Goal: Task Accomplishment & Management: Complete application form

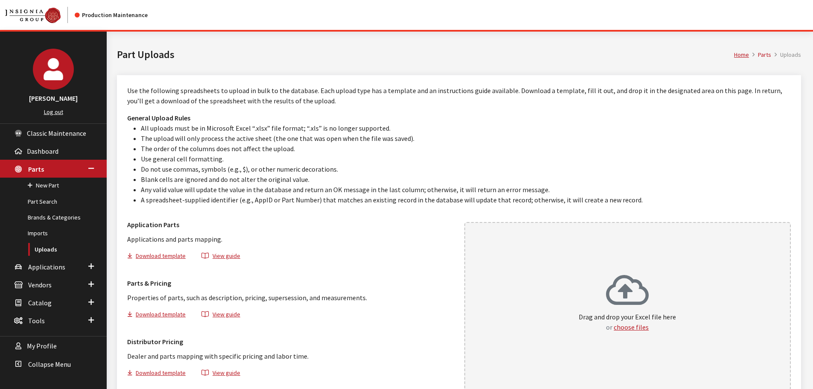
scroll to position [48, 0]
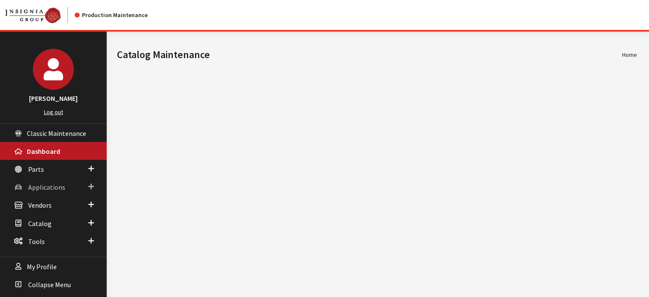
drag, startPoint x: 55, startPoint y: 189, endPoint x: 52, endPoint y: 202, distance: 13.5
click at [55, 189] on span "Applications" at bounding box center [46, 187] width 37 height 9
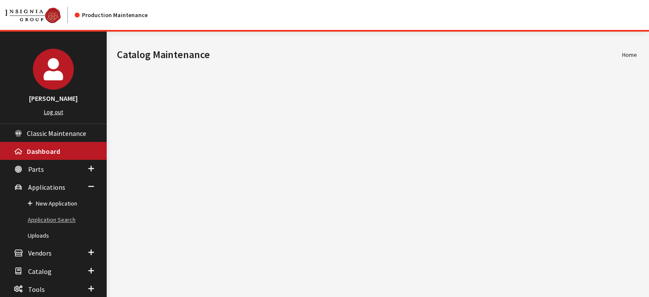
click at [56, 222] on link "Application Search" at bounding box center [53, 220] width 107 height 16
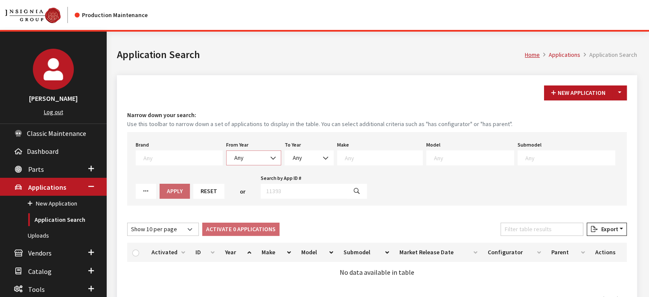
click at [244, 160] on span "Any" at bounding box center [254, 157] width 44 height 9
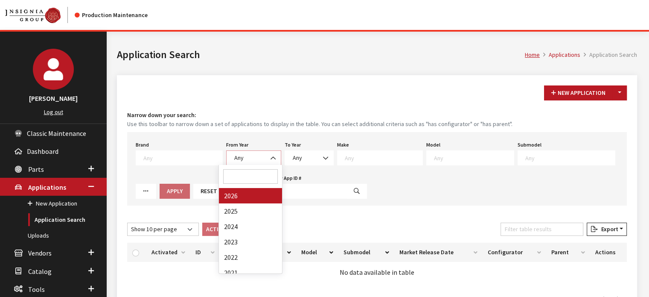
select select "2026"
select select
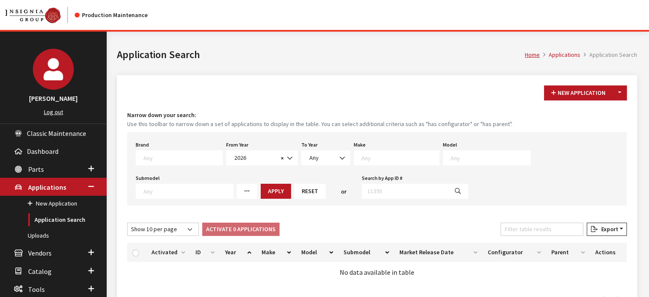
click at [367, 157] on textarea "Search" at bounding box center [401, 158] width 78 height 8
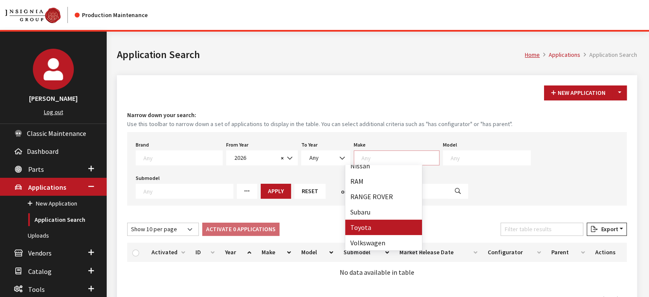
select select "20"
select select
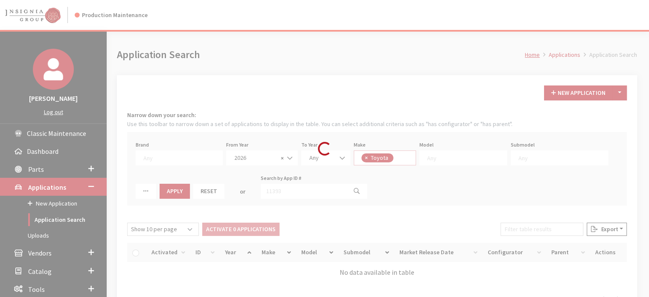
scroll to position [127, 0]
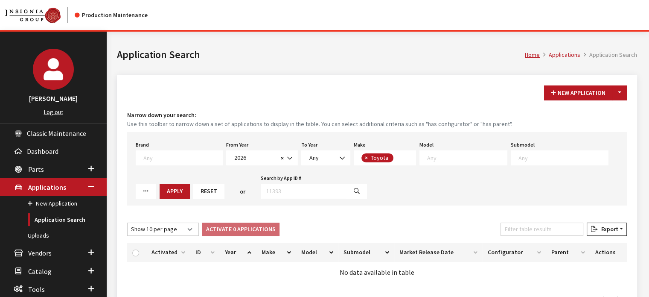
click at [470, 150] on span at bounding box center [464, 157] width 88 height 15
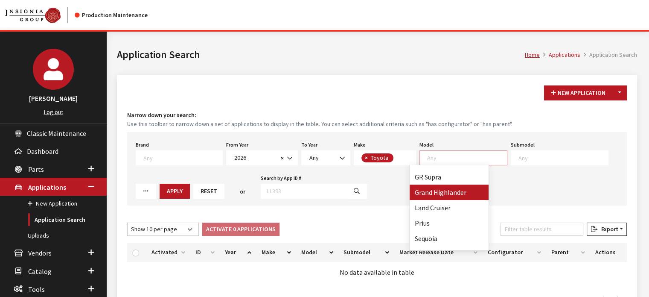
scroll to position [99, 0]
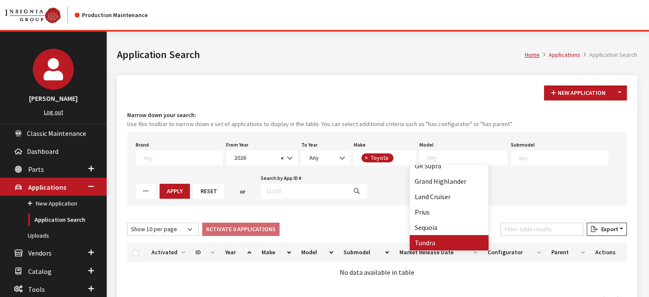
select select "247"
select select
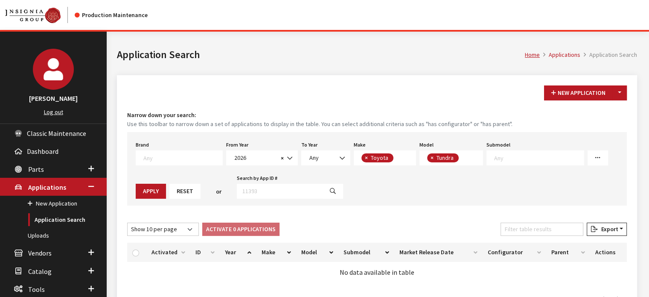
scroll to position [71, 0]
click at [158, 186] on button "Apply" at bounding box center [151, 191] width 30 height 15
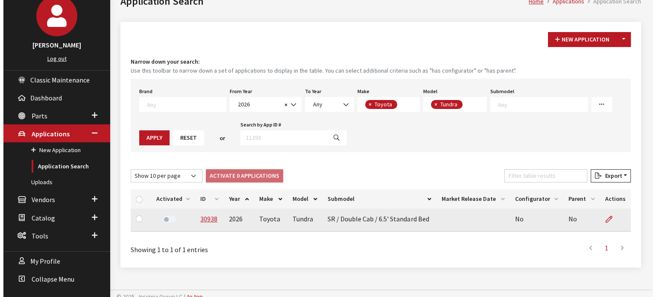
scroll to position [59, 0]
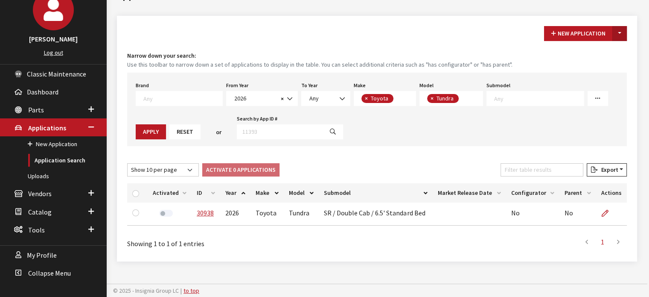
click at [618, 29] on button "Toggle Dropdown" at bounding box center [620, 33] width 15 height 15
click at [609, 50] on button "New From Existing..." at bounding box center [590, 51] width 73 height 15
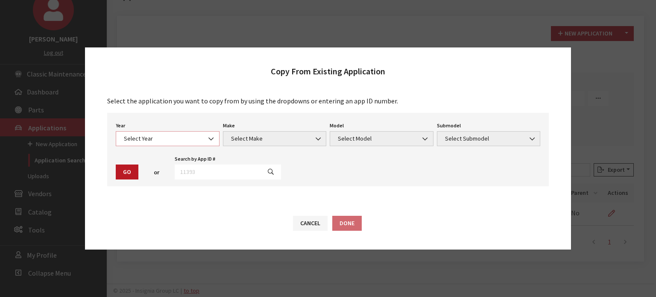
drag, startPoint x: 169, startPoint y: 134, endPoint x: 170, endPoint y: 139, distance: 4.9
click at [169, 134] on span "Select Year" at bounding box center [167, 138] width 93 height 9
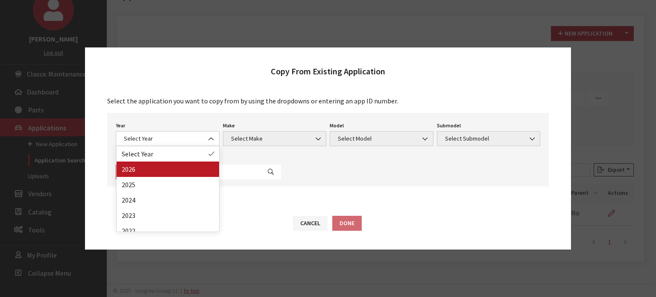
drag, startPoint x: 180, startPoint y: 179, endPoint x: 182, endPoint y: 174, distance: 5.0
select select "44"
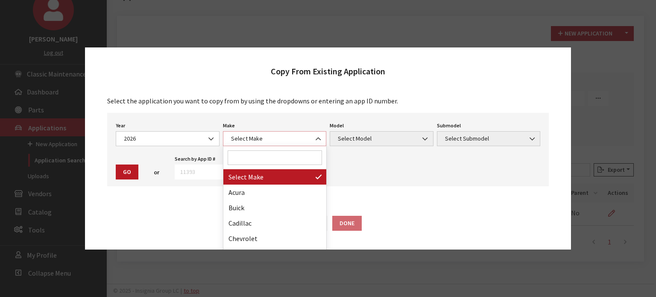
click at [277, 139] on span "Select Make" at bounding box center [274, 138] width 93 height 9
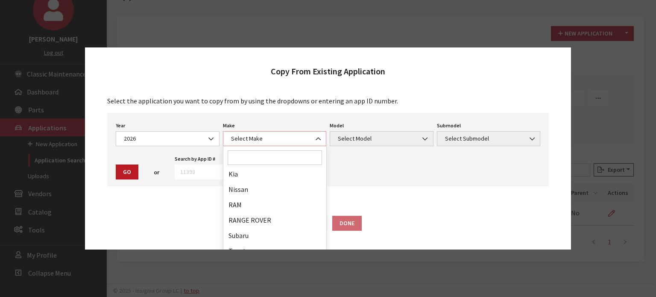
scroll to position [222, 0]
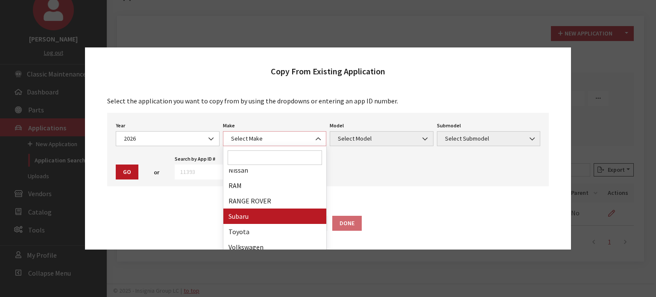
select select "20"
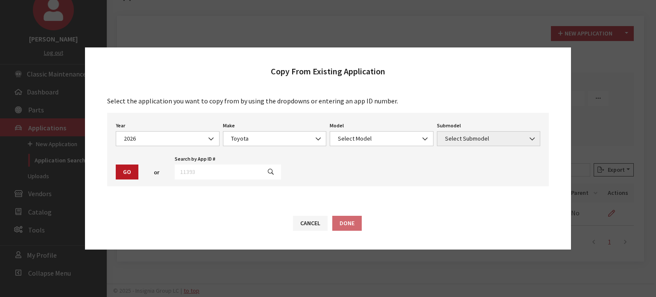
click at [366, 122] on div "Model Select Model bZ Camry Corolla Corolla Cross Corolla Hatchback Crown GR Su…" at bounding box center [381, 133] width 107 height 26
click at [365, 134] on span "Select Model" at bounding box center [382, 138] width 104 height 15
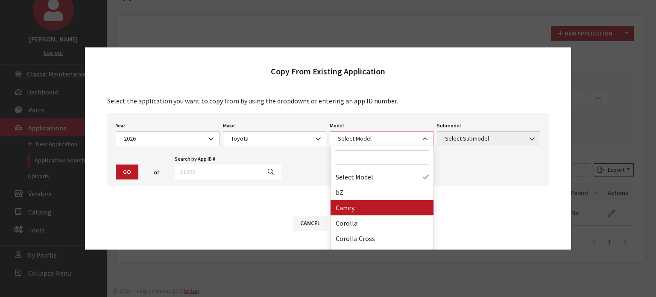
scroll to position [114, 0]
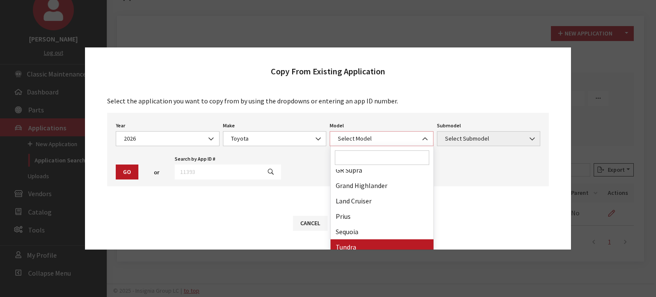
select select "247"
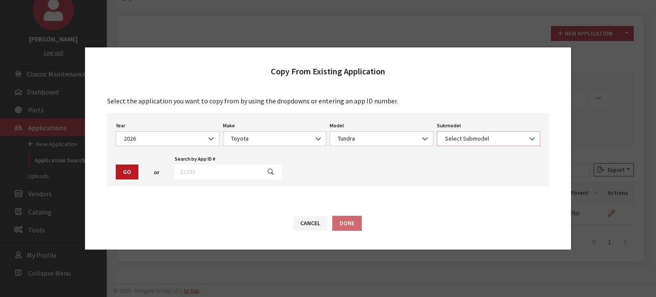
click at [463, 146] on span "Select Submodel" at bounding box center [489, 138] width 104 height 15
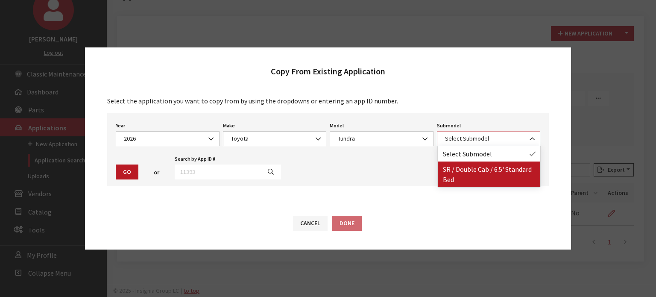
select select "3212"
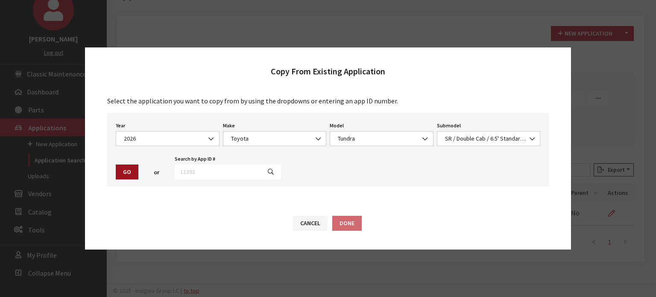
click at [126, 172] on button "Go" at bounding box center [127, 171] width 23 height 15
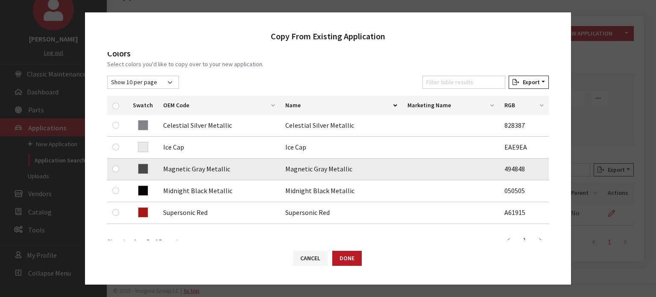
scroll to position [128, 0]
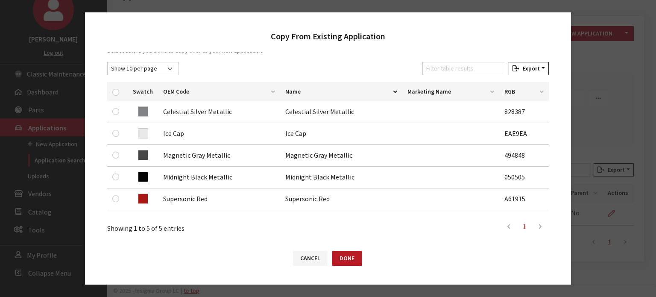
click at [120, 91] on div at bounding box center [117, 91] width 10 height 9
click at [113, 93] on input "checkbox" at bounding box center [115, 92] width 7 height 7
checkbox input "true"
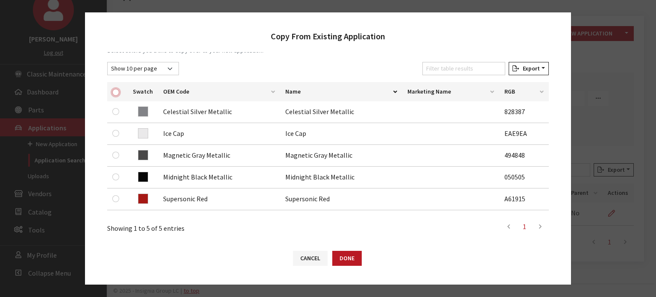
checkbox input "true"
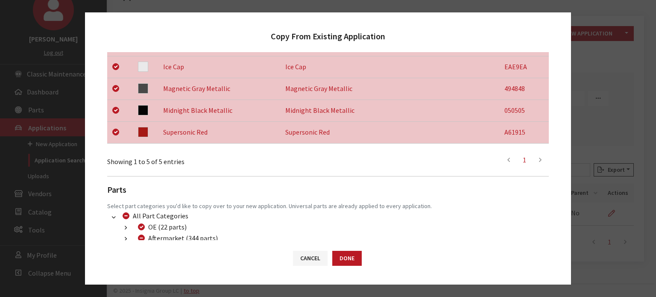
scroll to position [248, 0]
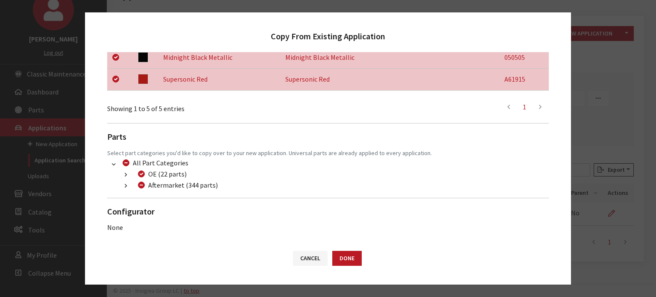
drag, startPoint x: 125, startPoint y: 185, endPoint x: 149, endPoint y: 198, distance: 26.9
click at [125, 184] on icon "button" at bounding box center [126, 186] width 2 height 6
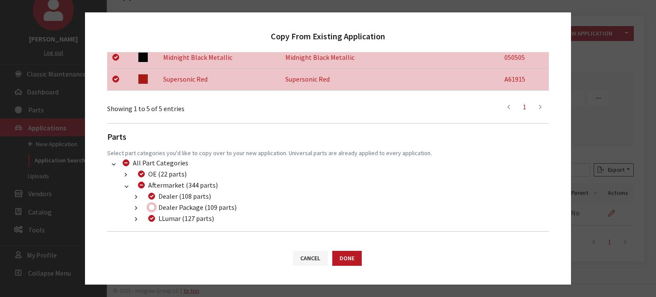
click at [151, 206] on input "Dealer Package (109 parts)" at bounding box center [151, 207] width 7 height 7
checkbox input "true"
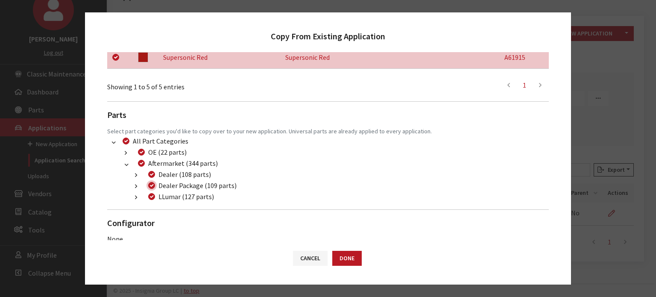
scroll to position [281, 0]
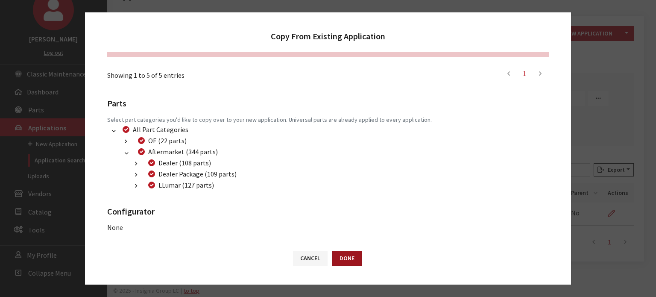
click at [350, 256] on button "Done" at bounding box center [346, 258] width 29 height 15
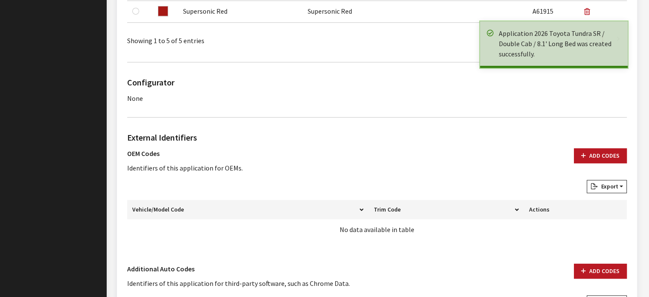
scroll to position [512, 0]
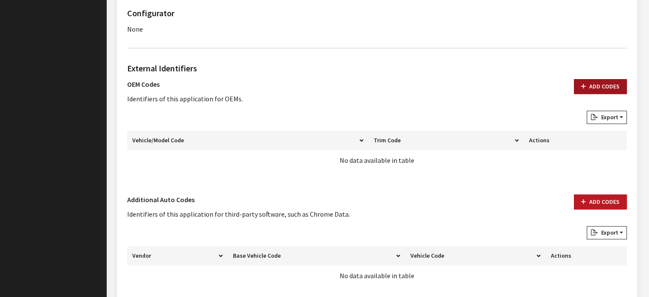
click at [602, 88] on button "Add Codes" at bounding box center [600, 86] width 53 height 15
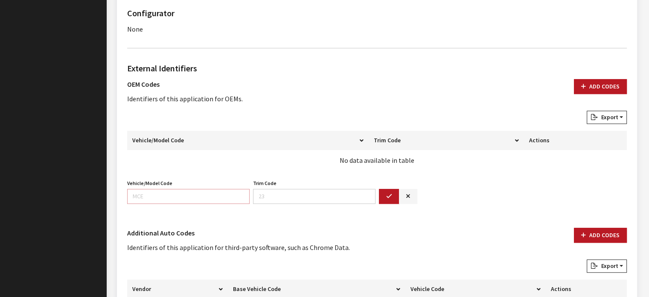
click at [194, 195] on input "Vehicle/Model Code" at bounding box center [188, 196] width 123 height 15
type input "8245"
click at [387, 196] on icon "button" at bounding box center [389, 196] width 6 height 6
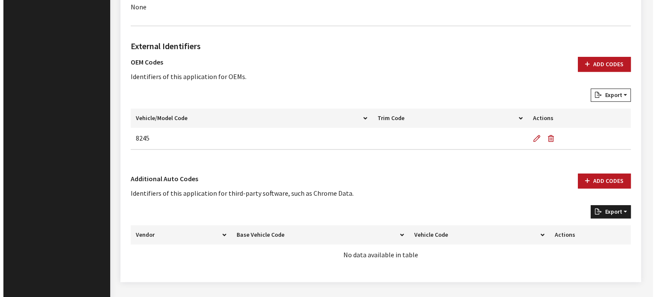
scroll to position [554, 0]
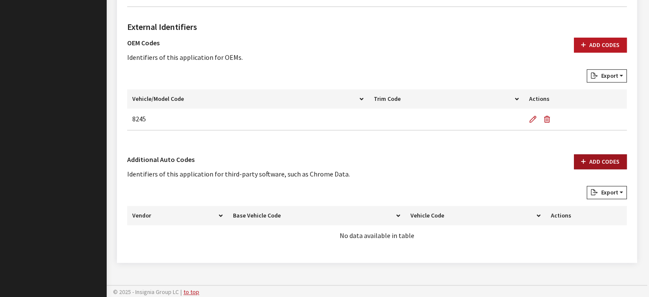
click at [599, 160] on button "Add Codes" at bounding box center [600, 161] width 53 height 15
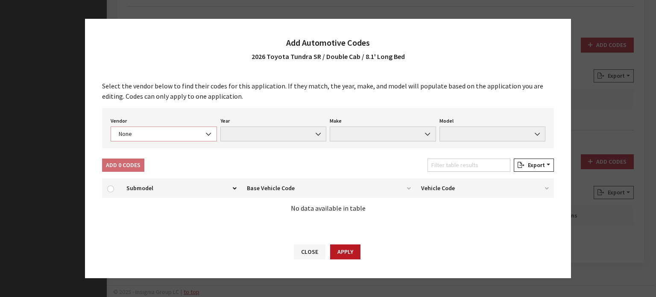
click at [190, 134] on span "None" at bounding box center [163, 133] width 95 height 9
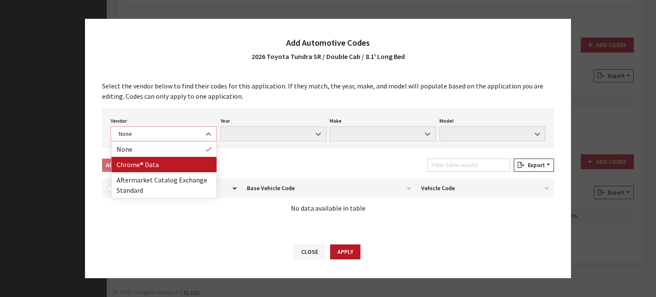
select select "4"
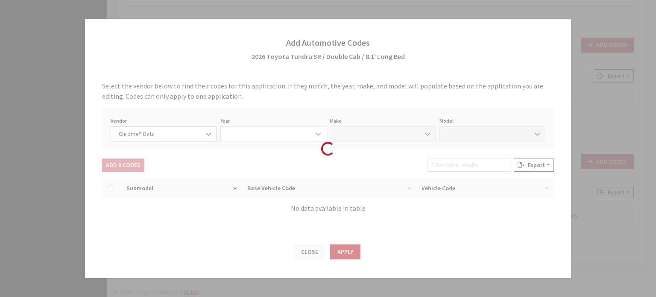
select select "2026"
select select "39"
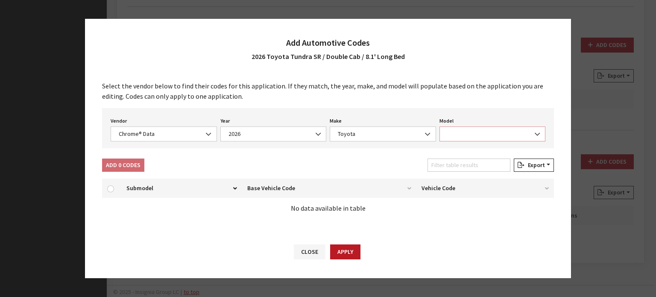
click at [458, 129] on span at bounding box center [492, 133] width 106 height 15
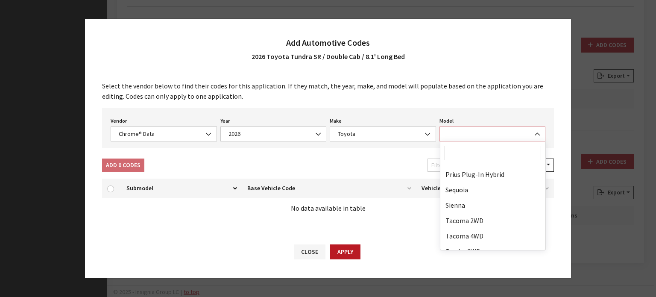
scroll to position [222, 0]
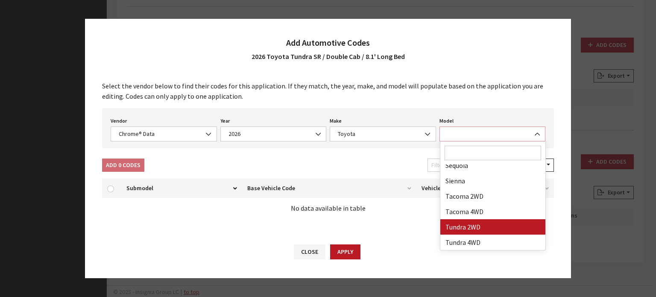
select select "71806"
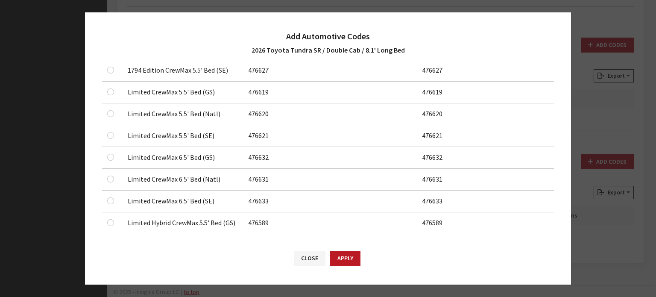
scroll to position [0, 0]
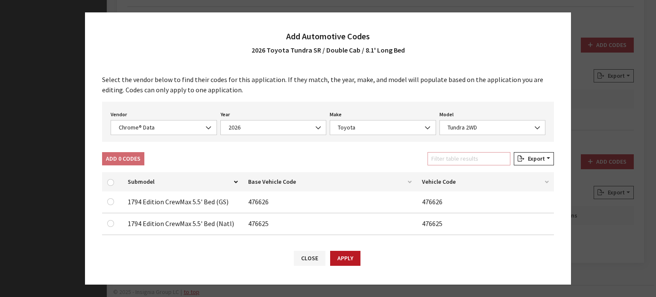
click at [441, 161] on input "Filter table results" at bounding box center [468, 158] width 83 height 13
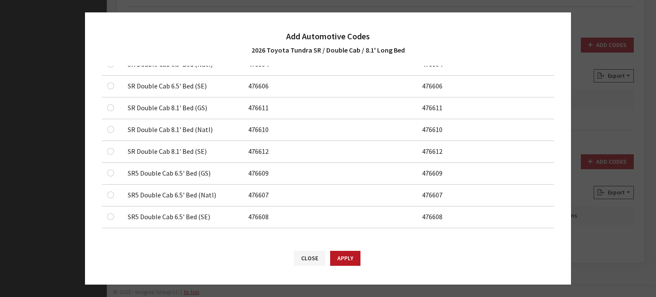
scroll to position [161, 0]
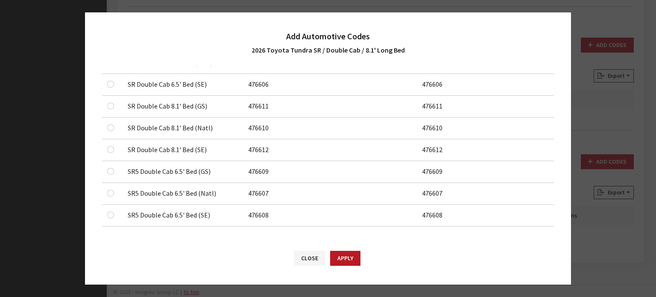
type input "sr dou"
click at [116, 105] on div at bounding box center [112, 106] width 10 height 10
click at [113, 106] on input "checkbox" at bounding box center [110, 105] width 7 height 7
checkbox input "true"
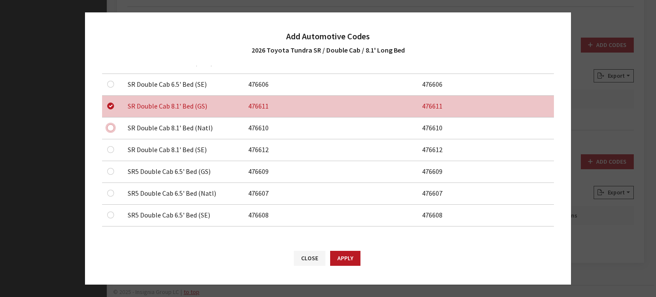
click at [111, 124] on input "checkbox" at bounding box center [110, 127] width 7 height 7
checkbox input "true"
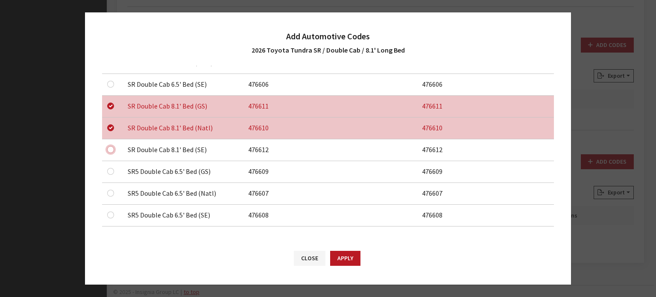
click at [108, 147] on input "checkbox" at bounding box center [110, 149] width 7 height 7
checkbox input "true"
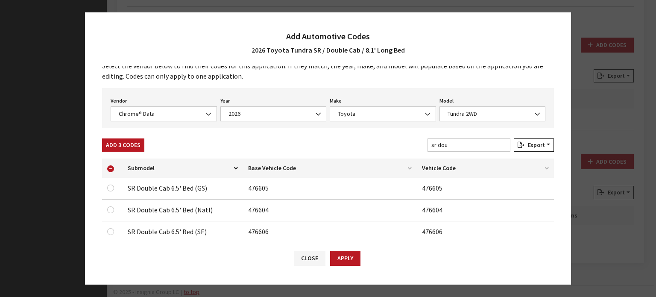
scroll to position [0, 0]
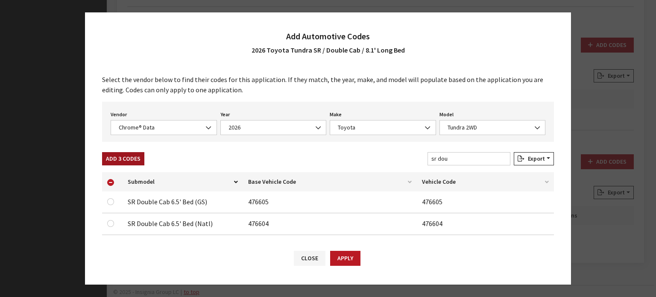
click at [133, 155] on button "Add 3 Codes" at bounding box center [123, 158] width 42 height 13
checkbox input "false"
click at [485, 124] on span "Tundra 2WD" at bounding box center [492, 127] width 95 height 9
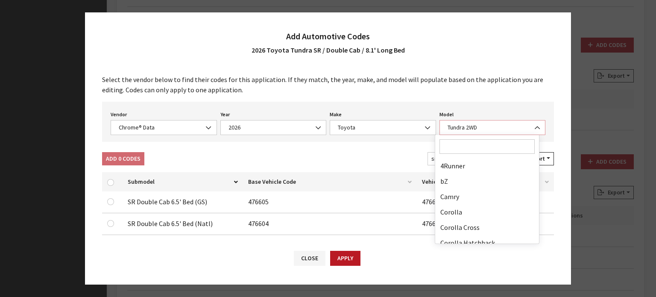
scroll to position [222, 0]
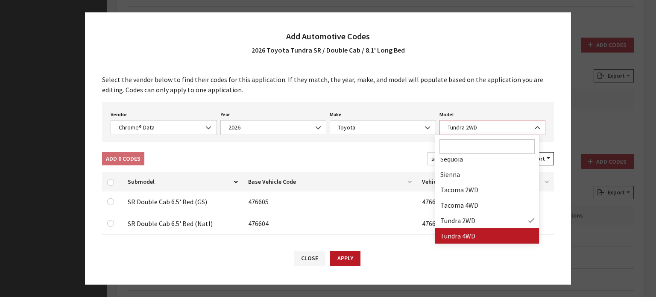
select select "71703"
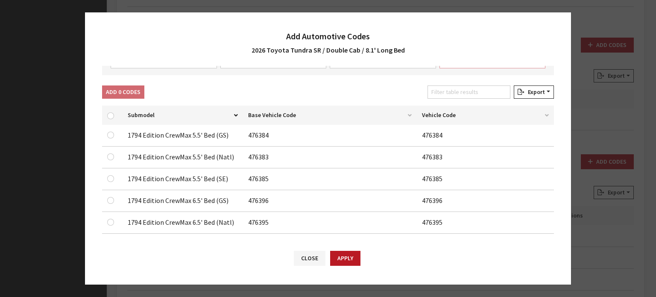
scroll to position [0, 0]
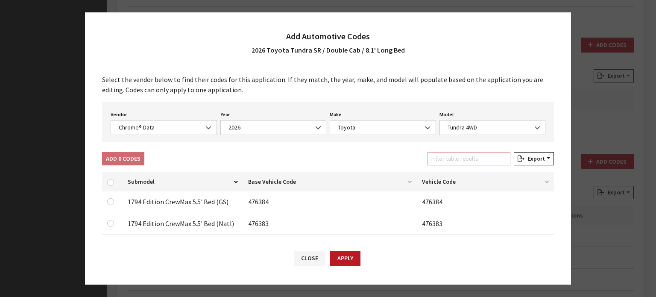
click at [465, 158] on input "Filter table results" at bounding box center [468, 158] width 83 height 13
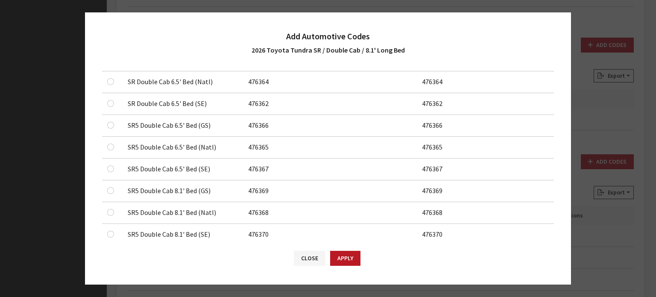
scroll to position [161, 0]
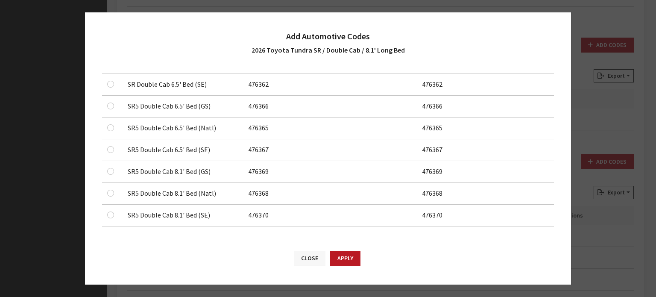
type input "sr doub"
click at [302, 257] on button "Close" at bounding box center [310, 258] width 32 height 15
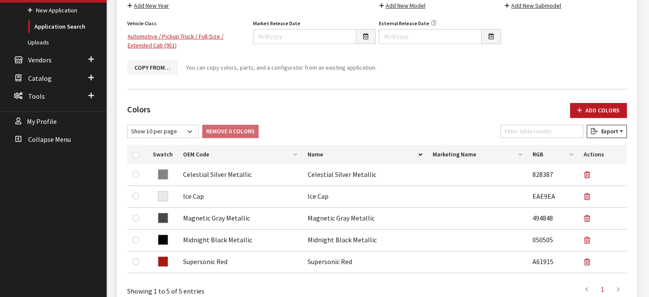
scroll to position [41, 0]
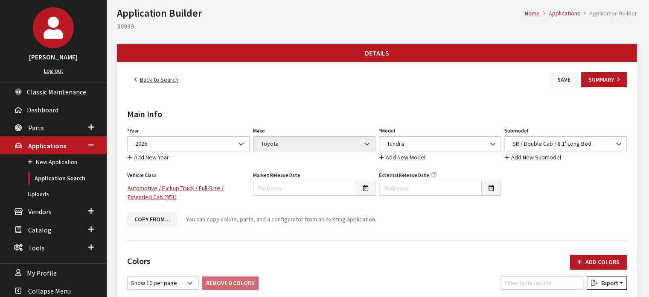
click at [564, 78] on button "Save" at bounding box center [564, 79] width 28 height 15
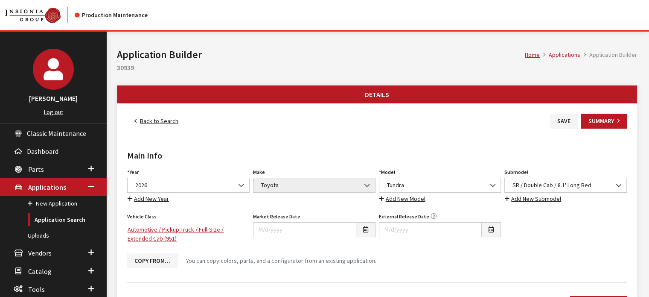
click at [160, 125] on link "Back to Search" at bounding box center [156, 121] width 58 height 15
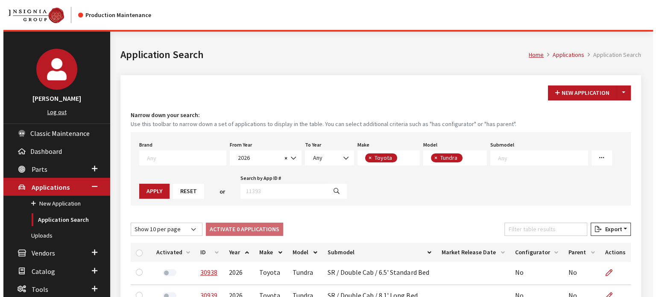
scroll to position [82, 0]
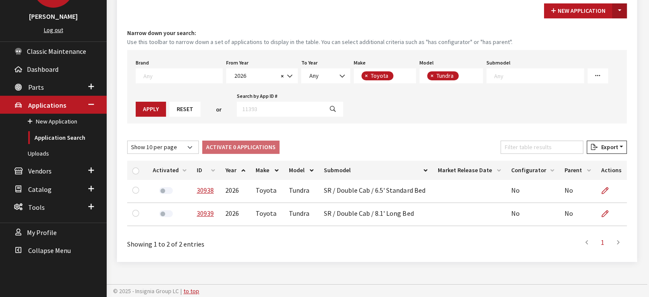
click at [619, 18] on button "Toggle Dropdown" at bounding box center [620, 10] width 15 height 15
click at [608, 24] on button "New From Existing..." at bounding box center [590, 28] width 73 height 15
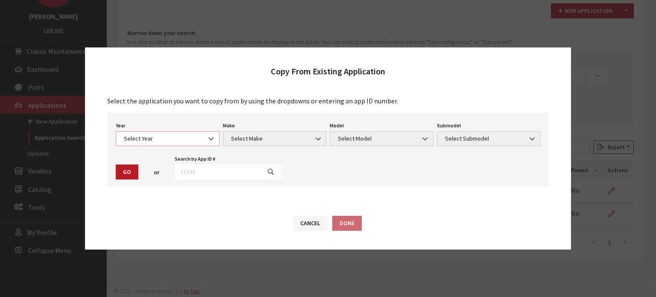
click at [167, 143] on span "Select Year" at bounding box center [168, 138] width 104 height 15
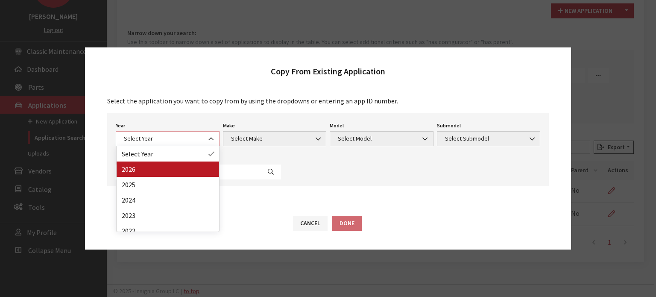
select select "44"
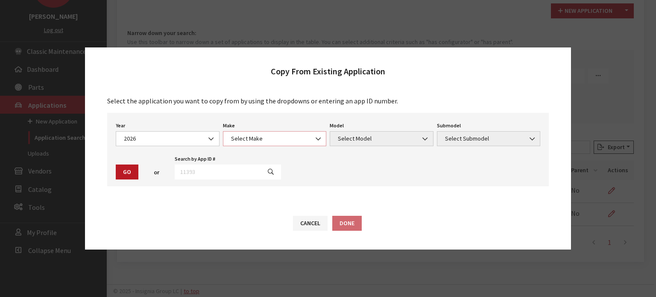
click at [243, 134] on span "Select Make" at bounding box center [275, 138] width 104 height 15
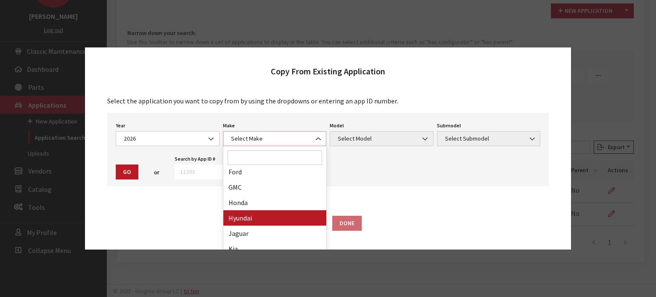
scroll to position [222, 0]
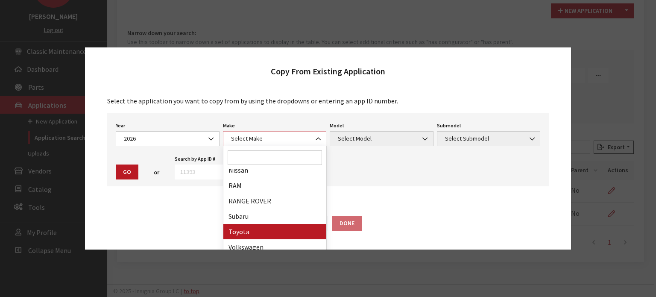
select select "20"
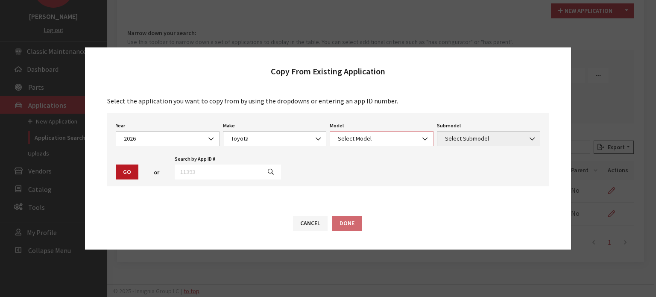
click at [375, 139] on span "Select Model" at bounding box center [381, 138] width 93 height 9
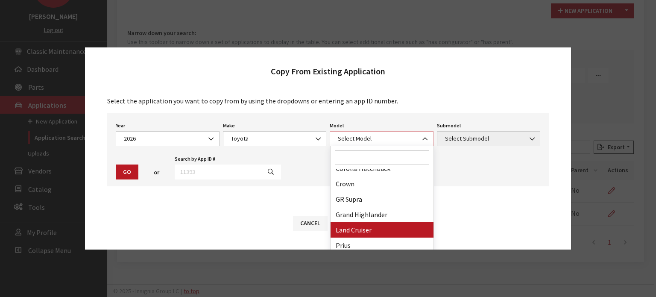
scroll to position [114, 0]
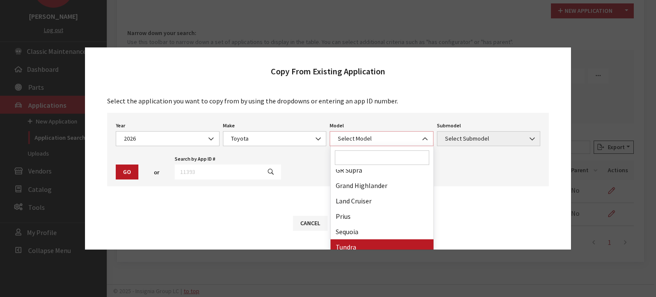
select select "247"
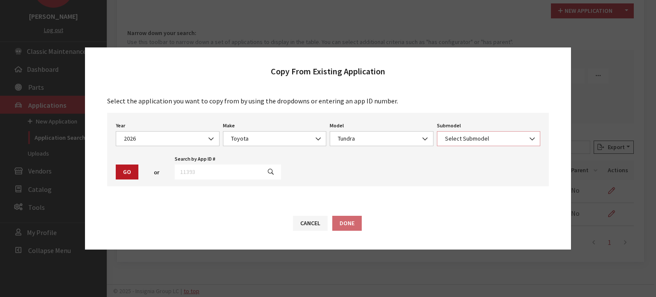
click at [479, 138] on span "Select Submodel" at bounding box center [488, 138] width 93 height 9
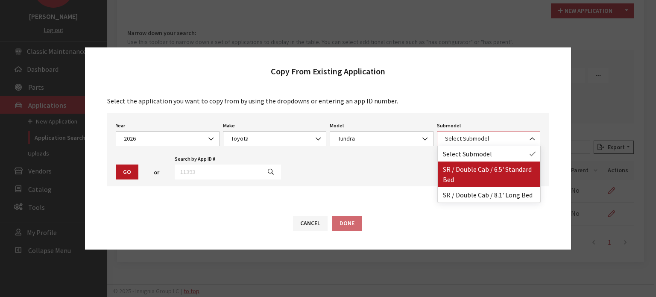
select select "3213"
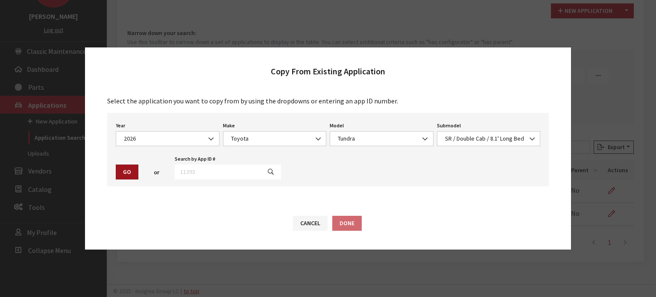
click at [129, 166] on button "Go" at bounding box center [127, 171] width 23 height 15
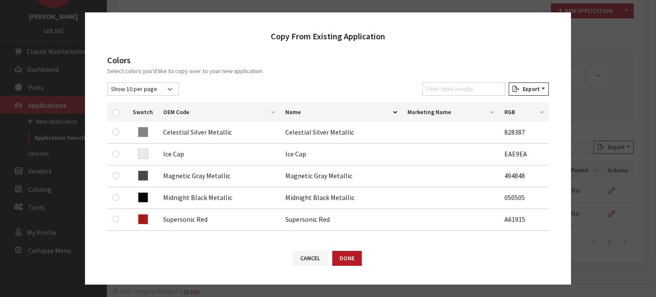
scroll to position [128, 0]
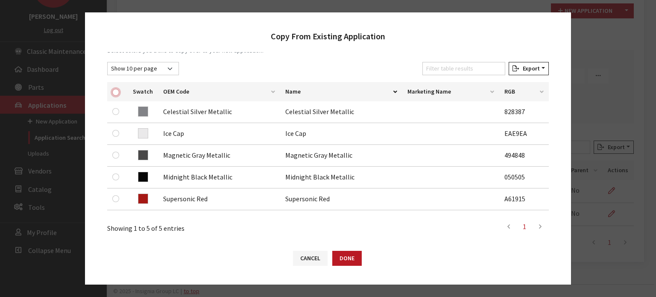
click at [116, 94] on input "checkbox" at bounding box center [115, 92] width 7 height 7
checkbox input "true"
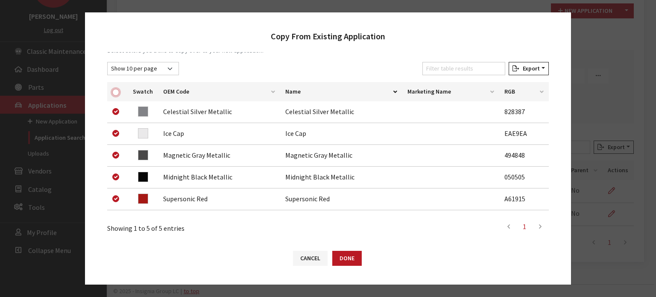
checkbox input "true"
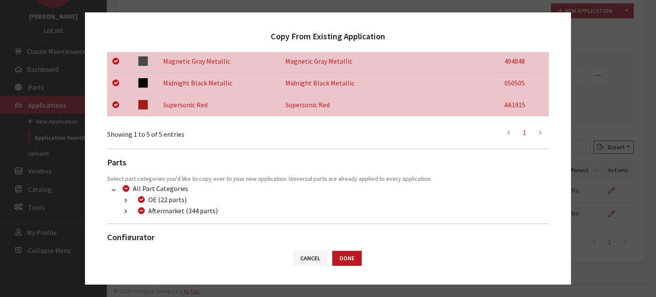
scroll to position [248, 0]
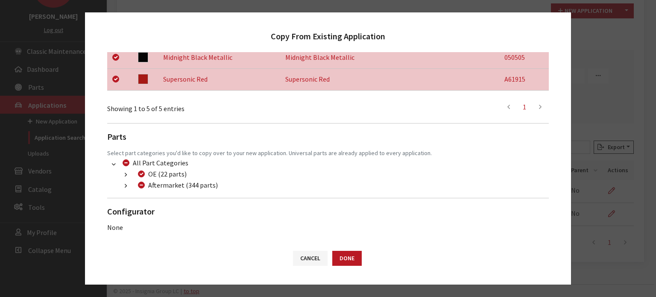
click at [126, 185] on icon "button" at bounding box center [126, 186] width 2 height 6
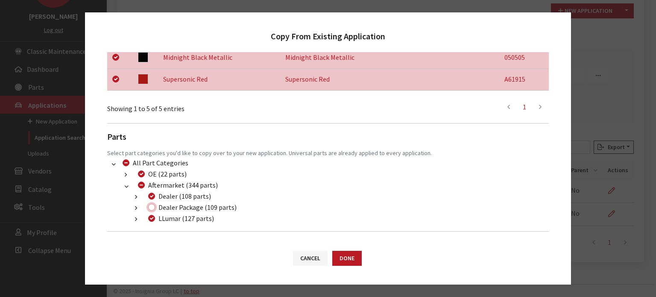
click at [149, 208] on input "Dealer Package (109 parts)" at bounding box center [151, 207] width 7 height 7
checkbox input "true"
click at [337, 263] on button "Done" at bounding box center [346, 258] width 29 height 15
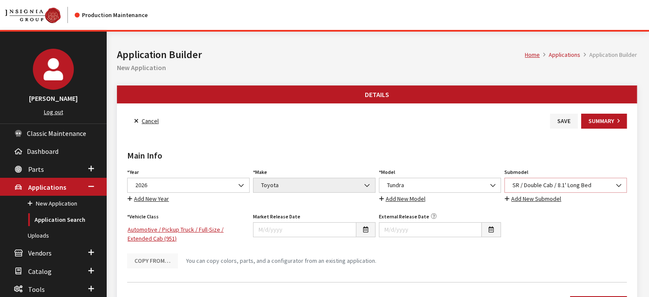
click at [587, 183] on span "SR / Double Cab / 8.1' Long Bed" at bounding box center [565, 185] width 111 height 9
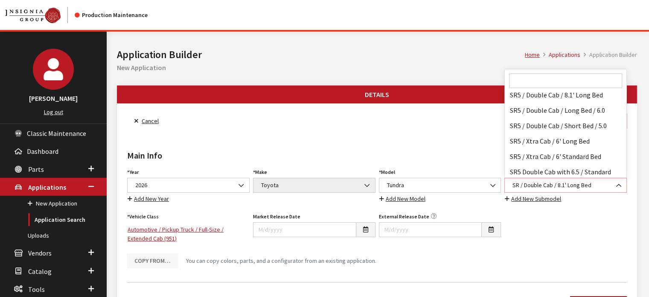
scroll to position [61277, 0]
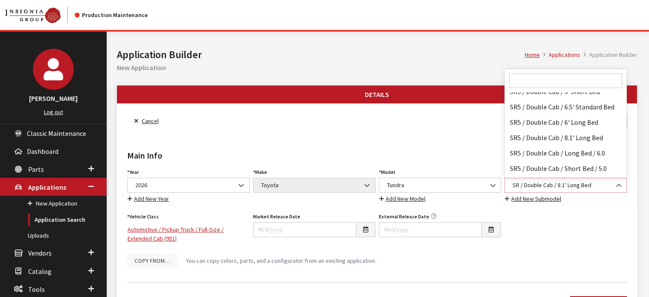
select select "3892"
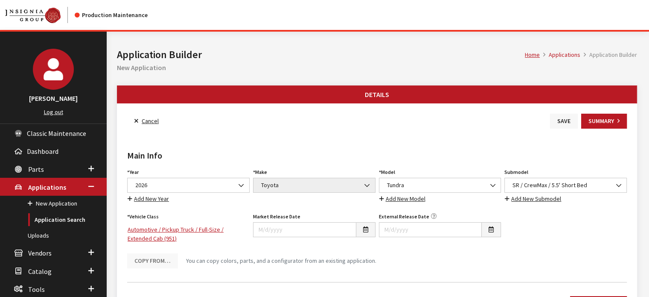
click at [569, 115] on button "Save" at bounding box center [564, 121] width 28 height 15
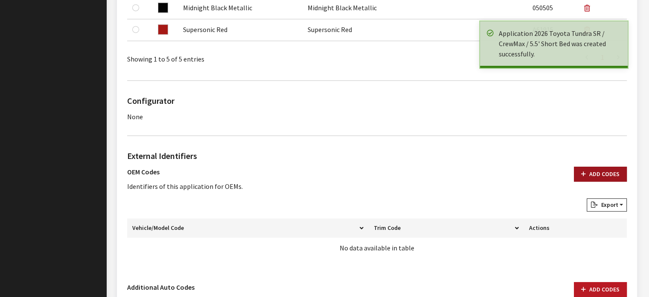
click at [607, 174] on button "Add Codes" at bounding box center [600, 173] width 53 height 15
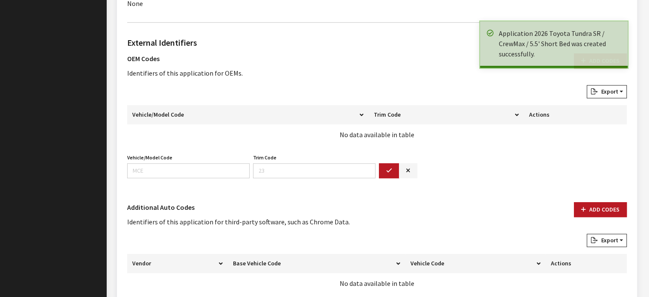
scroll to position [553, 0]
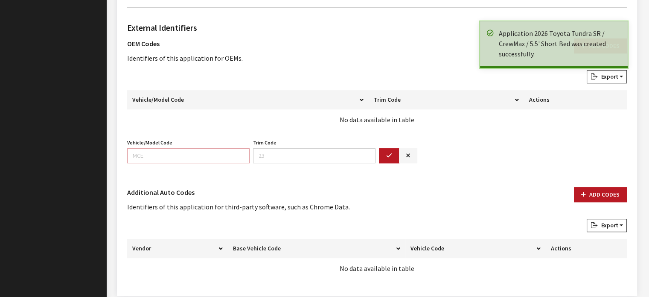
click at [196, 148] on input "Vehicle/Model Code" at bounding box center [188, 155] width 123 height 15
type input "8248"
click at [382, 150] on button "button" at bounding box center [389, 155] width 20 height 15
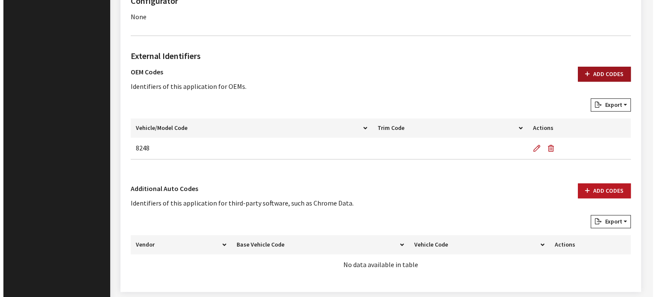
scroll to position [510, 0]
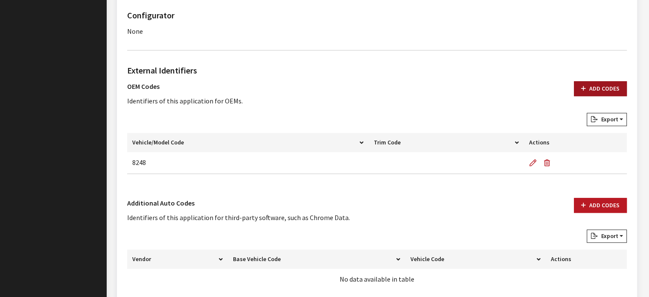
click at [598, 88] on button "Add Codes" at bounding box center [600, 88] width 53 height 15
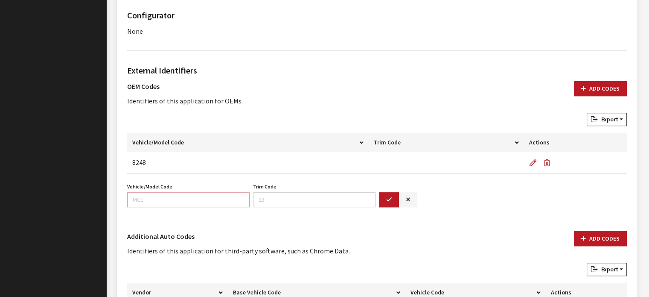
click at [180, 199] on input "Vehicle/Model Code" at bounding box center [188, 199] width 123 height 15
type input "8348"
click at [398, 203] on button "button" at bounding box center [389, 199] width 20 height 15
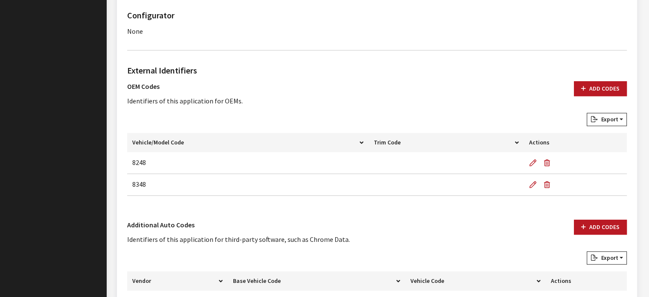
click at [604, 233] on div "Add Codes" at bounding box center [600, 235] width 63 height 32
click at [605, 226] on button "Add Codes" at bounding box center [600, 226] width 53 height 15
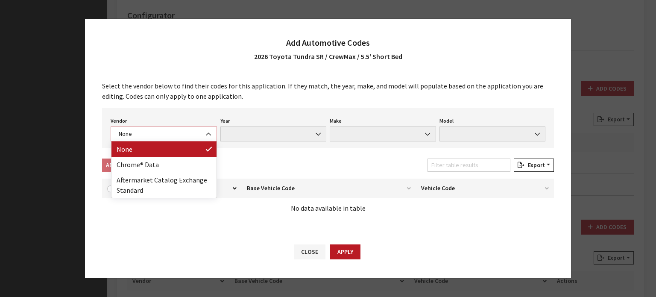
click at [179, 139] on span "None" at bounding box center [164, 133] width 106 height 15
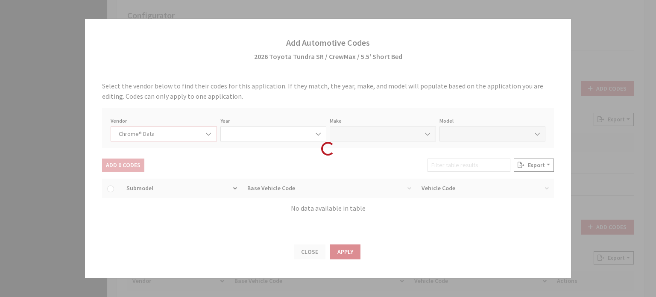
select select "4"
select select "2026"
select select "39"
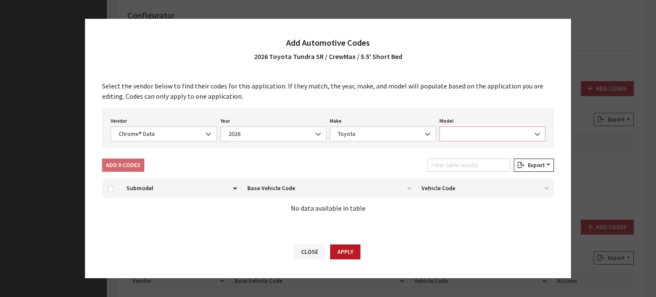
click at [516, 136] on span at bounding box center [492, 133] width 106 height 15
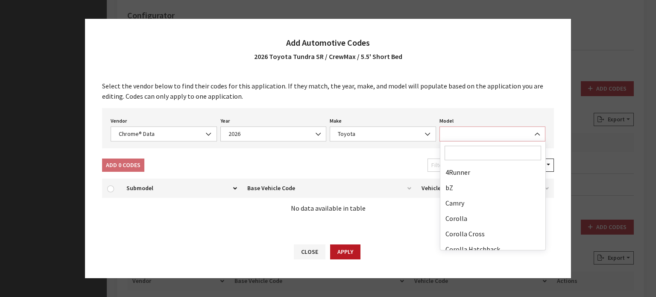
scroll to position [222, 0]
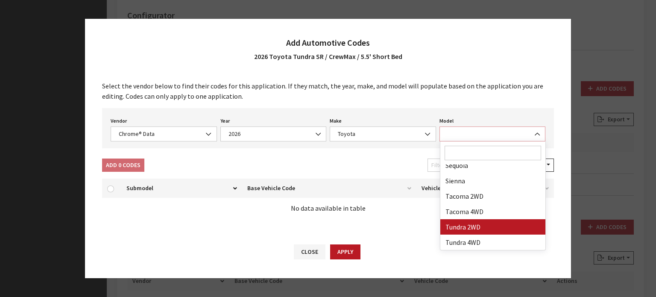
select select "71806"
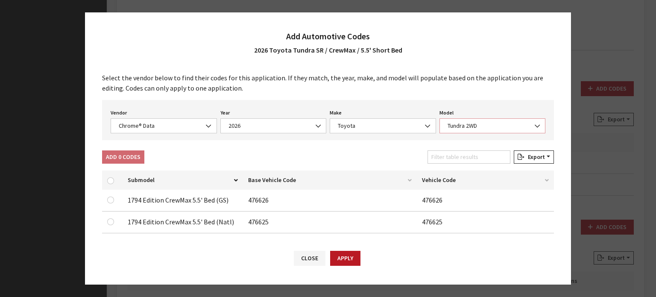
scroll to position [0, 0]
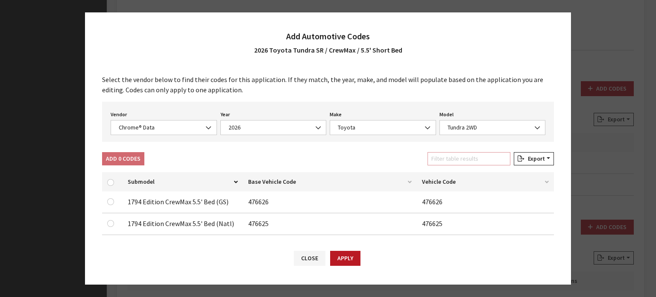
click at [453, 158] on input "Filter table results" at bounding box center [468, 158] width 83 height 13
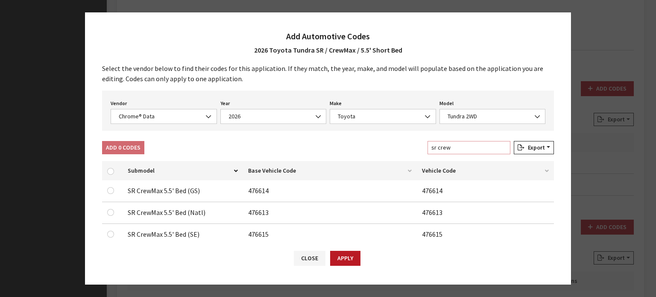
scroll to position [43, 0]
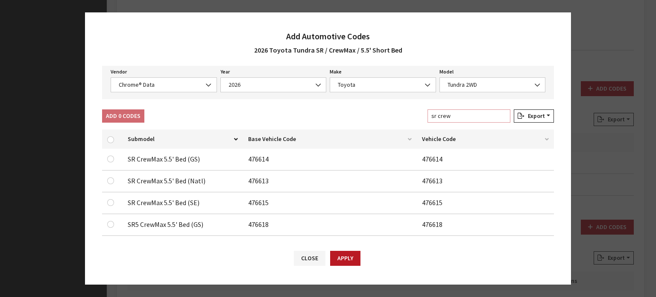
type input "sr crew"
click at [111, 155] on input "checkbox" at bounding box center [110, 158] width 7 height 7
checkbox input "true"
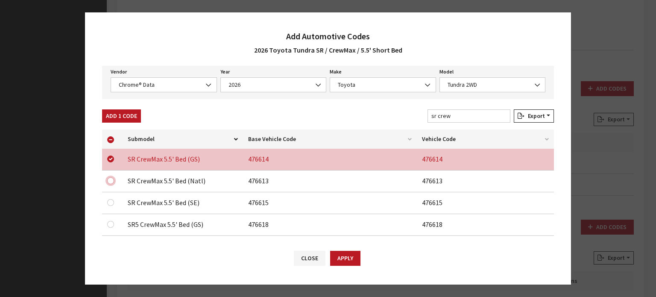
click at [114, 181] on input "checkbox" at bounding box center [110, 180] width 7 height 7
checkbox input "true"
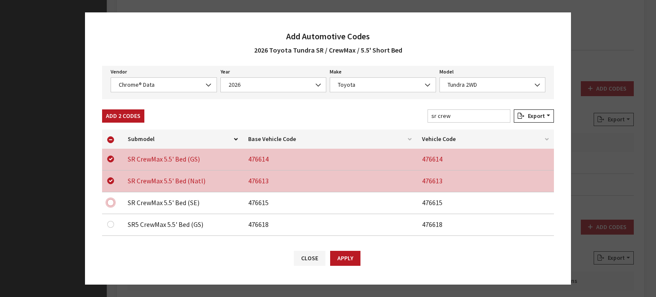
click at [112, 202] on input "checkbox" at bounding box center [110, 202] width 7 height 7
checkbox input "true"
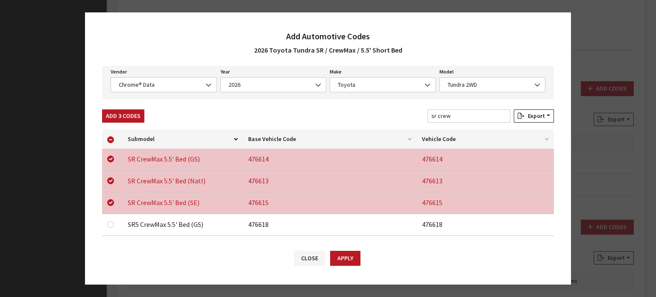
click at [118, 116] on button "Add 3 Codes" at bounding box center [123, 115] width 42 height 13
checkbox input "false"
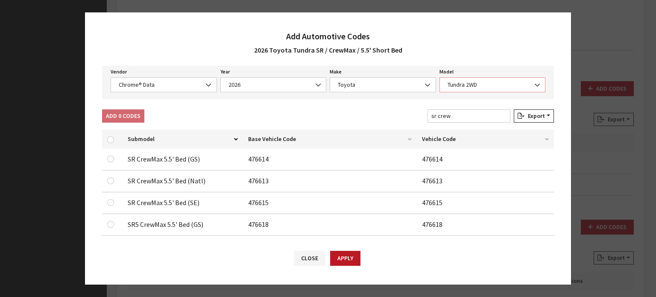
click at [451, 79] on span "Tundra 2WD" at bounding box center [492, 84] width 106 height 15
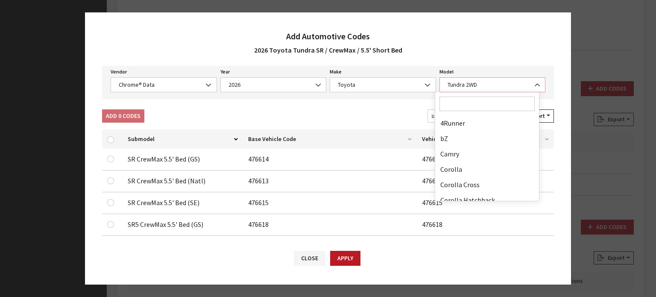
scroll to position [222, 0]
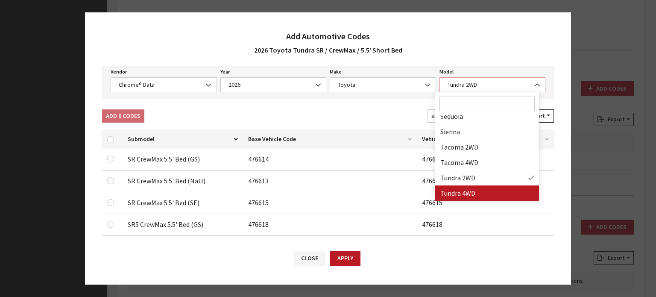
select select "71703"
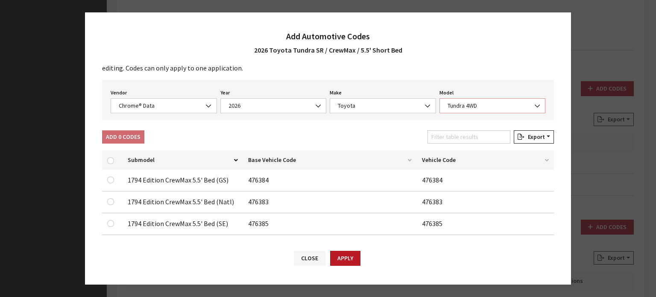
scroll to position [0, 0]
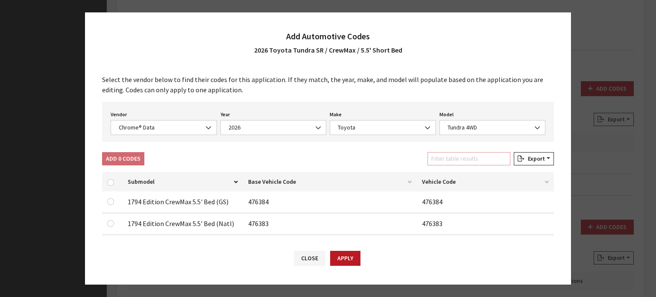
click at [455, 158] on input "Filter table results" at bounding box center [468, 158] width 83 height 13
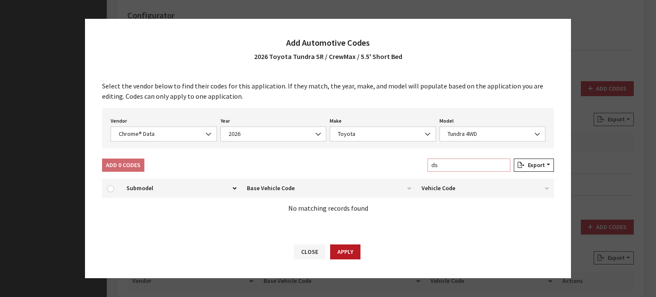
type input "d"
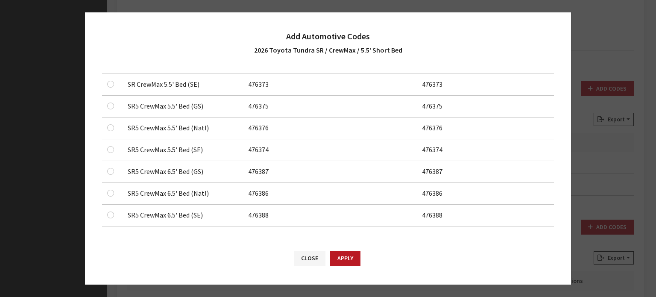
scroll to position [76, 0]
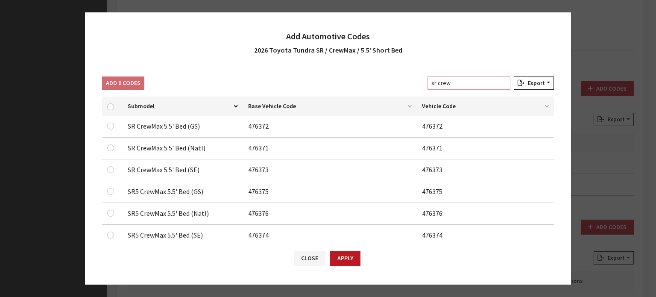
type input "sr crew"
click at [111, 170] on input "checkbox" at bounding box center [110, 169] width 7 height 7
checkbox input "true"
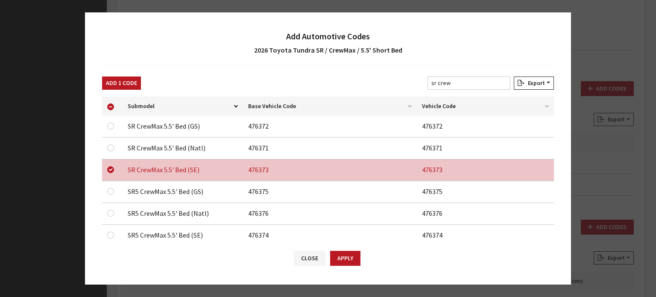
click at [109, 143] on div at bounding box center [112, 148] width 10 height 10
click at [109, 144] on input "checkbox" at bounding box center [110, 147] width 7 height 7
checkbox input "true"
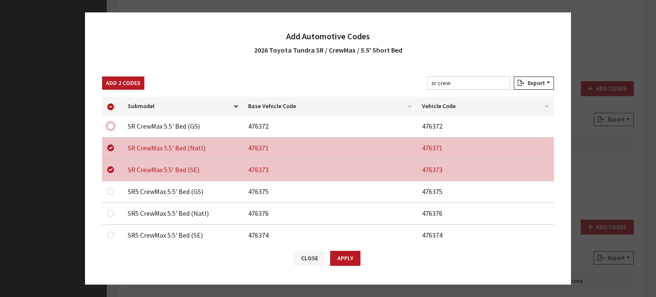
click at [110, 126] on input "checkbox" at bounding box center [110, 126] width 7 height 7
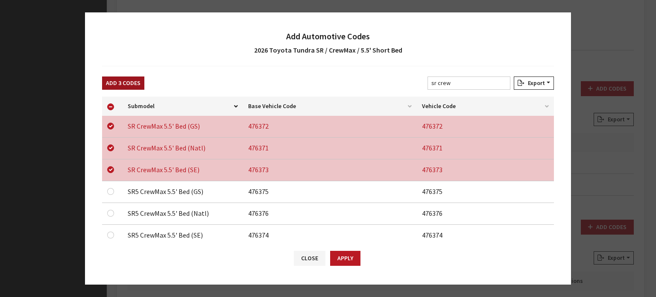
click at [131, 87] on button "Add 3 Codes" at bounding box center [123, 82] width 42 height 13
checkbox input "false"
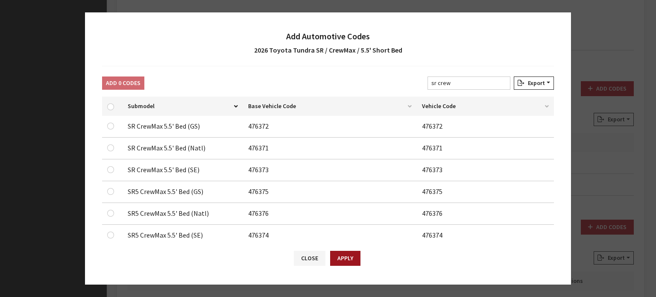
click at [347, 255] on button "Apply" at bounding box center [345, 258] width 30 height 15
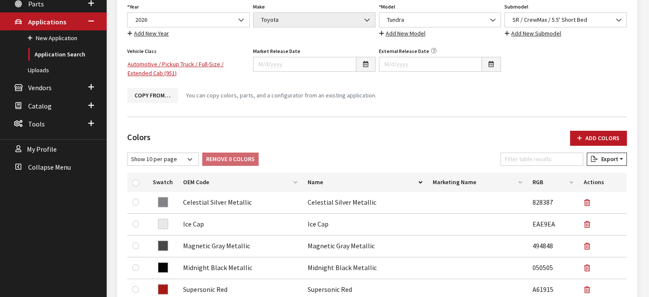
scroll to position [0, 0]
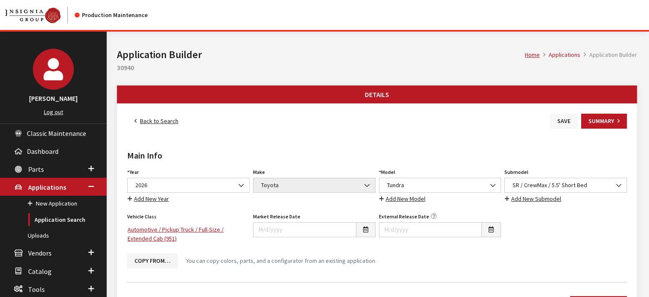
click at [568, 122] on button "Save" at bounding box center [564, 121] width 28 height 15
click at [149, 120] on link "Back to Search" at bounding box center [156, 121] width 58 height 15
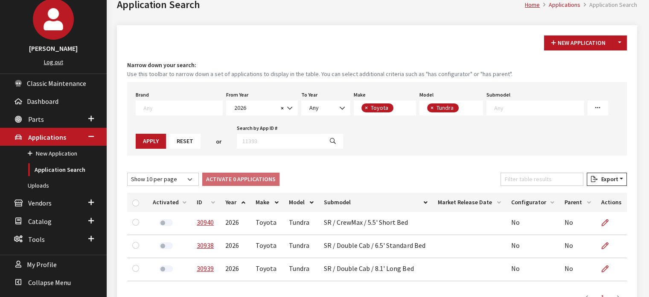
scroll to position [105, 0]
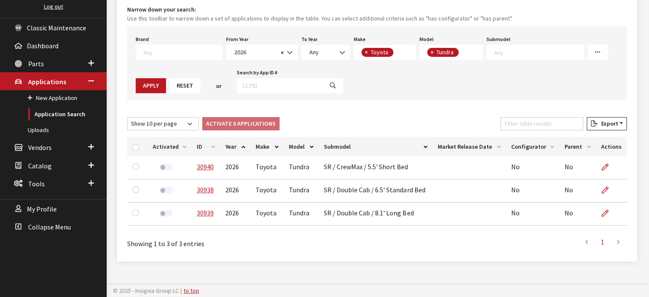
click at [205, 150] on th "ID" at bounding box center [206, 146] width 29 height 19
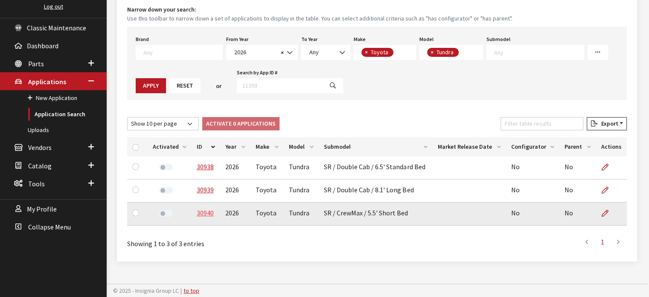
click at [204, 215] on link "30940" at bounding box center [205, 212] width 17 height 9
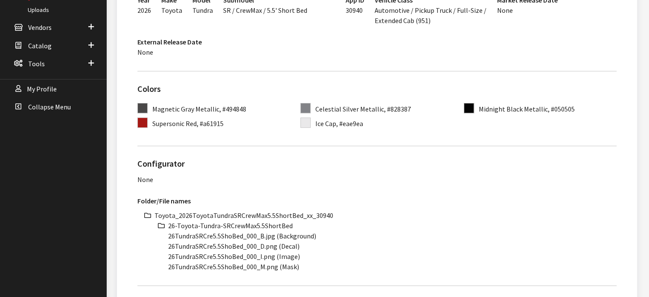
scroll to position [39, 0]
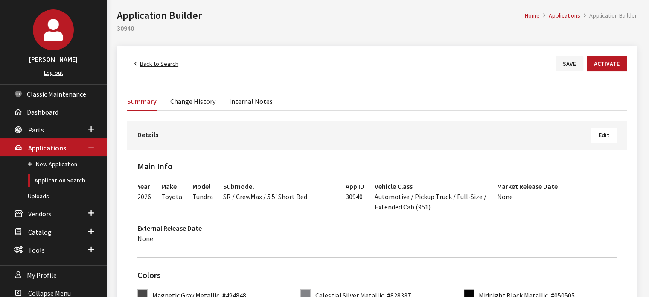
click at [157, 69] on link "Back to Search" at bounding box center [156, 63] width 58 height 15
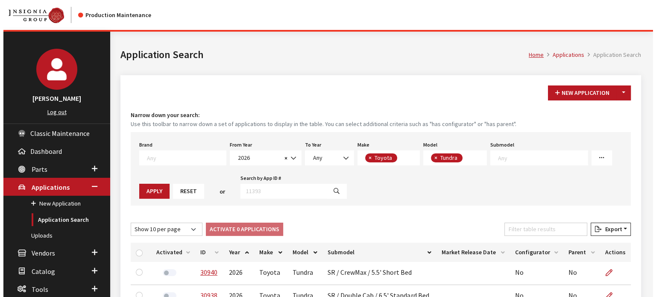
scroll to position [69, 0]
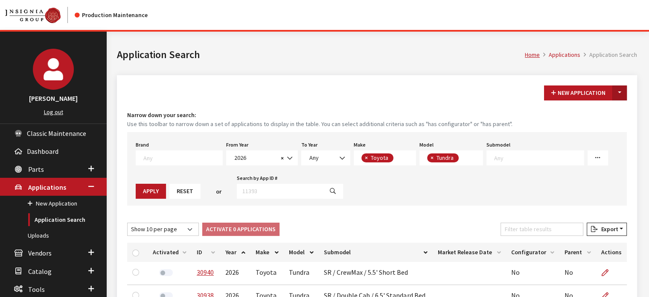
click at [617, 93] on button "Toggle Dropdown" at bounding box center [620, 92] width 15 height 15
click at [596, 114] on button "New From Existing..." at bounding box center [590, 110] width 73 height 15
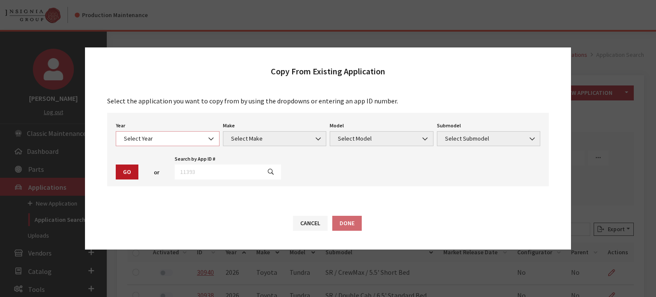
click at [133, 140] on span "Select Year" at bounding box center [167, 138] width 93 height 9
click at [172, 142] on span "2026" at bounding box center [167, 138] width 93 height 9
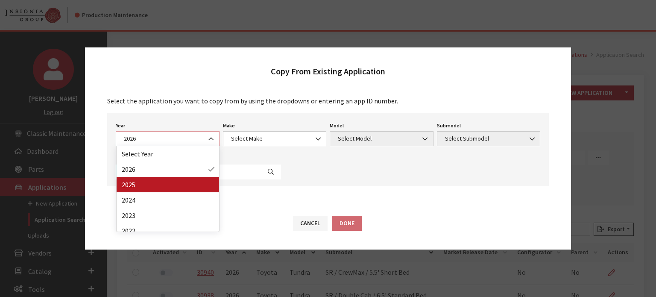
select select "43"
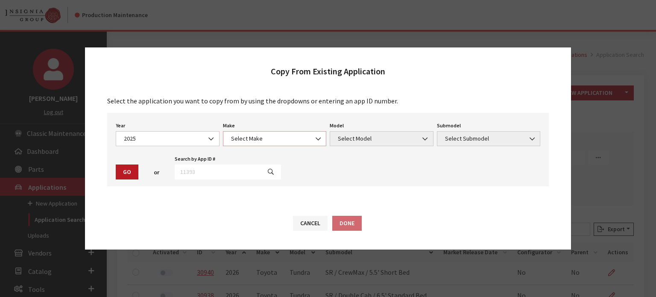
click at [263, 140] on span "Select Make" at bounding box center [274, 138] width 93 height 9
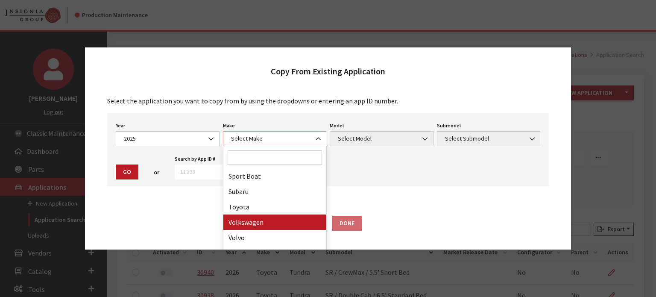
scroll to position [529, 0]
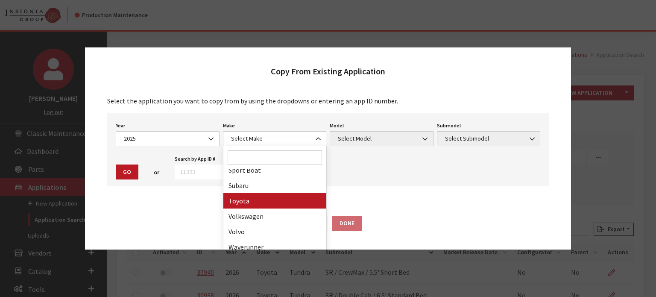
drag, startPoint x: 277, startPoint y: 204, endPoint x: 285, endPoint y: 197, distance: 10.3
select select "20"
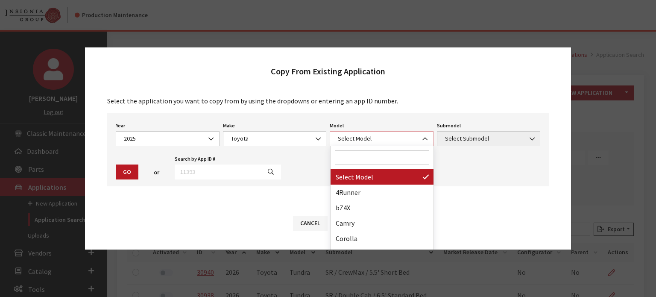
drag, startPoint x: 370, startPoint y: 142, endPoint x: 386, endPoint y: 175, distance: 37.2
click at [370, 141] on span "Select Model" at bounding box center [381, 138] width 93 height 9
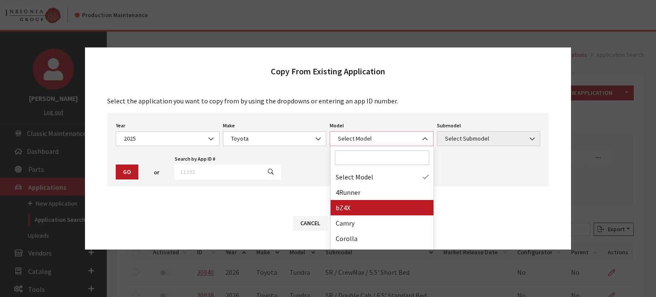
scroll to position [237, 0]
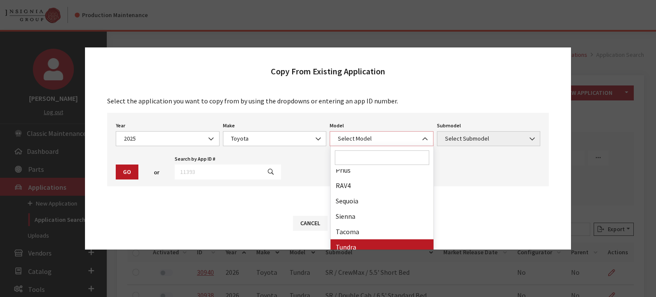
select select "247"
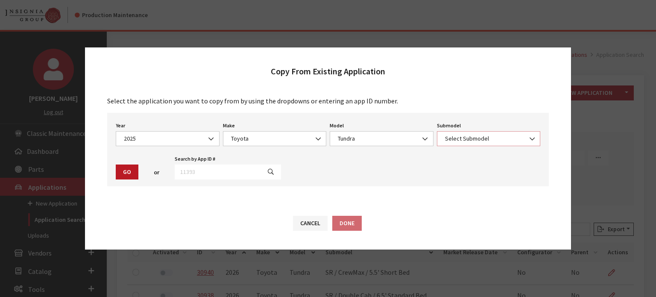
click at [464, 131] on span "Select Submodel" at bounding box center [489, 138] width 104 height 15
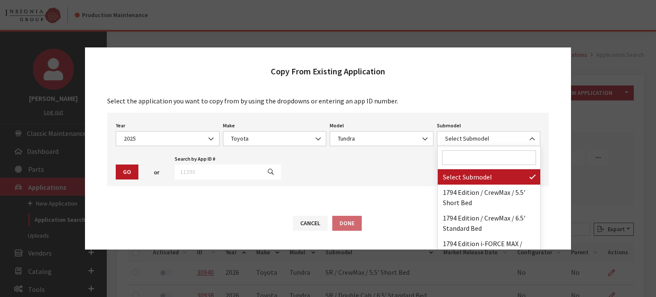
click at [472, 160] on input "Search" at bounding box center [489, 157] width 94 height 15
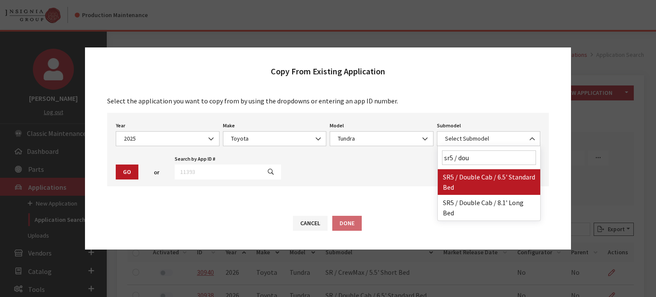
type input "sr5 / dou"
select select "3214"
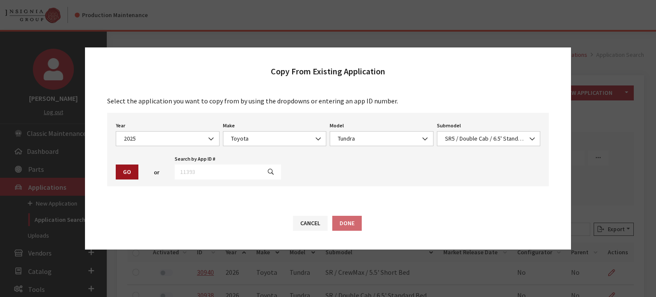
click at [118, 167] on button "Go" at bounding box center [127, 171] width 23 height 15
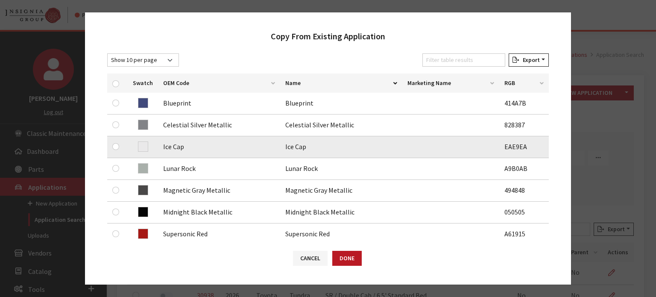
scroll to position [171, 0]
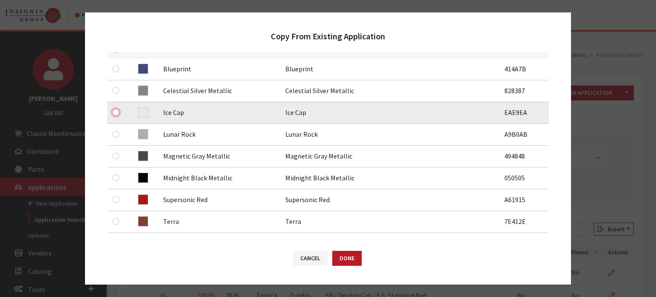
click at [118, 114] on input "checkbox" at bounding box center [115, 112] width 7 height 7
checkbox input "true"
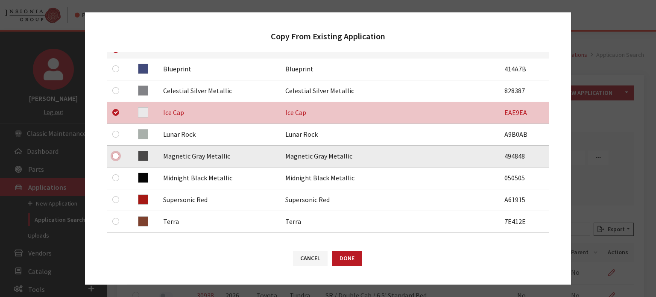
click at [118, 155] on input "checkbox" at bounding box center [115, 155] width 7 height 7
checkbox input "true"
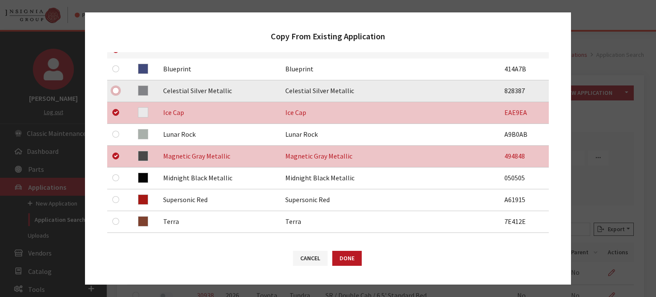
click at [119, 90] on input "checkbox" at bounding box center [115, 90] width 7 height 7
checkbox input "true"
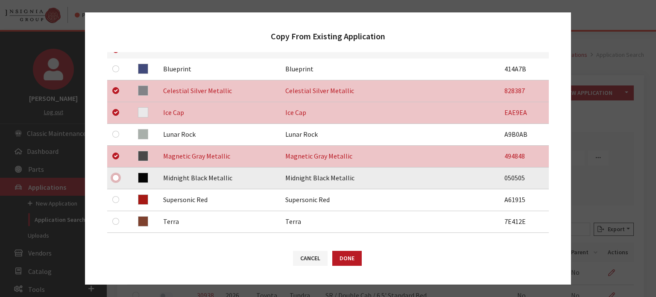
click at [116, 174] on input "checkbox" at bounding box center [115, 177] width 7 height 7
checkbox input "true"
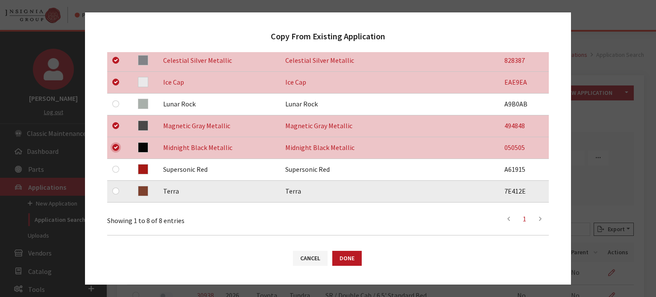
scroll to position [213, 0]
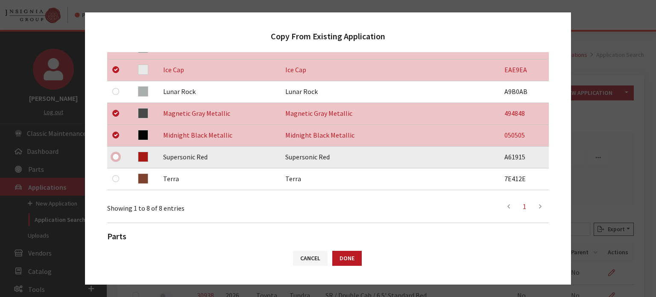
click at [116, 158] on input "checkbox" at bounding box center [115, 156] width 7 height 7
checkbox input "true"
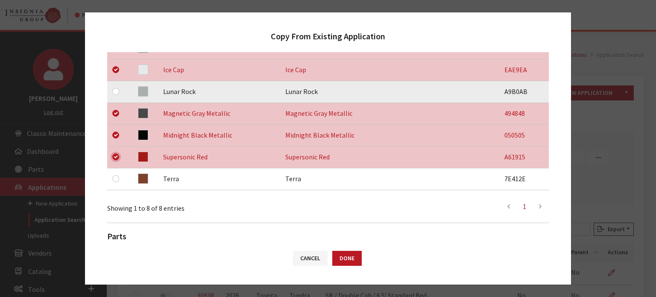
scroll to position [171, 0]
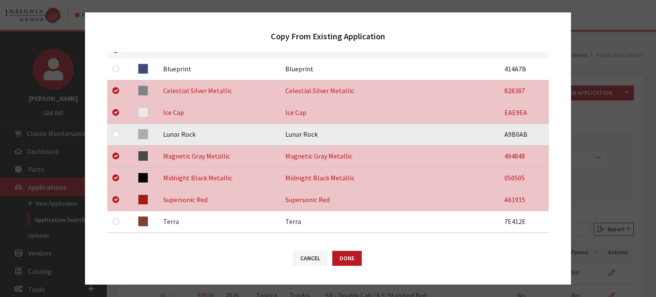
click at [120, 132] on div at bounding box center [117, 134] width 10 height 10
click at [114, 131] on input "checkbox" at bounding box center [115, 134] width 7 height 7
checkbox input "true"
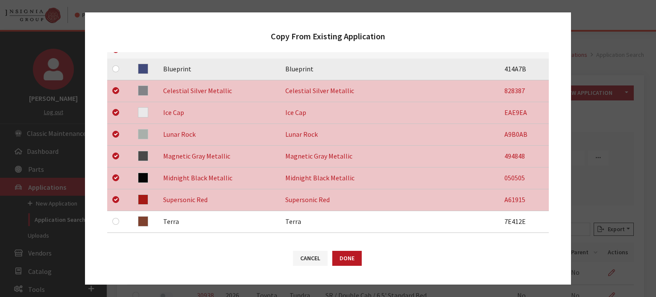
click at [117, 64] on div at bounding box center [117, 69] width 10 height 10
click at [114, 67] on input "checkbox" at bounding box center [115, 68] width 7 height 7
checkbox input "true"
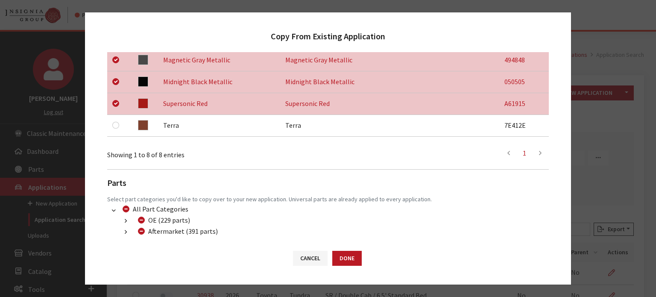
scroll to position [314, 0]
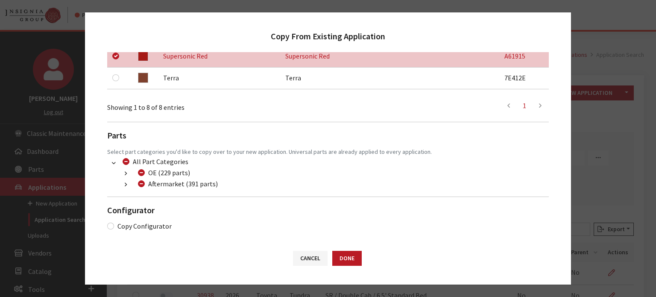
click at [126, 183] on icon "button" at bounding box center [126, 185] width 2 height 6
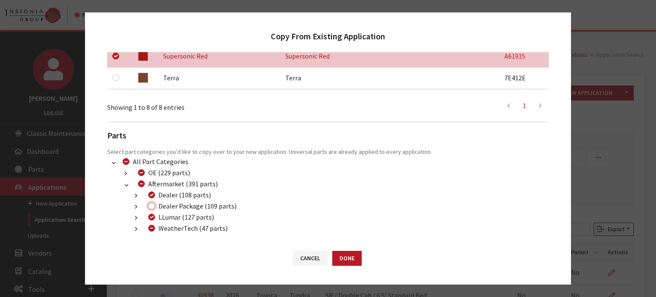
click at [152, 206] on input "Dealer Package (109 parts)" at bounding box center [151, 205] width 7 height 7
checkbox input "true"
click at [149, 228] on input "WeatherTech (47 parts)" at bounding box center [151, 228] width 7 height 7
checkbox input "true"
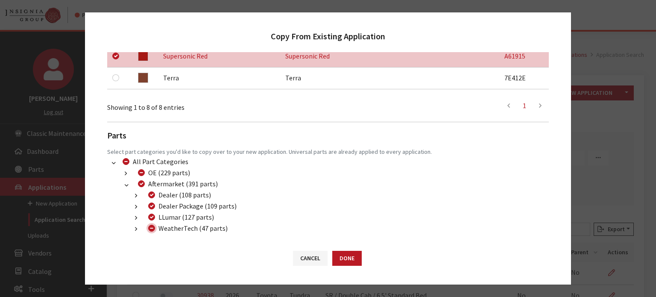
click at [149, 228] on input "WeatherTech (47 parts)" at bounding box center [151, 228] width 7 height 7
checkbox input "false"
click at [343, 260] on button "Done" at bounding box center [346, 258] width 29 height 15
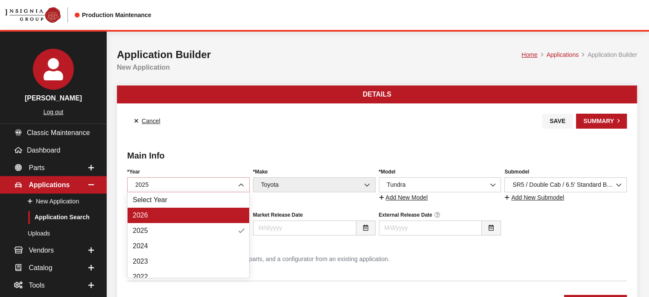
select select "44"
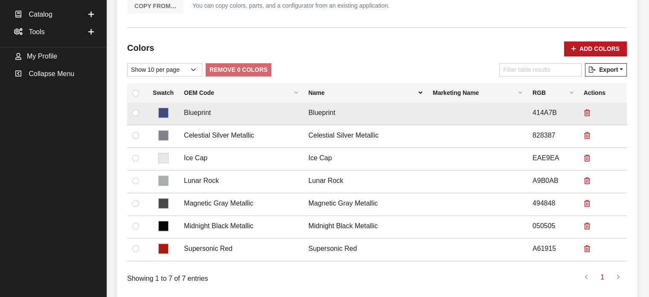
scroll to position [256, 0]
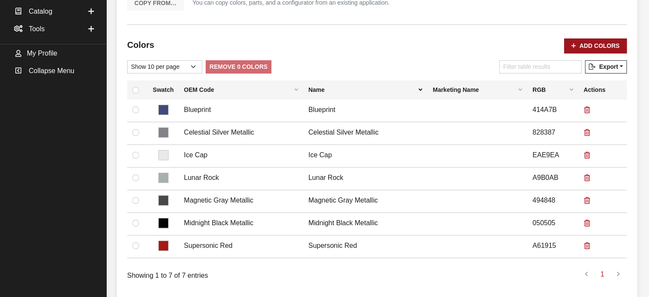
click at [602, 39] on div "Colors Add Colors No colors have been added! You can add colors from an existin…" at bounding box center [377, 161] width 503 height 259
click at [601, 40] on button "Add Colors" at bounding box center [595, 45] width 63 height 15
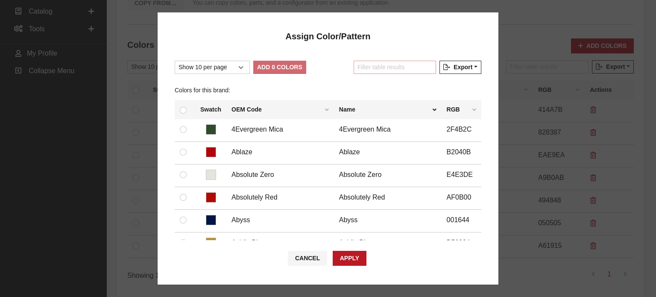
click at [392, 66] on input "Filter table results" at bounding box center [394, 67] width 82 height 13
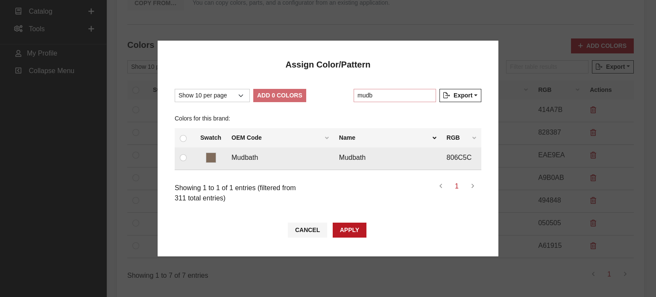
type input "mudb"
click at [184, 163] on td at bounding box center [185, 158] width 20 height 23
click at [182, 157] on input "checkbox" at bounding box center [183, 157] width 7 height 7
checkbox input "true"
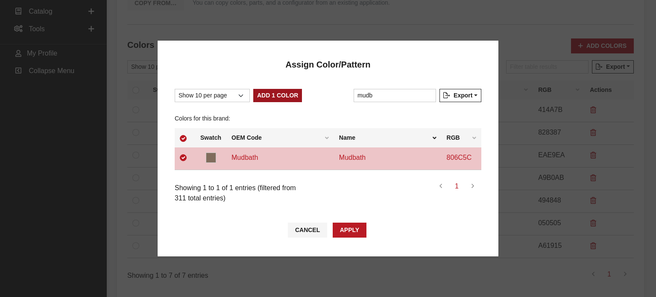
click at [257, 97] on button "Add 1 Color" at bounding box center [277, 95] width 49 height 13
checkbox input "false"
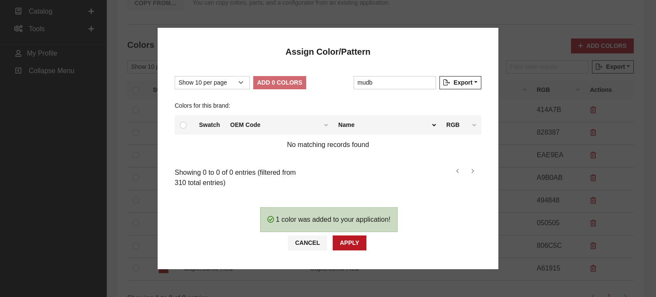
click at [338, 230] on div "1 color was added to your application!" at bounding box center [329, 219] width 138 height 25
click at [349, 239] on button "Apply" at bounding box center [350, 242] width 34 height 15
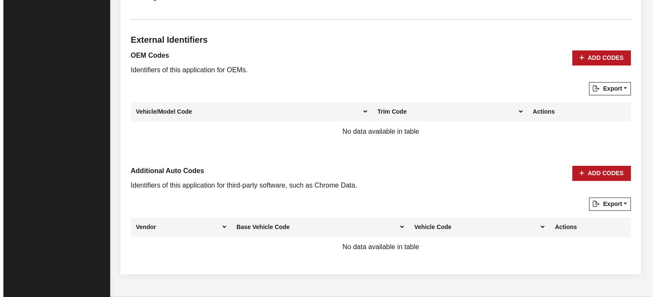
scroll to position [564, 0]
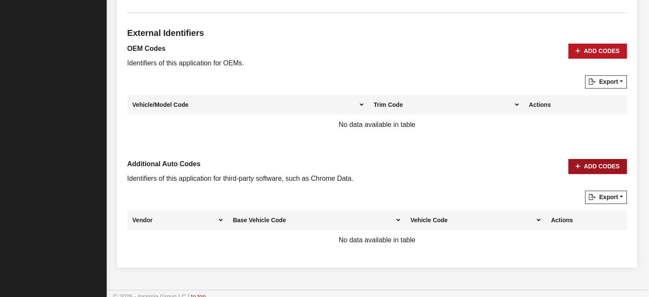
click at [614, 159] on button "Add Codes" at bounding box center [598, 166] width 58 height 15
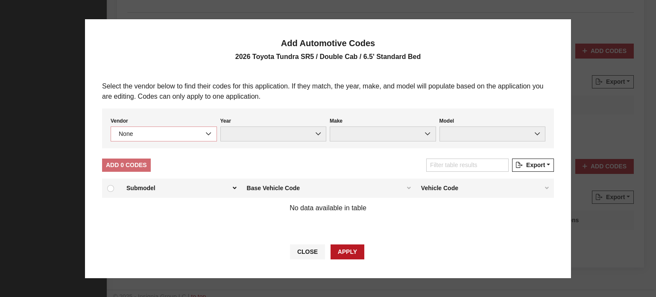
click at [146, 138] on span "None" at bounding box center [164, 133] width 106 height 15
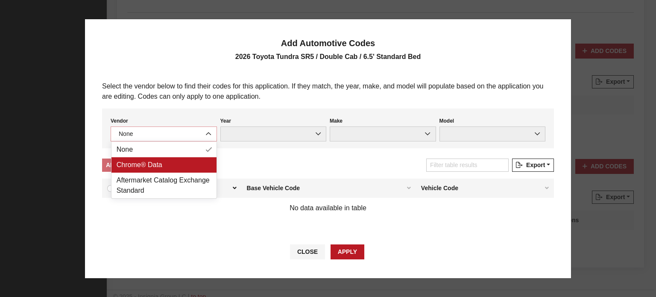
select select "4"
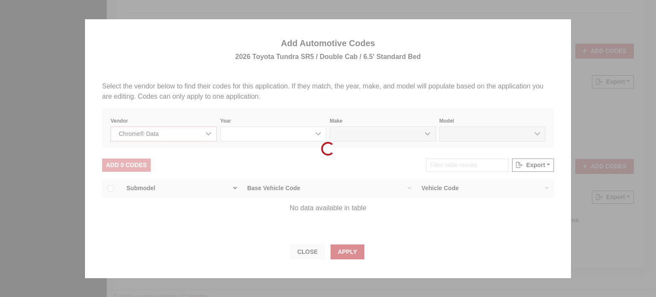
select select "2026"
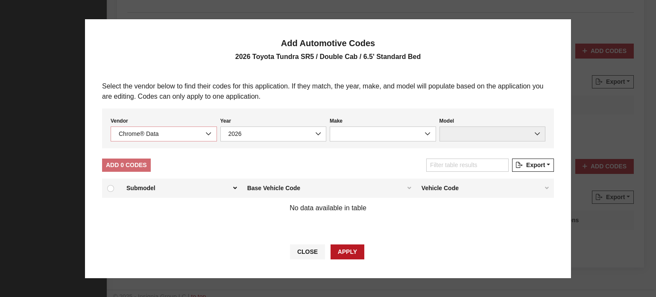
select select "39"
click at [500, 129] on span at bounding box center [492, 133] width 106 height 15
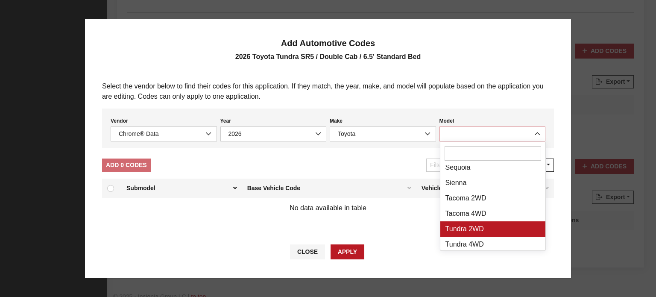
scroll to position [222, 0]
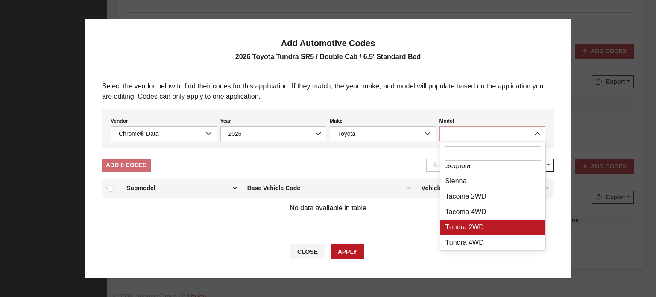
select select "71806"
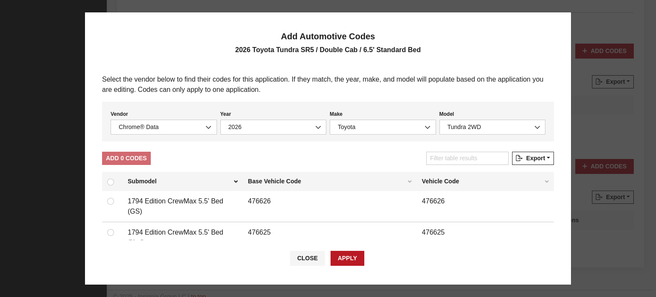
click at [441, 162] on input "Filter table results" at bounding box center [467, 158] width 82 height 13
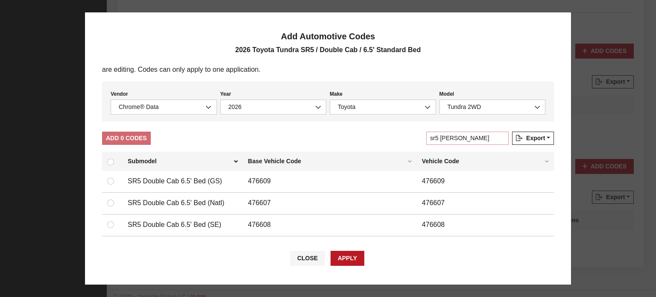
scroll to position [31, 0]
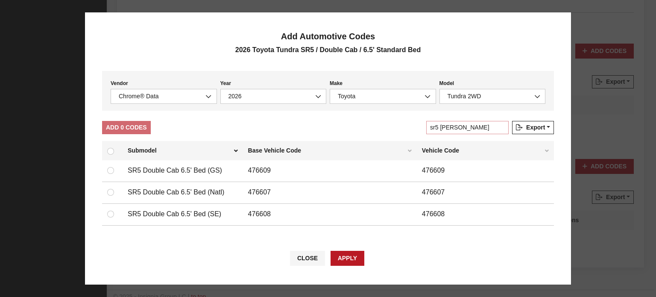
type input "sr5 doub"
click at [108, 172] on td at bounding box center [112, 171] width 20 height 22
click at [109, 170] on input "checkbox" at bounding box center [110, 170] width 7 height 7
checkbox input "true"
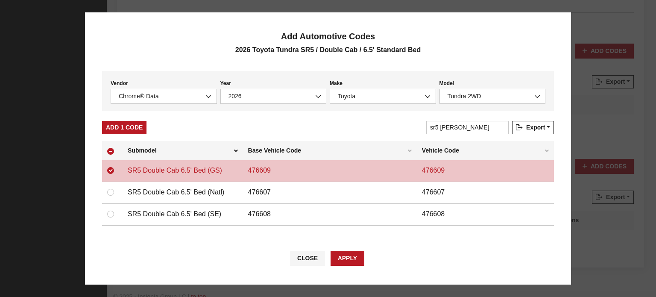
click at [111, 196] on div at bounding box center [112, 192] width 10 height 10
click at [111, 195] on div at bounding box center [112, 192] width 10 height 10
click at [111, 192] on input "checkbox" at bounding box center [110, 192] width 7 height 7
checkbox input "true"
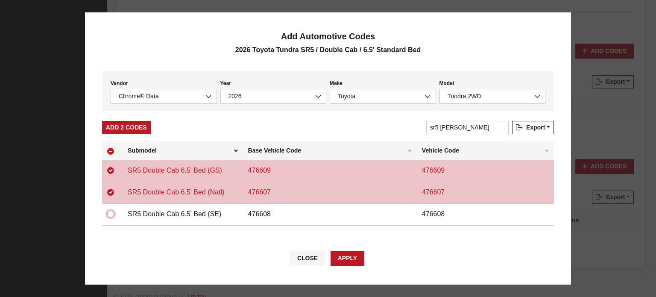
click at [110, 213] on input "checkbox" at bounding box center [110, 213] width 7 height 7
checkbox input "true"
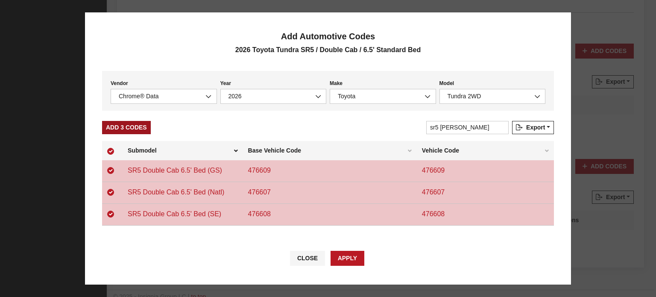
click at [132, 133] on button "Add 3 Codes" at bounding box center [126, 127] width 49 height 13
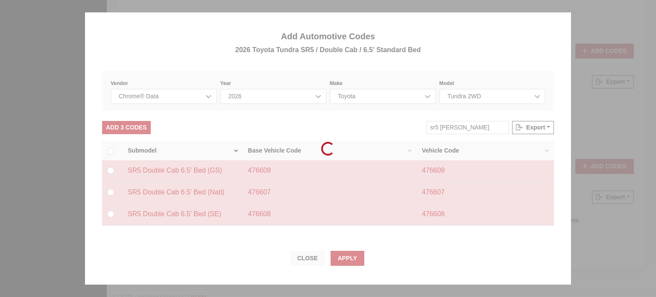
checkbox input "false"
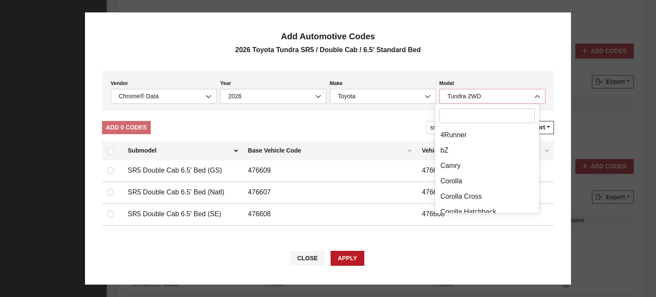
click at [488, 98] on span "Tundra 2WD" at bounding box center [492, 96] width 95 height 9
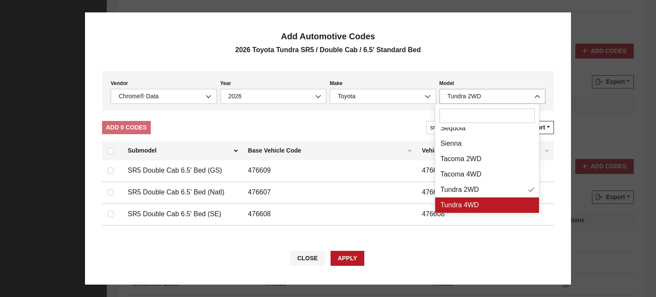
select select "71703"
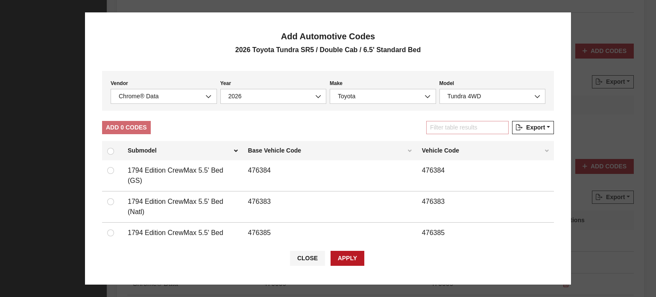
click at [485, 130] on input "Filter table results" at bounding box center [467, 127] width 82 height 13
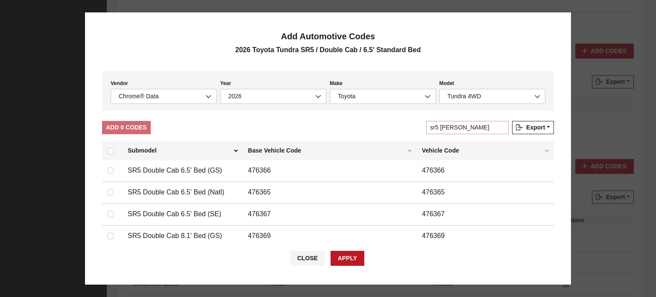
type input "sr5 doub"
click at [111, 171] on input "checkbox" at bounding box center [110, 170] width 7 height 7
checkbox input "true"
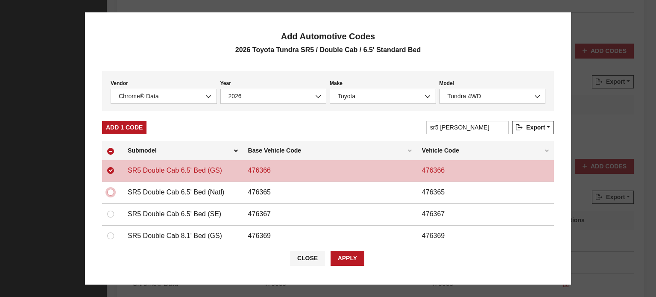
click at [109, 189] on input "checkbox" at bounding box center [110, 192] width 7 height 7
checkbox input "true"
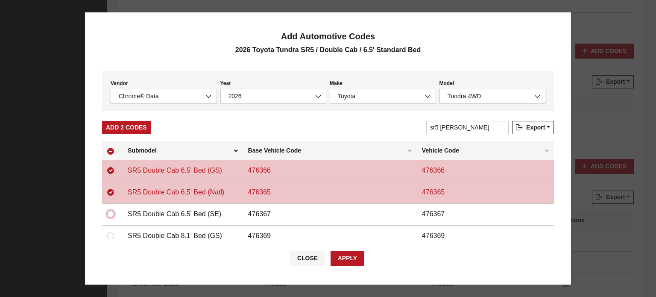
click at [111, 213] on input "checkbox" at bounding box center [110, 213] width 7 height 7
checkbox input "true"
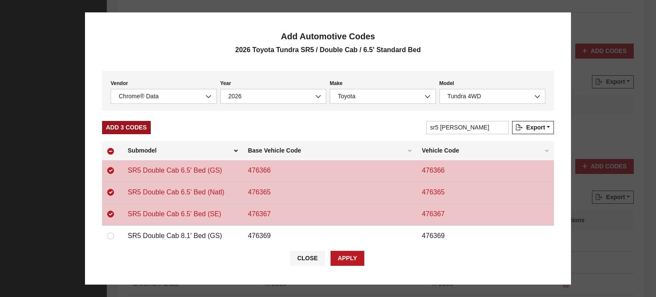
click at [124, 129] on button "Add 3 Codes" at bounding box center [126, 127] width 49 height 13
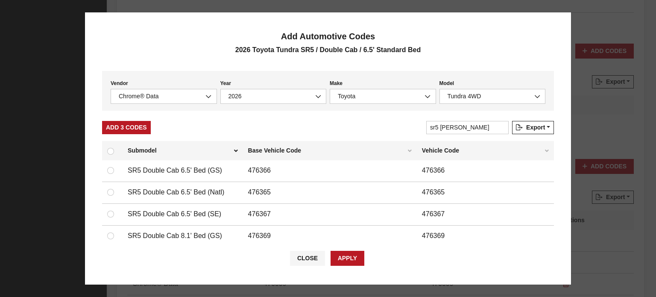
checkbox input "false"
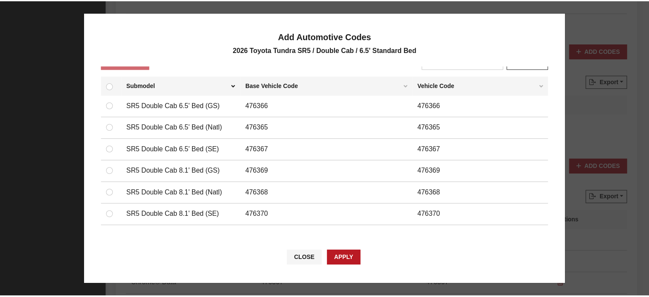
scroll to position [53, 0]
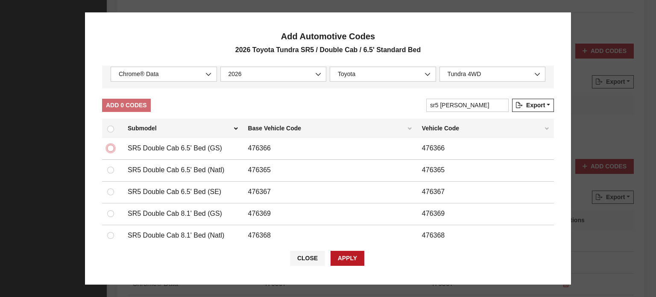
click at [113, 149] on input "checkbox" at bounding box center [110, 148] width 7 height 7
checkbox input "true"
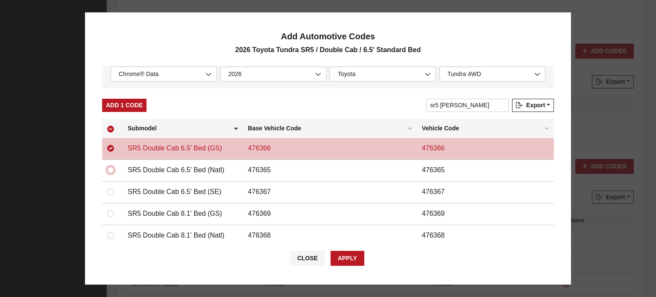
click at [111, 172] on input "checkbox" at bounding box center [110, 169] width 7 height 7
checkbox input "true"
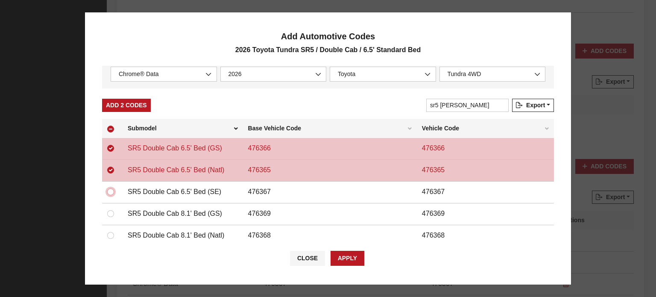
click at [108, 189] on input "checkbox" at bounding box center [110, 191] width 7 height 7
checkbox input "true"
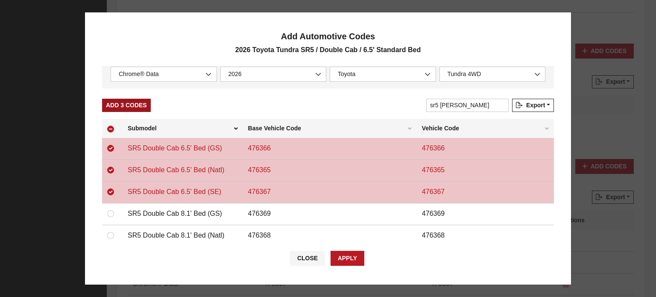
click at [123, 104] on button "Add 3 Codes" at bounding box center [126, 105] width 49 height 13
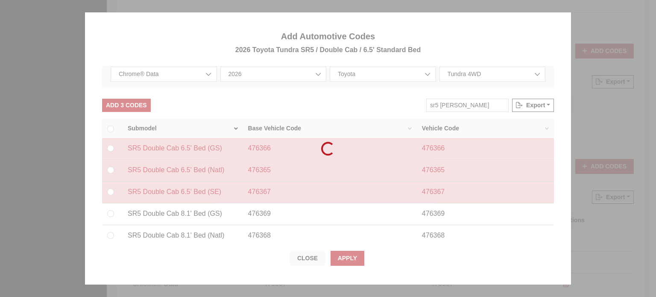
checkbox input "false"
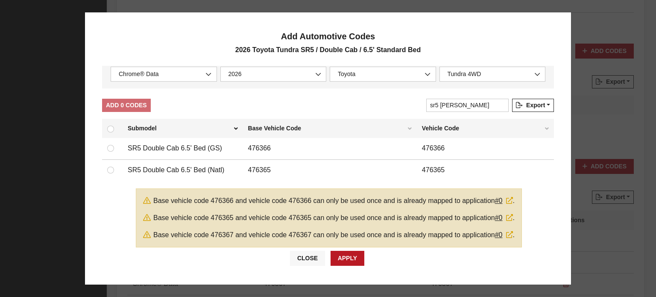
click at [311, 257] on button "Close" at bounding box center [307, 258] width 35 height 15
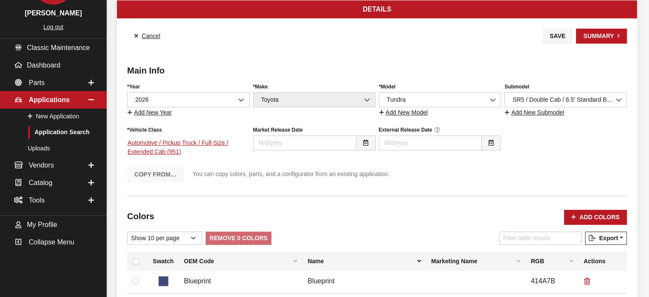
scroll to position [32, 0]
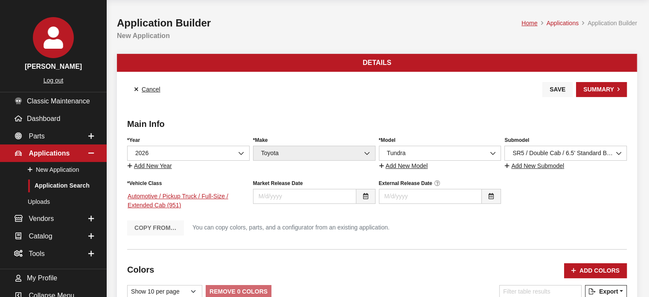
click at [569, 83] on button "Save" at bounding box center [558, 89] width 30 height 15
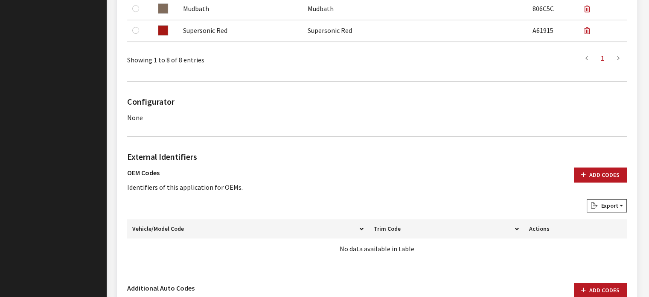
scroll to position [556, 0]
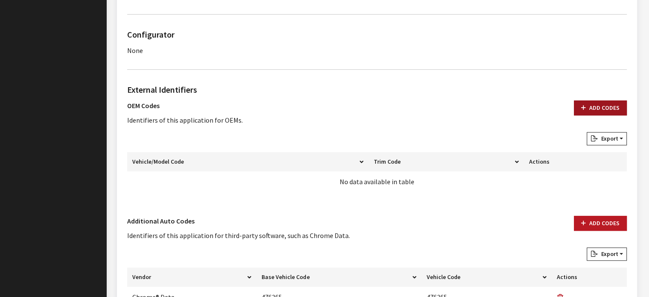
click at [585, 110] on icon "button" at bounding box center [583, 108] width 5 height 6
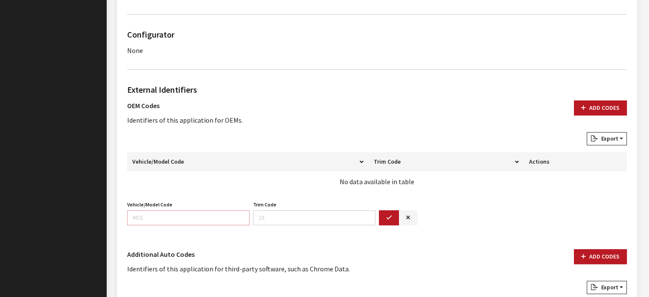
click at [157, 211] on input "Vehicle/Model Code" at bounding box center [188, 217] width 123 height 15
type input "8241"
click at [394, 213] on button "button" at bounding box center [389, 217] width 20 height 15
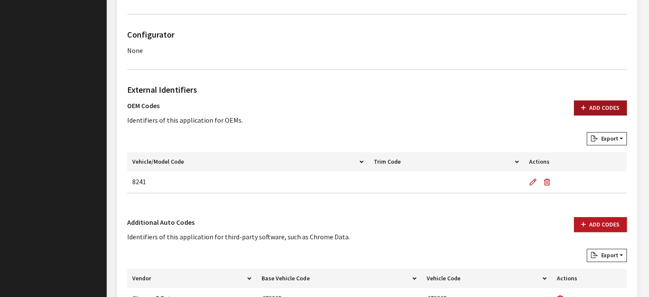
click at [599, 102] on button "Add Codes" at bounding box center [600, 107] width 53 height 15
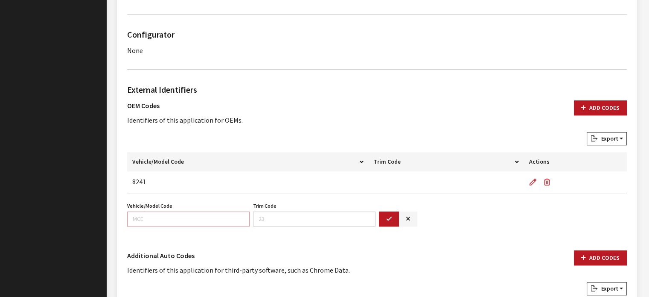
click at [188, 220] on input "Vehicle/Model Code" at bounding box center [188, 218] width 123 height 15
type input "8341"
click at [386, 223] on button "button" at bounding box center [389, 218] width 20 height 15
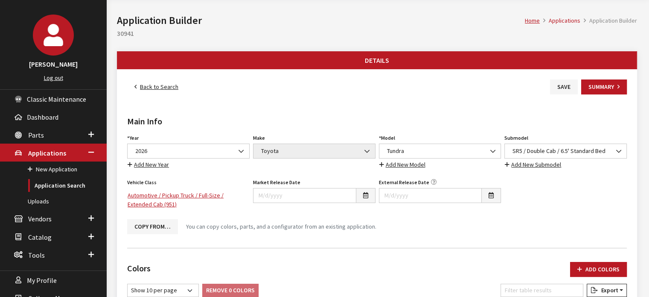
scroll to position [0, 0]
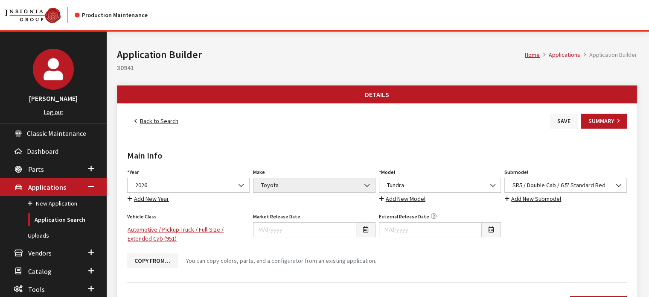
click at [554, 117] on button "Save" at bounding box center [564, 121] width 28 height 15
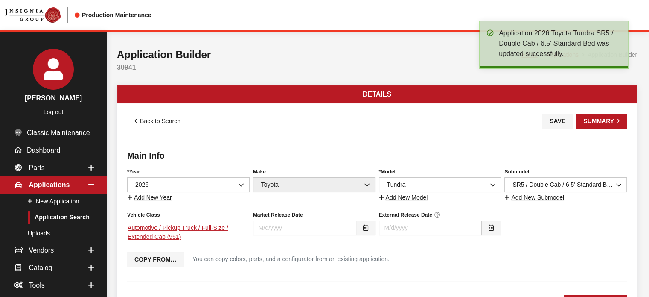
click at [153, 124] on link "Back to Search" at bounding box center [157, 121] width 61 height 15
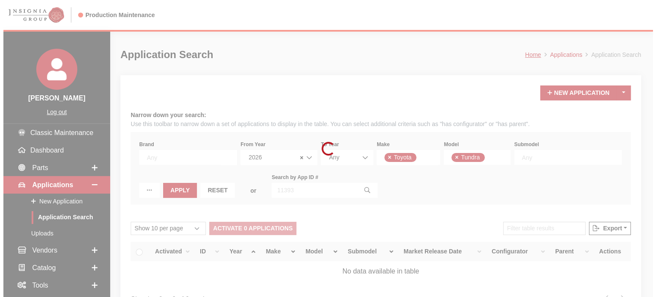
scroll to position [69, 0]
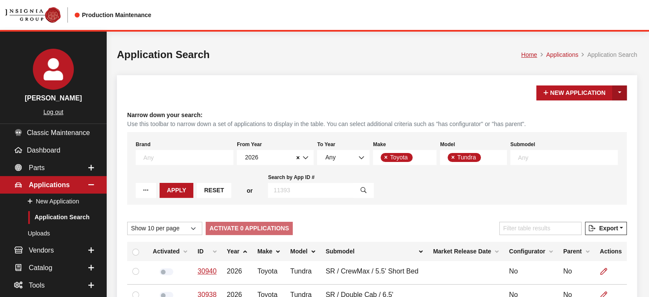
click at [620, 86] on button "Toggle Dropdown" at bounding box center [620, 92] width 15 height 15
click at [608, 119] on h4 "Narrow down your search:" at bounding box center [377, 115] width 500 height 9
click at [616, 96] on button "Toggle Dropdown" at bounding box center [620, 92] width 15 height 15
click at [614, 103] on div "New Application Toggle Dropdown New From Existing... Narrow down your search: U…" at bounding box center [377, 244] width 520 height 339
click at [620, 89] on button "Toggle Dropdown" at bounding box center [620, 92] width 15 height 15
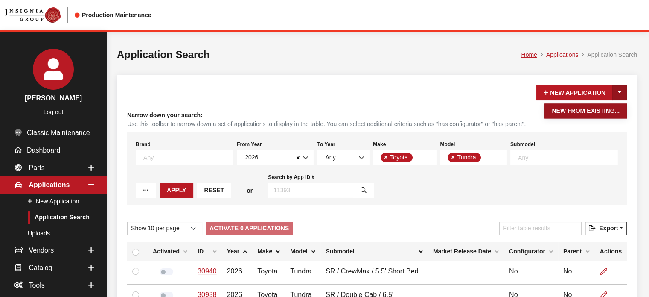
click at [584, 114] on button "New From Existing..." at bounding box center [586, 110] width 82 height 15
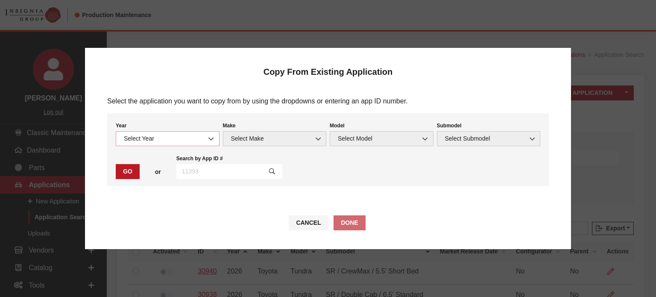
click at [169, 134] on span "Select Year" at bounding box center [167, 138] width 93 height 9
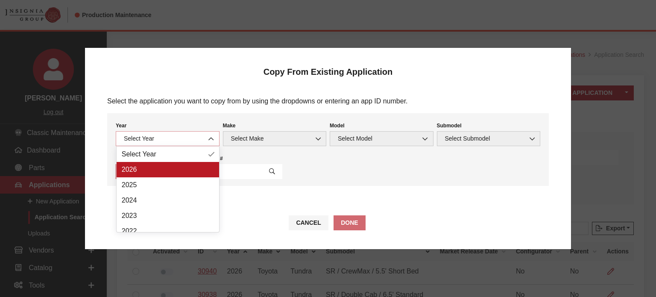
select select "44"
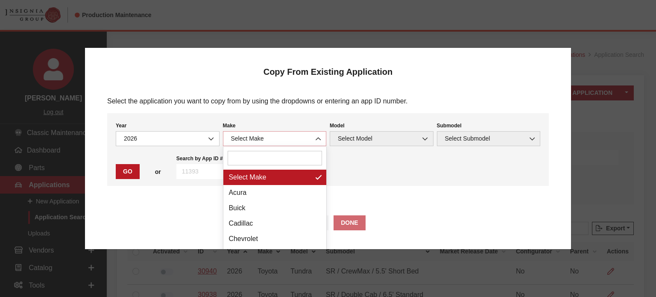
click at [231, 137] on span "Select Make" at bounding box center [274, 138] width 93 height 9
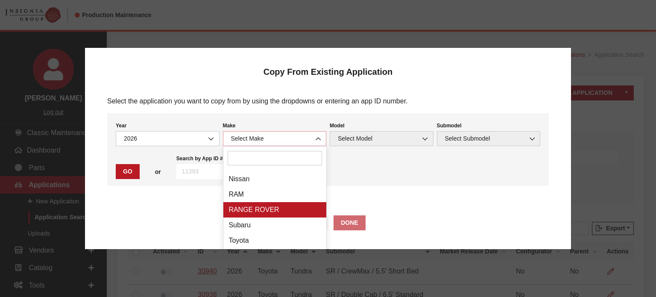
scroll to position [222, 0]
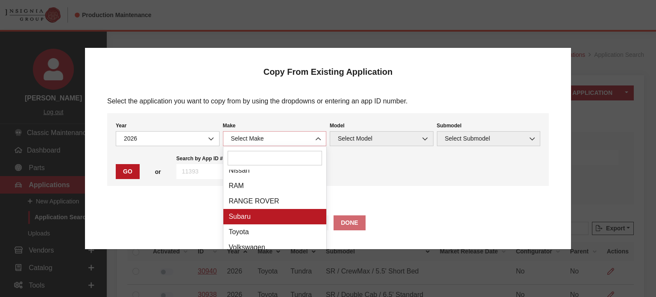
select select "20"
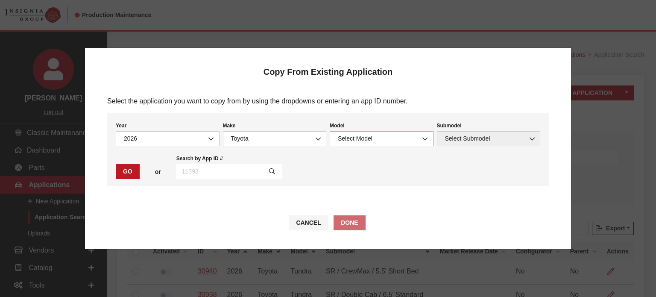
click at [352, 142] on span "Select Model" at bounding box center [381, 138] width 93 height 9
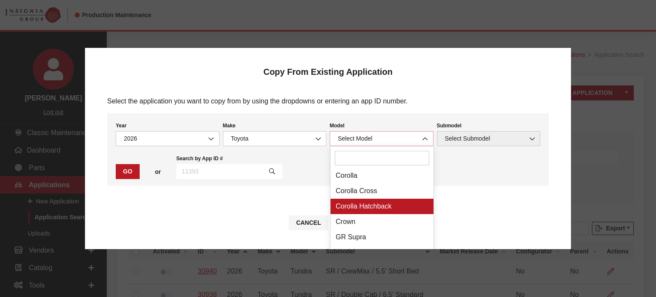
scroll to position [114, 0]
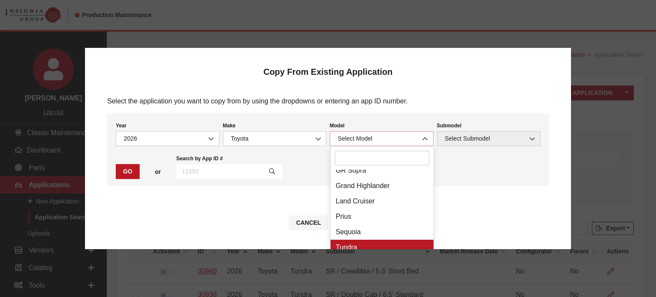
select select "247"
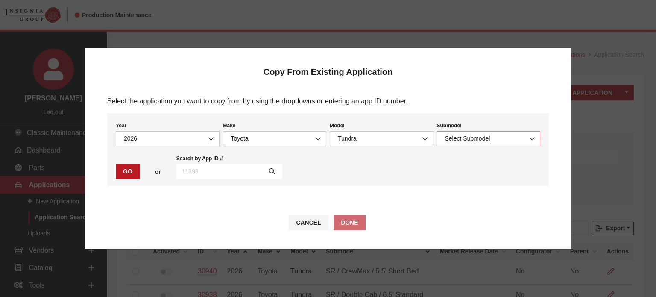
click at [450, 134] on span "Select Submodel" at bounding box center [488, 138] width 93 height 9
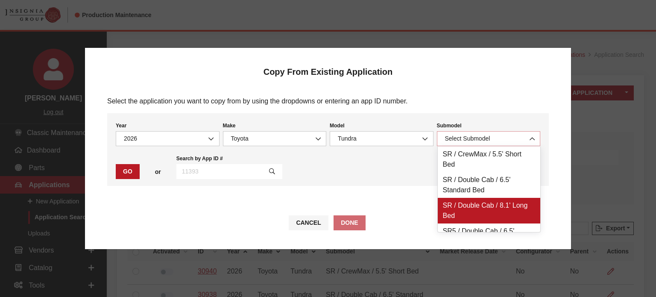
scroll to position [22, 0]
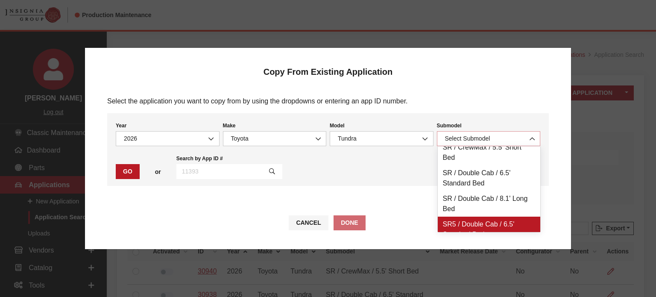
select select "3214"
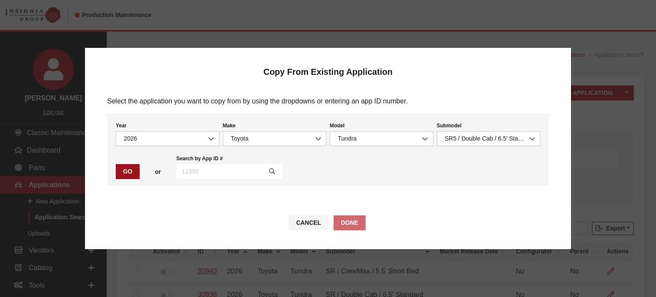
click at [118, 166] on button "Go" at bounding box center [128, 171] width 24 height 15
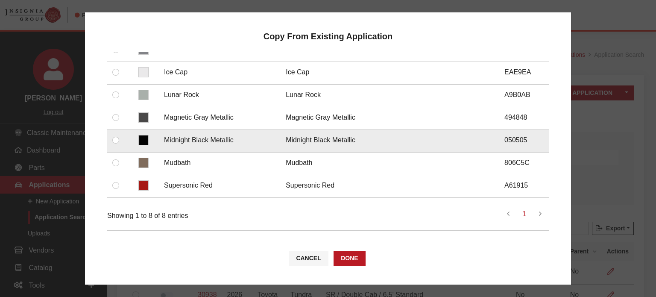
scroll to position [213, 0]
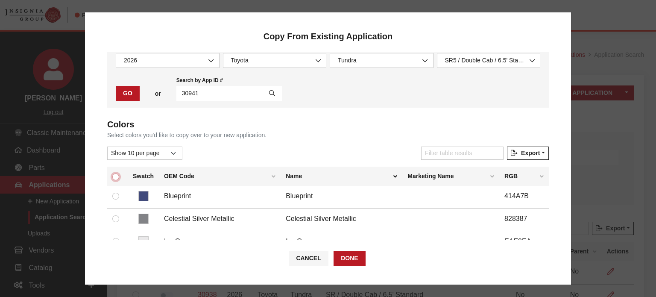
click at [118, 177] on input "checkbox" at bounding box center [115, 176] width 7 height 7
checkbox input "true"
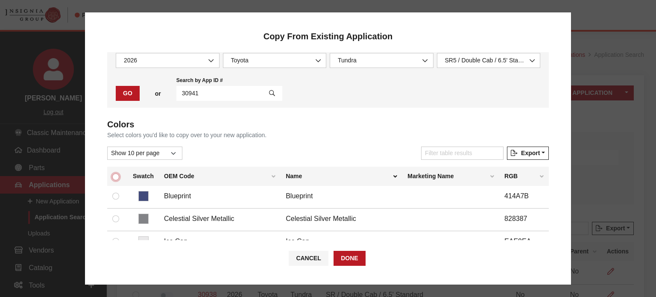
checkbox input "true"
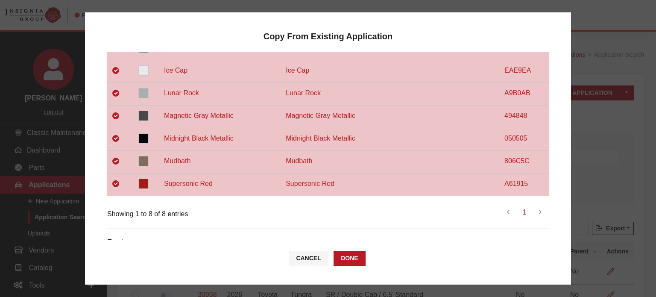
scroll to position [313, 0]
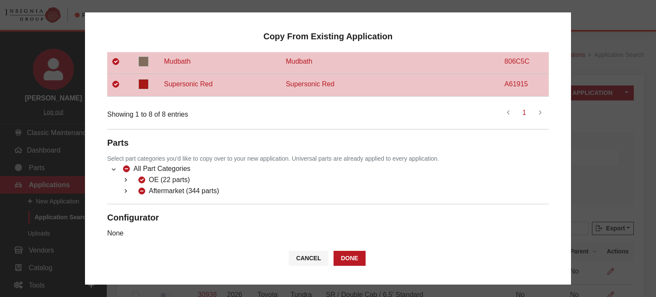
drag, startPoint x: 128, startPoint y: 191, endPoint x: 128, endPoint y: 184, distance: 7.3
click at [128, 187] on div "Colors Select colors you'd like to copy over to your new application. Show 10 p…" at bounding box center [327, 43] width 441 height 391
click at [128, 186] on button "button" at bounding box center [125, 191] width 17 height 10
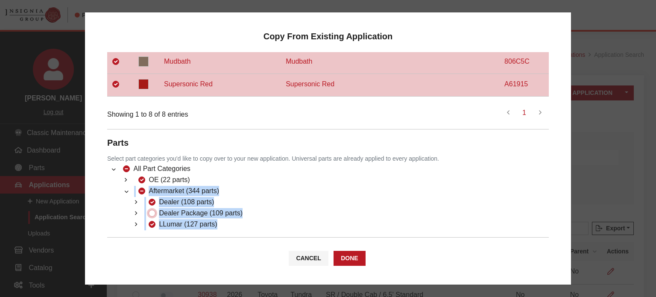
click at [154, 210] on input "Dealer Package (109 parts)" at bounding box center [152, 213] width 7 height 7
checkbox input "true"
click at [291, 208] on li "Dealer Package (109 parts) (51) Dealer 990 Packages (69 parts) (200) Dealer 201…" at bounding box center [338, 213] width 421 height 11
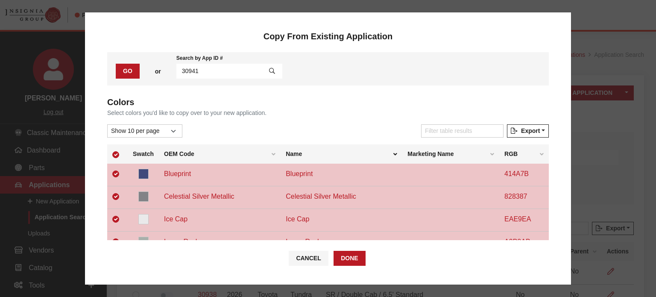
scroll to position [0, 0]
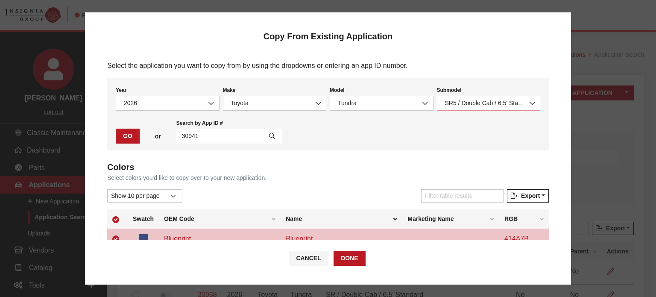
click at [476, 104] on span "SR5 / Double Cab / 6.5' Standard Bed" at bounding box center [488, 103] width 93 height 9
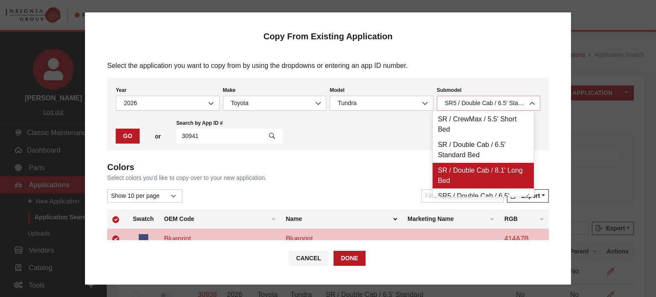
scroll to position [22, 0]
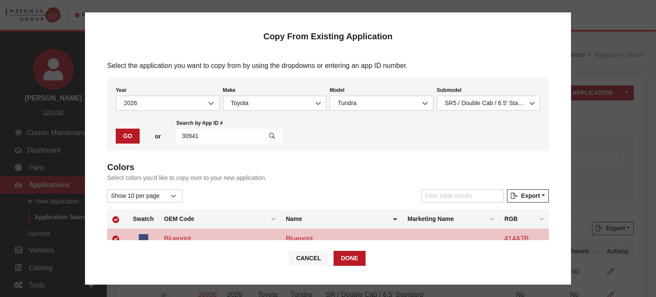
click at [394, 138] on div "Year Select Year 2026 2025 2024 2023 2022 2021 2020 2019 2018 2017 2016 2015 20…" at bounding box center [327, 114] width 441 height 73
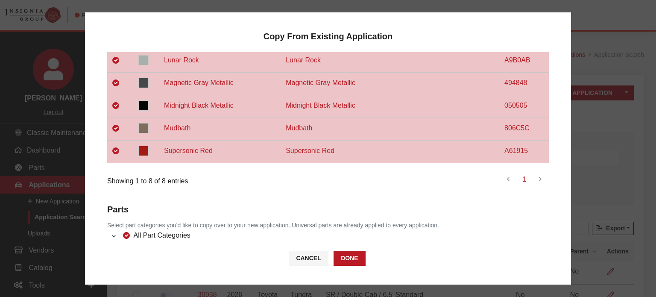
scroll to position [347, 0]
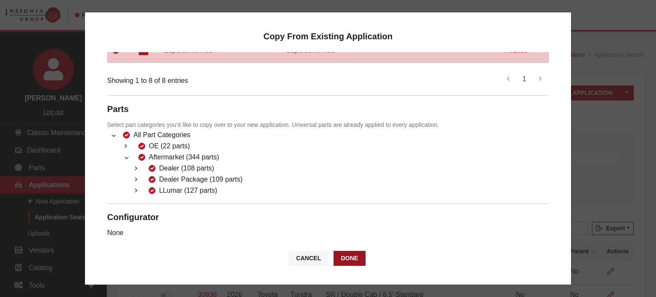
click at [361, 257] on button "Done" at bounding box center [349, 258] width 32 height 15
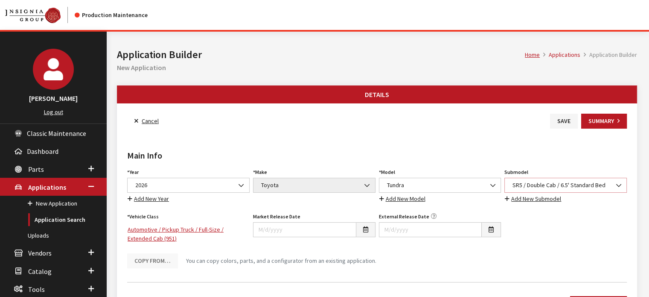
click at [549, 188] on span "SR5 / Double Cab / 6.5' Standard Bed" at bounding box center [565, 185] width 111 height 9
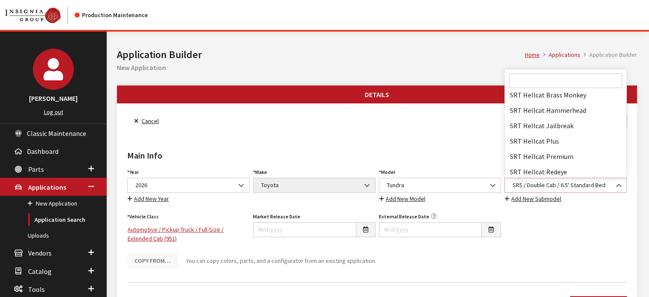
scroll to position [61558, 0]
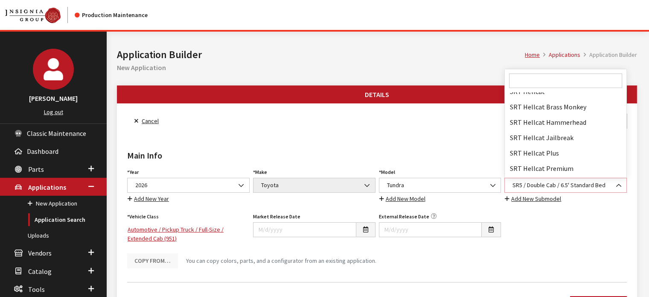
select select "3216"
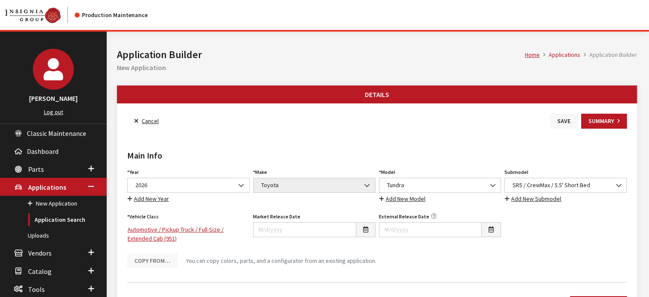
click at [559, 117] on button "Save" at bounding box center [564, 121] width 28 height 15
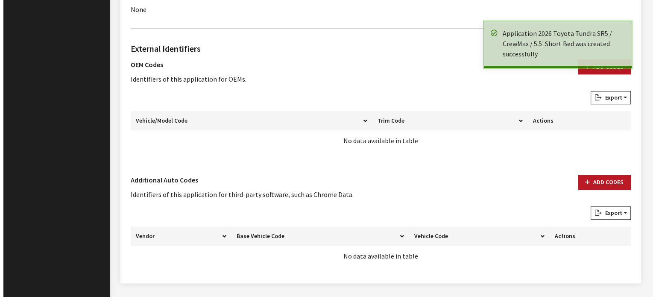
scroll to position [618, 0]
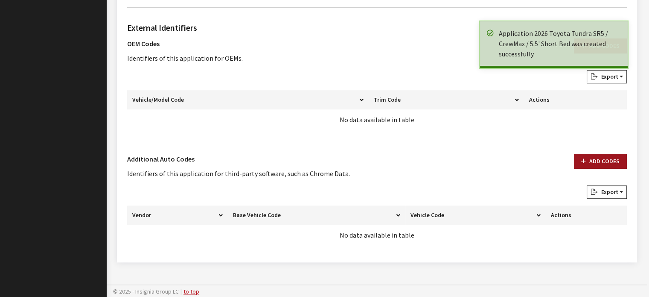
click at [582, 157] on button "Add Codes" at bounding box center [600, 161] width 53 height 15
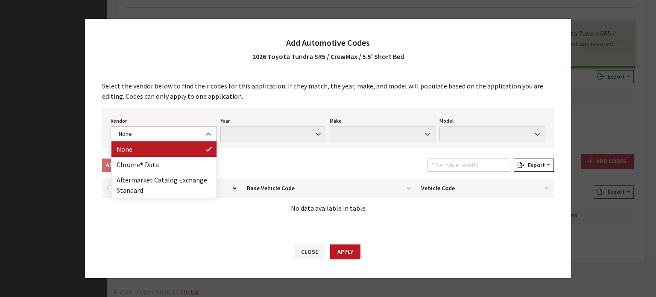
click at [177, 138] on span "None" at bounding box center [163, 133] width 95 height 9
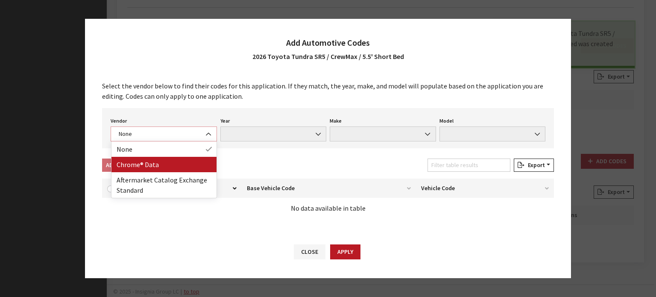
select select "4"
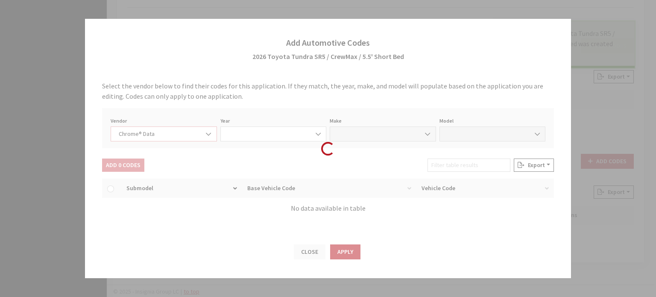
select select "2026"
select select "39"
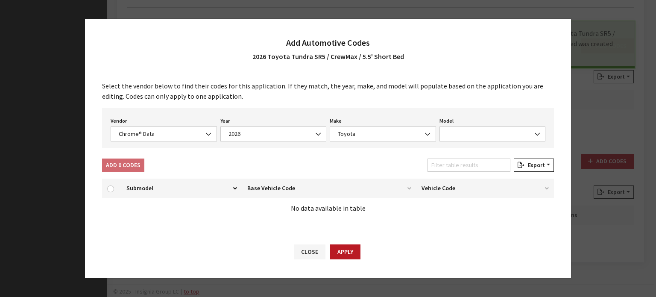
click at [463, 145] on div "Vendor None Chrome® Data Aftermarket Catalog Exchange Standard Chrome® Data Yea…" at bounding box center [328, 128] width 452 height 40
click at [466, 128] on span at bounding box center [492, 133] width 106 height 15
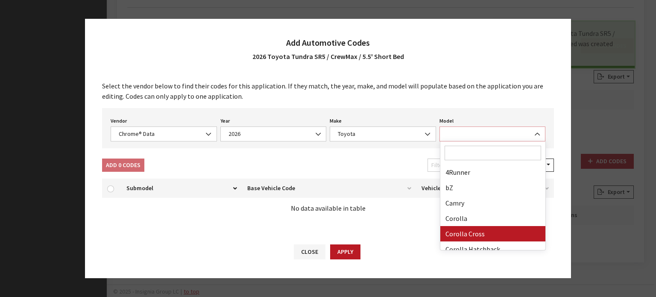
scroll to position [222, 0]
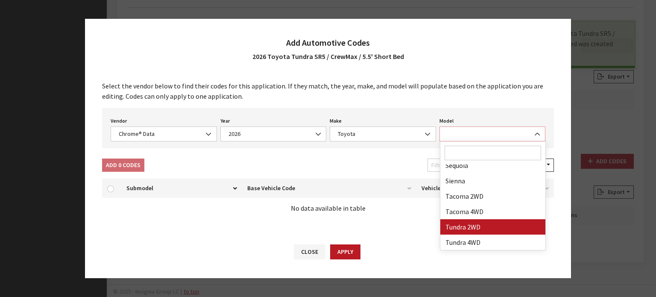
select select "71806"
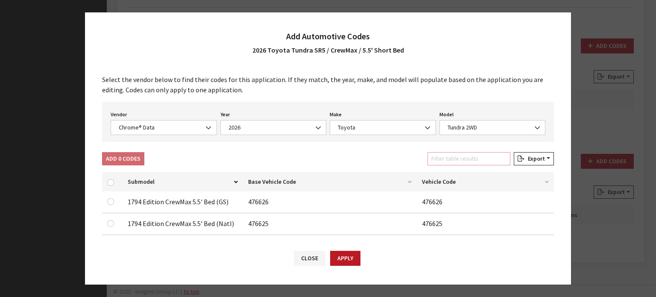
click at [441, 156] on input "Filter table results" at bounding box center [468, 158] width 83 height 13
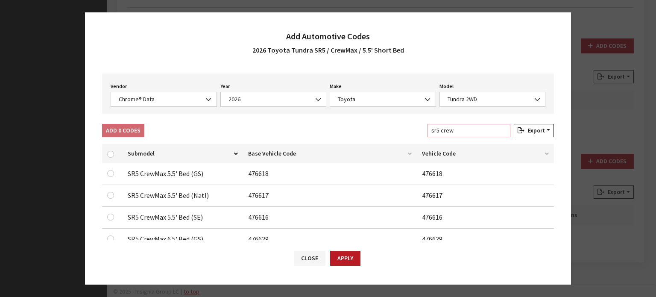
scroll to position [43, 0]
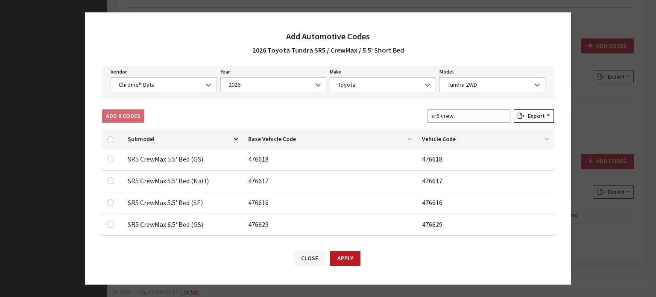
type input "sr5 crew"
click at [111, 155] on input "checkbox" at bounding box center [110, 158] width 7 height 7
checkbox input "true"
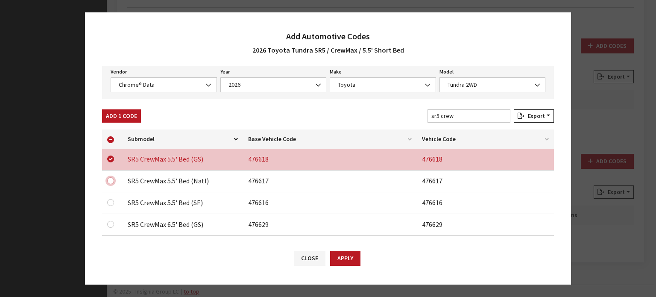
click at [112, 182] on input "checkbox" at bounding box center [110, 180] width 7 height 7
checkbox input "true"
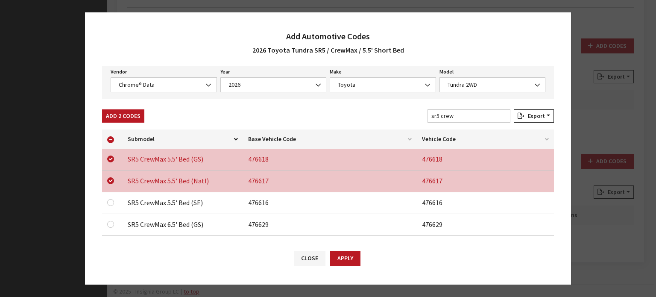
click at [109, 206] on div at bounding box center [112, 202] width 10 height 10
click at [111, 202] on input "checkbox" at bounding box center [110, 202] width 7 height 7
checkbox input "true"
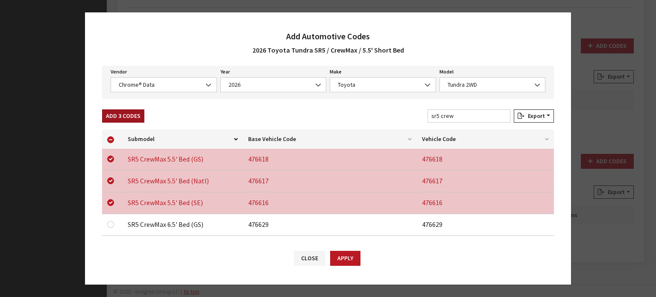
click at [117, 116] on button "Add 3 Codes" at bounding box center [123, 115] width 42 height 13
checkbox input "false"
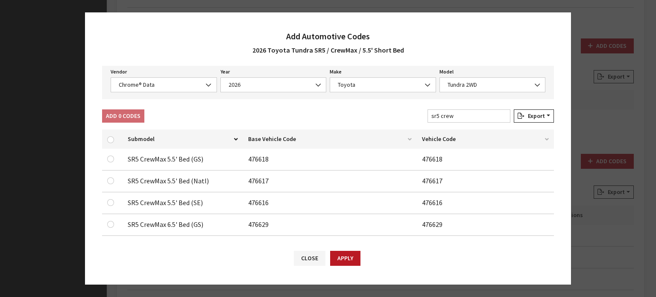
drag, startPoint x: 450, startPoint y: 74, endPoint x: 452, endPoint y: 78, distance: 4.6
click at [450, 74] on div "Model None 4Runner bZ Camry Corolla Corolla Cross Corolla Hatchback Crown Crown…" at bounding box center [493, 79] width 110 height 26
click at [453, 83] on span "Tundra 2WD" at bounding box center [492, 84] width 95 height 9
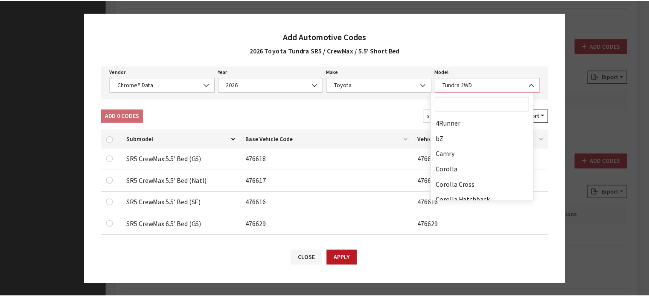
scroll to position [222, 0]
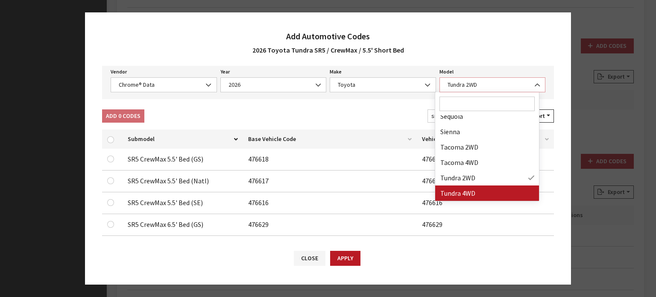
select select "71703"
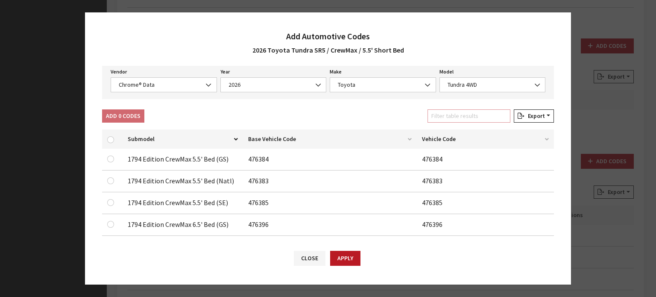
click at [438, 118] on input "Filter table results" at bounding box center [468, 115] width 83 height 13
type input "sr5 crew"
drag, startPoint x: 109, startPoint y: 159, endPoint x: 108, endPoint y: 168, distance: 9.0
click at [109, 158] on input "checkbox" at bounding box center [110, 158] width 7 height 7
checkbox input "true"
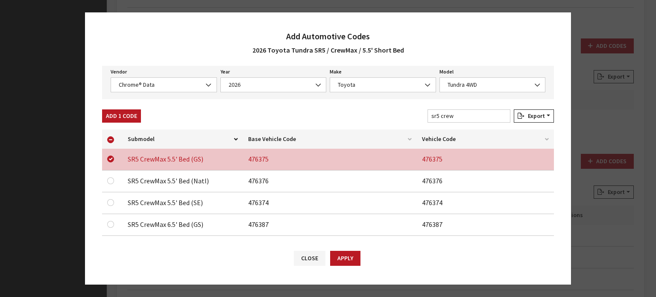
click at [106, 181] on td at bounding box center [112, 181] width 20 height 22
drag, startPoint x: 109, startPoint y: 181, endPoint x: 109, endPoint y: 187, distance: 6.8
click at [109, 181] on input "checkbox" at bounding box center [110, 180] width 7 height 7
checkbox input "true"
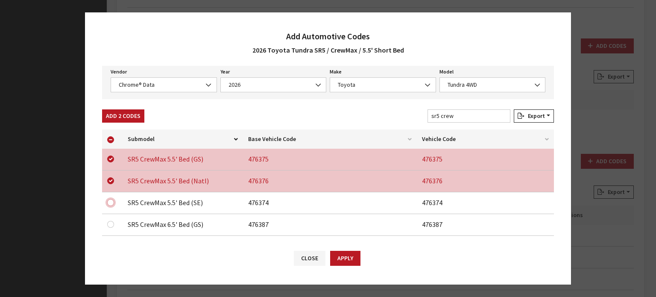
click at [111, 204] on input "checkbox" at bounding box center [110, 202] width 7 height 7
checkbox input "true"
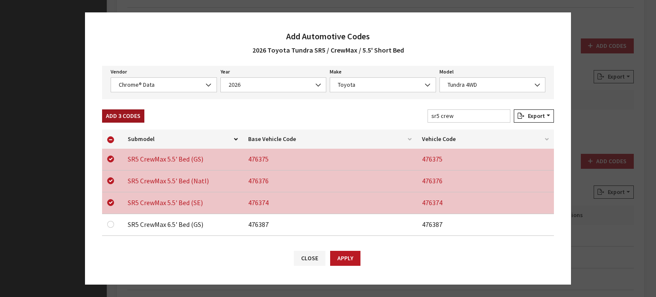
click at [129, 117] on button "Add 3 Codes" at bounding box center [123, 115] width 42 height 13
checkbox input "false"
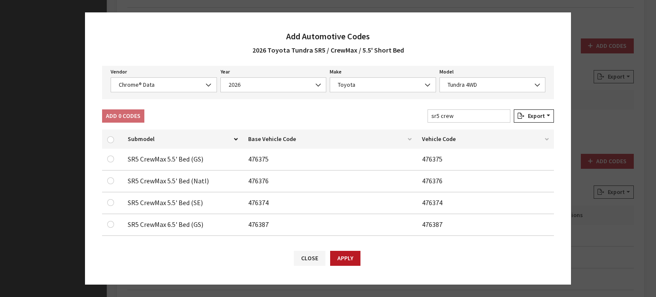
click at [353, 251] on button "Apply" at bounding box center [345, 258] width 30 height 15
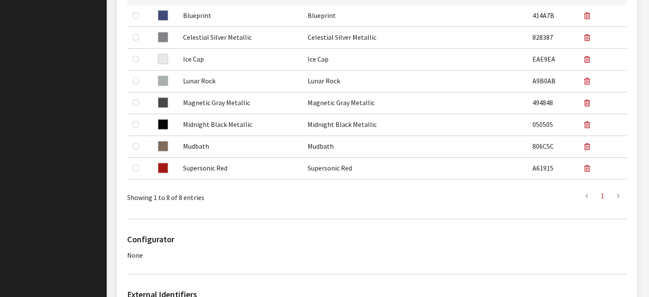
scroll to position [533, 0]
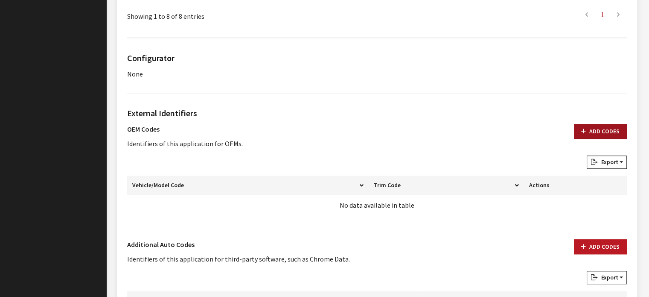
click at [589, 131] on button "Add Codes" at bounding box center [600, 131] width 53 height 15
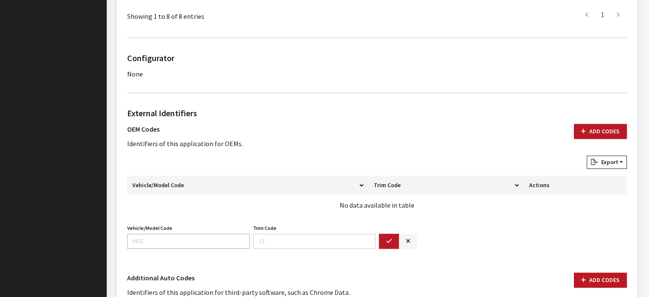
click at [210, 239] on input "Vehicle/Model Code" at bounding box center [188, 241] width 123 height 15
type input "8261"
click at [383, 237] on button "button" at bounding box center [389, 241] width 20 height 15
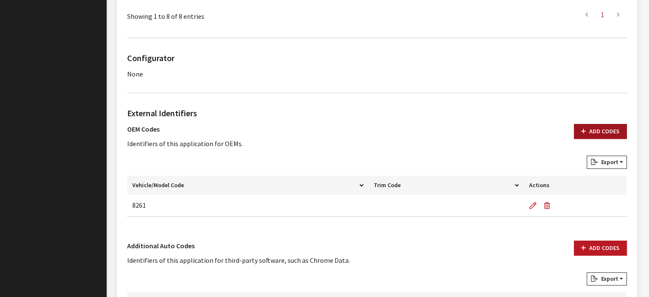
click at [615, 127] on button "Add Codes" at bounding box center [600, 131] width 53 height 15
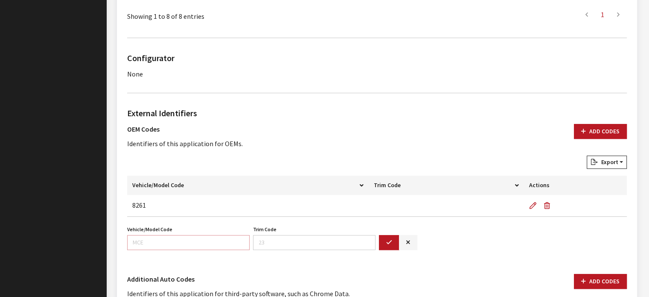
click at [205, 237] on input "Vehicle/Model Code" at bounding box center [188, 242] width 123 height 15
type input "8361"
click at [387, 242] on icon "button" at bounding box center [389, 242] width 6 height 6
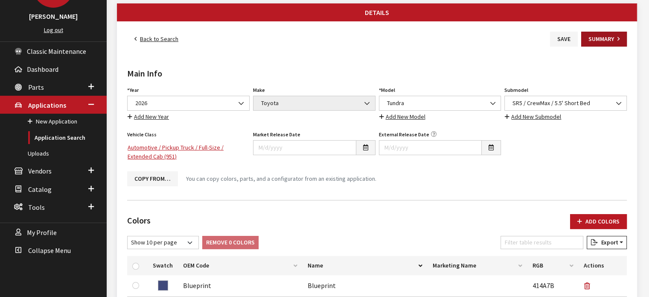
scroll to position [0, 0]
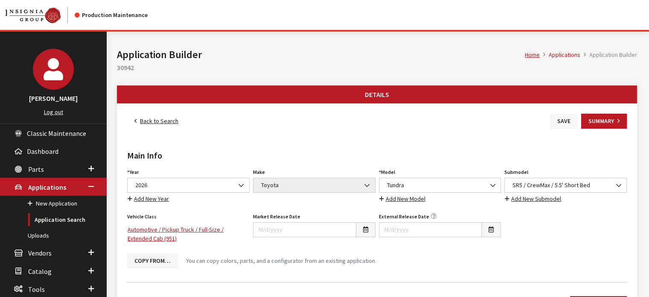
click at [568, 120] on button "Save" at bounding box center [564, 121] width 28 height 15
click at [150, 114] on link "Back to Search" at bounding box center [156, 121] width 58 height 15
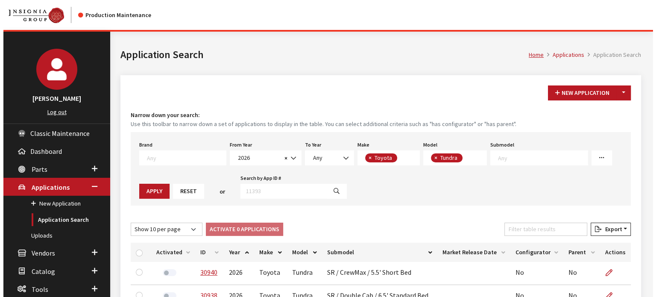
scroll to position [69, 0]
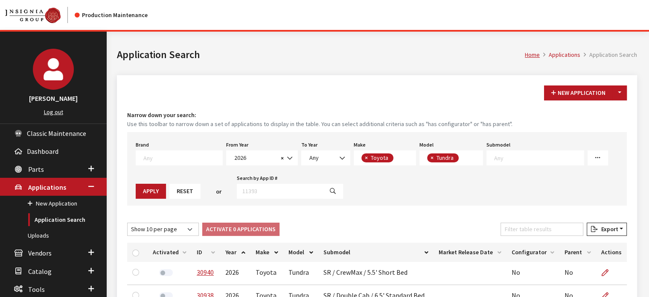
click at [628, 85] on div "New Application Toggle Dropdown New From Existing... Narrow down your search: U…" at bounding box center [377, 244] width 520 height 338
click at [625, 89] on button "Toggle Dropdown" at bounding box center [620, 92] width 15 height 15
click at [620, 113] on button "New From Existing..." at bounding box center [590, 110] width 73 height 15
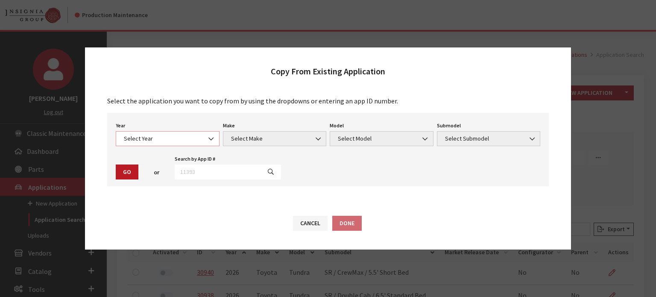
click at [185, 133] on span "Select Year" at bounding box center [168, 138] width 104 height 15
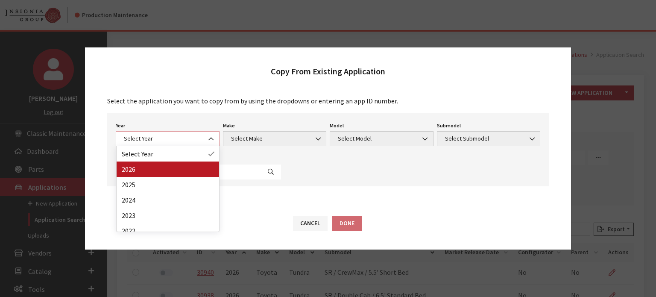
select select "44"
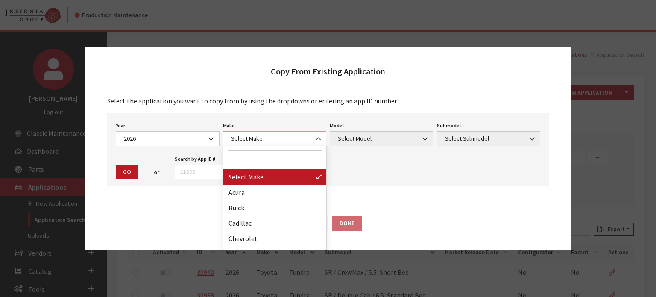
click at [266, 139] on span "Select Make" at bounding box center [274, 138] width 93 height 9
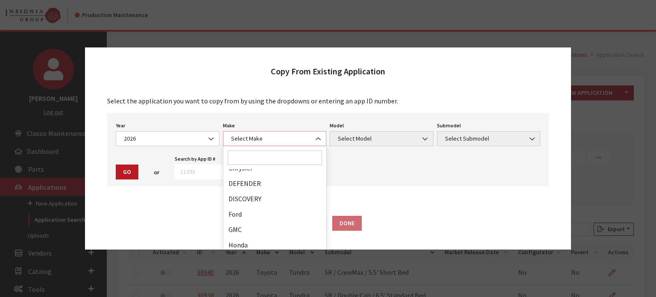
scroll to position [222, 0]
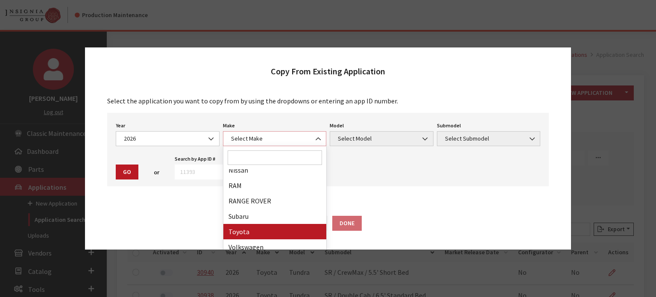
select select "20"
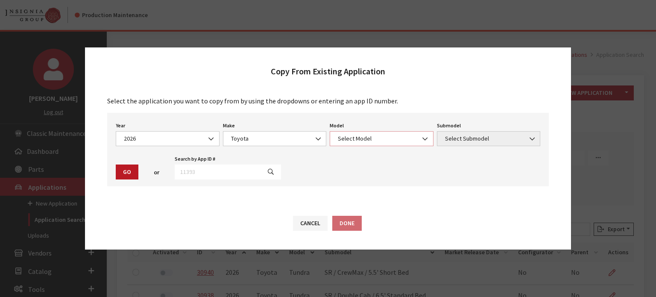
click at [354, 143] on span "Select Model" at bounding box center [382, 138] width 104 height 15
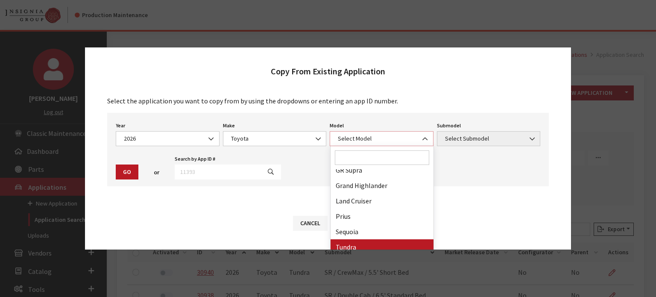
select select "247"
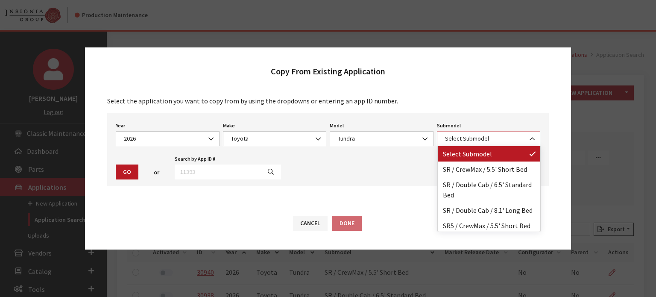
click at [477, 142] on span "Select Submodel" at bounding box center [488, 138] width 93 height 9
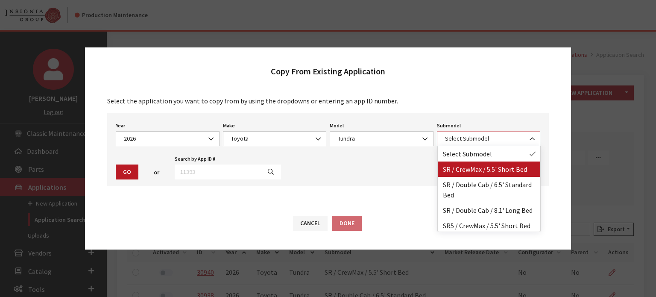
select select "3892"
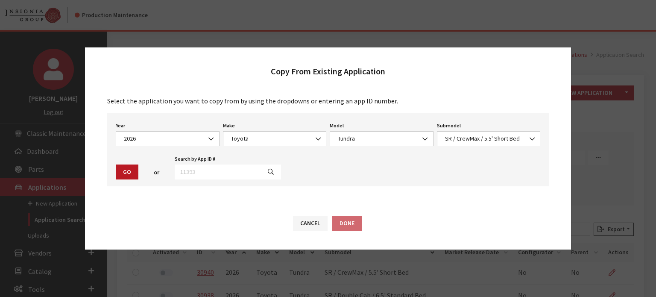
click at [138, 175] on div "Go" at bounding box center [127, 171] width 26 height 15
click at [130, 175] on button "Go" at bounding box center [127, 171] width 23 height 15
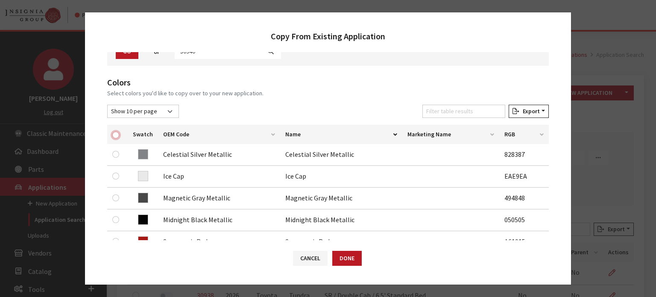
click at [117, 137] on input "checkbox" at bounding box center [115, 134] width 7 height 7
checkbox input "true"
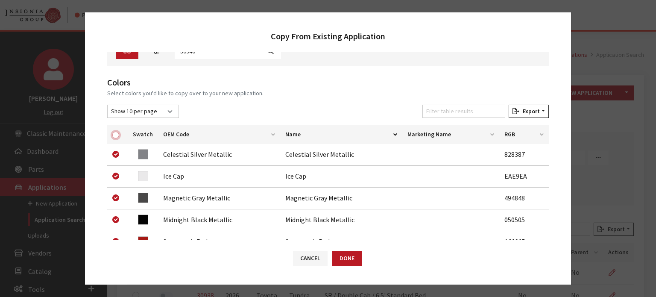
checkbox input "true"
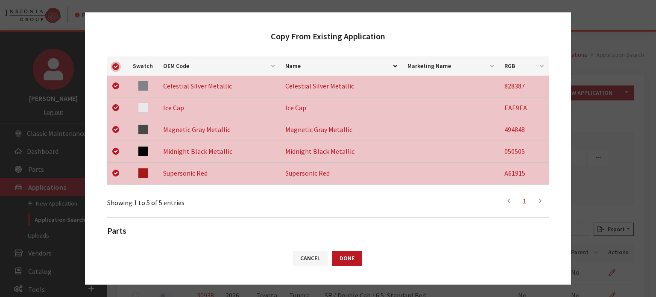
scroll to position [248, 0]
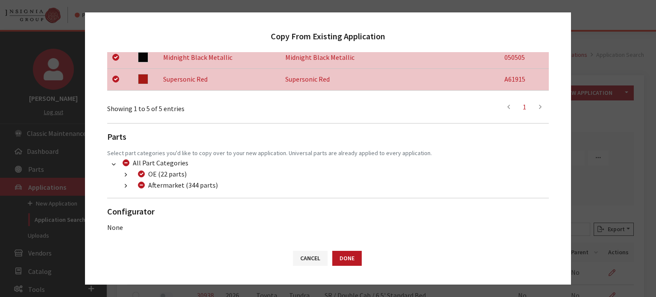
click at [124, 186] on button "button" at bounding box center [125, 186] width 17 height 10
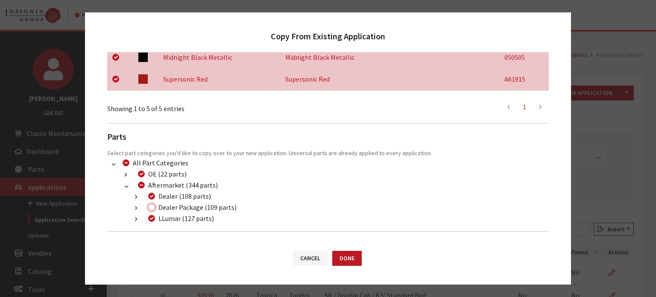
click at [151, 206] on input "Dealer Package (109 parts)" at bounding box center [151, 207] width 7 height 7
checkbox input "true"
click at [340, 257] on button "Done" at bounding box center [346, 258] width 29 height 15
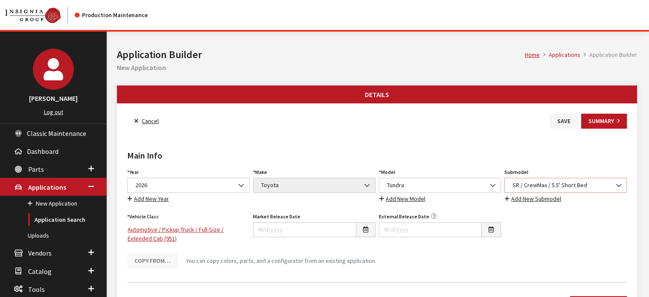
click at [592, 184] on span "SR / CrewMax / 5.5' Short Bed" at bounding box center [565, 185] width 111 height 9
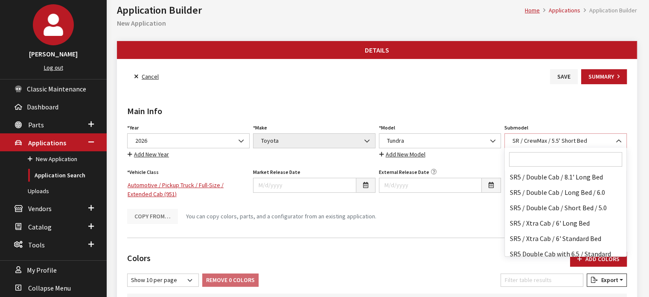
scroll to position [43, 0]
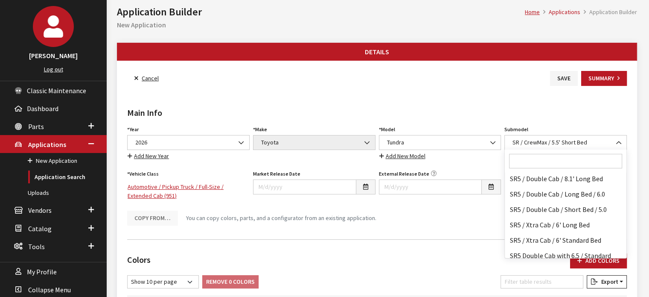
click at [140, 81] on link "Cancel" at bounding box center [146, 78] width 39 height 15
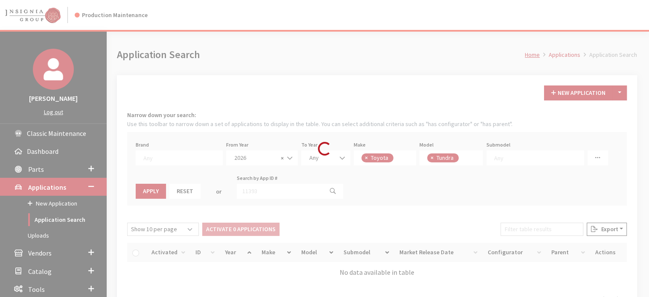
scroll to position [69, 0]
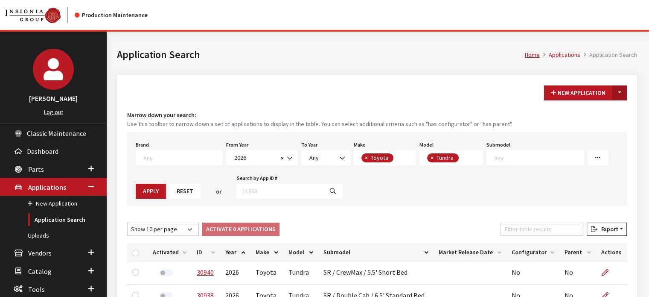
click at [624, 93] on button "Toggle Dropdown" at bounding box center [620, 92] width 15 height 15
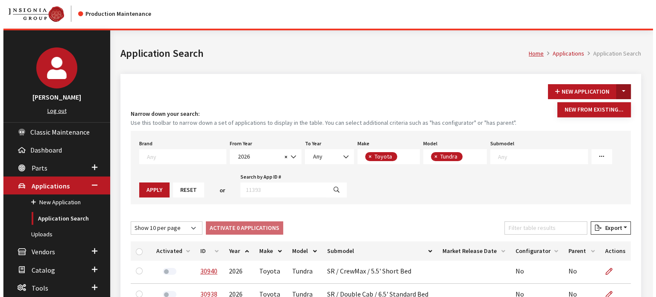
scroll to position [0, 0]
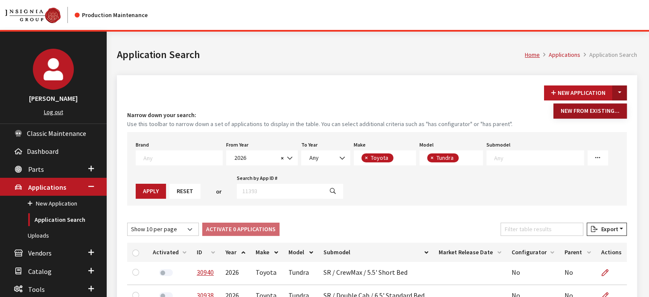
click at [606, 112] on button "New From Existing..." at bounding box center [590, 110] width 73 height 15
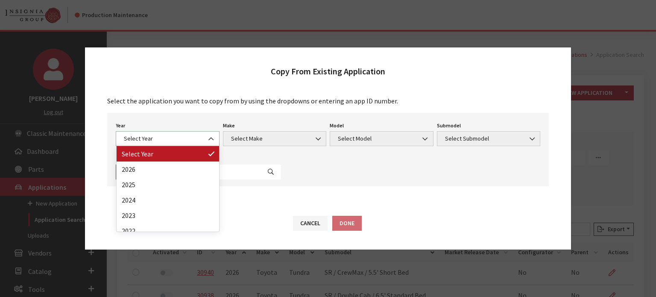
drag, startPoint x: 166, startPoint y: 139, endPoint x: 165, endPoint y: 148, distance: 9.5
click at [166, 139] on span "Select Year" at bounding box center [167, 138] width 93 height 9
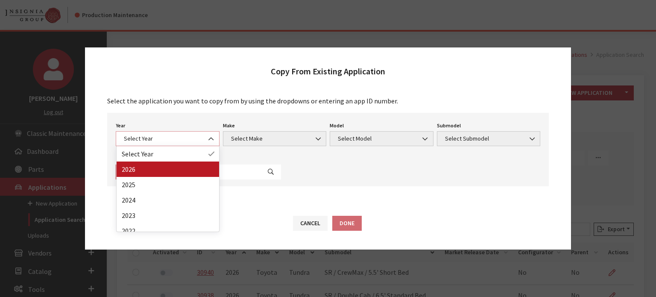
select select "44"
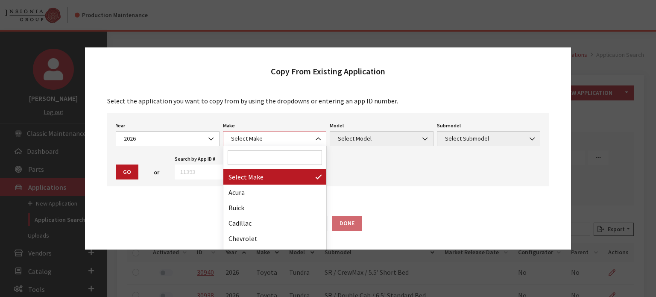
click at [274, 135] on span "Select Make" at bounding box center [274, 138] width 93 height 9
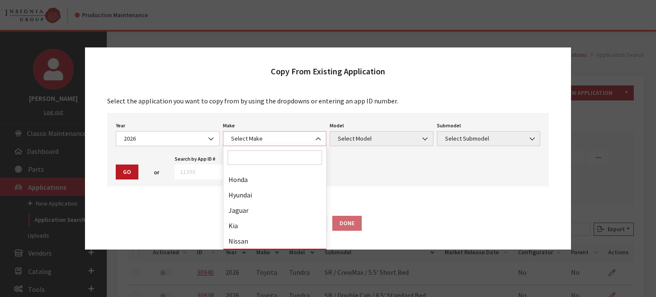
scroll to position [222, 0]
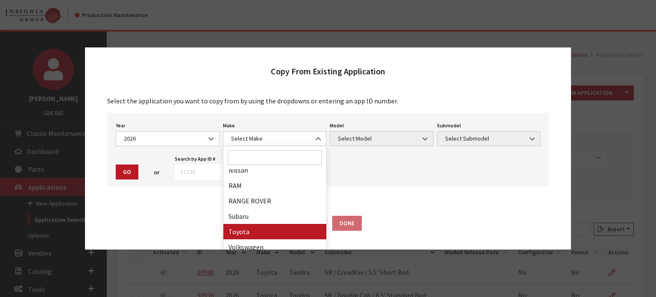
drag, startPoint x: 272, startPoint y: 232, endPoint x: 355, endPoint y: 151, distance: 116.8
select select "20"
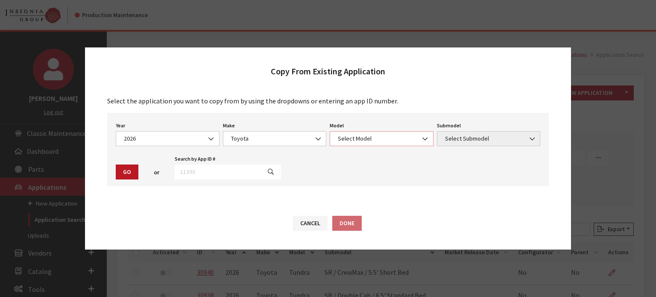
click at [354, 140] on span "Select Model" at bounding box center [381, 138] width 93 height 9
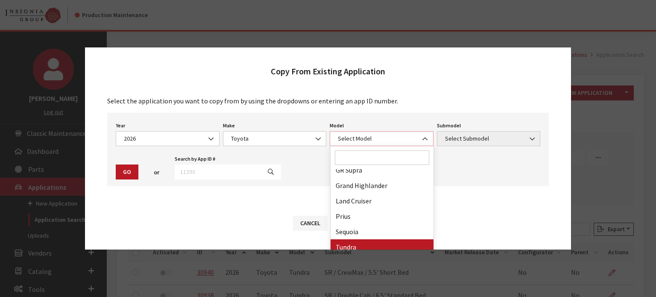
select select "247"
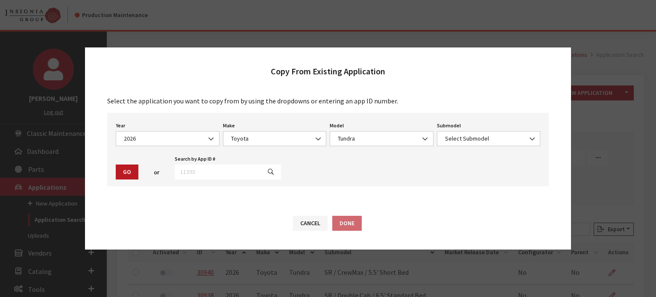
click at [485, 128] on div "Submodel Select Submodel SR / CrewMax / 5.5' Short Bed SR / Double Cab / 6.5' S…" at bounding box center [488, 133] width 107 height 26
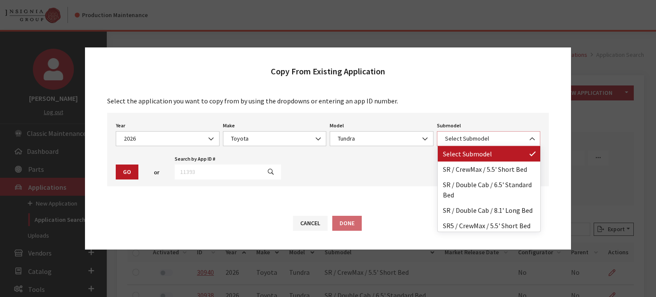
click at [485, 136] on span "Select Submodel" at bounding box center [488, 138] width 93 height 9
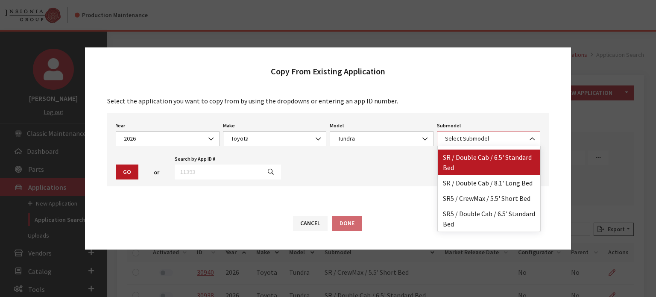
scroll to position [48, 0]
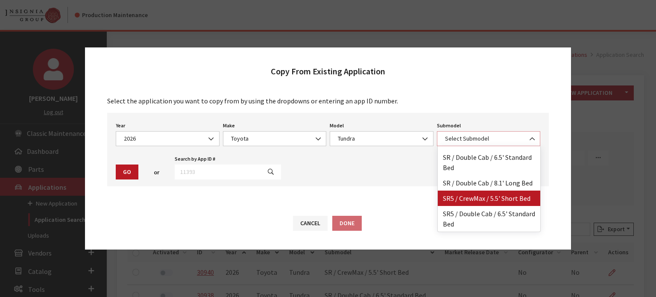
select select "3216"
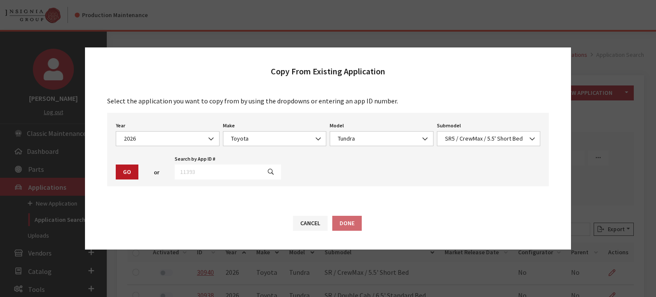
click at [122, 169] on button "Go" at bounding box center [127, 171] width 23 height 15
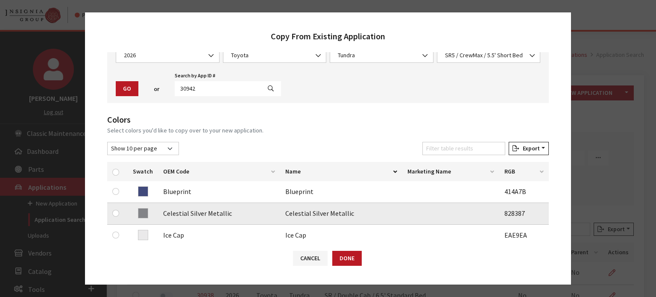
scroll to position [128, 0]
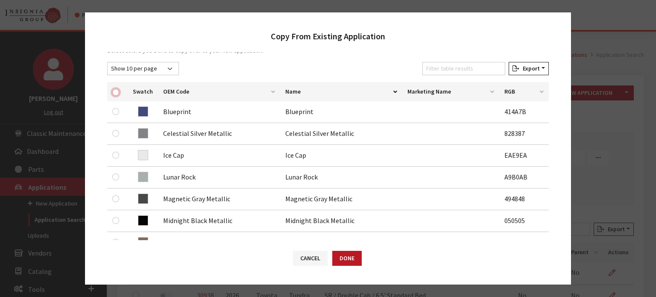
click at [118, 89] on input "checkbox" at bounding box center [115, 92] width 7 height 7
checkbox input "true"
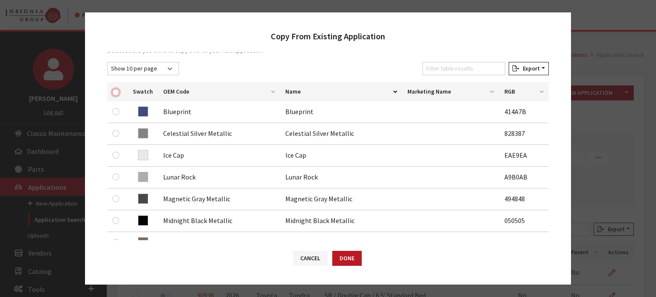
checkbox input "true"
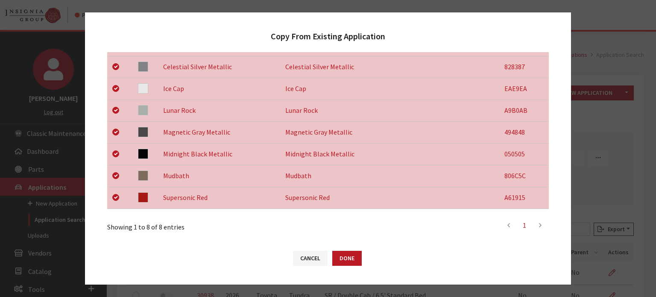
scroll to position [299, 0]
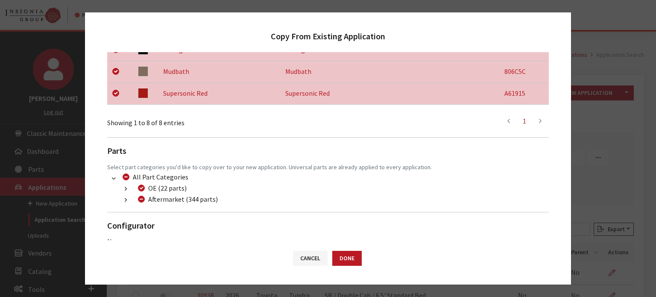
click at [123, 200] on button "button" at bounding box center [125, 200] width 17 height 10
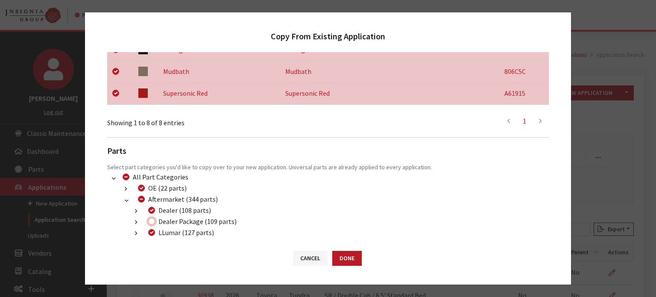
click at [149, 222] on input "Dealer Package (109 parts)" at bounding box center [151, 221] width 7 height 7
checkbox input "true"
click at [350, 259] on button "Done" at bounding box center [346, 258] width 29 height 15
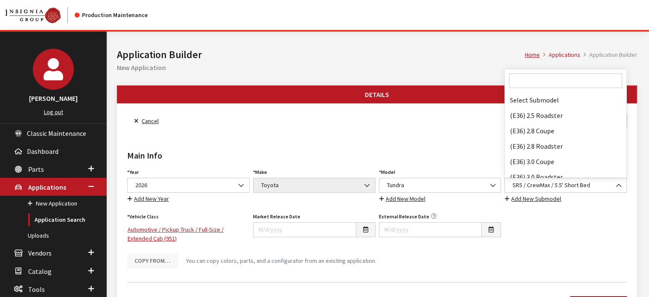
scroll to position [61560, 0]
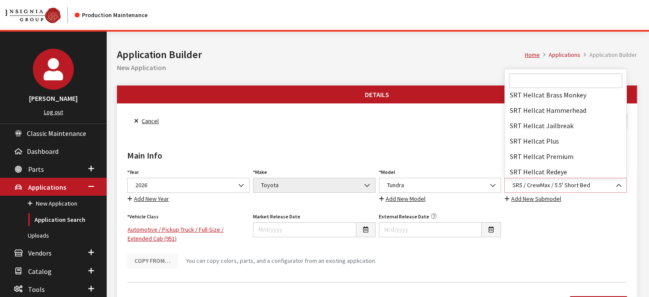
select select "3891"
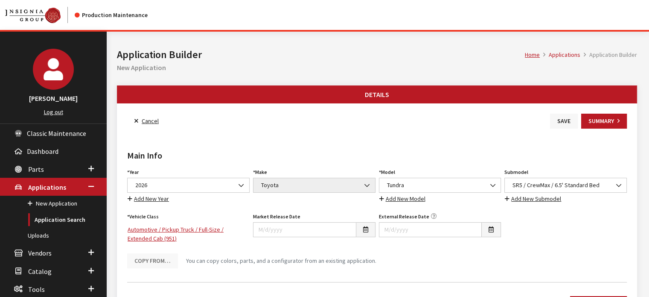
click at [566, 123] on button "Save" at bounding box center [564, 121] width 28 height 15
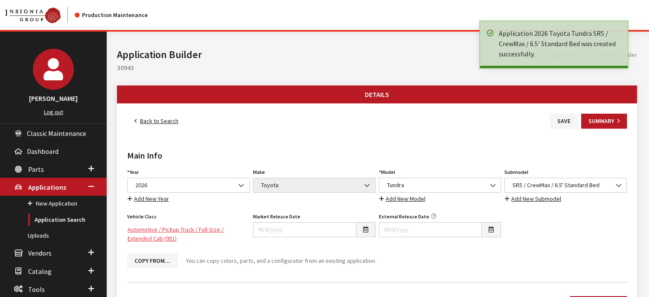
click at [218, 228] on link "Automotive / Pickup Truck / Full-Size / Extended Cab (951)" at bounding box center [188, 234] width 123 height 24
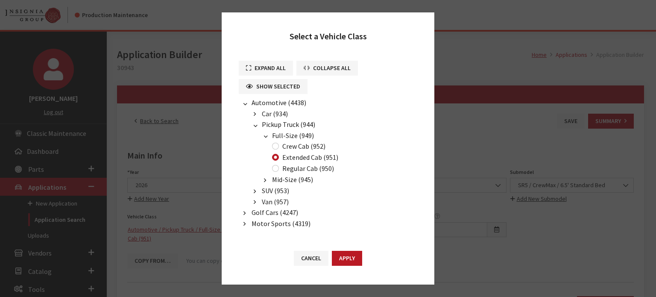
click at [299, 146] on label "Crew Cab (952)" at bounding box center [303, 146] width 43 height 10
click at [279, 146] on input "Crew Cab (952)" at bounding box center [275, 146] width 7 height 7
radio input "true"
click at [350, 257] on button "Apply" at bounding box center [347, 258] width 30 height 15
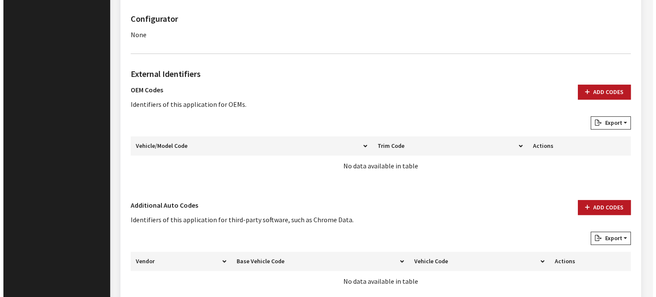
scroll to position [618, 0]
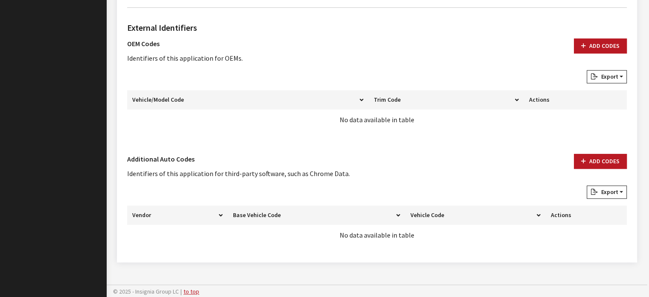
click at [597, 169] on div "Add Codes" at bounding box center [600, 170] width 63 height 32
click at [587, 155] on button "Add Codes" at bounding box center [600, 161] width 53 height 15
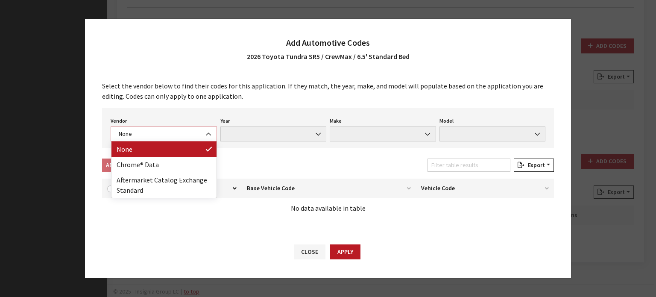
click at [161, 139] on span "None" at bounding box center [164, 133] width 106 height 15
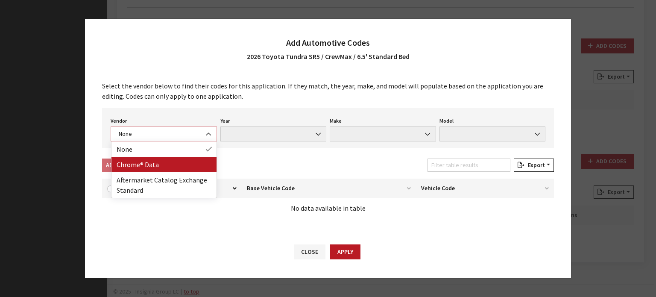
select select "4"
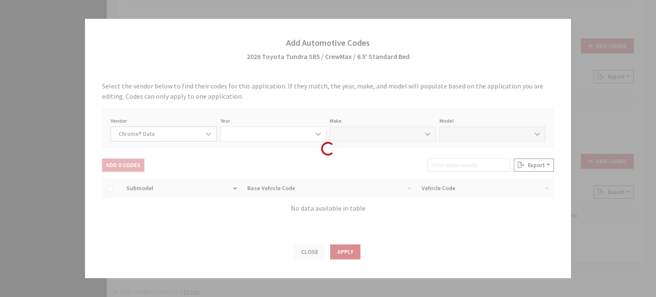
select select "2026"
select select "39"
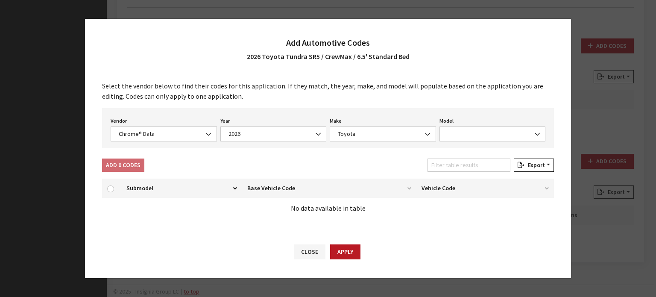
drag, startPoint x: 464, startPoint y: 146, endPoint x: 461, endPoint y: 129, distance: 16.7
click at [464, 143] on div "Vendor None Chrome® Data Aftermarket Catalog Exchange Standard Chrome® Data Yea…" at bounding box center [328, 128] width 452 height 40
click at [461, 129] on span at bounding box center [492, 133] width 106 height 15
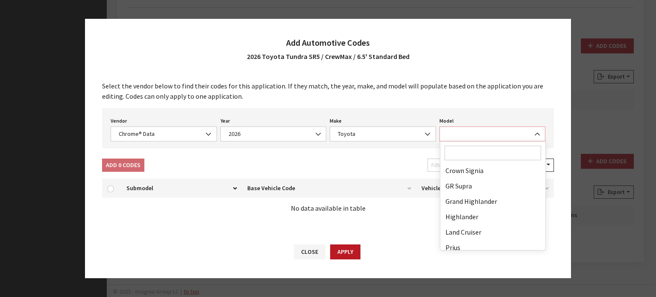
scroll to position [222, 0]
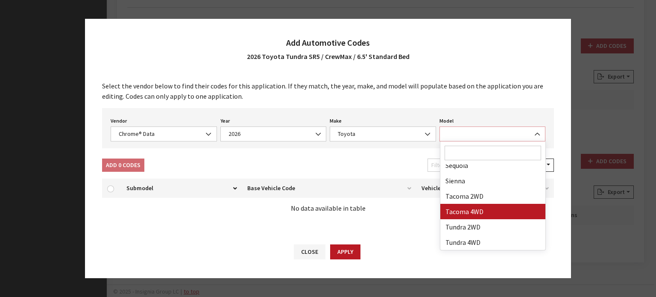
select select "71806"
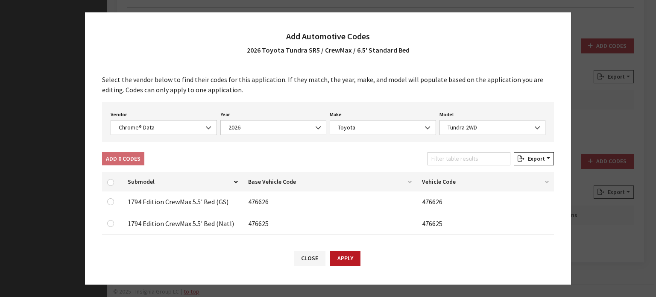
click at [474, 166] on div "Filter table results" at bounding box center [469, 160] width 86 height 17
click at [473, 162] on input "Filter table results" at bounding box center [468, 158] width 83 height 13
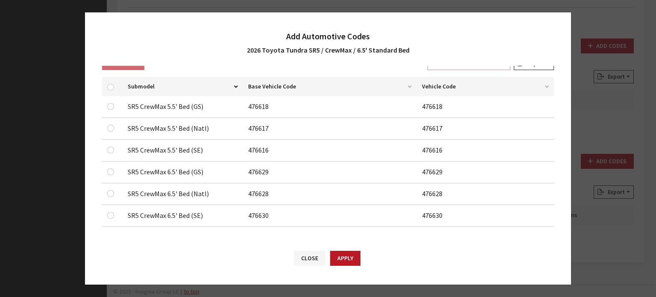
scroll to position [96, 0]
type input "sr5 crew"
click at [108, 174] on div at bounding box center [112, 171] width 10 height 10
click at [109, 171] on input "checkbox" at bounding box center [110, 171] width 7 height 7
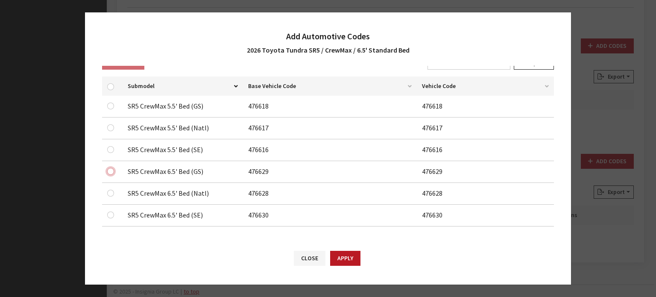
checkbox input "true"
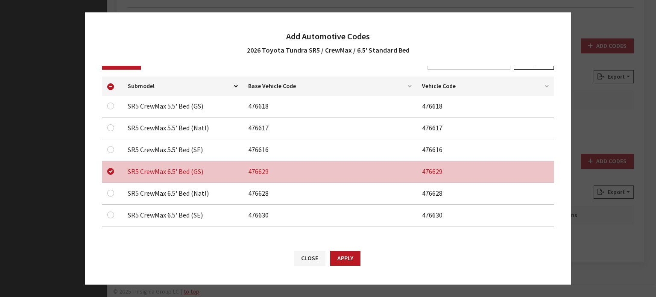
drag, startPoint x: 111, startPoint y: 186, endPoint x: 111, endPoint y: 196, distance: 9.8
click at [111, 187] on td at bounding box center [112, 194] width 20 height 22
click at [111, 194] on input "checkbox" at bounding box center [110, 193] width 7 height 7
checkbox input "true"
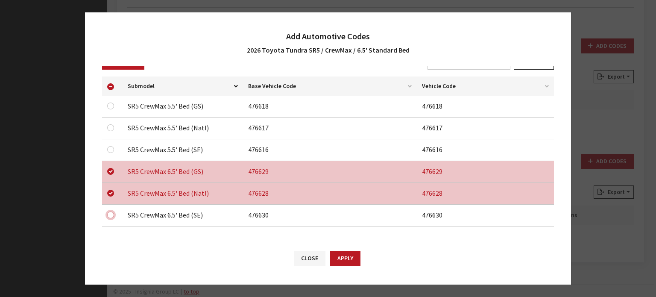
click at [112, 214] on input "checkbox" at bounding box center [110, 214] width 7 height 7
checkbox input "true"
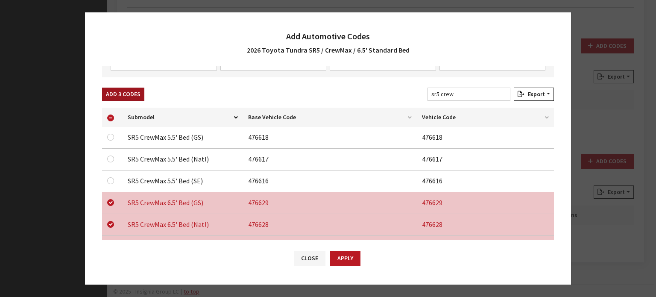
scroll to position [10, 0]
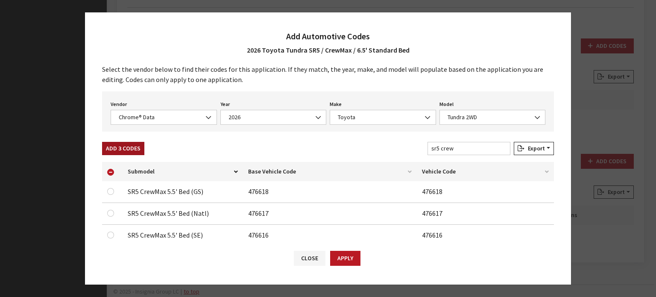
click at [135, 143] on button "Add 3 Codes" at bounding box center [123, 148] width 42 height 13
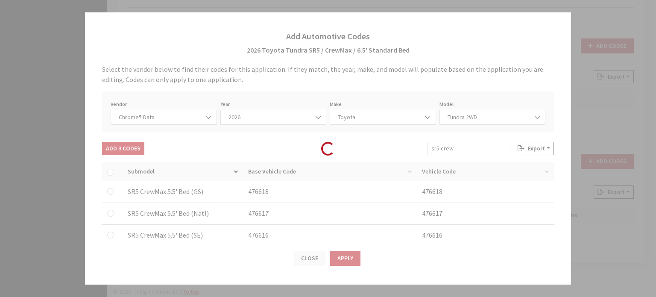
checkbox input "false"
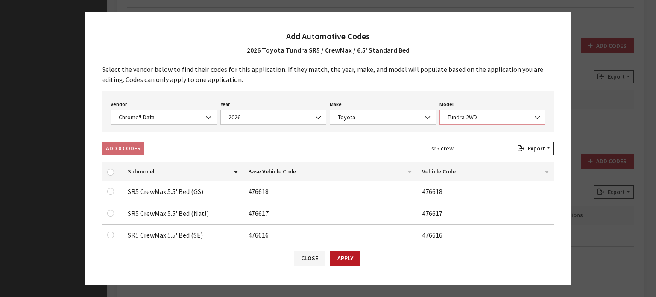
click at [465, 122] on span "Tundra 2WD" at bounding box center [492, 117] width 106 height 15
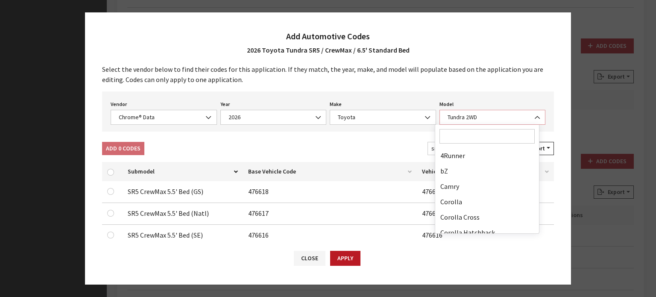
scroll to position [222, 0]
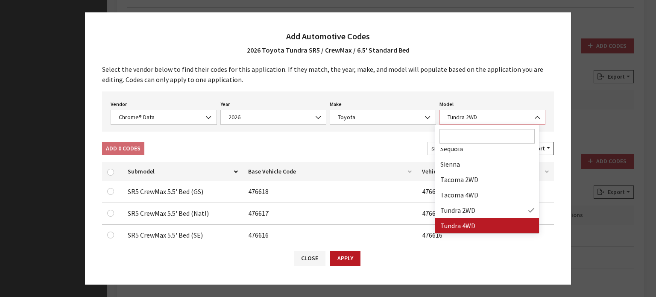
select select "71703"
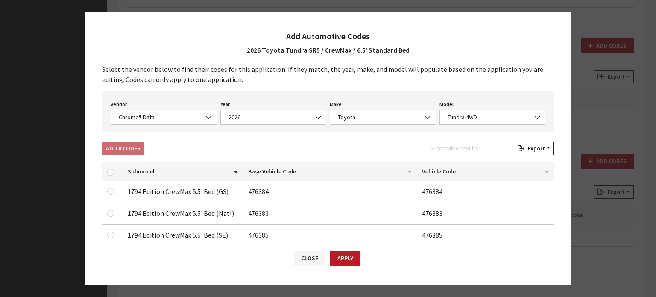
click at [466, 151] on input "Filter table results" at bounding box center [468, 148] width 83 height 13
paste input "sr5 crew"
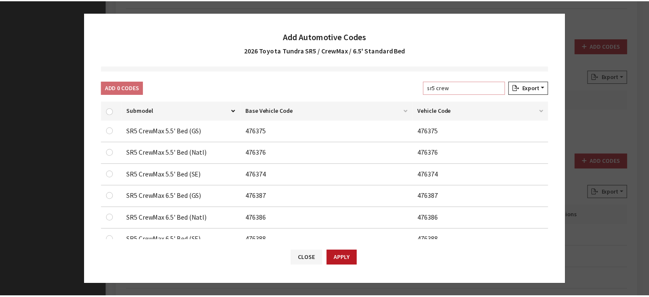
scroll to position [96, 0]
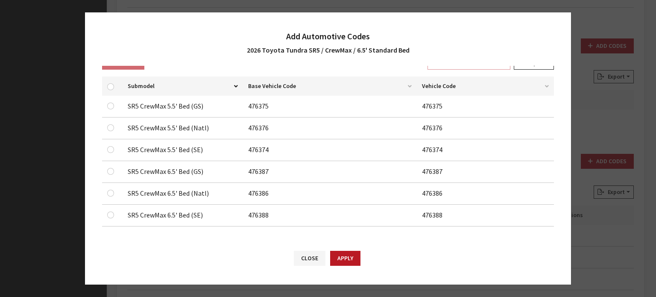
type input "sr5 crew"
click at [108, 169] on input "checkbox" at bounding box center [110, 171] width 7 height 7
checkbox input "true"
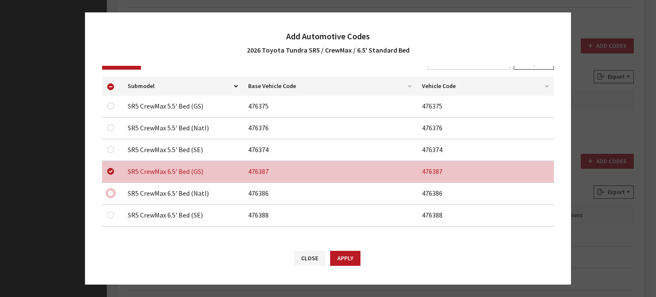
drag, startPoint x: 111, startPoint y: 192, endPoint x: 111, endPoint y: 222, distance: 29.9
click at [111, 192] on input "checkbox" at bounding box center [110, 193] width 7 height 7
checkbox input "true"
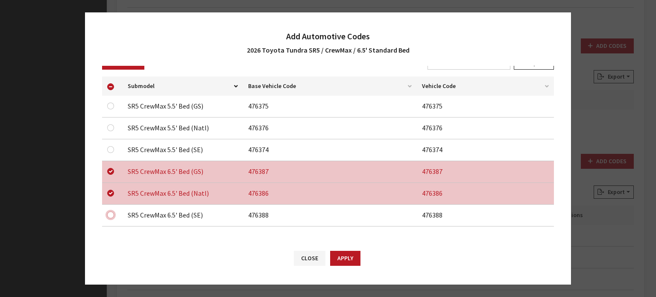
click at [110, 215] on input "checkbox" at bounding box center [110, 214] width 7 height 7
checkbox input "true"
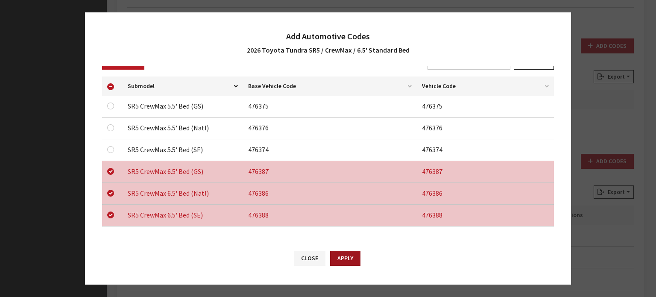
click at [357, 260] on button "Apply" at bounding box center [345, 258] width 30 height 15
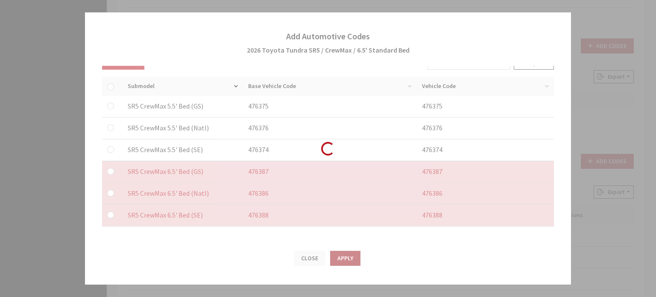
checkbox input "false"
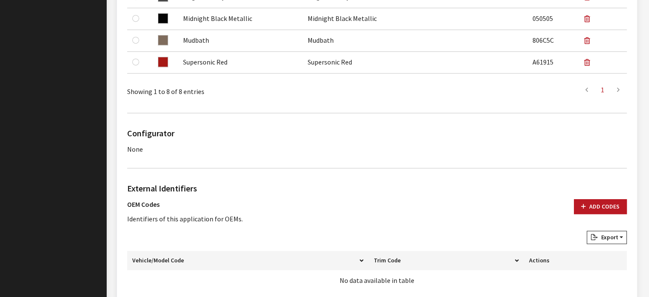
scroll to position [533, 0]
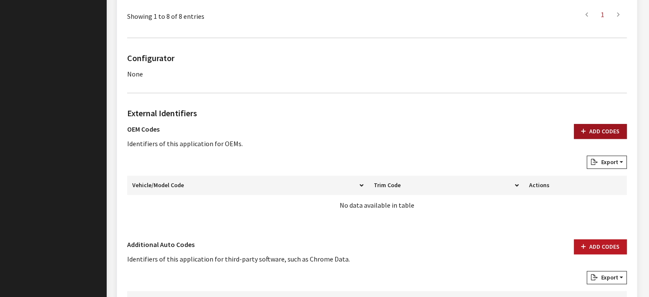
click at [590, 128] on button "Add Codes" at bounding box center [600, 131] width 53 height 15
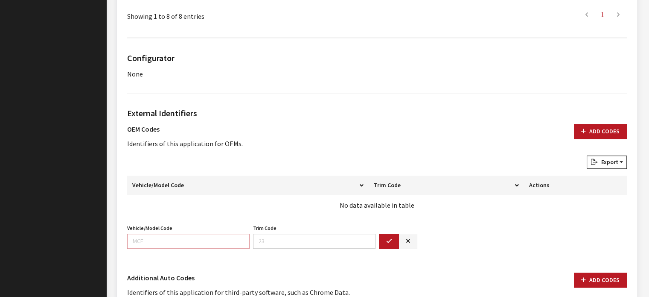
click at [183, 234] on input "Vehicle/Model Code" at bounding box center [188, 241] width 123 height 15
type input "8281"
click at [381, 234] on button "button" at bounding box center [389, 241] width 20 height 15
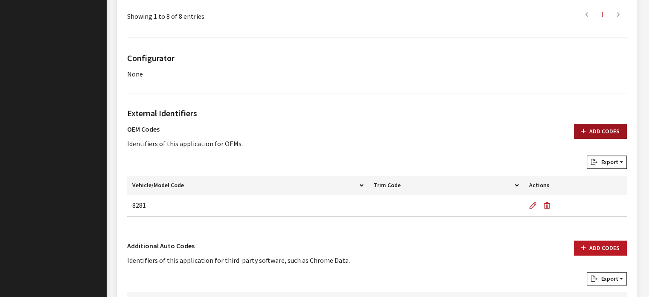
drag, startPoint x: 594, startPoint y: 128, endPoint x: 282, endPoint y: 252, distance: 336.0
click at [593, 128] on button "Add Codes" at bounding box center [600, 131] width 53 height 15
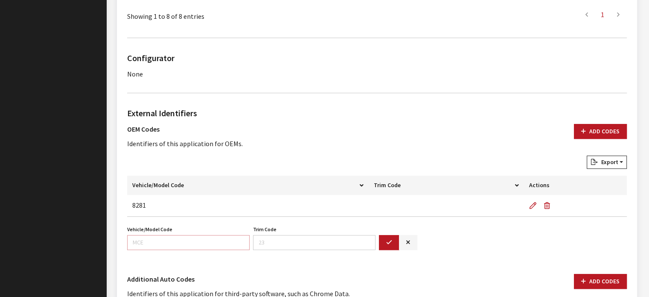
click at [197, 242] on input "Vehicle/Model Code" at bounding box center [188, 242] width 123 height 15
type input "8381"
click at [394, 242] on button "button" at bounding box center [389, 242] width 20 height 15
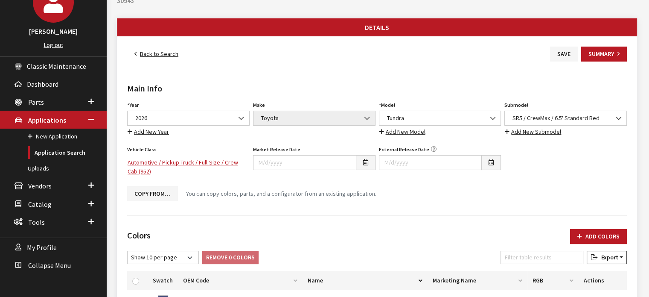
scroll to position [20, 0]
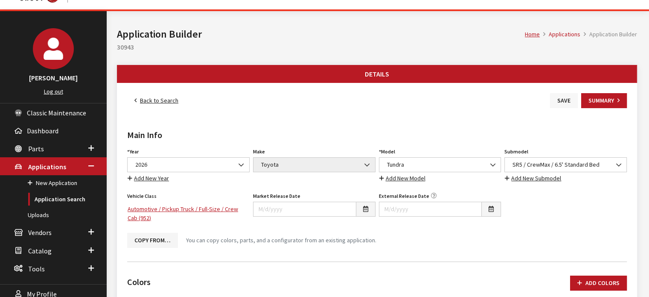
click at [574, 93] on button "Save" at bounding box center [564, 100] width 28 height 15
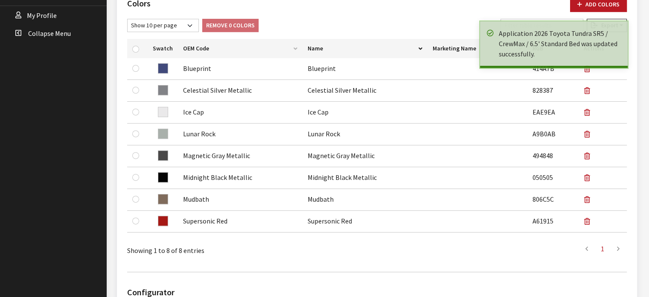
scroll to position [43, 0]
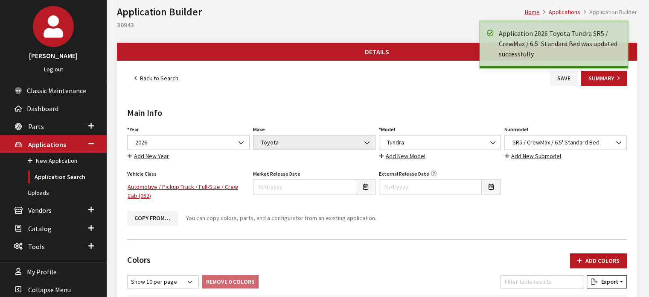
click at [164, 78] on link "Back to Search" at bounding box center [156, 78] width 58 height 15
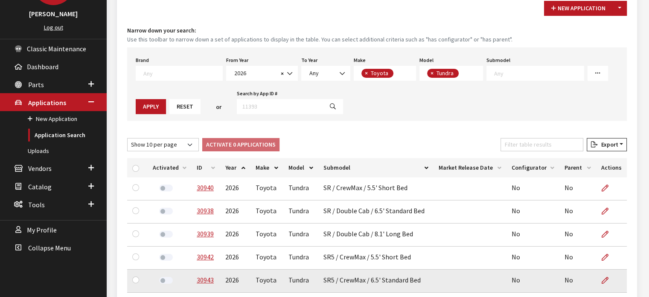
scroll to position [171, 0]
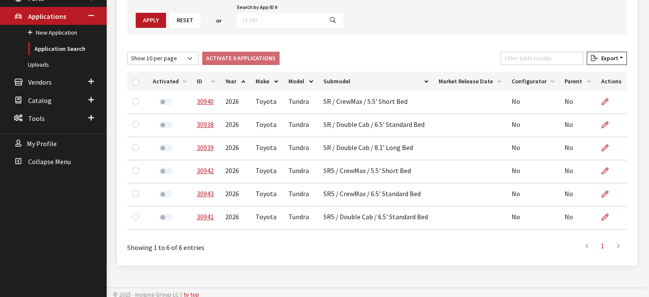
click at [212, 76] on th "ID" at bounding box center [206, 81] width 29 height 19
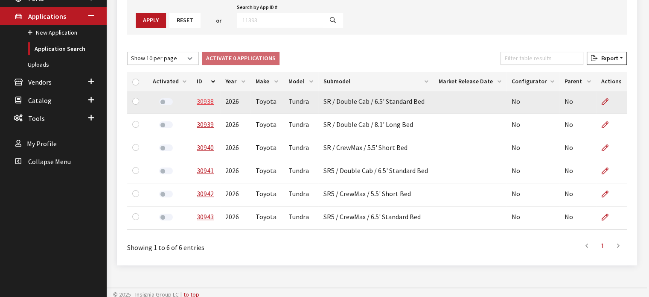
click at [205, 99] on link "30938" at bounding box center [205, 101] width 17 height 9
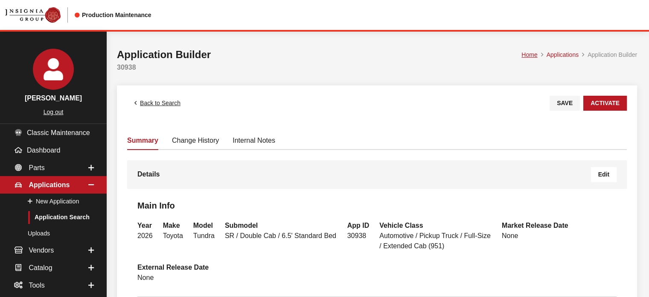
click at [160, 100] on link "Back to Search" at bounding box center [157, 103] width 61 height 15
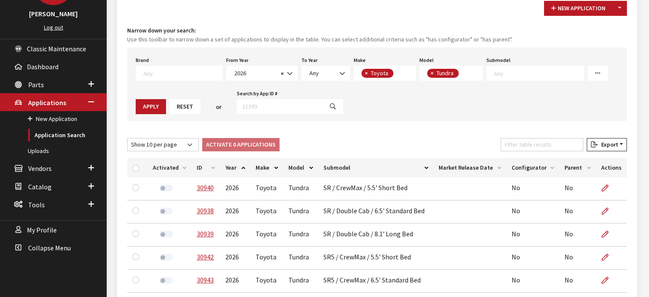
scroll to position [85, 0]
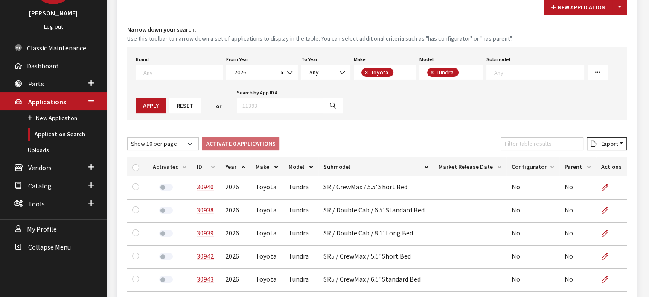
click at [224, 162] on th "Year" at bounding box center [235, 166] width 30 height 19
click at [212, 168] on th "ID" at bounding box center [206, 166] width 29 height 19
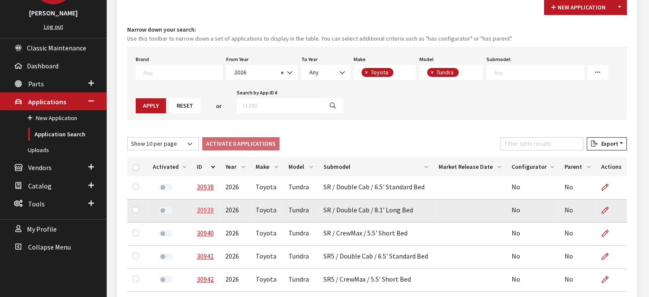
click at [205, 207] on link "30939" at bounding box center [205, 209] width 17 height 9
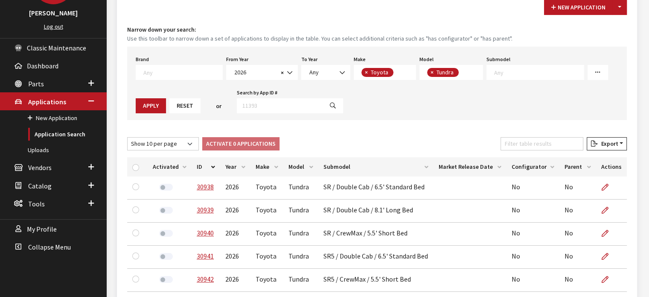
click at [202, 167] on th "ID" at bounding box center [206, 166] width 29 height 19
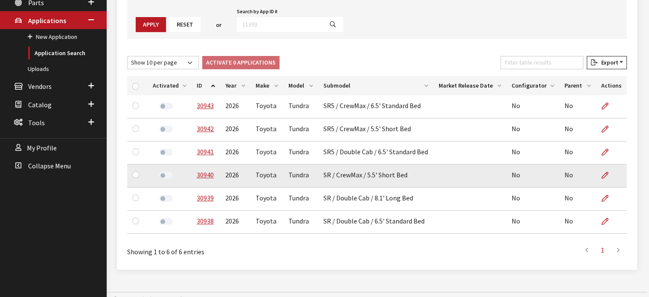
scroll to position [171, 0]
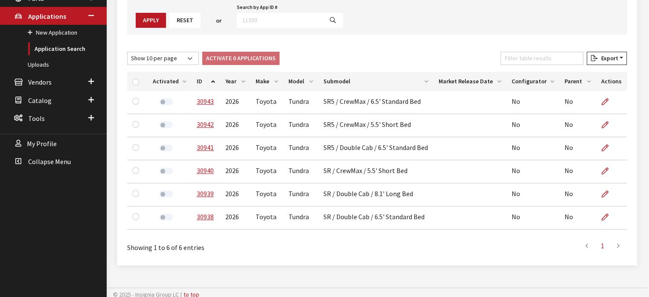
click at [213, 80] on th "ID" at bounding box center [206, 81] width 29 height 19
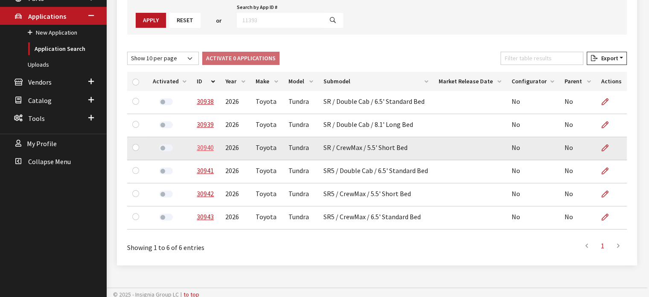
click at [205, 146] on link "30940" at bounding box center [205, 147] width 17 height 9
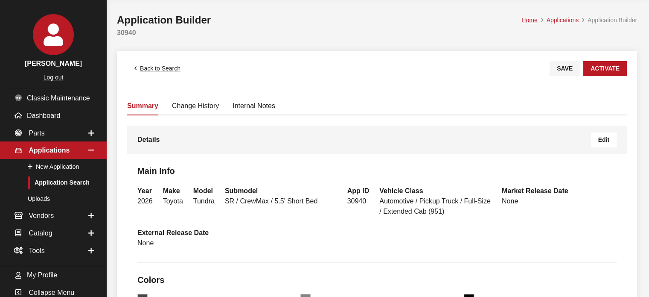
scroll to position [85, 0]
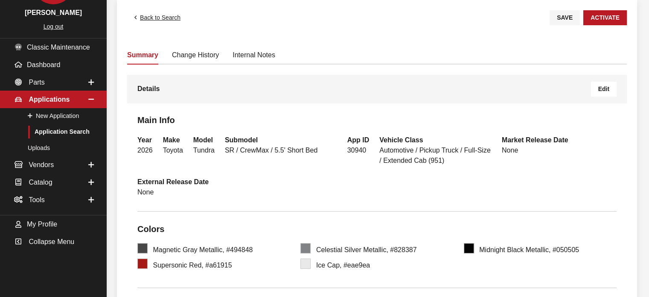
click at [600, 88] on span "Edit" at bounding box center [604, 88] width 11 height 7
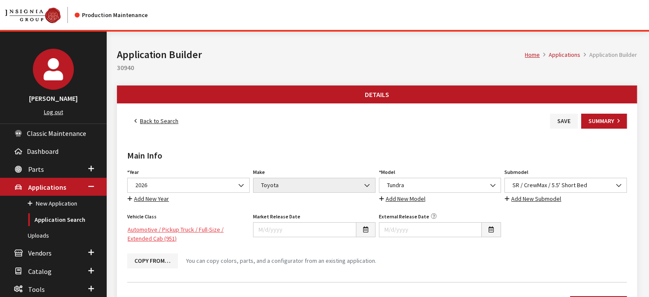
click at [179, 230] on link "Automotive / Pickup Truck / Full-Size / Extended Cab (951)" at bounding box center [188, 234] width 123 height 24
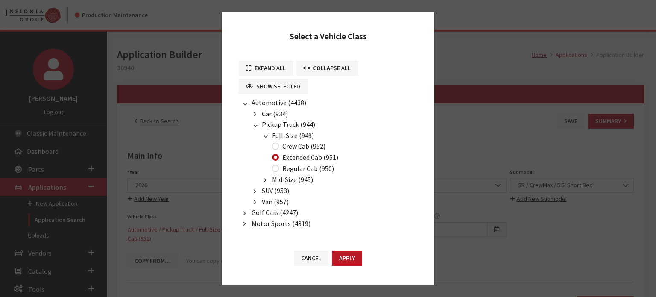
click at [283, 145] on label "Crew Cab (952)" at bounding box center [303, 146] width 43 height 10
click at [279, 145] on input "Crew Cab (952)" at bounding box center [275, 146] width 7 height 7
radio input "true"
click at [351, 264] on button "Apply" at bounding box center [347, 258] width 30 height 15
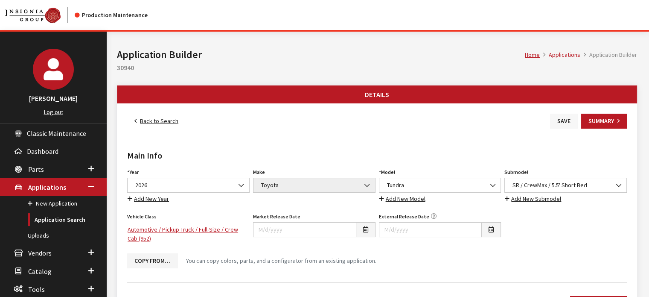
click at [559, 120] on button "Save" at bounding box center [564, 121] width 28 height 15
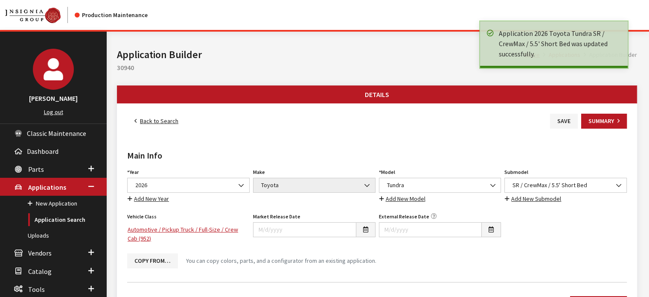
drag, startPoint x: 0, startPoint y: 0, endPoint x: 167, endPoint y: 120, distance: 205.9
click at [167, 120] on link "Back to Search" at bounding box center [156, 121] width 58 height 15
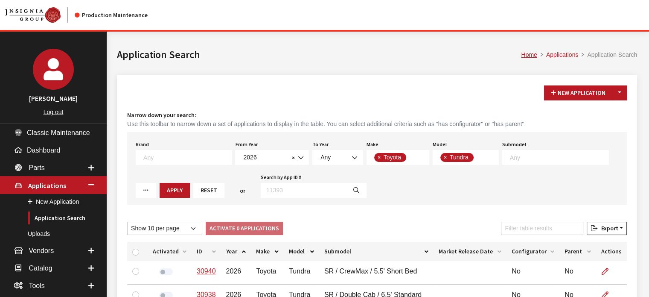
scroll to position [69, 0]
click at [205, 255] on th "ID" at bounding box center [206, 251] width 29 height 19
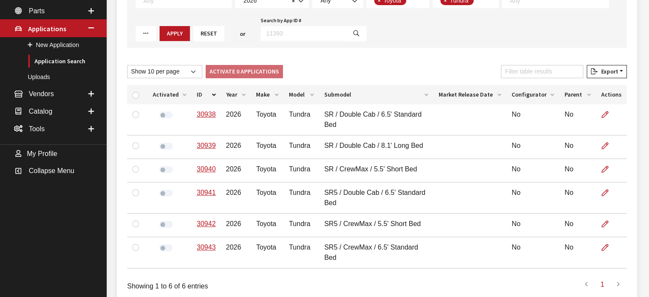
scroll to position [171, 0]
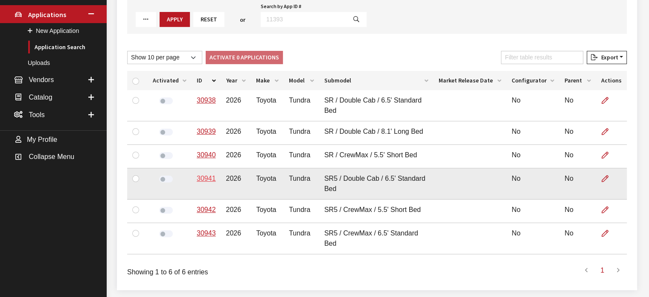
click at [205, 175] on link "30941" at bounding box center [206, 178] width 19 height 7
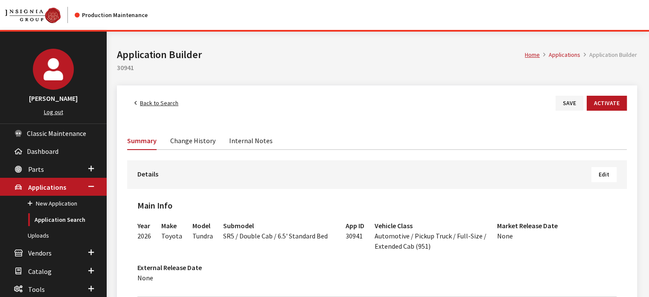
click at [144, 96] on link "Back to Search" at bounding box center [156, 103] width 58 height 15
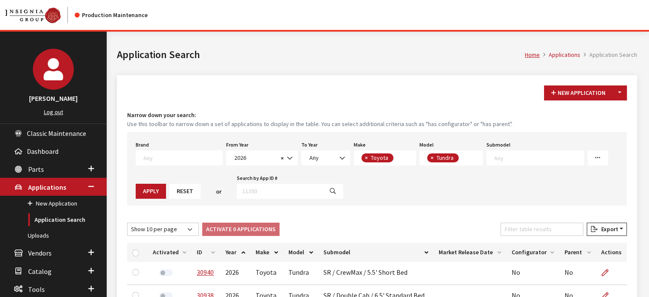
scroll to position [69, 0]
click at [205, 248] on th "ID" at bounding box center [206, 251] width 29 height 19
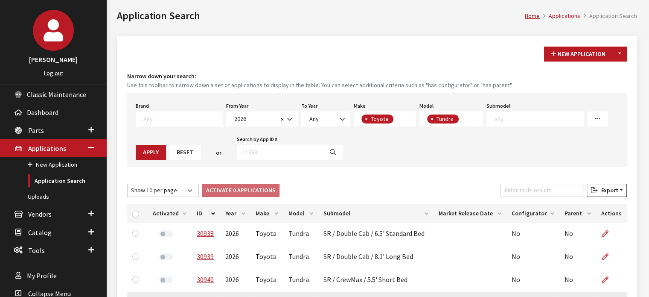
scroll to position [128, 0]
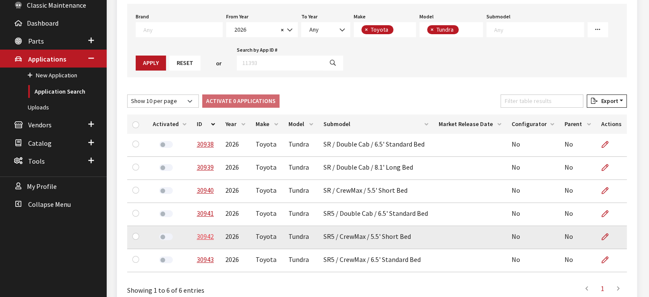
click at [207, 233] on link "30942" at bounding box center [205, 236] width 17 height 9
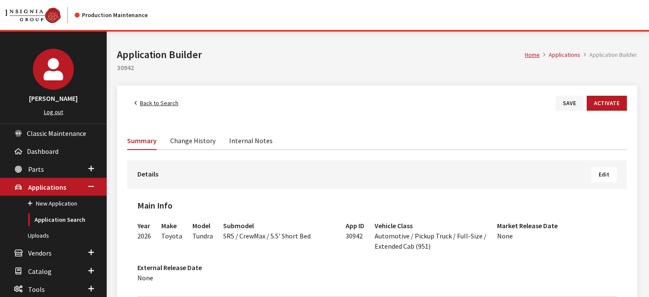
click at [607, 177] on span "Edit" at bounding box center [604, 174] width 11 height 8
click at [603, 174] on span "Edit" at bounding box center [604, 174] width 11 height 8
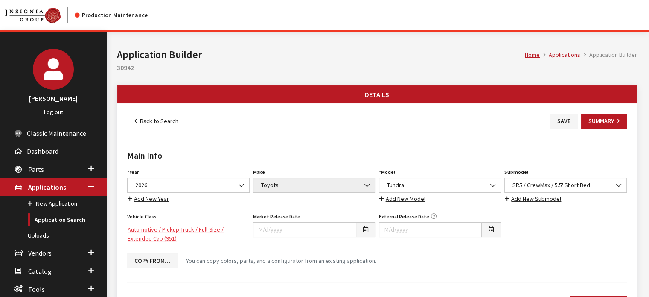
click at [219, 224] on link "Automotive / Pickup Truck / Full-Size / Extended Cab (951)" at bounding box center [188, 234] width 123 height 24
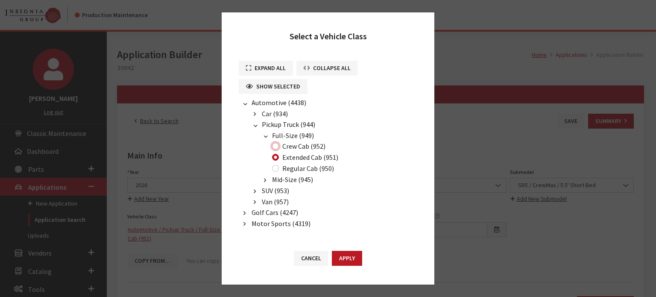
click at [277, 144] on input "Crew Cab (952)" at bounding box center [275, 146] width 7 height 7
radio input "true"
click at [343, 259] on button "Apply" at bounding box center [347, 258] width 30 height 15
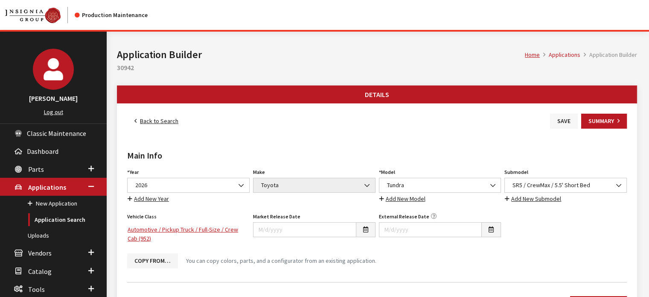
click at [572, 119] on button "Save" at bounding box center [564, 121] width 28 height 15
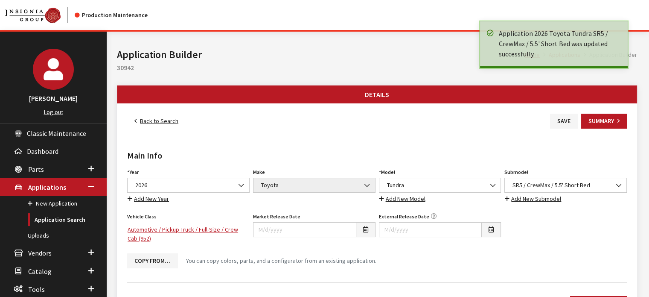
click at [157, 119] on link "Back to Search" at bounding box center [156, 121] width 58 height 15
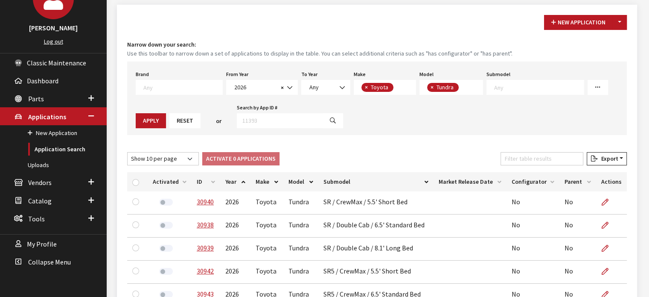
scroll to position [175, 0]
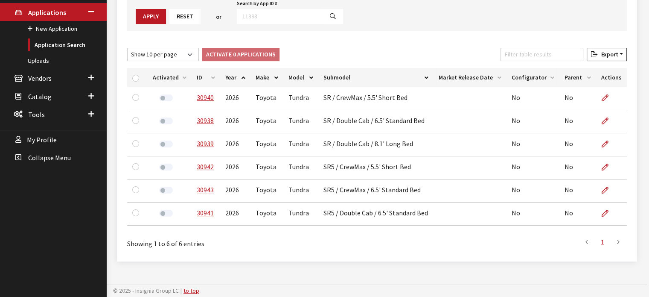
click at [192, 73] on th "ID" at bounding box center [206, 77] width 29 height 19
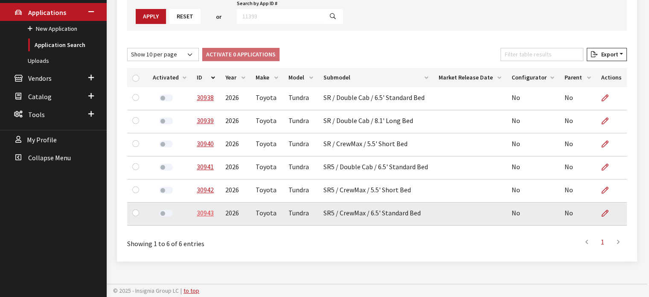
click at [206, 213] on link "30943" at bounding box center [205, 212] width 17 height 9
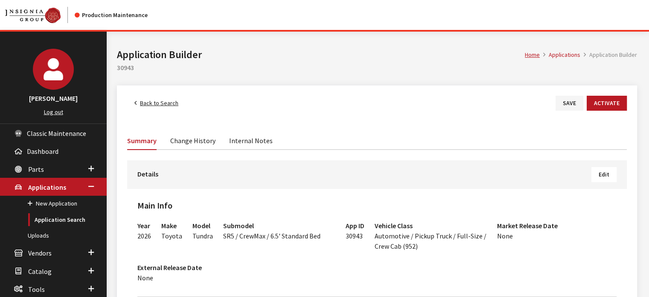
click at [152, 103] on link "Back to Search" at bounding box center [156, 103] width 58 height 15
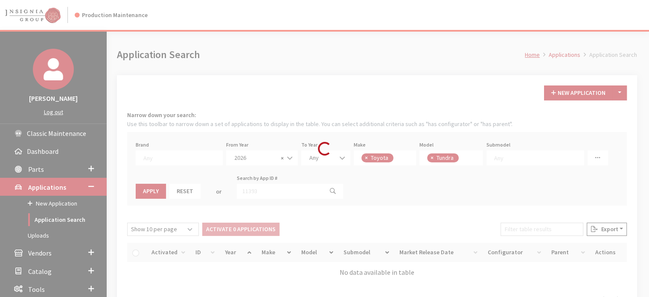
scroll to position [69, 0]
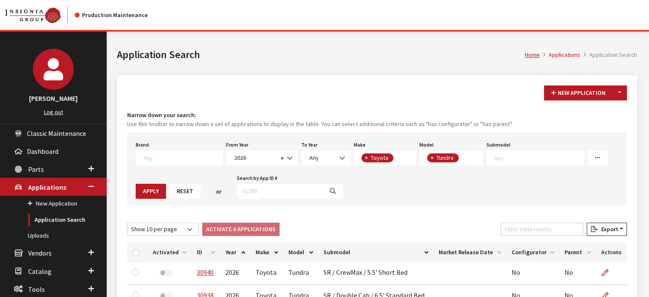
click at [427, 45] on div "Home Applications Application Search Application Search" at bounding box center [377, 54] width 531 height 44
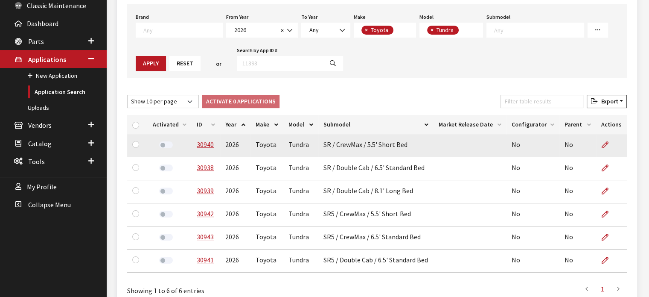
scroll to position [128, 0]
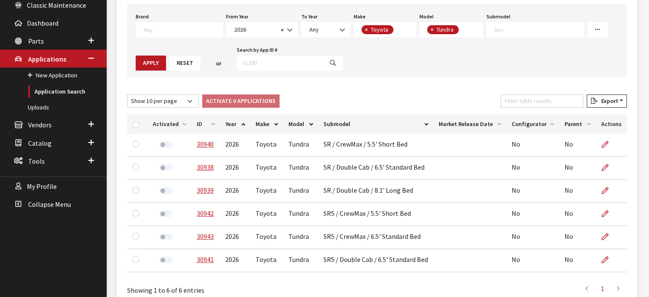
click at [209, 111] on div "Activated ID Year Make Model Submodel Market Release Date Configurator Parent A…" at bounding box center [377, 195] width 510 height 168
click at [205, 119] on th "ID" at bounding box center [206, 123] width 29 height 19
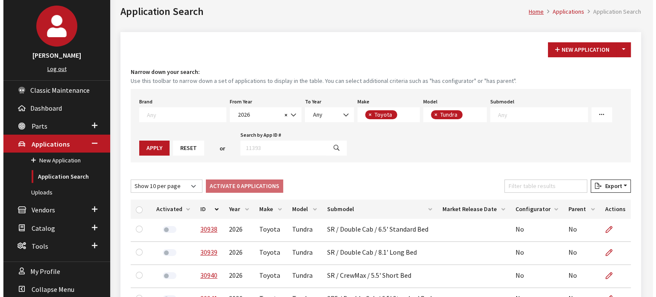
scroll to position [43, 0]
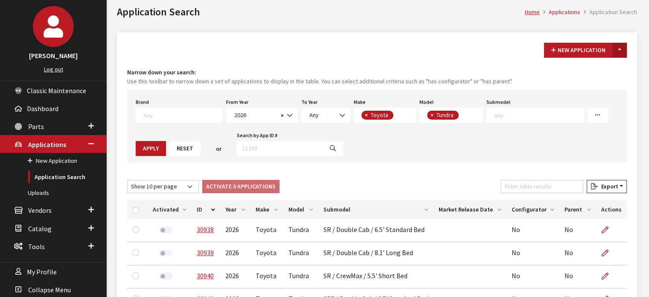
click at [622, 50] on button "Toggle Dropdown" at bounding box center [620, 50] width 15 height 15
click at [618, 64] on button "New From Existing..." at bounding box center [590, 68] width 73 height 15
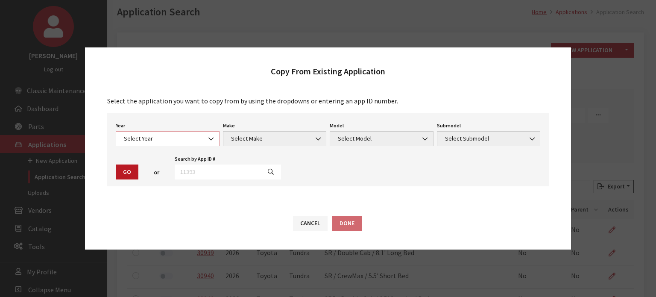
click at [142, 141] on span "Select Year" at bounding box center [167, 138] width 93 height 9
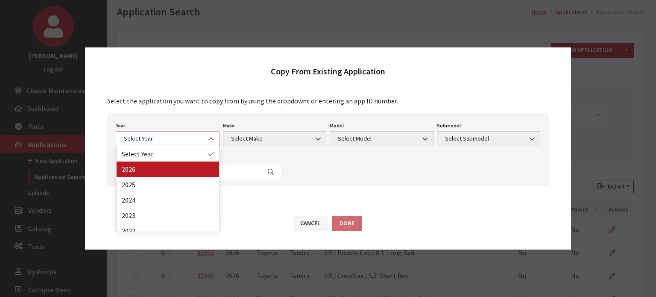
select select "44"
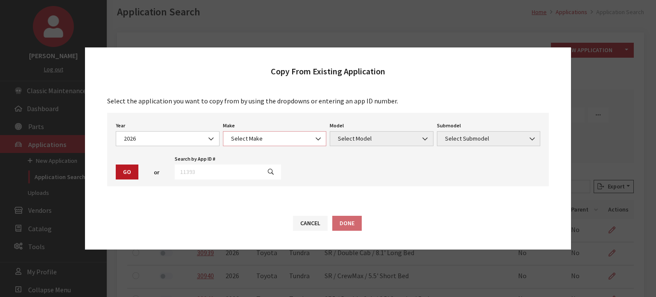
click at [273, 134] on span "Select Make" at bounding box center [274, 138] width 93 height 9
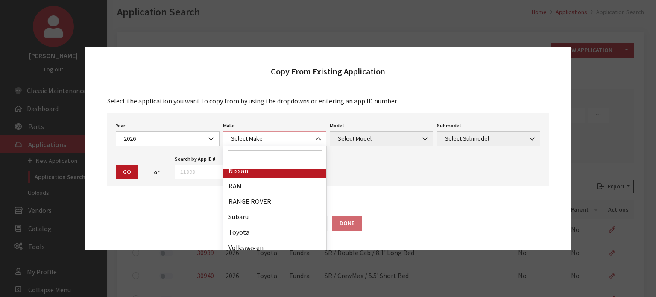
scroll to position [222, 0]
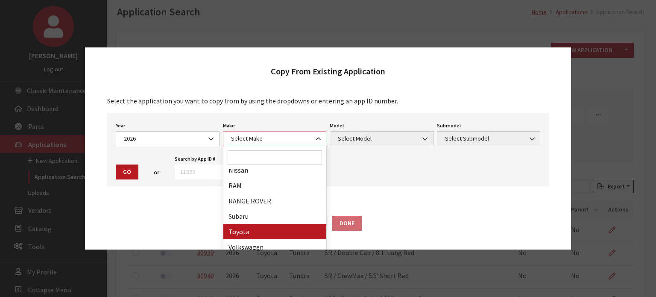
select select "20"
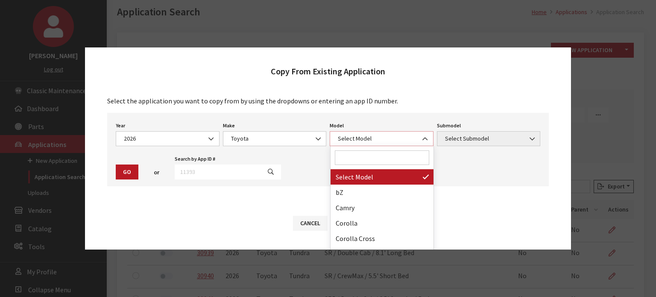
click at [356, 137] on span "Select Model" at bounding box center [381, 138] width 93 height 9
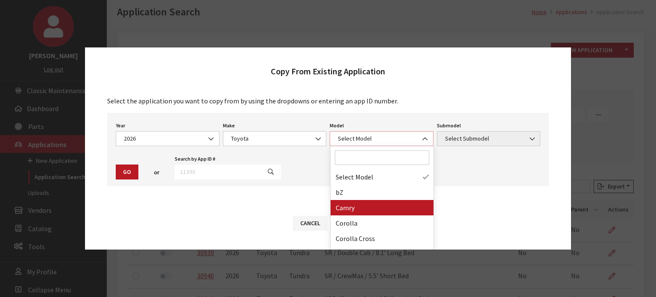
scroll to position [114, 0]
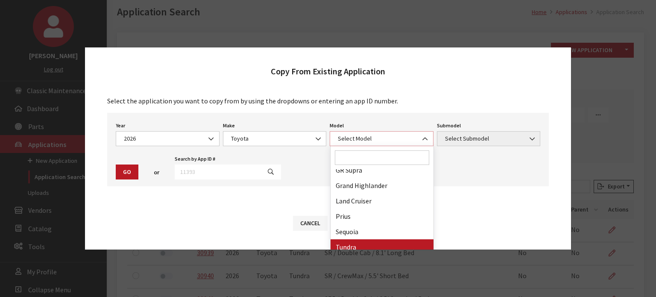
select select "247"
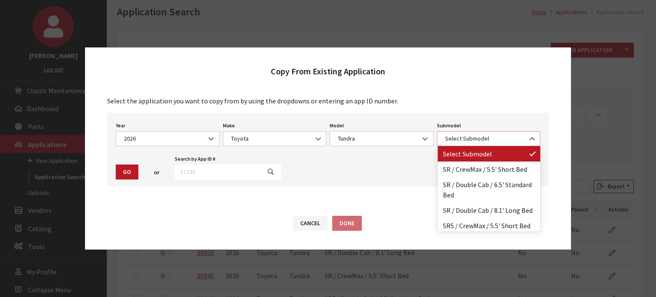
click at [477, 139] on span "Select Submodel" at bounding box center [488, 138] width 93 height 9
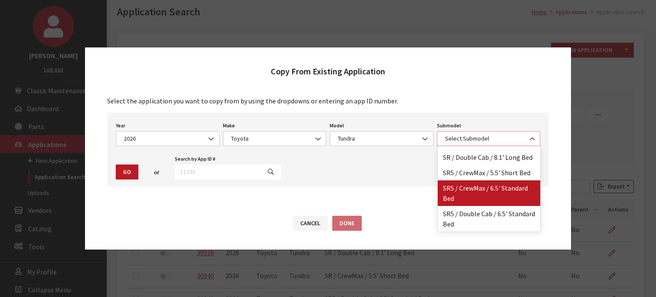
scroll to position [73, 0]
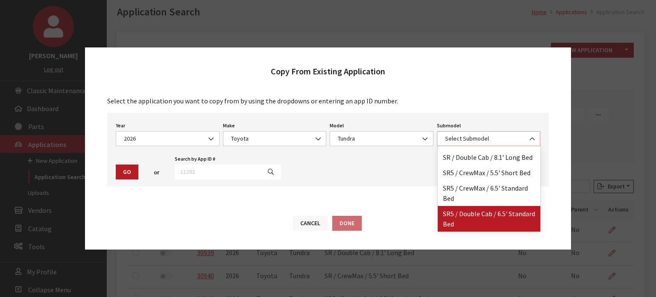
select select "3214"
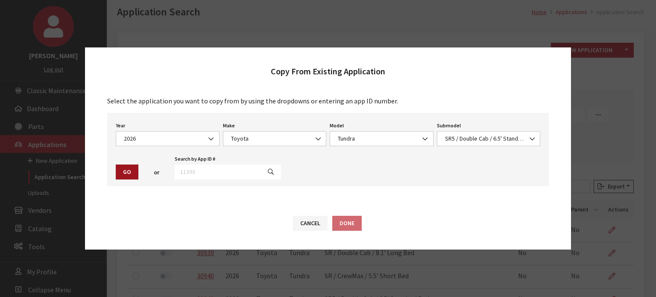
click at [128, 167] on button "Go" at bounding box center [127, 171] width 23 height 15
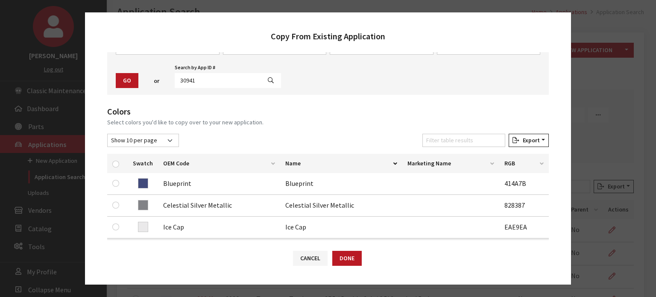
scroll to position [128, 0]
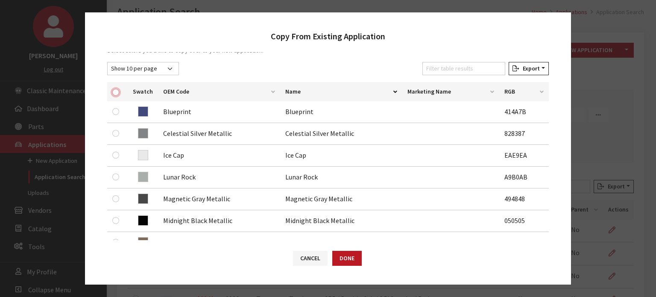
click at [114, 93] on input "checkbox" at bounding box center [115, 92] width 7 height 7
checkbox input "true"
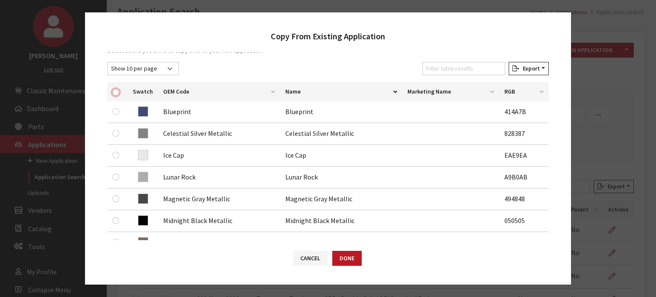
checkbox input "true"
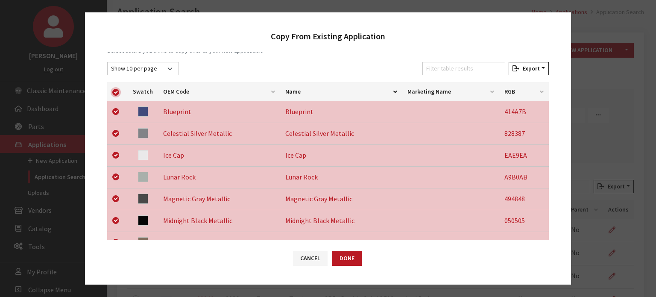
click at [114, 93] on input "checkbox" at bounding box center [115, 92] width 7 height 7
checkbox input "false"
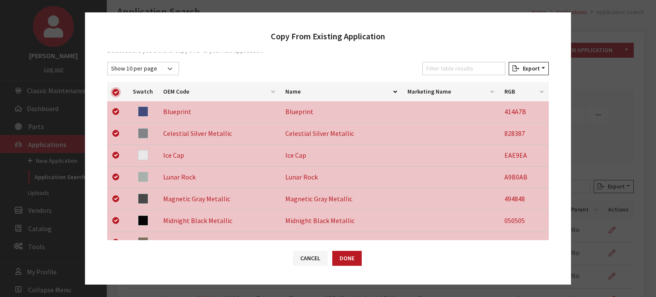
checkbox input "false"
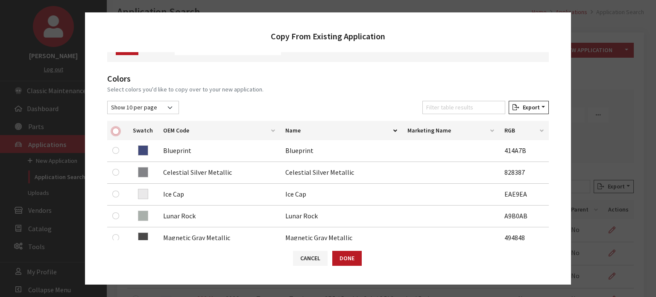
scroll to position [85, 0]
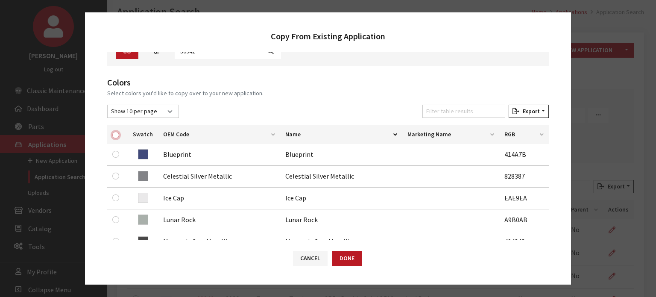
click at [116, 135] on input "checkbox" at bounding box center [115, 134] width 7 height 7
checkbox input "true"
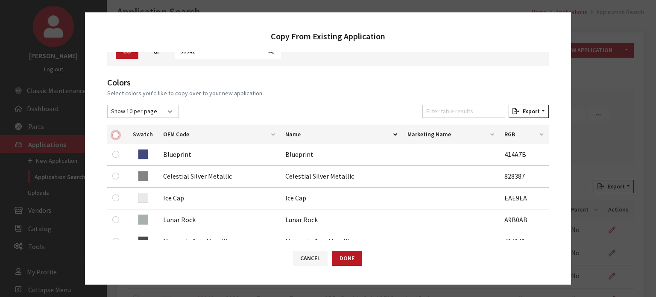
checkbox input "true"
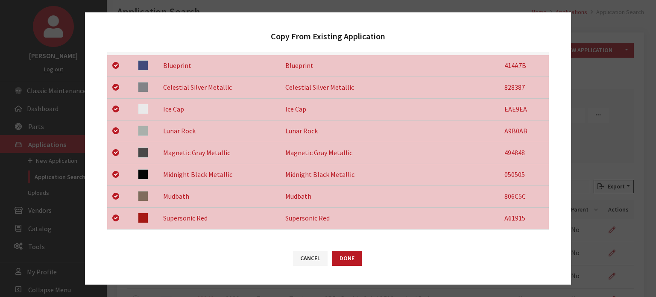
scroll to position [313, 0]
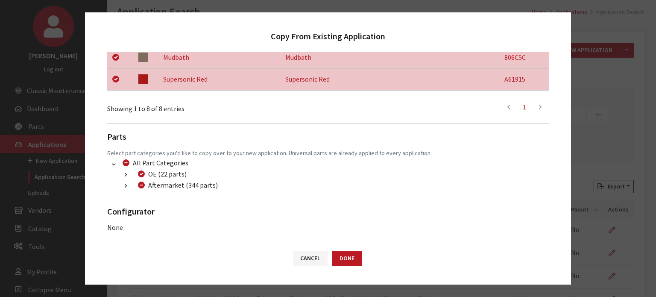
click at [128, 185] on button "button" at bounding box center [125, 186] width 17 height 10
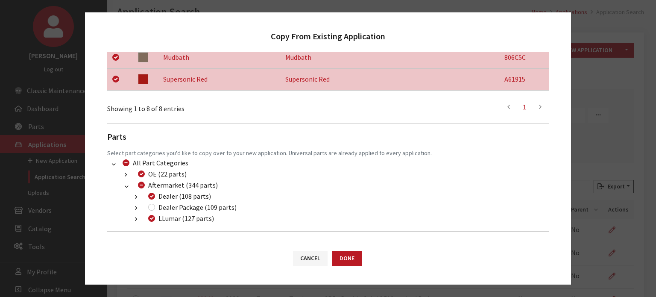
click at [157, 211] on div "Dealer Package (109 parts)" at bounding box center [191, 207] width 91 height 10
click at [152, 207] on input "Dealer Package (109 parts)" at bounding box center [151, 207] width 7 height 7
checkbox input "true"
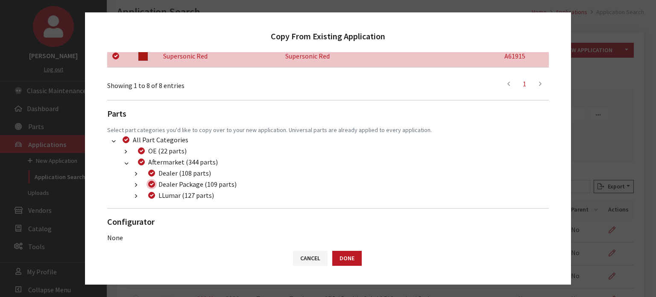
scroll to position [347, 0]
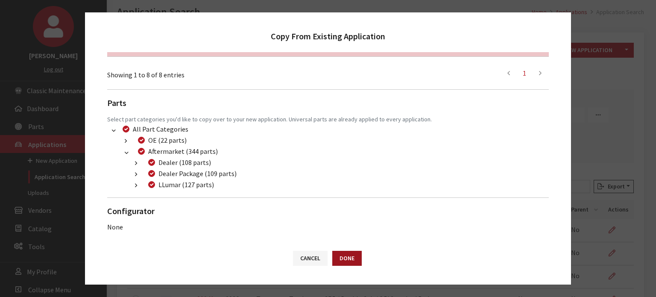
click at [343, 261] on button "Done" at bounding box center [346, 258] width 29 height 15
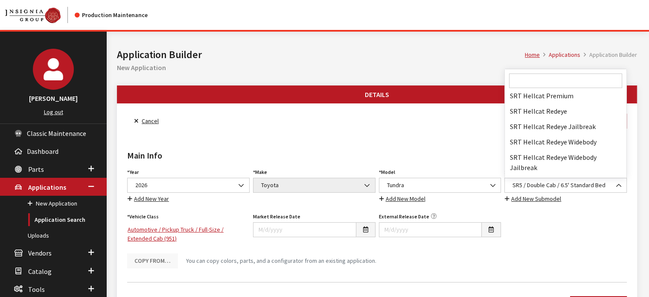
scroll to position [61644, 0]
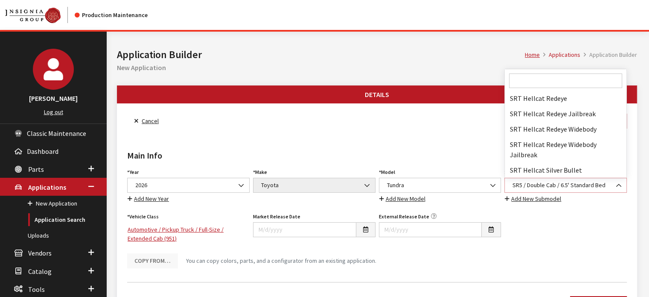
select select "3215"
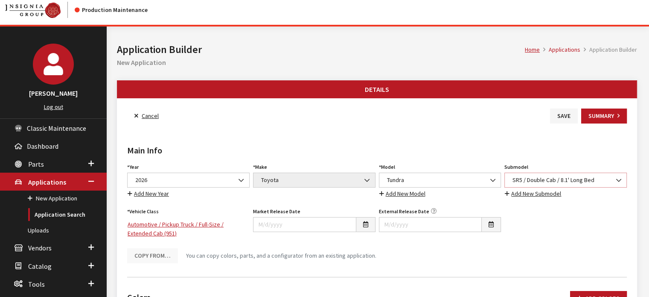
scroll to position [0, 0]
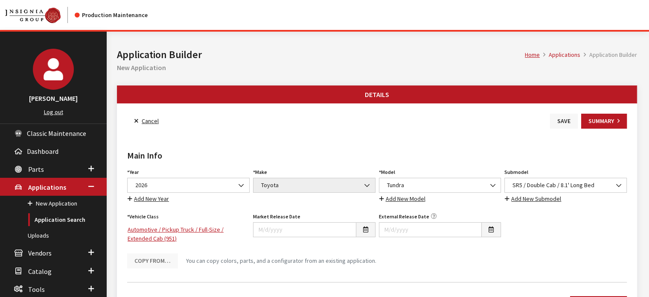
click at [565, 127] on button "Save" at bounding box center [564, 121] width 28 height 15
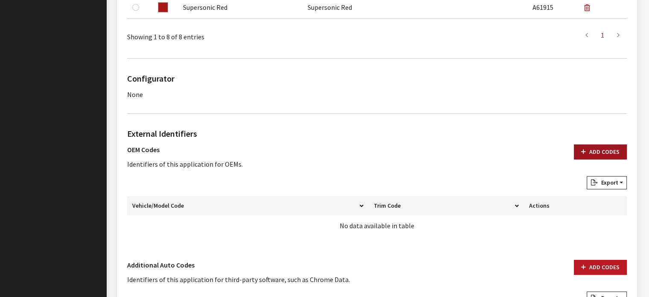
click at [604, 158] on button "Add Codes" at bounding box center [600, 151] width 53 height 15
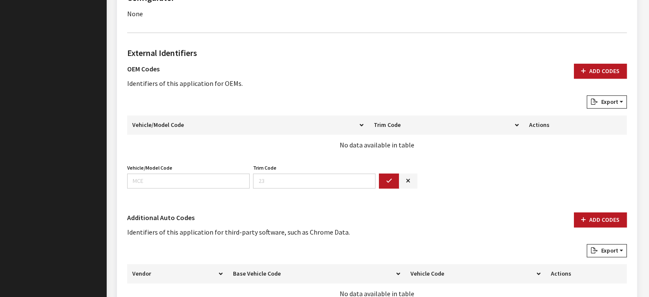
scroll to position [598, 0]
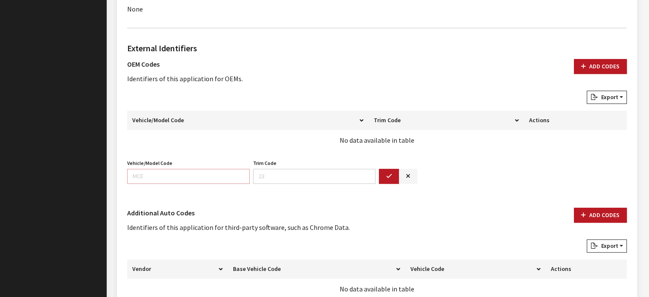
click at [205, 169] on input "Vehicle/Model Code" at bounding box center [188, 176] width 123 height 15
type input "8346"
click at [382, 171] on button "button" at bounding box center [389, 176] width 20 height 15
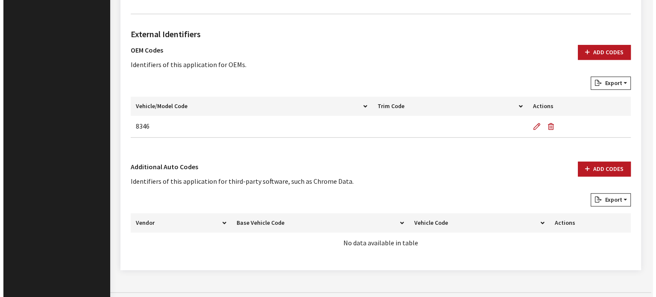
scroll to position [619, 0]
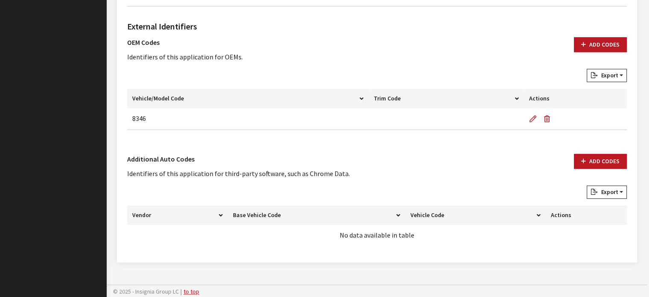
click at [578, 152] on div "External Identifiers OEM Codes Identifiers of this application for OEMs. Add Co…" at bounding box center [377, 132] width 503 height 239
click at [587, 165] on button "Add Codes" at bounding box center [600, 161] width 53 height 15
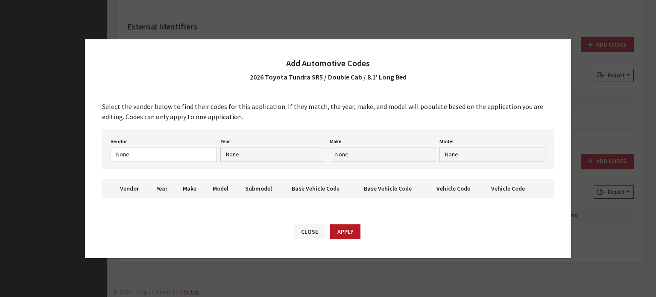
click at [152, 154] on div "Select the vendor below to find their codes for this application. If they match…" at bounding box center [328, 153] width 486 height 121
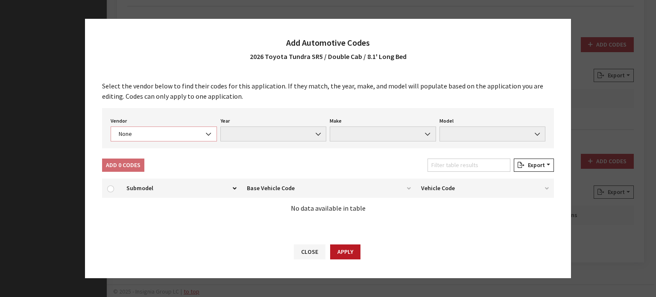
click at [159, 135] on span "None" at bounding box center [163, 133] width 95 height 9
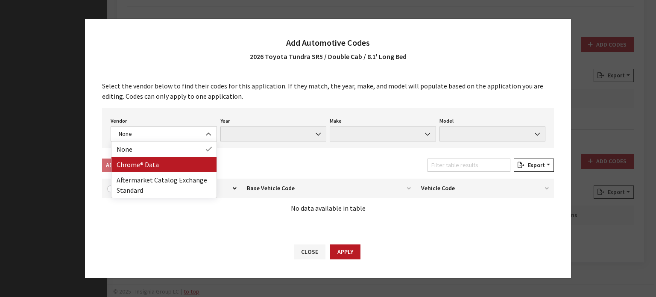
drag, startPoint x: 162, startPoint y: 174, endPoint x: 166, endPoint y: 167, distance: 8.4
select select "4"
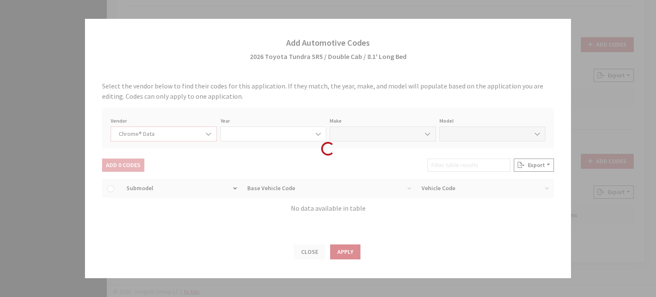
select select "2026"
select select "39"
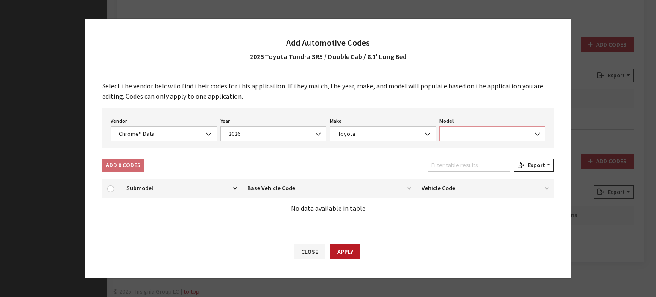
click at [498, 128] on span at bounding box center [492, 133] width 106 height 15
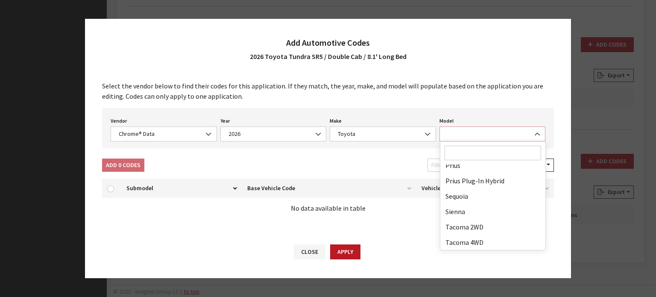
scroll to position [222, 0]
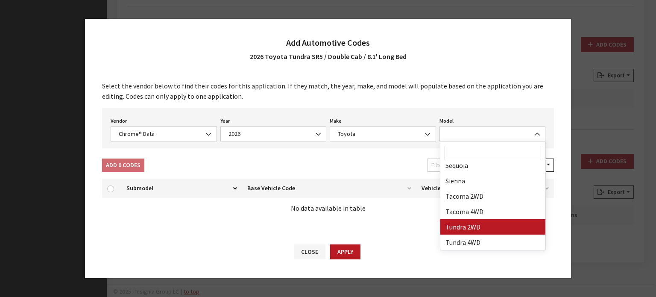
drag, startPoint x: 483, startPoint y: 224, endPoint x: 479, endPoint y: 227, distance: 4.9
select select "71806"
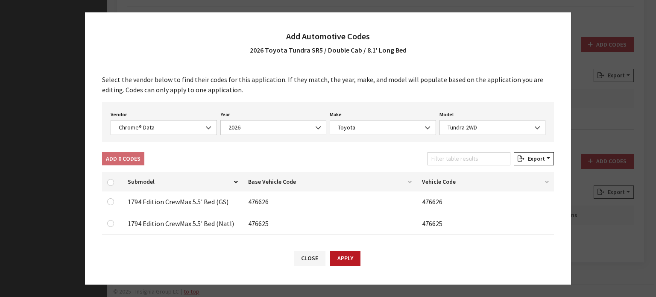
click at [110, 155] on div "Add 0 Codes" at bounding box center [123, 158] width 42 height 13
click at [476, 154] on input "Filter table results" at bounding box center [468, 158] width 83 height 13
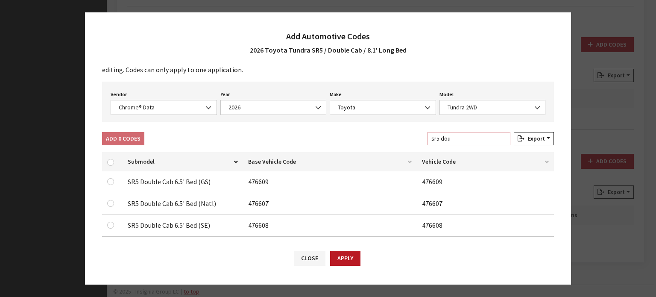
scroll to position [31, 0]
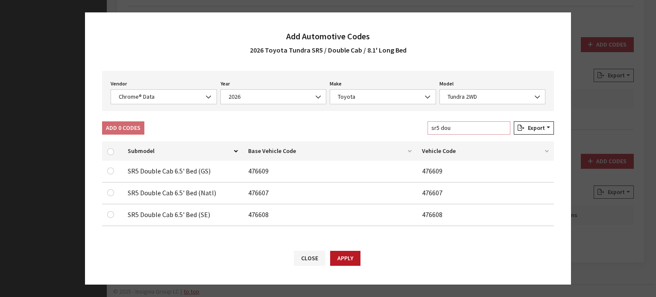
type input "sr5 dou"
drag, startPoint x: 489, startPoint y: 93, endPoint x: 483, endPoint y: 101, distance: 9.5
click at [489, 93] on span "Tundra 2WD" at bounding box center [492, 96] width 95 height 9
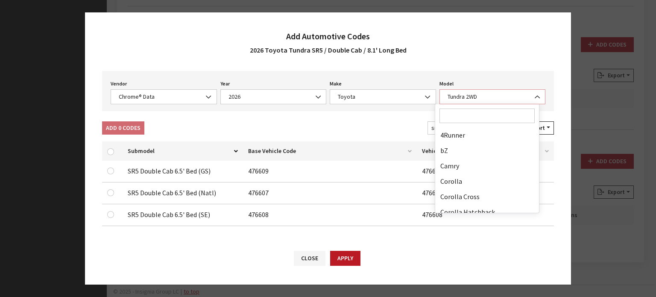
scroll to position [222, 0]
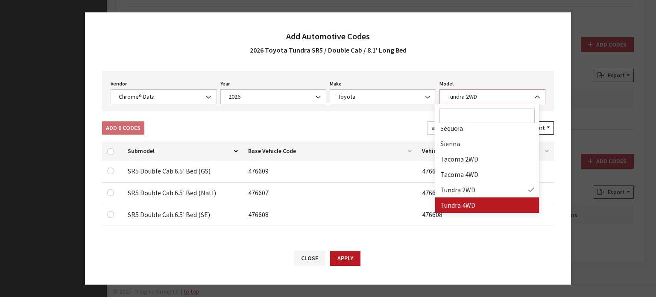
select select "71703"
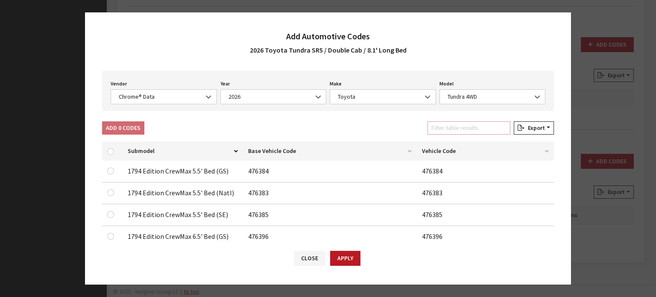
click at [456, 125] on input "Filter table results" at bounding box center [468, 127] width 83 height 13
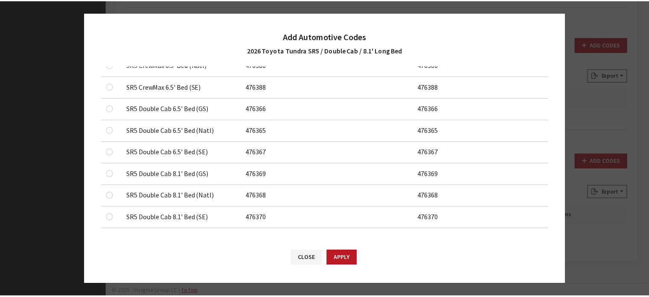
scroll to position [226, 0]
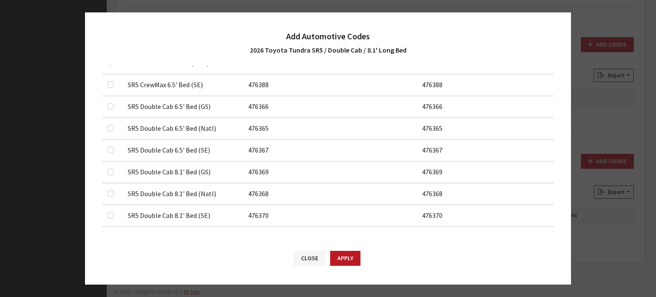
type input "sr5 d"
click at [108, 172] on input "checkbox" at bounding box center [110, 171] width 7 height 7
checkbox input "true"
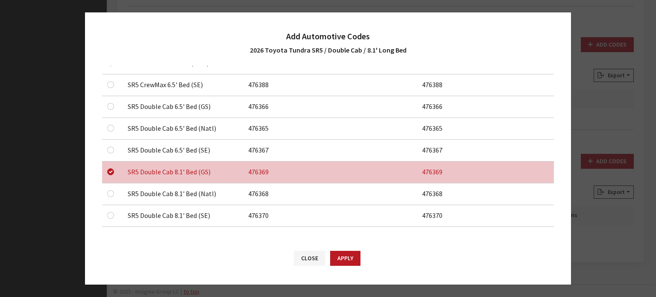
click at [109, 198] on td at bounding box center [112, 194] width 20 height 22
click at [111, 193] on input "checkbox" at bounding box center [110, 193] width 7 height 7
checkbox input "true"
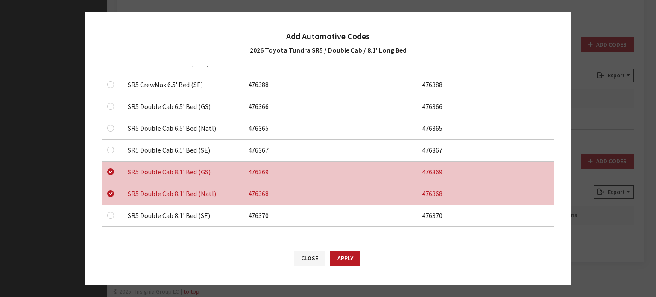
click at [111, 210] on div at bounding box center [112, 215] width 10 height 10
drag, startPoint x: 110, startPoint y: 215, endPoint x: 161, endPoint y: 228, distance: 52.1
click at [109, 215] on input "checkbox" at bounding box center [110, 215] width 7 height 7
checkbox input "true"
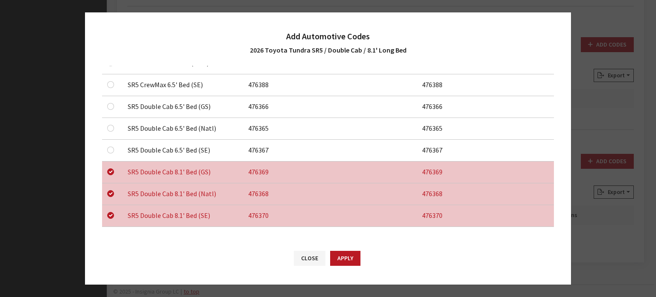
click at [364, 256] on div "Close Apply" at bounding box center [328, 262] width 486 height 44
click at [353, 257] on button "Apply" at bounding box center [345, 258] width 30 height 15
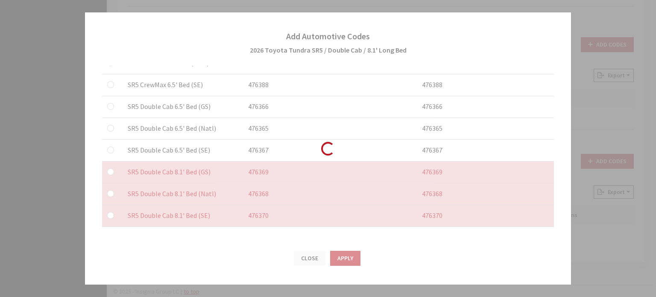
checkbox input "false"
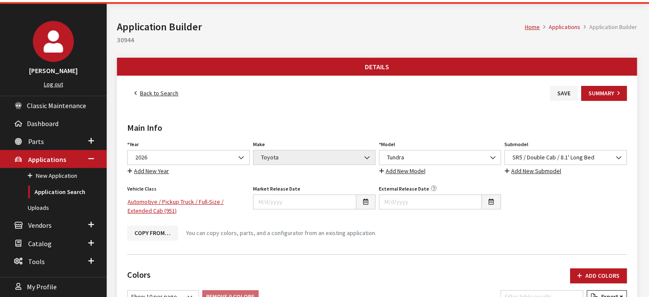
scroll to position [0, 0]
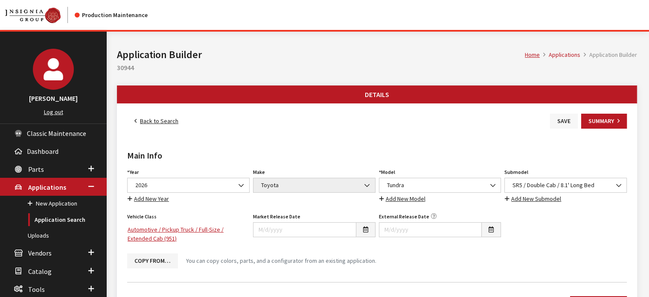
click at [564, 125] on button "Save" at bounding box center [564, 121] width 28 height 15
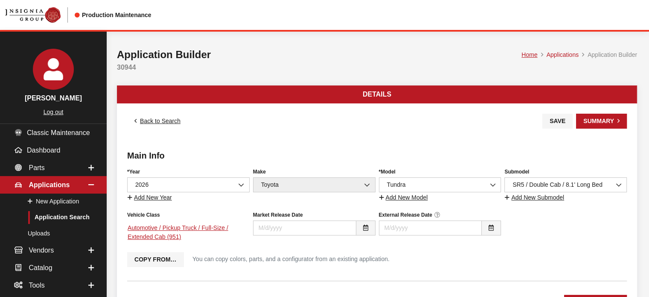
click at [166, 117] on link "Back to Search" at bounding box center [157, 121] width 61 height 15
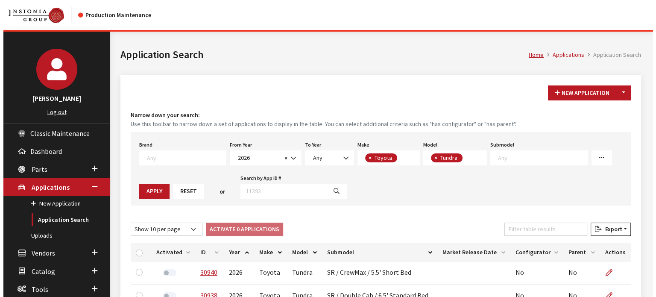
scroll to position [69, 0]
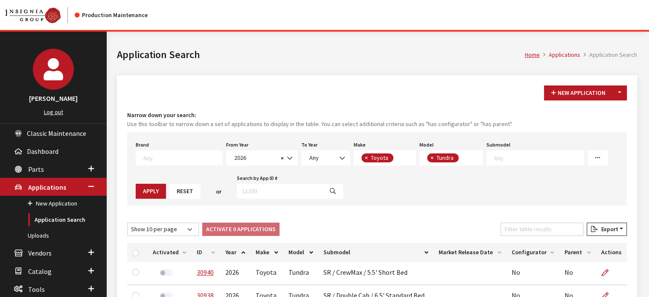
click at [630, 88] on div "New Application Toggle Dropdown New From Existing... Narrow down your search: U…" at bounding box center [377, 267] width 520 height 384
click at [629, 88] on div "New Application Toggle Dropdown New From Existing... Narrow down your search: U…" at bounding box center [377, 267] width 520 height 384
click at [623, 93] on button "Toggle Dropdown" at bounding box center [620, 92] width 15 height 15
click at [609, 117] on button "New From Existing..." at bounding box center [590, 110] width 73 height 15
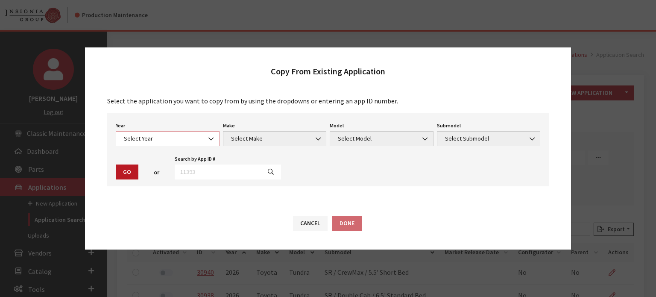
click at [168, 136] on span "Select Year" at bounding box center [167, 138] width 93 height 9
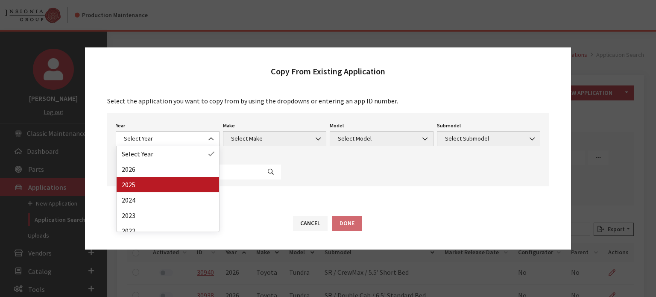
drag, startPoint x: 176, startPoint y: 196, endPoint x: 177, endPoint y: 187, distance: 9.0
select select "43"
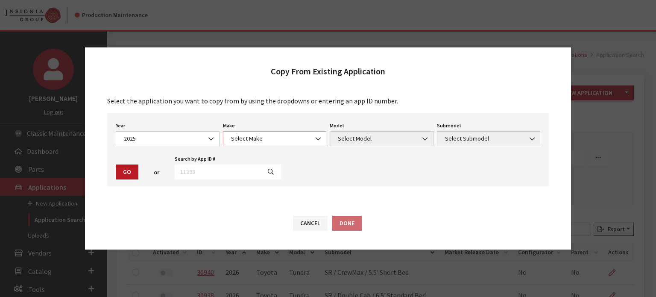
click at [234, 134] on span "Select Make" at bounding box center [274, 138] width 93 height 9
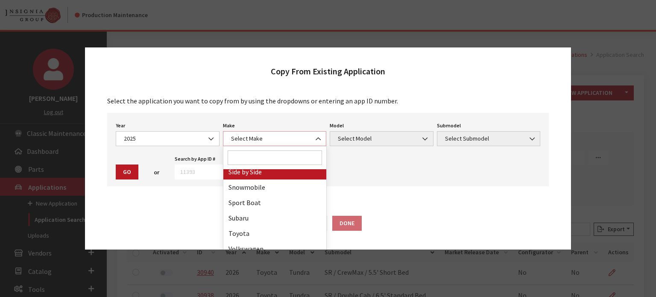
scroll to position [529, 0]
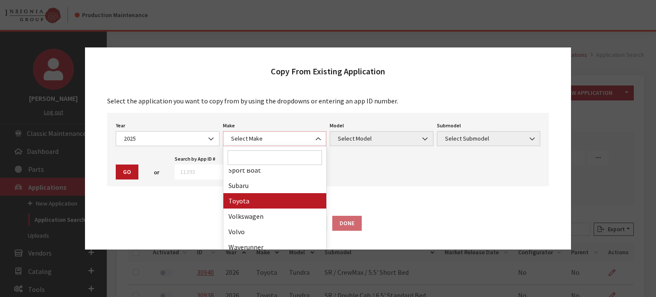
select select "20"
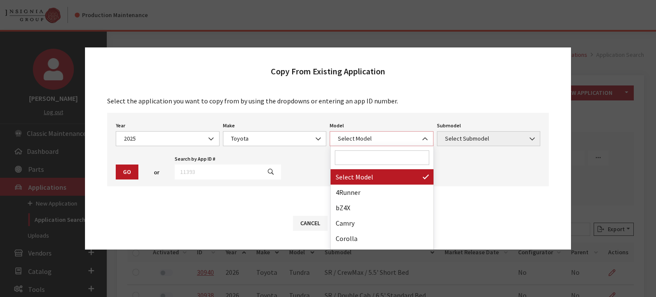
drag, startPoint x: 347, startPoint y: 134, endPoint x: 337, endPoint y: 140, distance: 11.1
click at [347, 134] on span "Select Model" at bounding box center [381, 138] width 93 height 9
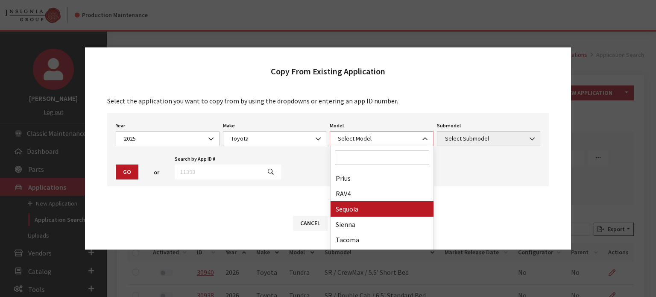
scroll to position [237, 0]
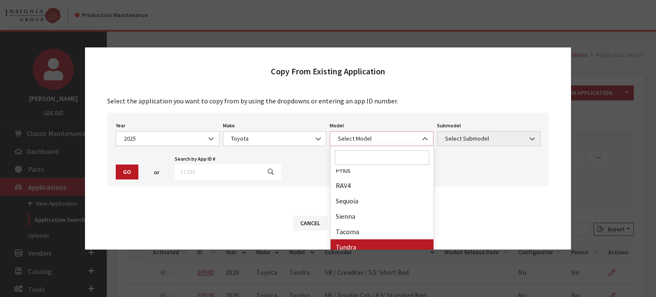
select select "247"
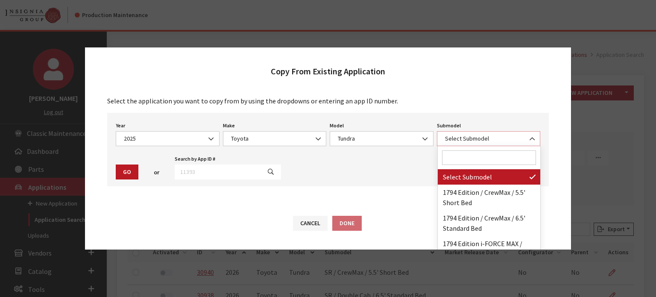
click at [475, 140] on span "Select Submodel" at bounding box center [488, 138] width 93 height 9
click at [469, 154] on input "Search" at bounding box center [489, 157] width 94 height 15
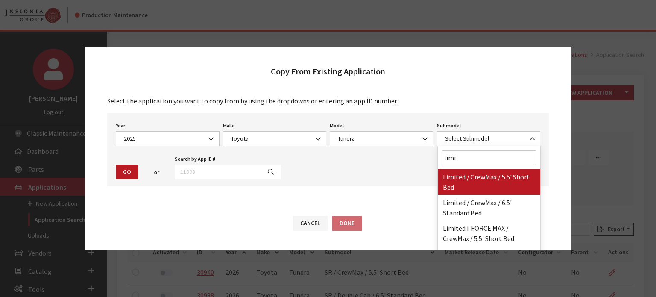
type input "limi"
select select "3218"
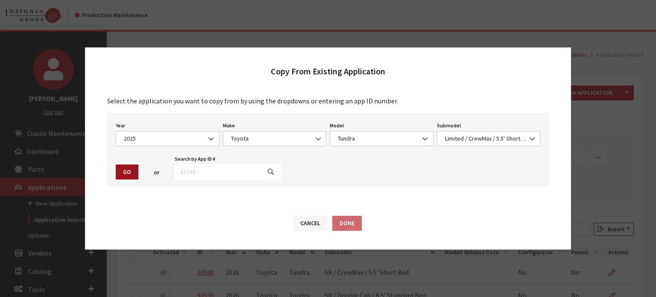
click at [120, 170] on button "Go" at bounding box center [127, 171] width 23 height 15
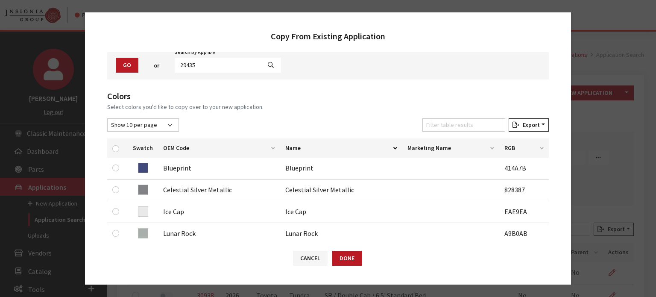
scroll to position [85, 0]
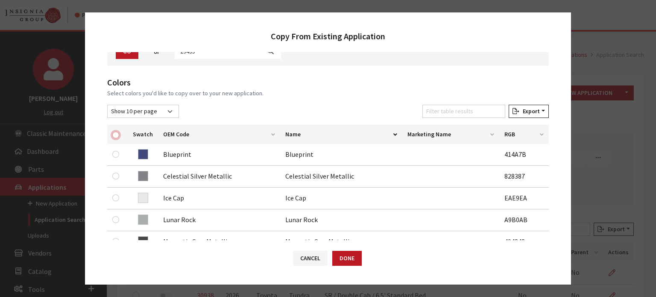
click at [115, 133] on input "checkbox" at bounding box center [115, 134] width 7 height 7
checkbox input "true"
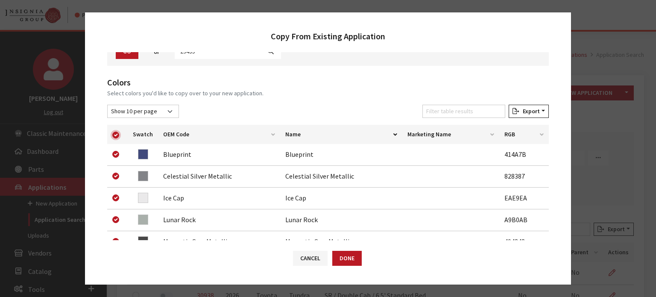
checkbox input "true"
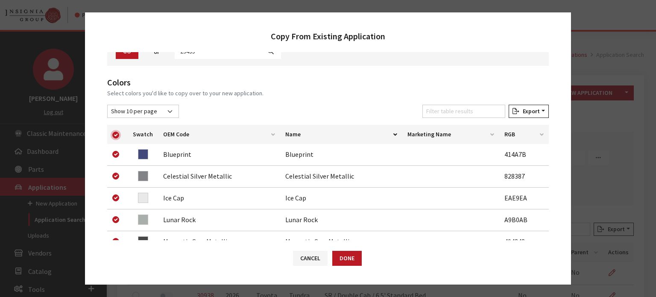
checkbox input "true"
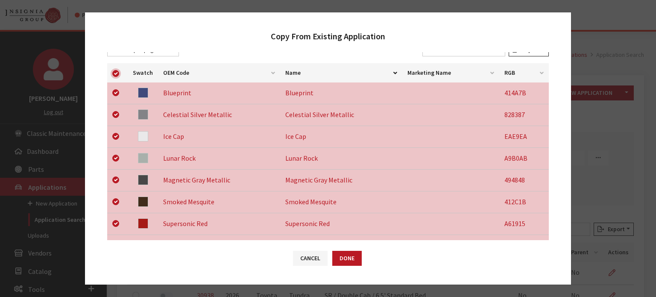
scroll to position [256, 0]
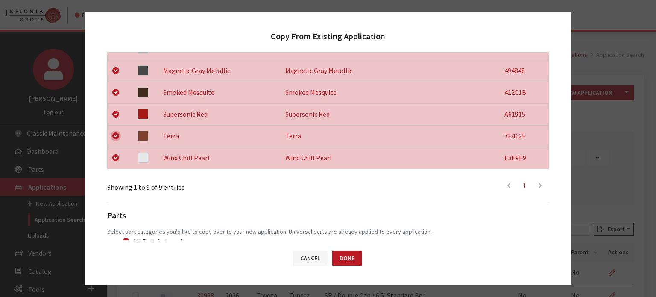
click at [113, 136] on input "checkbox" at bounding box center [115, 135] width 7 height 7
checkbox input "false"
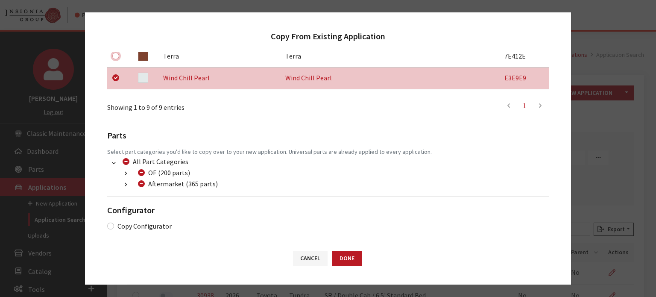
scroll to position [208, 0]
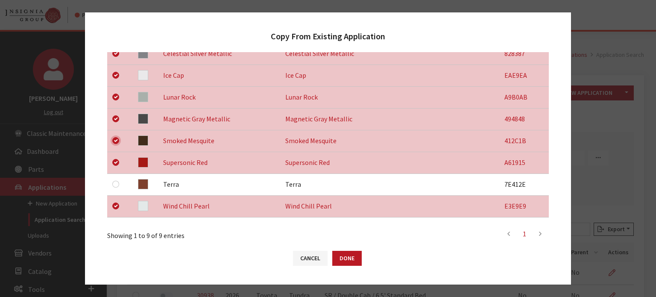
click at [114, 140] on input "checkbox" at bounding box center [115, 140] width 7 height 7
checkbox input "false"
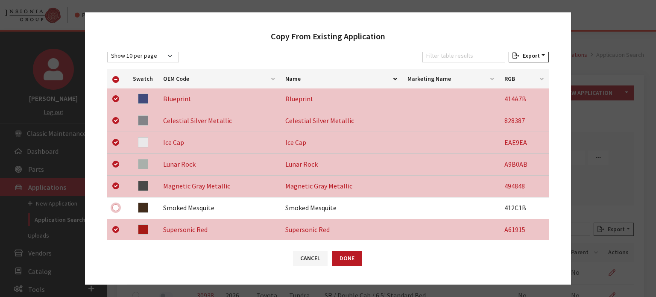
scroll to position [80, 0]
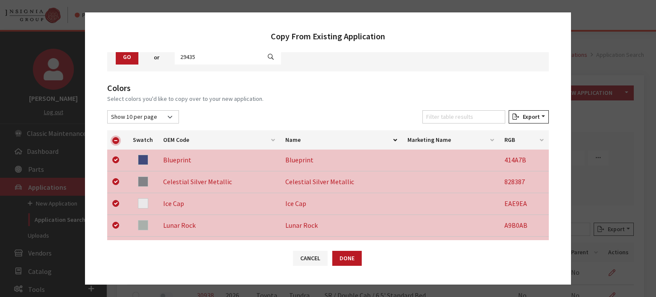
click at [114, 140] on input "checkbox" at bounding box center [115, 140] width 7 height 7
checkbox input "false"
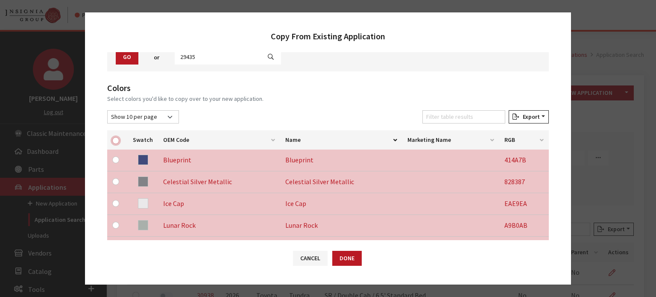
checkbox input "false"
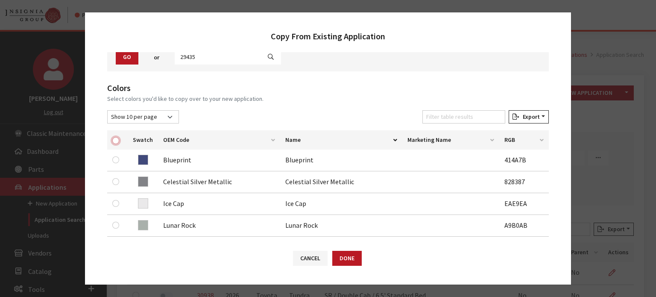
click at [117, 137] on input "checkbox" at bounding box center [115, 140] width 7 height 7
checkbox input "true"
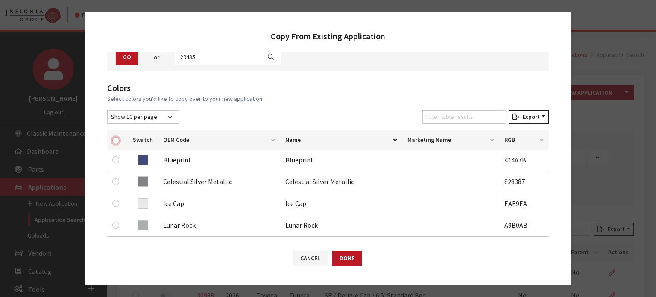
checkbox input "true"
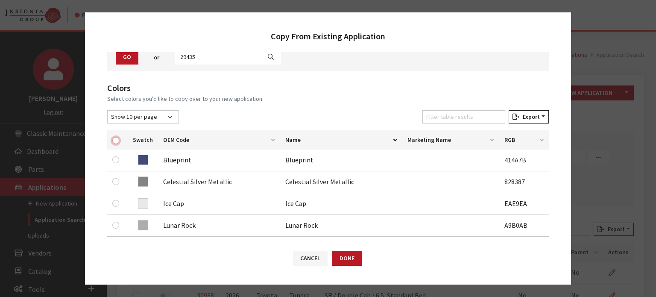
checkbox input "true"
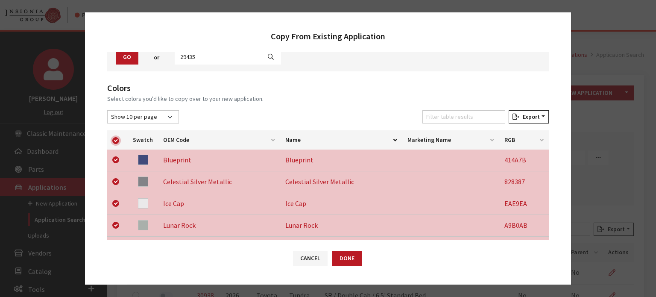
click at [117, 137] on input "checkbox" at bounding box center [115, 140] width 7 height 7
checkbox input "false"
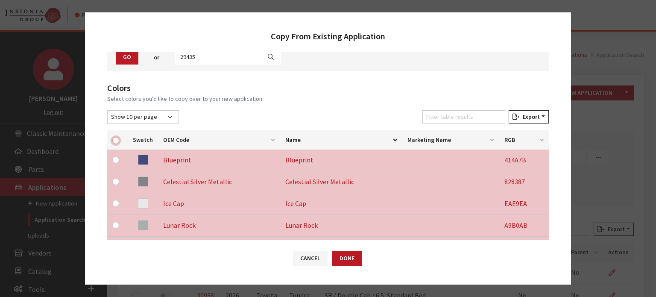
checkbox input "false"
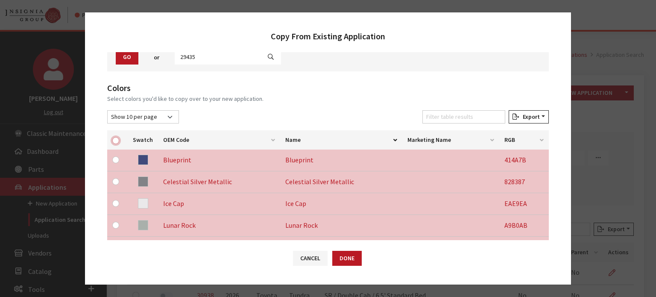
checkbox input "false"
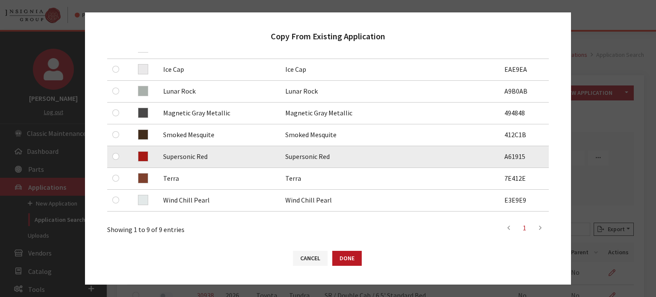
scroll to position [165, 0]
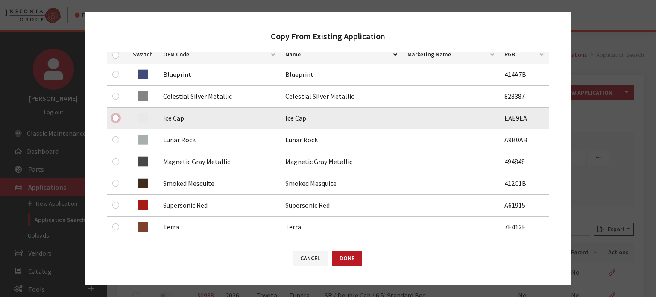
click at [116, 117] on input "checkbox" at bounding box center [115, 117] width 7 height 7
checkbox input "true"
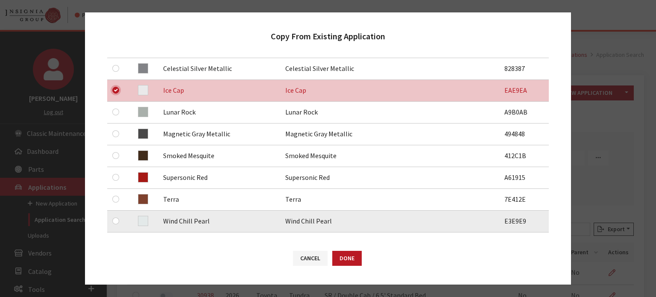
scroll to position [208, 0]
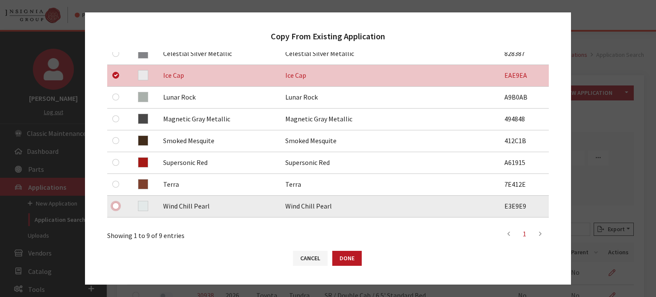
click at [117, 203] on input "checkbox" at bounding box center [115, 205] width 7 height 7
click at [116, 203] on input "checkbox" at bounding box center [115, 205] width 7 height 7
checkbox input "true"
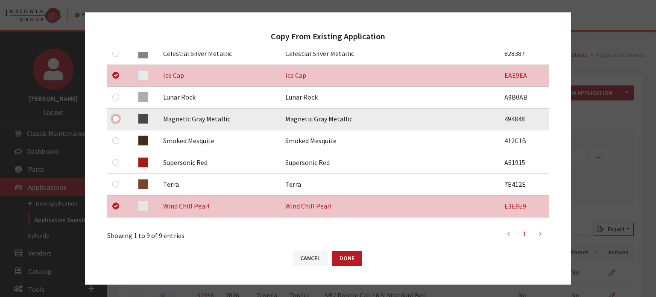
click at [117, 116] on input "checkbox" at bounding box center [115, 118] width 7 height 7
checkbox input "true"
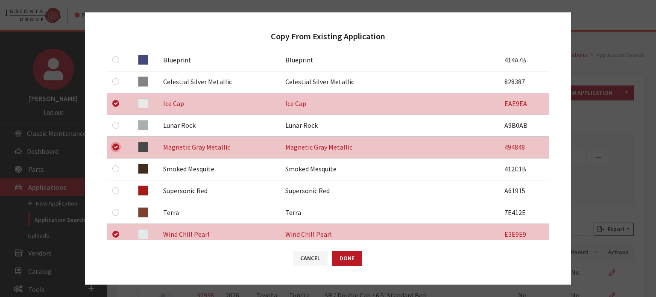
scroll to position [165, 0]
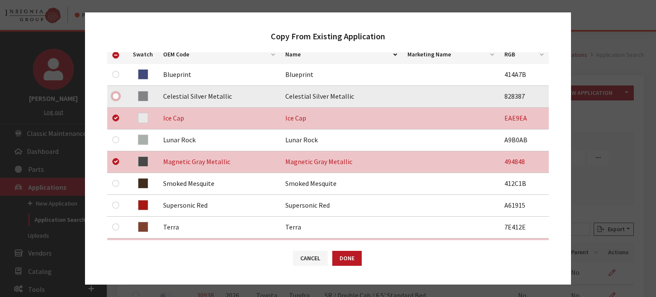
click at [113, 98] on input "checkbox" at bounding box center [115, 96] width 7 height 7
checkbox input "true"
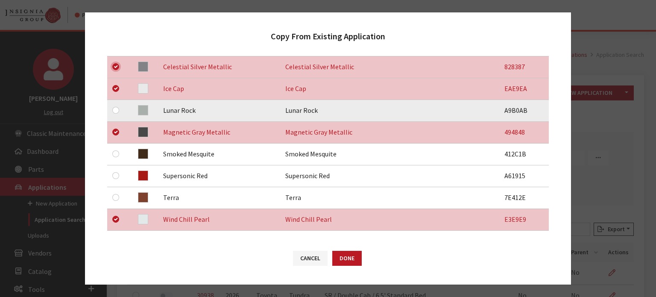
scroll to position [208, 0]
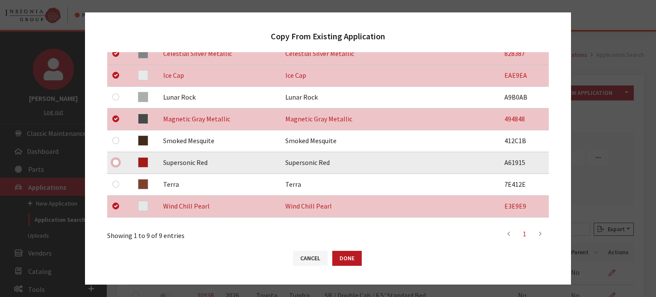
click at [116, 162] on input "checkbox" at bounding box center [115, 162] width 7 height 7
checkbox input "true"
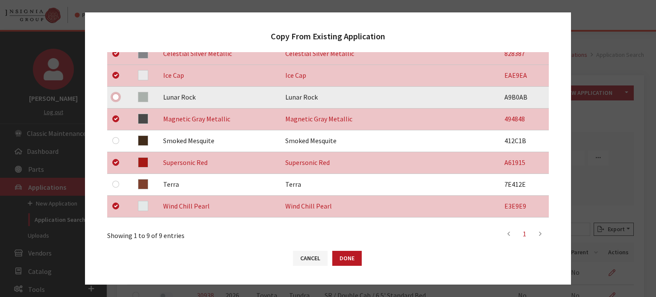
click at [116, 97] on input "checkbox" at bounding box center [115, 96] width 7 height 7
checkbox input "true"
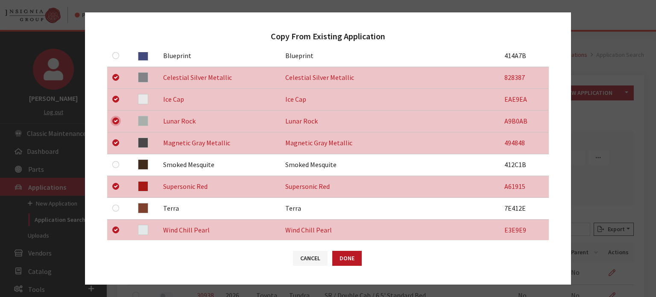
scroll to position [165, 0]
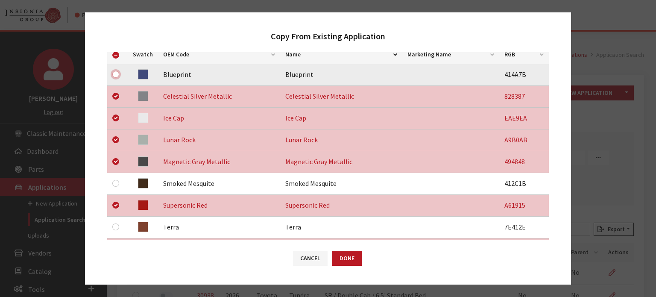
click at [117, 73] on input "checkbox" at bounding box center [115, 74] width 7 height 7
checkbox input "true"
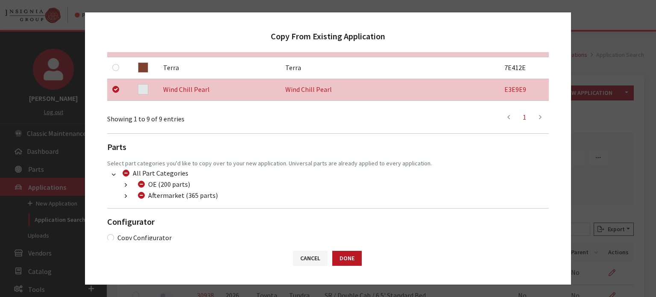
scroll to position [336, 0]
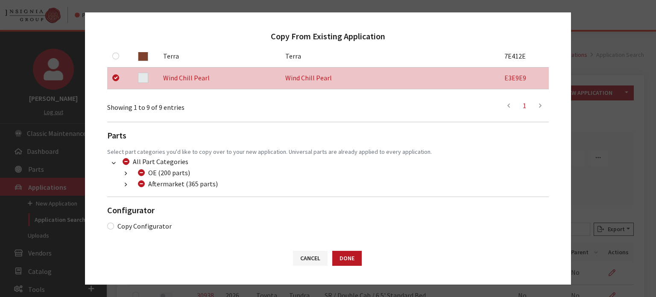
click at [128, 188] on button "button" at bounding box center [125, 185] width 17 height 10
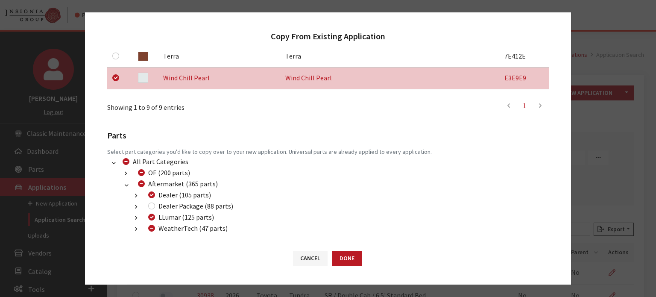
click at [150, 202] on div "Dealer Package (88 parts)" at bounding box center [190, 206] width 88 height 10
click at [150, 227] on input "WeatherTech (47 parts)" at bounding box center [151, 228] width 7 height 7
checkbox input "false"
click at [150, 204] on input "Dealer Package (88 parts)" at bounding box center [151, 205] width 7 height 7
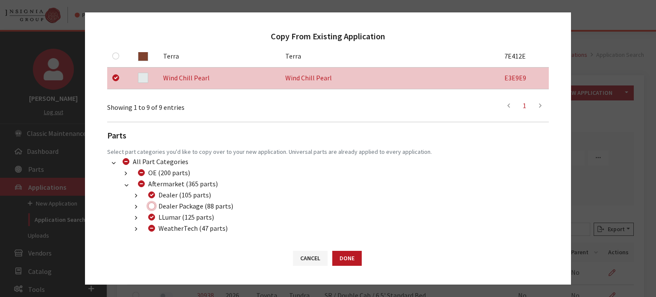
checkbox input "true"
click at [347, 261] on button "Done" at bounding box center [346, 258] width 29 height 15
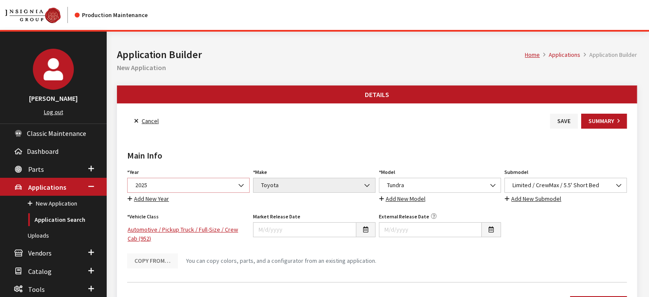
click at [228, 184] on span "2025" at bounding box center [188, 185] width 111 height 9
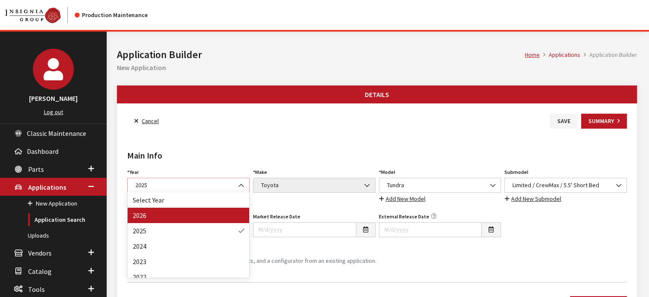
select select "44"
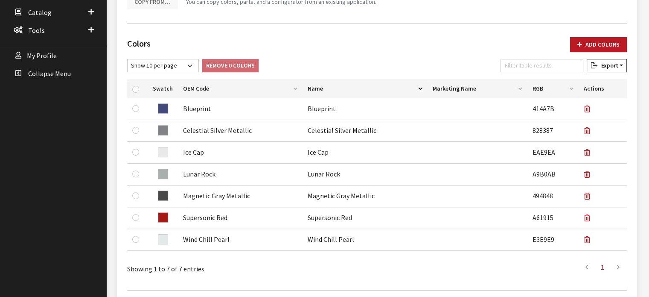
scroll to position [213, 0]
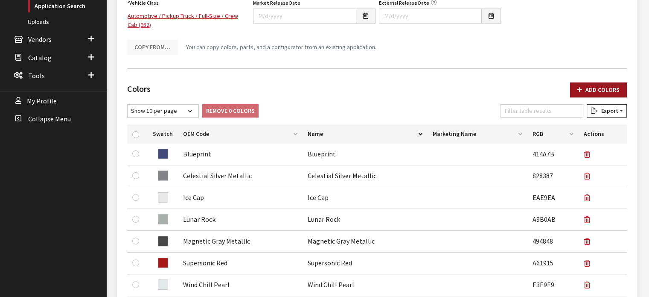
click at [585, 85] on button "Add Colors" at bounding box center [598, 89] width 57 height 15
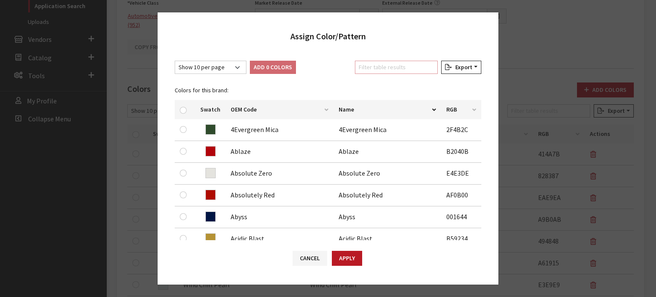
click at [387, 68] on input "Filter table results" at bounding box center [396, 67] width 83 height 13
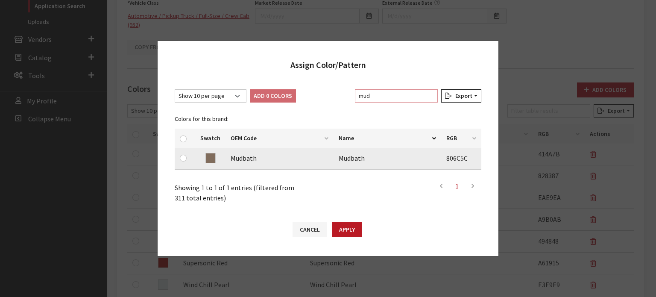
type input "mud"
click at [184, 160] on input "checkbox" at bounding box center [183, 158] width 7 height 7
checkbox input "true"
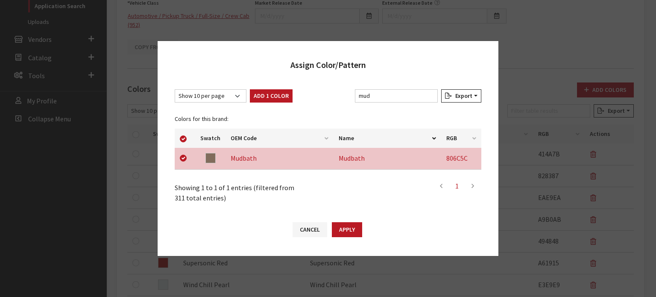
click at [272, 98] on button "Add 1 Color" at bounding box center [271, 95] width 43 height 13
checkbox input "false"
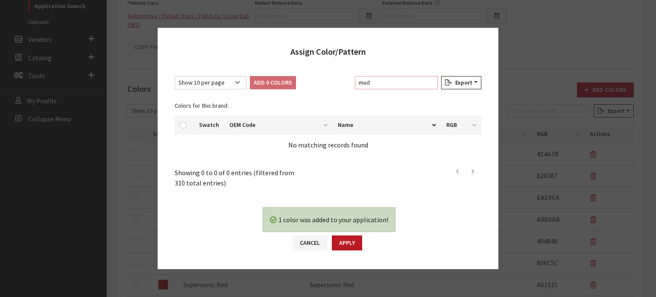
click at [375, 88] on input "mud" at bounding box center [396, 82] width 83 height 13
click at [384, 86] on input "mud" at bounding box center [396, 82] width 83 height 13
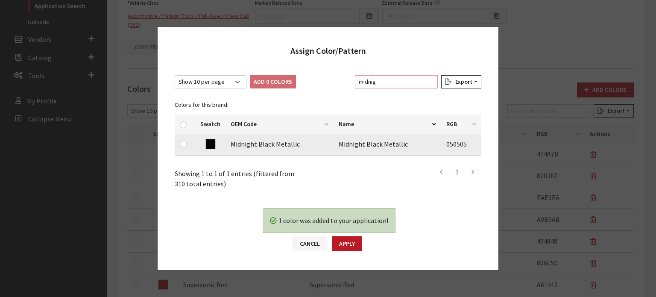
type input "midnig"
click at [184, 138] on td at bounding box center [185, 145] width 20 height 22
click at [179, 145] on td at bounding box center [185, 145] width 20 height 22
click at [183, 142] on input "checkbox" at bounding box center [183, 143] width 7 height 7
checkbox input "true"
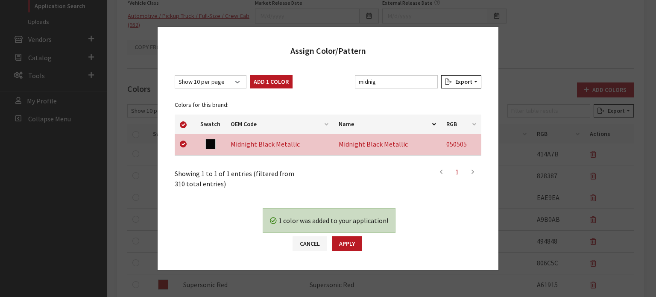
click at [256, 73] on div "Show 10 per page Show 25 per page Show 50 per page Show 100 per page Show 1000 …" at bounding box center [328, 132] width 341 height 131
click at [256, 85] on button "Add 1 Color" at bounding box center [271, 81] width 43 height 13
checkbox input "false"
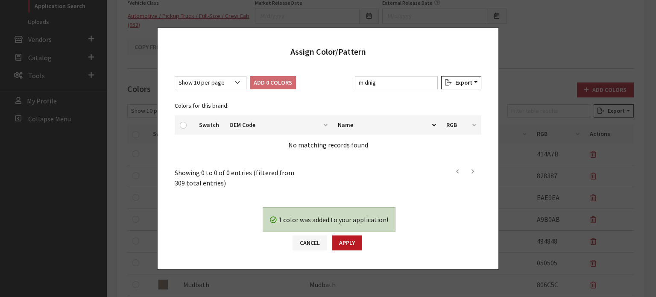
click at [347, 234] on div "1 color was added to your application! Yes No Cancel Apply" at bounding box center [328, 232] width 341 height 73
click at [348, 239] on button "Apply" at bounding box center [347, 242] width 30 height 15
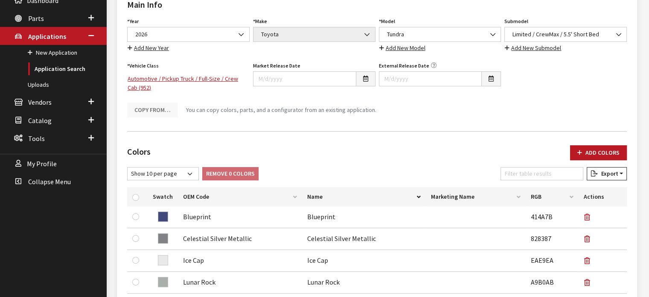
scroll to position [73, 0]
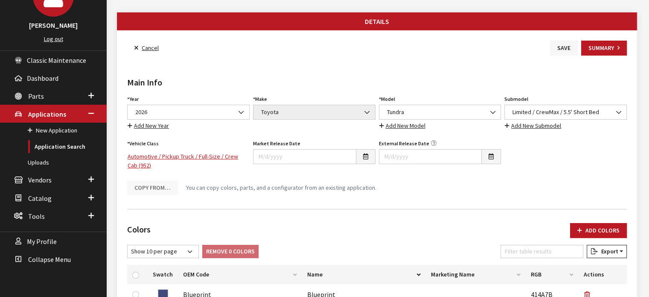
click at [552, 47] on button "Save" at bounding box center [564, 48] width 28 height 15
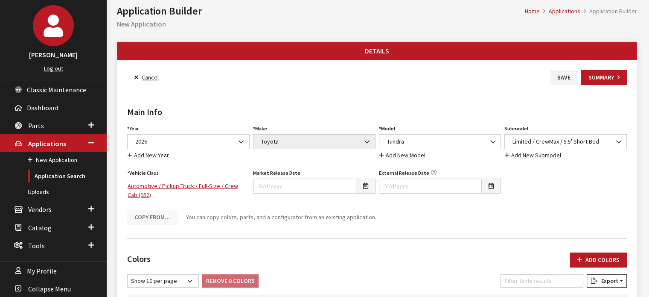
scroll to position [0, 0]
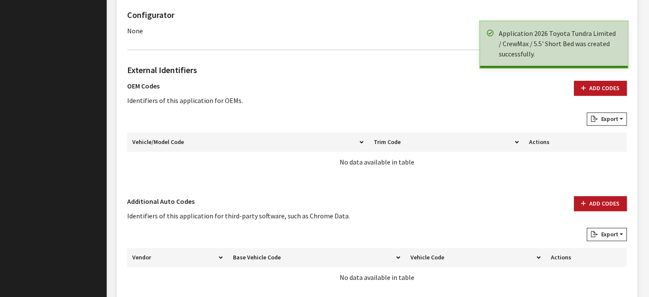
scroll to position [555, 0]
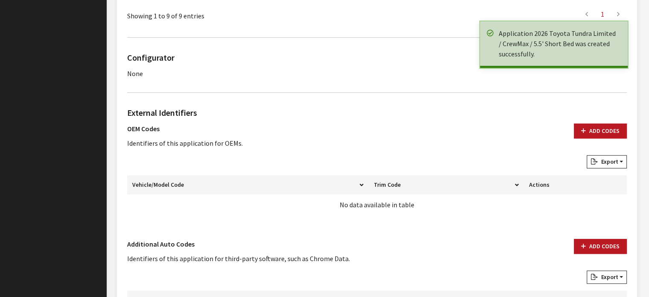
click at [603, 120] on div "External Identifiers OEM Codes Identifiers of this application for OEMs. Add Co…" at bounding box center [377, 163] width 503 height 115
click at [593, 127] on button "Add Codes" at bounding box center [600, 130] width 53 height 15
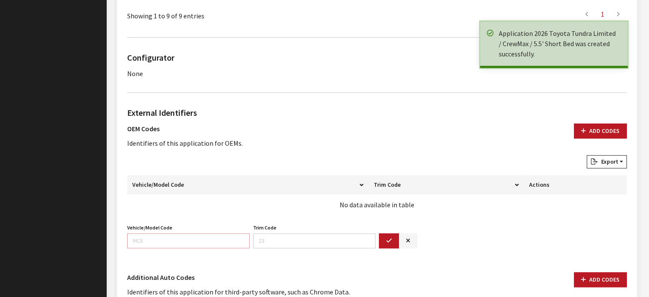
click at [227, 246] on input "Vehicle/Model Code" at bounding box center [188, 240] width 123 height 15
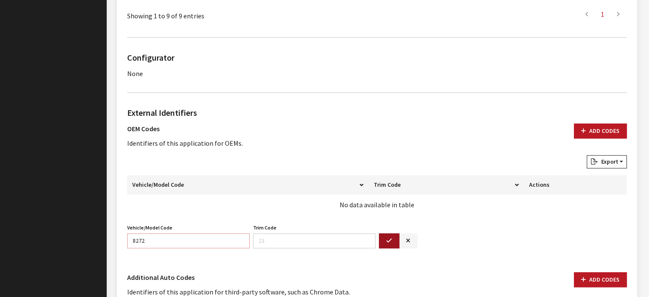
type input "8272"
click at [388, 238] on icon "button" at bounding box center [389, 241] width 6 height 6
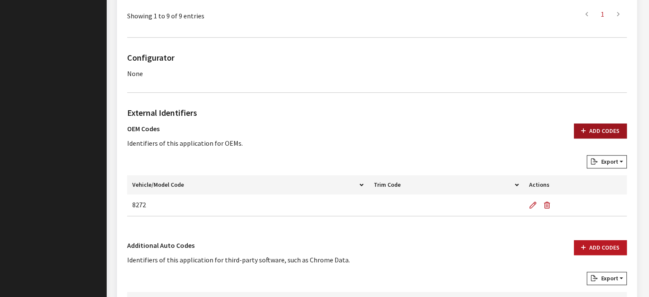
click at [592, 136] on button "Add Codes" at bounding box center [600, 130] width 53 height 15
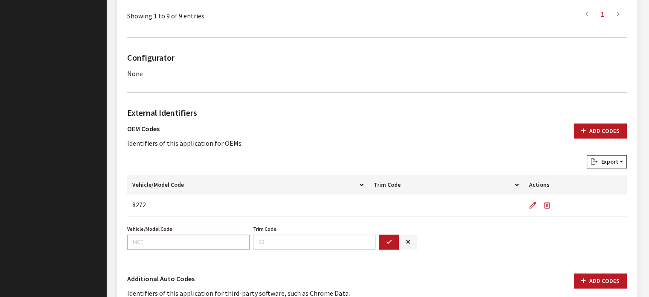
drag, startPoint x: 208, startPoint y: 244, endPoint x: 204, endPoint y: 246, distance: 4.6
click at [208, 244] on input "Vehicle/Model Code" at bounding box center [188, 241] width 123 height 15
type input "8372"
click at [395, 238] on button "button" at bounding box center [389, 241] width 20 height 15
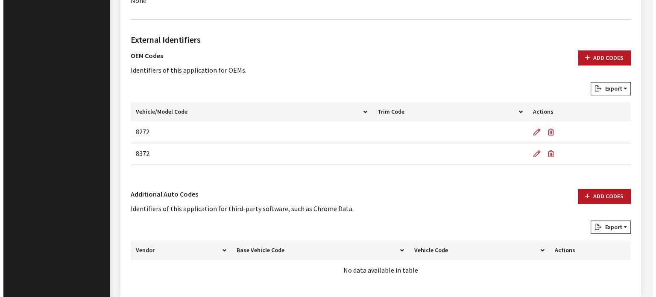
scroll to position [663, 0]
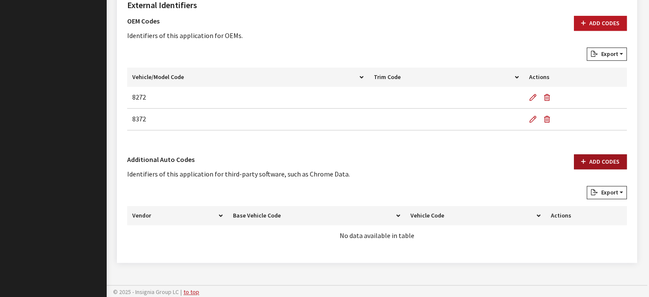
click at [602, 158] on button "Add Codes" at bounding box center [600, 161] width 53 height 15
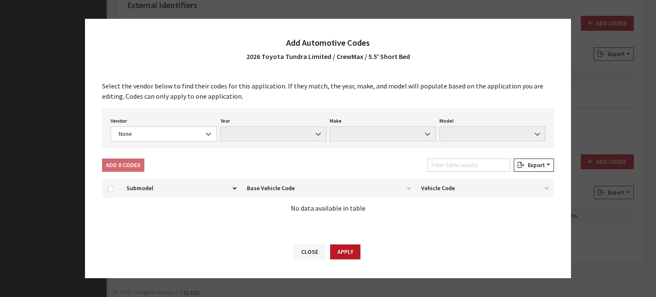
drag, startPoint x: 171, startPoint y: 141, endPoint x: 168, endPoint y: 131, distance: 11.0
click at [169, 136] on div "Vendor None Chrome® Data Aftermarket Catalog Exchange Standard None Year None M…" at bounding box center [328, 128] width 452 height 40
click at [170, 131] on span "None" at bounding box center [163, 133] width 95 height 9
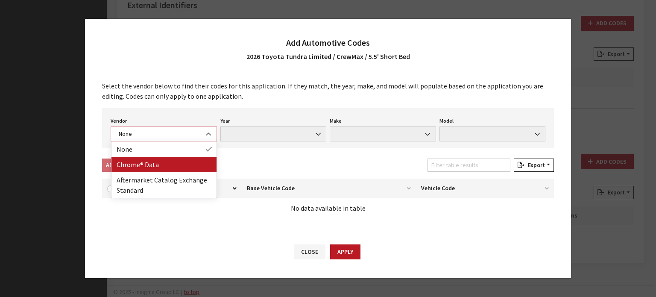
select select "4"
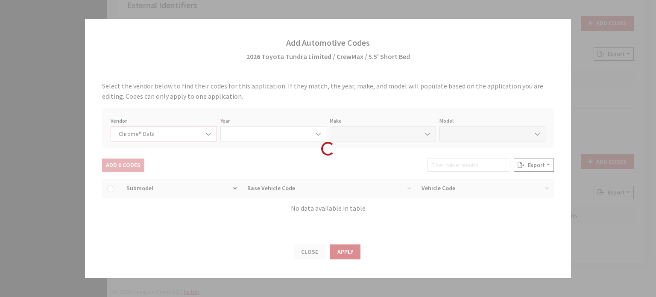
select select "2026"
select select "39"
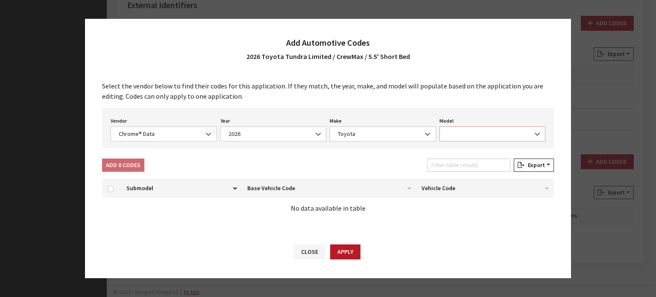
click at [493, 133] on span at bounding box center [492, 133] width 106 height 15
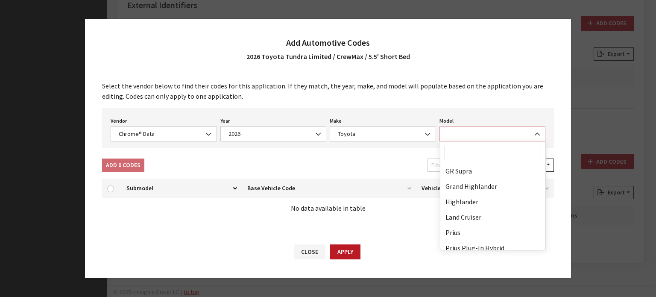
scroll to position [222, 0]
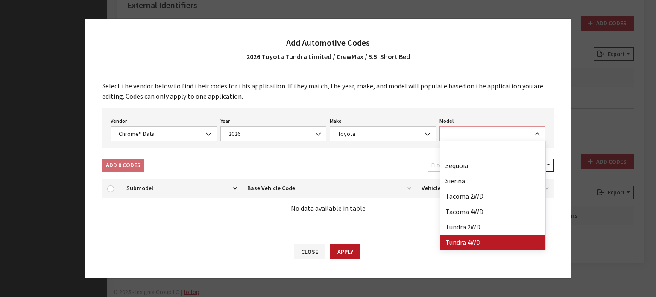
select select "71806"
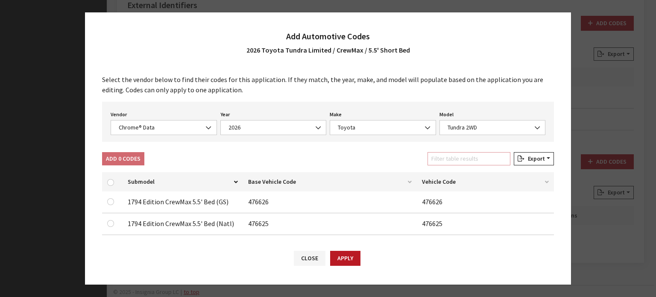
click at [485, 158] on input "Filter table results" at bounding box center [468, 158] width 83 height 13
type input "limi"
click at [113, 202] on input "checkbox" at bounding box center [110, 201] width 7 height 7
checkbox input "true"
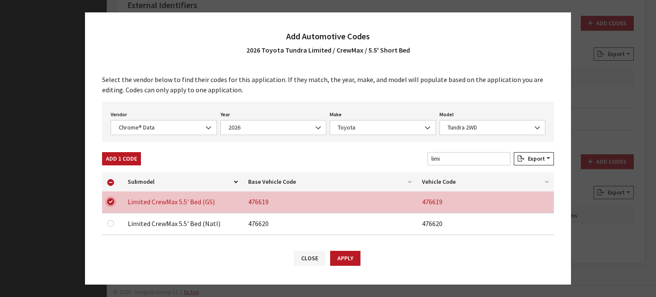
scroll to position [43, 0]
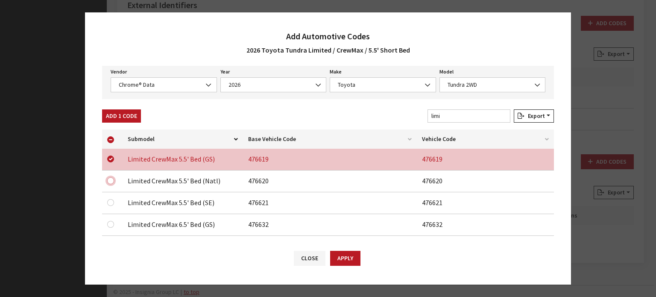
click at [108, 178] on input "checkbox" at bounding box center [110, 180] width 7 height 7
checkbox input "true"
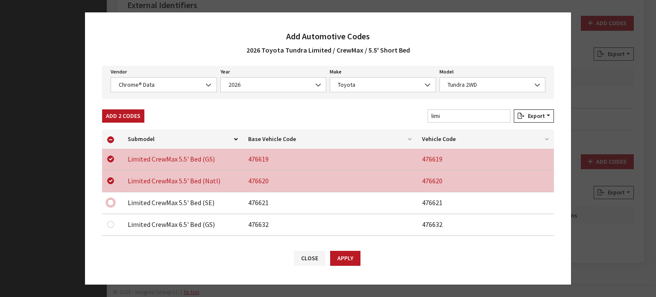
click at [111, 200] on input "checkbox" at bounding box center [110, 202] width 7 height 7
checkbox input "true"
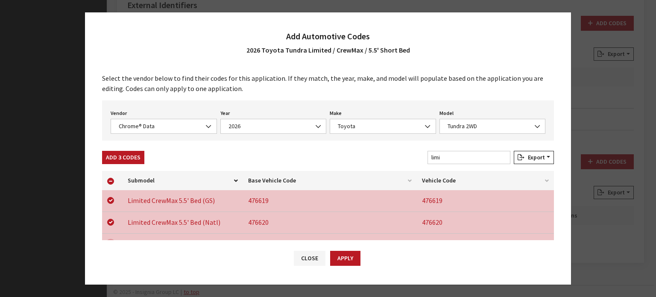
scroll to position [0, 0]
click at [120, 155] on button "Add 3 Codes" at bounding box center [123, 158] width 42 height 13
checkbox input "false"
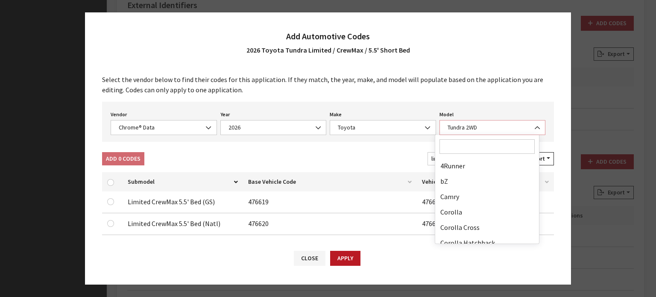
click at [461, 124] on span "Tundra 2WD" at bounding box center [492, 127] width 95 height 9
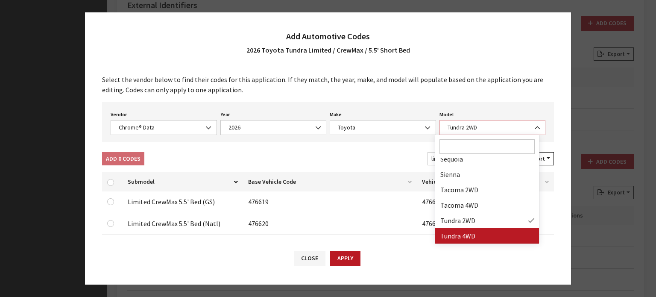
select select "71703"
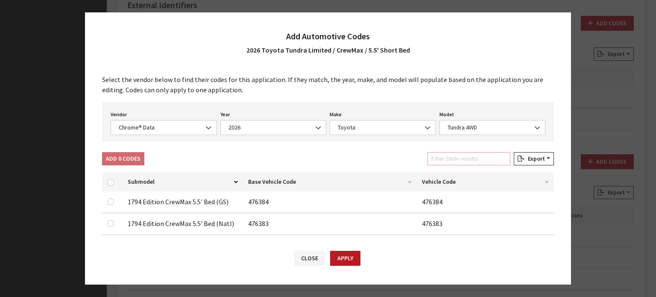
click at [471, 158] on input "Filter table results" at bounding box center [468, 158] width 83 height 13
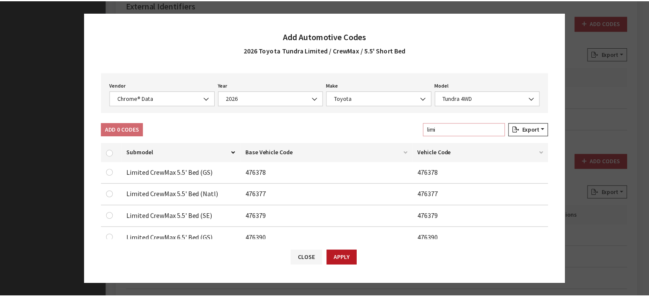
scroll to position [43, 0]
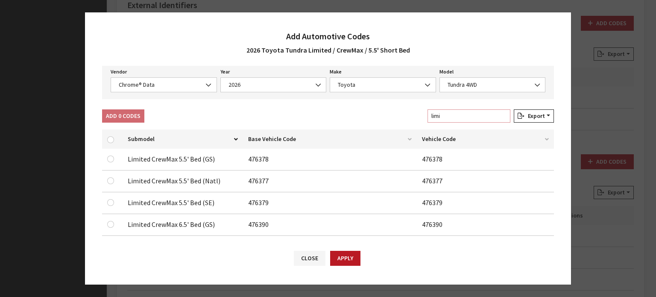
type input "limi"
click at [111, 157] on input "checkbox" at bounding box center [110, 158] width 7 height 7
checkbox input "true"
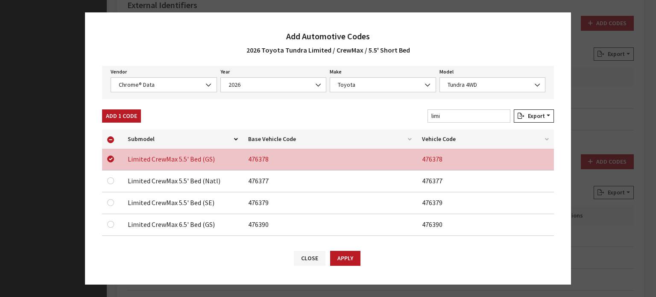
click at [111, 176] on div at bounding box center [112, 180] width 10 height 10
click at [109, 182] on input "checkbox" at bounding box center [110, 180] width 7 height 7
checkbox input "true"
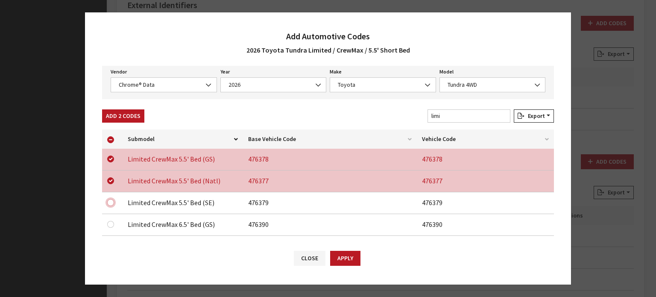
click at [108, 199] on input "checkbox" at bounding box center [110, 202] width 7 height 7
checkbox input "true"
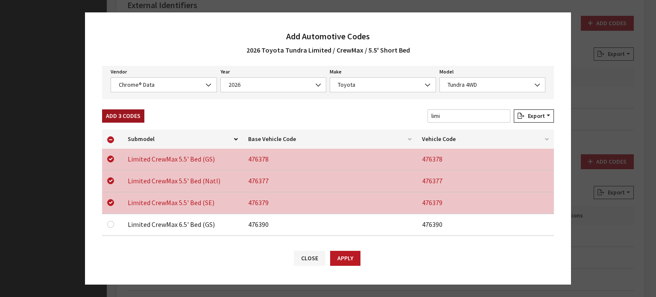
click at [133, 114] on button "Add 3 Codes" at bounding box center [123, 115] width 42 height 13
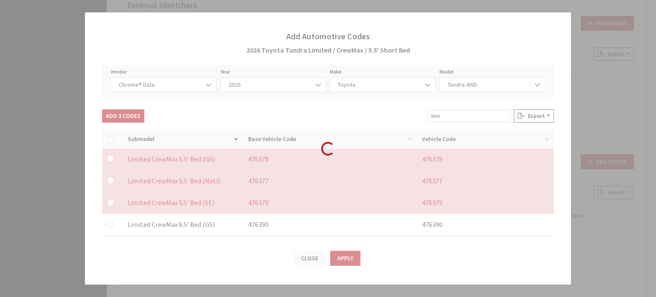
checkbox input "false"
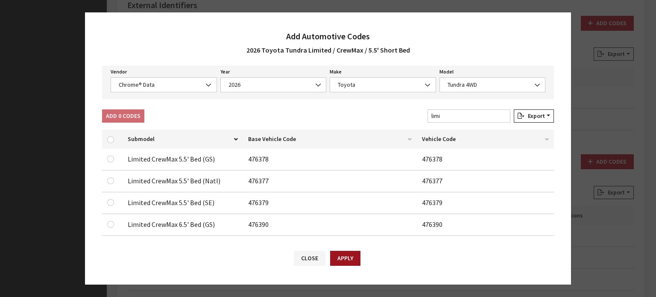
click at [347, 259] on button "Apply" at bounding box center [345, 258] width 30 height 15
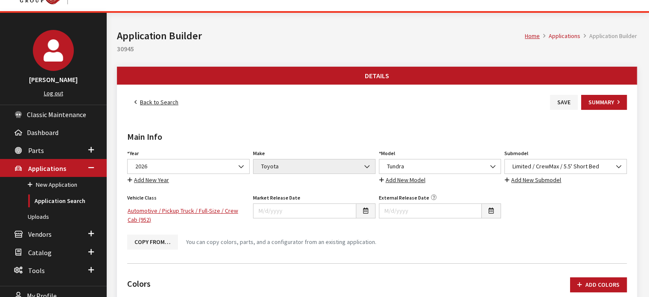
scroll to position [0, 0]
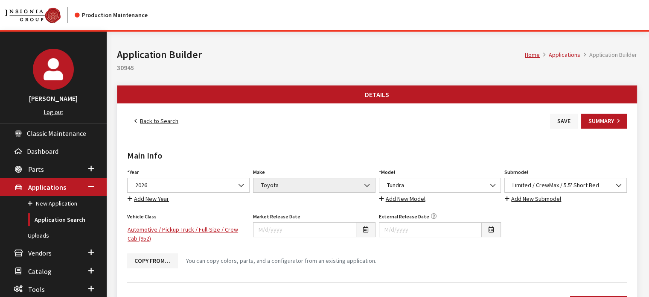
click at [559, 123] on button "Save" at bounding box center [564, 121] width 28 height 15
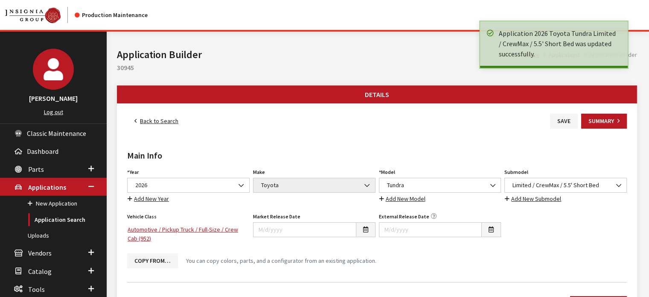
click at [155, 119] on link "Back to Search" at bounding box center [156, 121] width 58 height 15
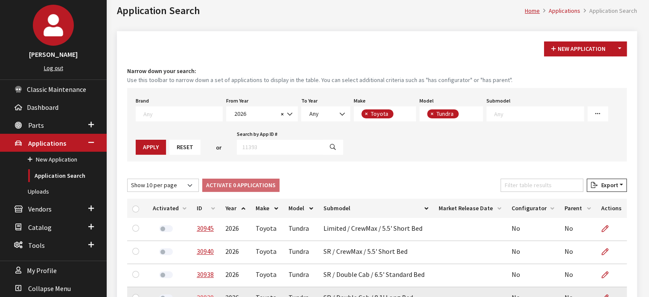
scroll to position [221, 0]
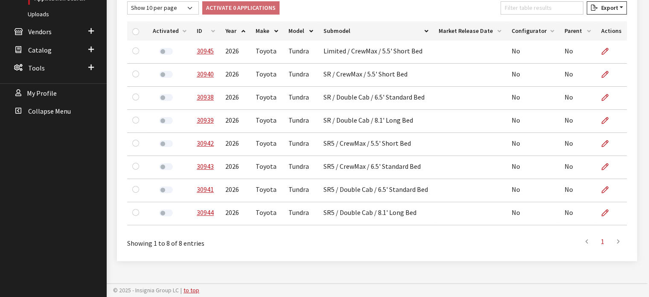
click at [207, 29] on th "ID" at bounding box center [206, 30] width 29 height 19
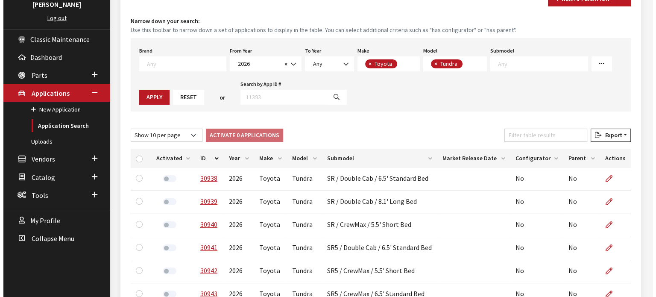
scroll to position [93, 0]
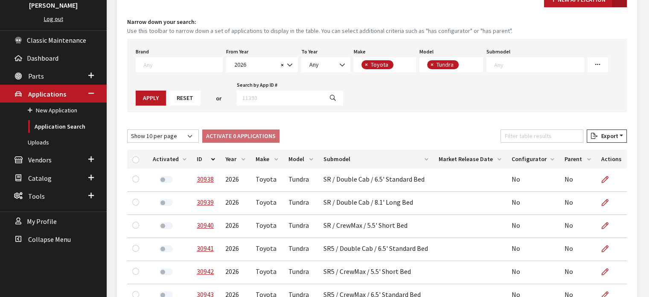
click at [623, 4] on button "Toggle Dropdown" at bounding box center [620, -1] width 15 height 15
click at [599, 21] on button "New From Existing..." at bounding box center [590, 17] width 73 height 15
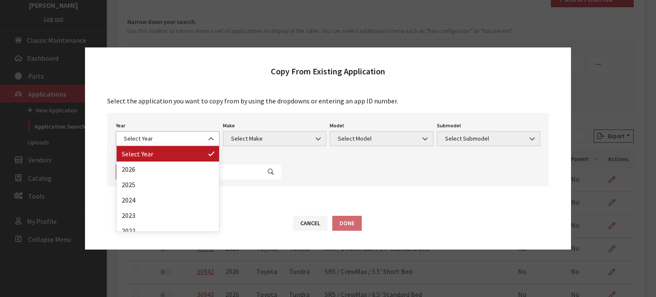
click at [192, 136] on span "Select Year" at bounding box center [167, 138] width 93 height 9
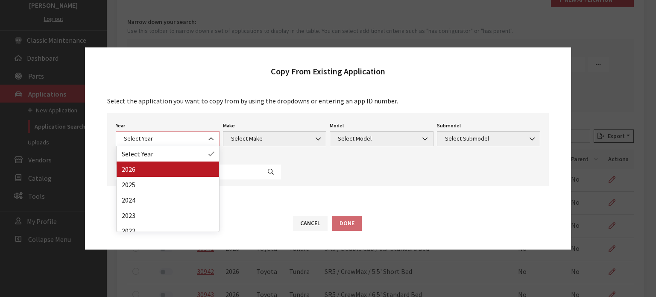
select select "44"
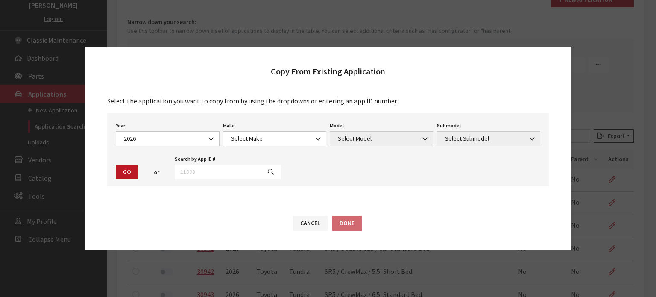
click at [329, 143] on div "Model Select Model Select Model Model is required." at bounding box center [381, 133] width 107 height 26
click at [302, 142] on span "Select Make" at bounding box center [274, 138] width 93 height 9
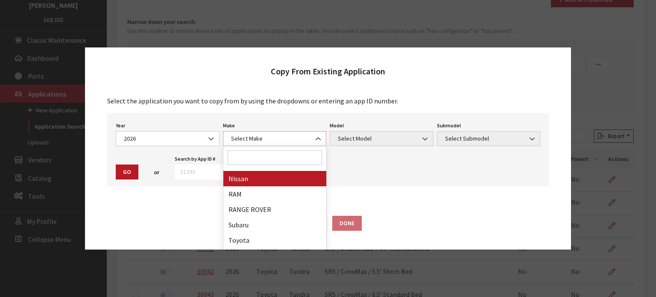
scroll to position [222, 0]
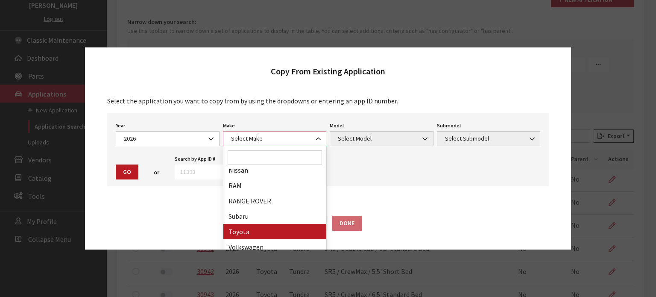
select select "20"
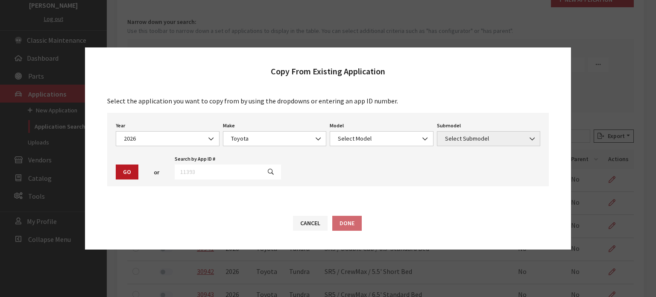
click at [348, 153] on div "Year Select Year [DATE] 2025 2024 2023 2022 2021 2020 2019 2018 2017 2016 2015 …" at bounding box center [327, 149] width 441 height 73
click at [356, 139] on span "Select Model" at bounding box center [381, 138] width 93 height 9
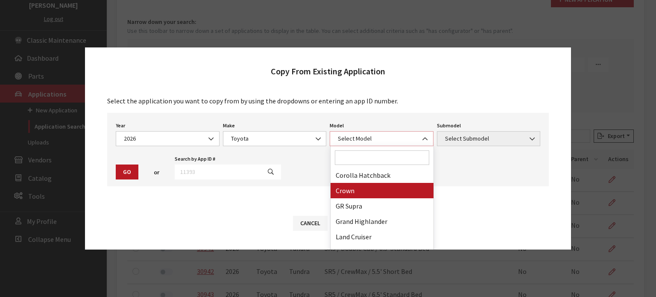
scroll to position [114, 0]
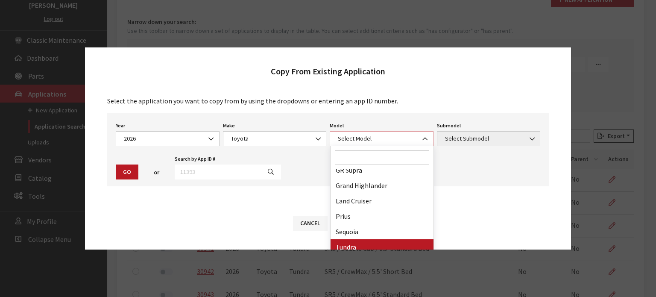
select select "247"
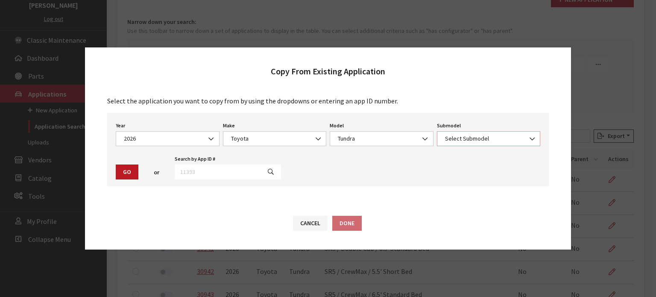
click at [477, 136] on span "Select Submodel" at bounding box center [488, 138] width 93 height 9
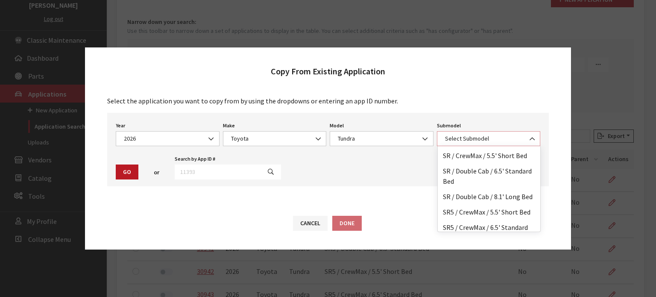
scroll to position [0, 0]
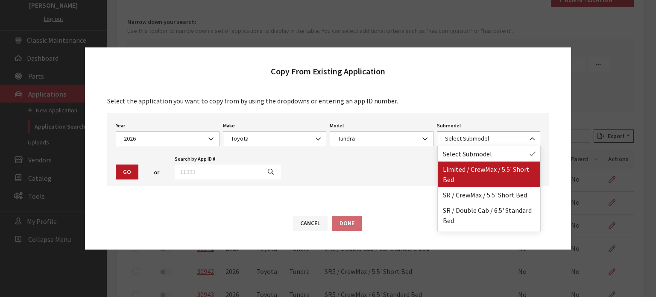
select select "3218"
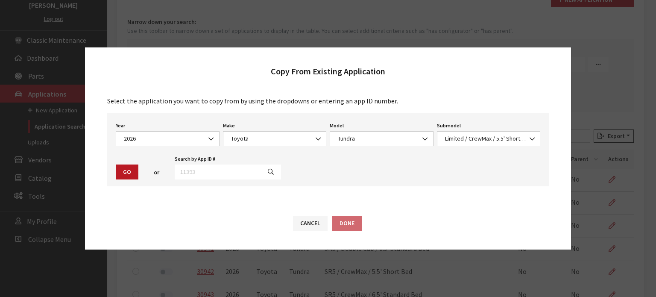
click at [138, 167] on div "Go" at bounding box center [127, 171] width 26 height 15
click at [128, 172] on button "Go" at bounding box center [127, 171] width 23 height 15
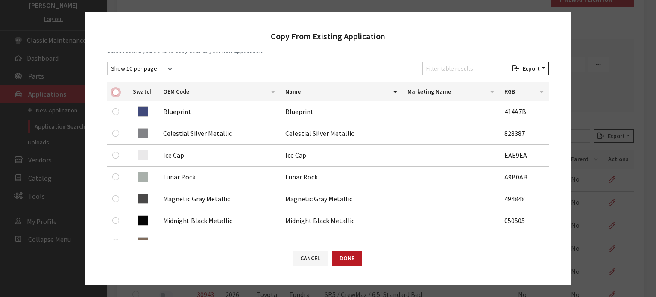
click at [113, 90] on input "checkbox" at bounding box center [115, 92] width 7 height 7
checkbox input "true"
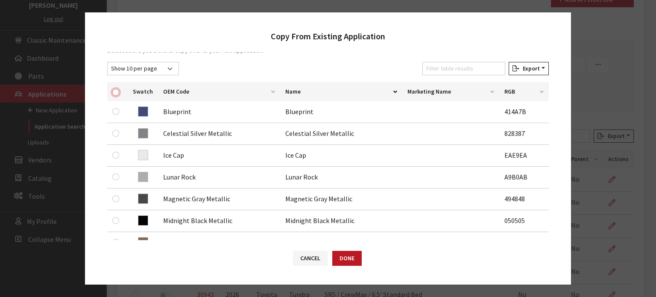
checkbox input "true"
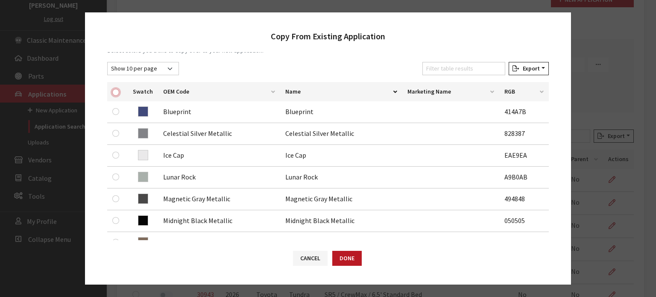
checkbox input "true"
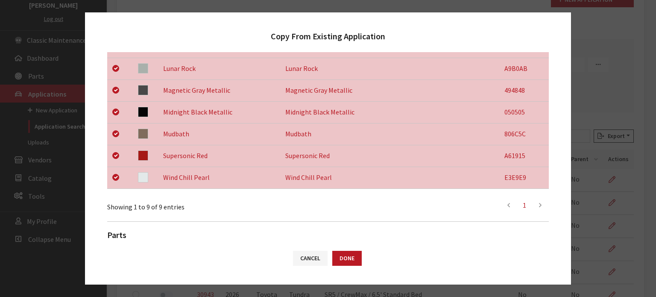
scroll to position [335, 0]
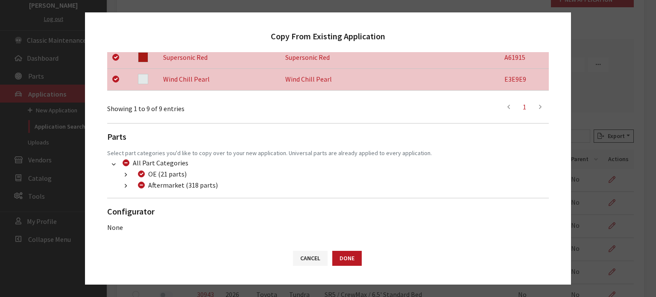
click at [131, 188] on button "button" at bounding box center [125, 186] width 17 height 10
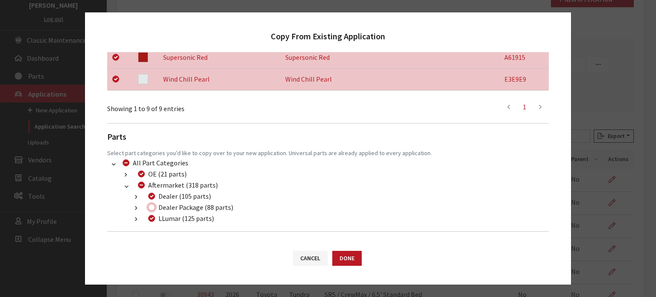
click at [154, 206] on input "Dealer Package (88 parts)" at bounding box center [151, 207] width 7 height 7
checkbox input "true"
click at [338, 257] on button "Done" at bounding box center [346, 258] width 29 height 15
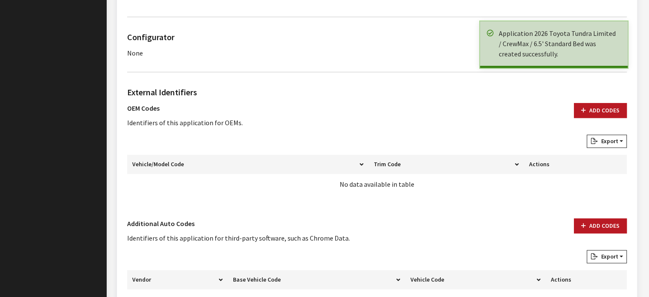
scroll to position [512, 0]
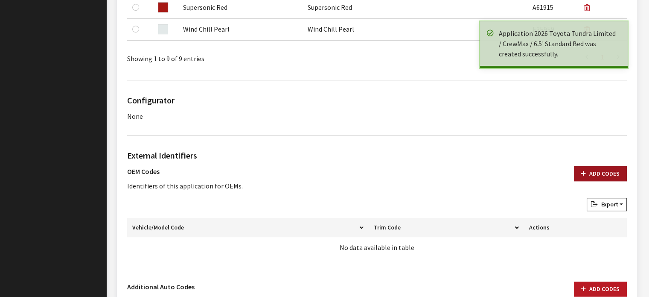
click at [589, 169] on button "Add Codes" at bounding box center [600, 173] width 53 height 15
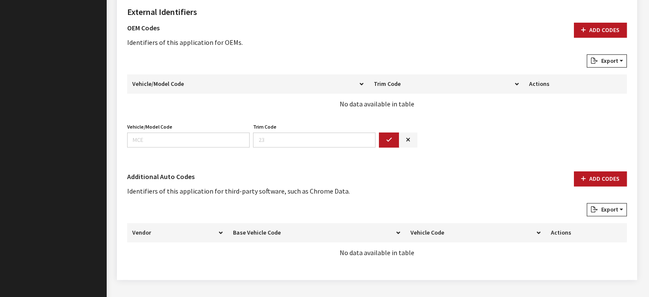
scroll to position [673, 0]
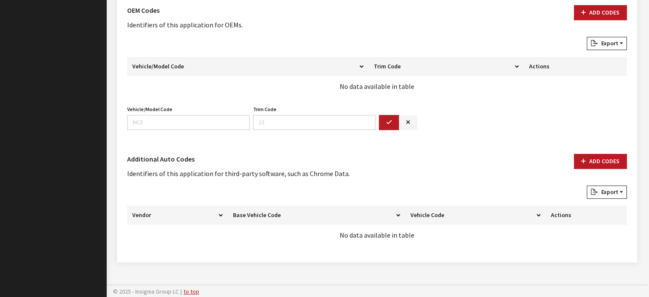
click at [149, 113] on div "Vehicle/Model Code Vehicle/Model Code is required." at bounding box center [189, 116] width 126 height 26
click at [153, 117] on input "Vehicle/Model Code" at bounding box center [188, 122] width 123 height 15
type input "8282"
click at [396, 126] on button "button" at bounding box center [389, 122] width 20 height 15
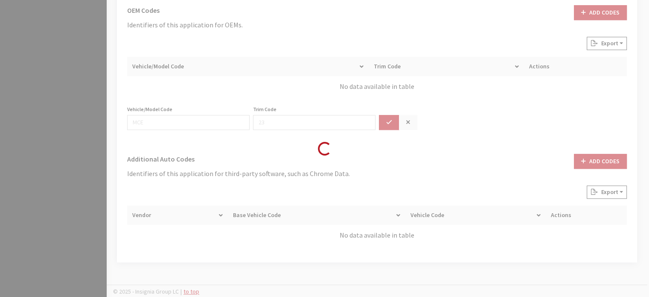
scroll to position [641, 0]
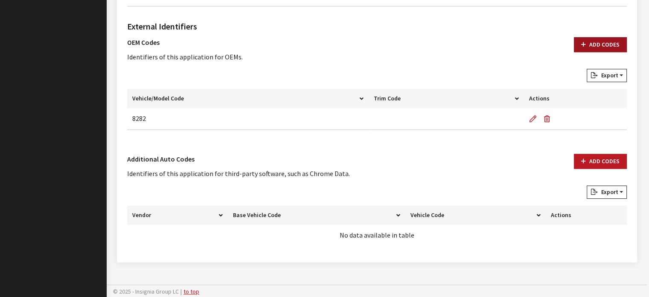
click at [586, 43] on icon "button" at bounding box center [583, 45] width 5 height 6
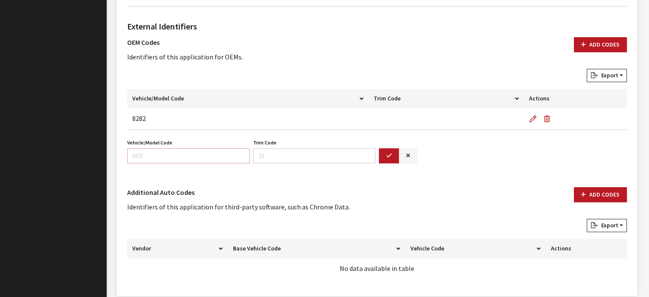
click at [183, 148] on input "Vehicle/Model Code" at bounding box center [188, 155] width 123 height 15
type input "8382"
click at [389, 154] on icon "button" at bounding box center [389, 156] width 6 height 6
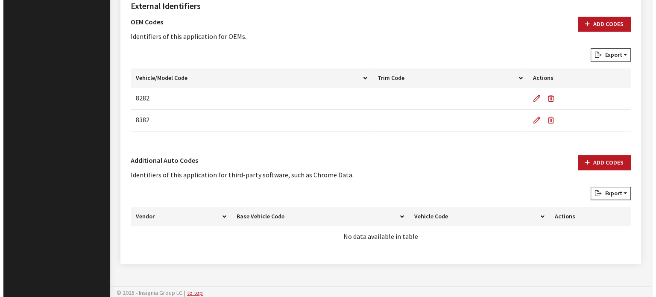
scroll to position [663, 0]
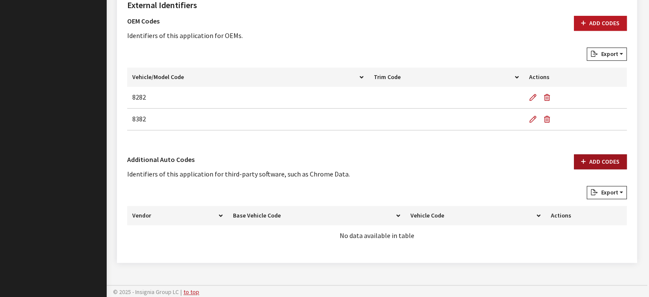
click at [578, 165] on button "Add Codes" at bounding box center [600, 161] width 53 height 15
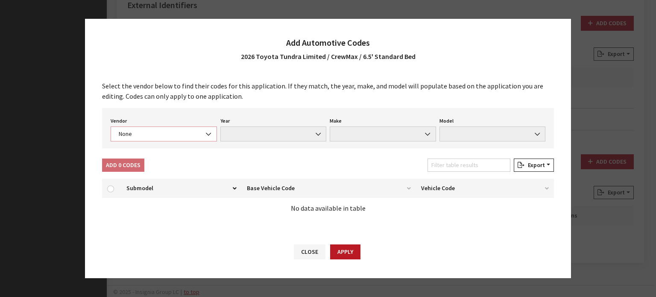
click at [168, 136] on span "None" at bounding box center [163, 133] width 95 height 9
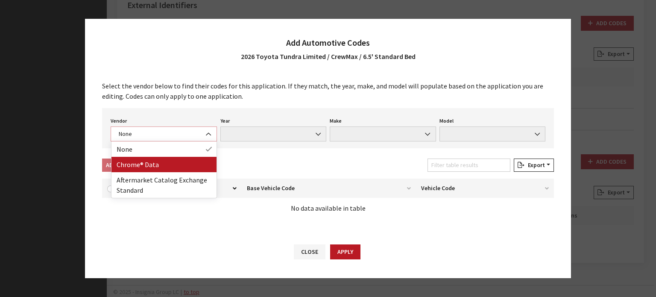
select select "4"
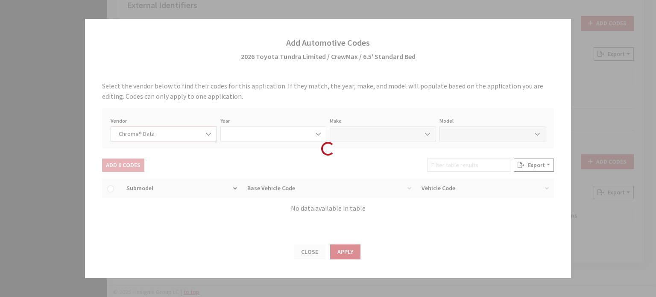
select select "2026"
select select "39"
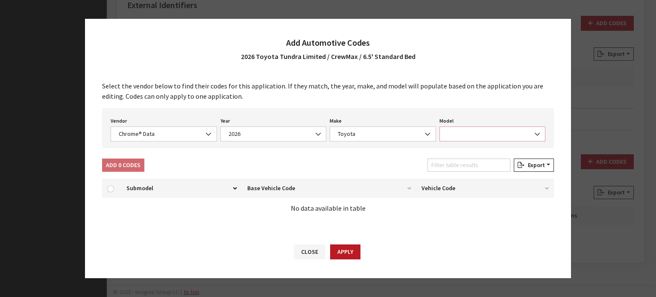
click at [507, 127] on span at bounding box center [492, 133] width 106 height 15
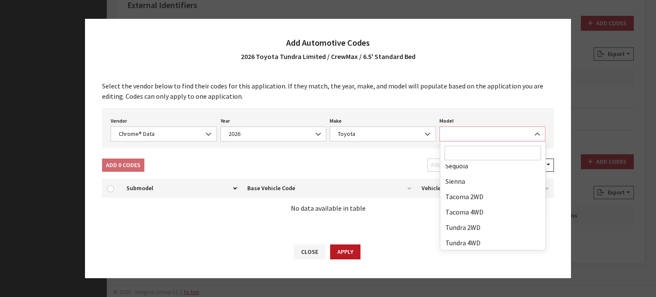
scroll to position [222, 0]
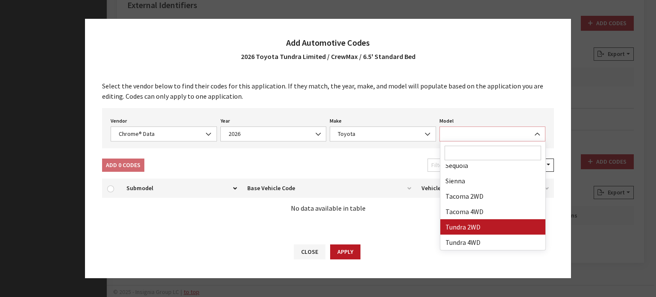
select select "71806"
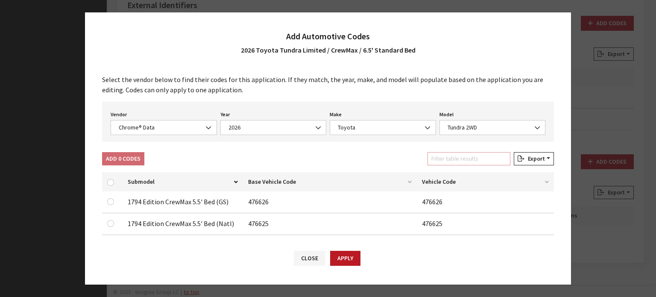
click at [463, 157] on input "Filter table results" at bounding box center [468, 158] width 83 height 13
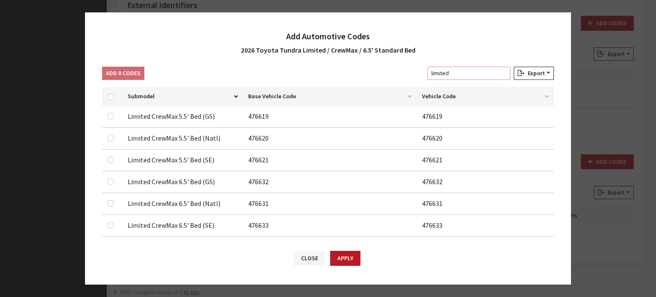
scroll to position [128, 0]
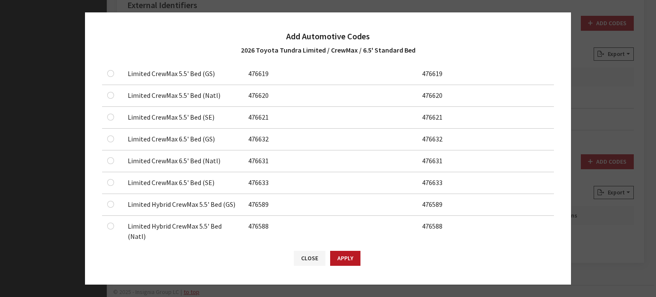
type input "limited"
click at [114, 137] on div at bounding box center [112, 139] width 10 height 10
click at [113, 138] on input "checkbox" at bounding box center [110, 138] width 7 height 7
checkbox input "true"
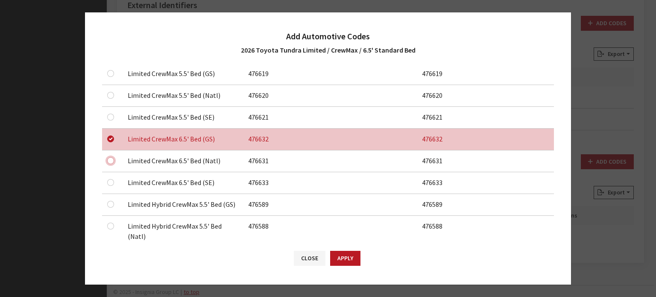
click at [111, 157] on input "checkbox" at bounding box center [110, 160] width 7 height 7
checkbox input "true"
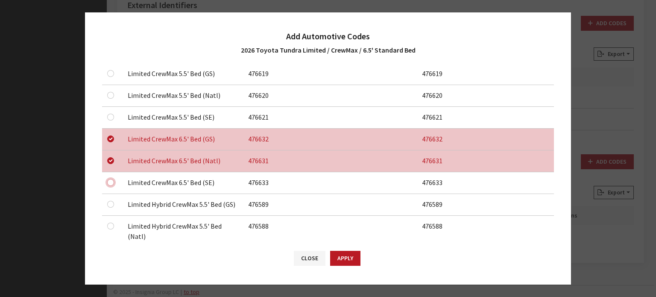
click at [111, 179] on input "checkbox" at bounding box center [110, 182] width 7 height 7
checkbox input "true"
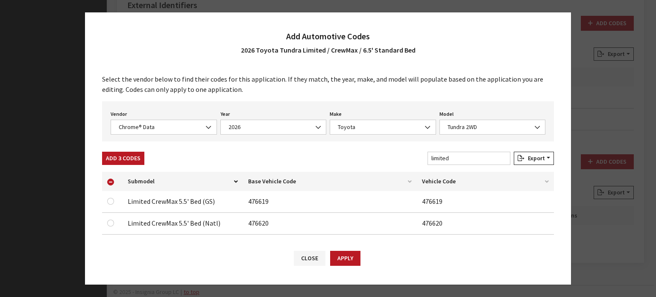
scroll to position [0, 0]
click at [132, 156] on button "Add 3 Codes" at bounding box center [123, 158] width 42 height 13
checkbox input "false"
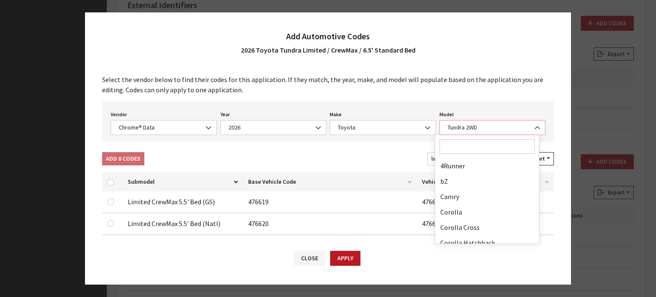
click at [458, 127] on span "Tundra 2WD" at bounding box center [492, 127] width 95 height 9
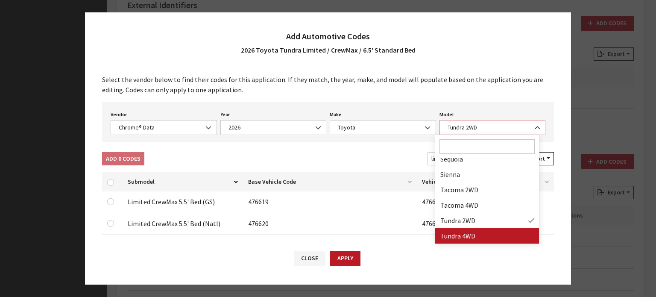
select select "71703"
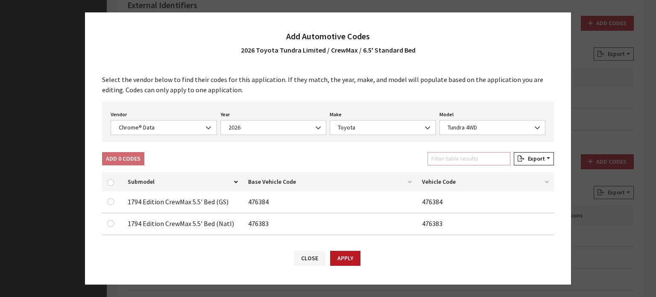
click at [465, 153] on input "Filter table results" at bounding box center [468, 158] width 83 height 13
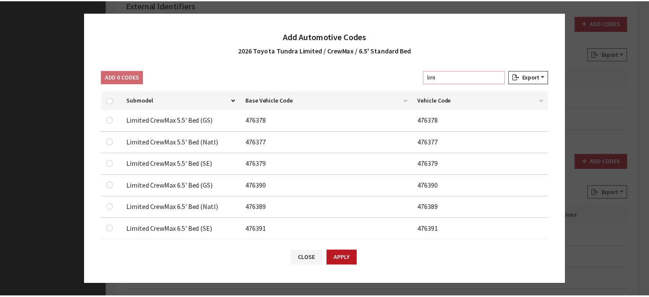
scroll to position [128, 0]
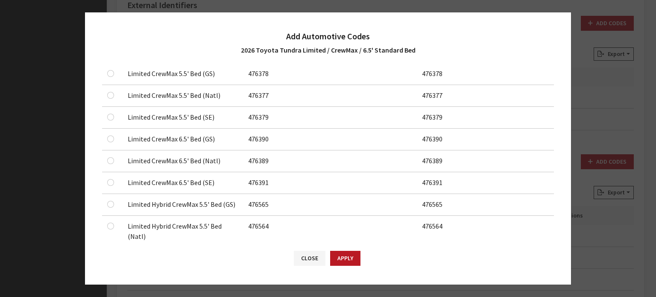
type input "limi"
click at [111, 136] on input "checkbox" at bounding box center [110, 138] width 7 height 7
checkbox input "true"
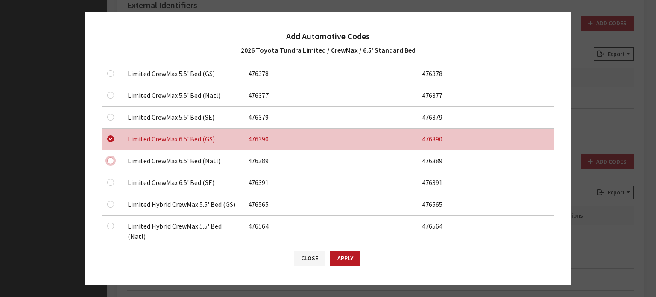
click at [111, 161] on input "checkbox" at bounding box center [110, 160] width 7 height 7
checkbox input "true"
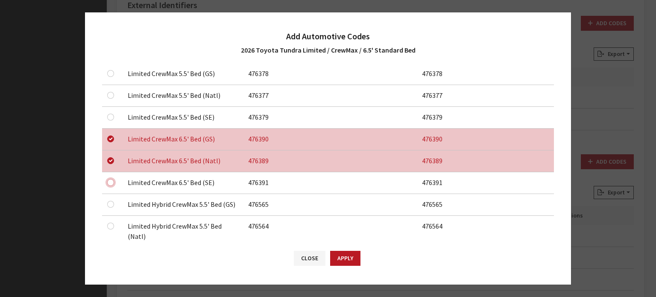
click at [112, 181] on input "checkbox" at bounding box center [110, 182] width 7 height 7
checkbox input "true"
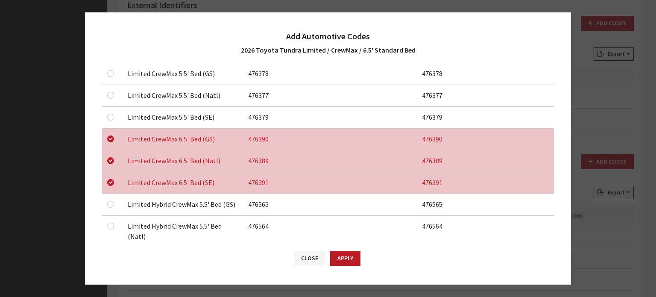
click at [347, 254] on button "Apply" at bounding box center [345, 258] width 30 height 15
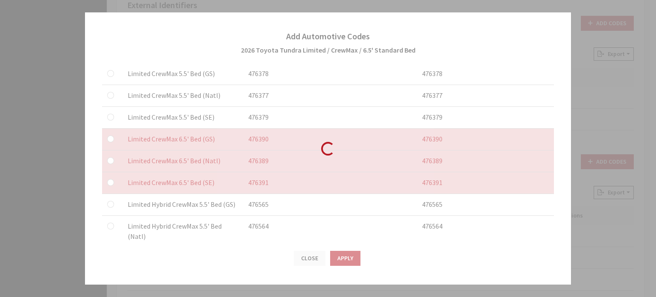
checkbox input "false"
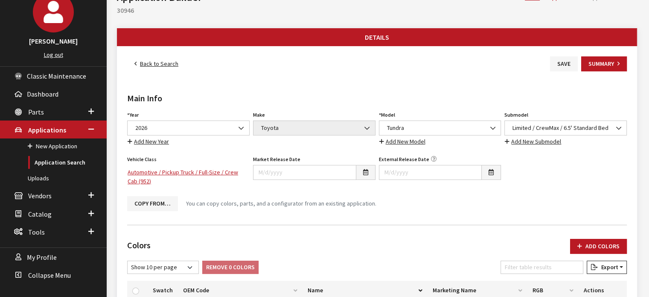
scroll to position [0, 0]
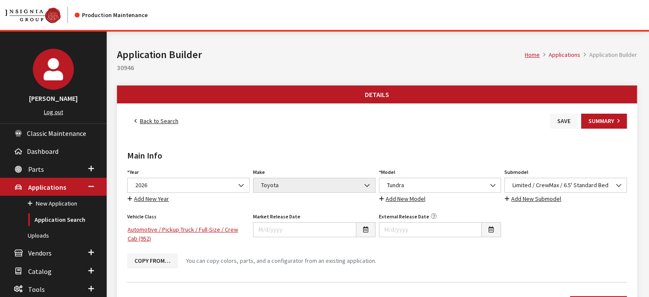
drag, startPoint x: 557, startPoint y: 119, endPoint x: 555, endPoint y: 123, distance: 4.9
click at [557, 119] on button "Save" at bounding box center [564, 121] width 28 height 15
click at [166, 120] on link "Back to Search" at bounding box center [156, 121] width 58 height 15
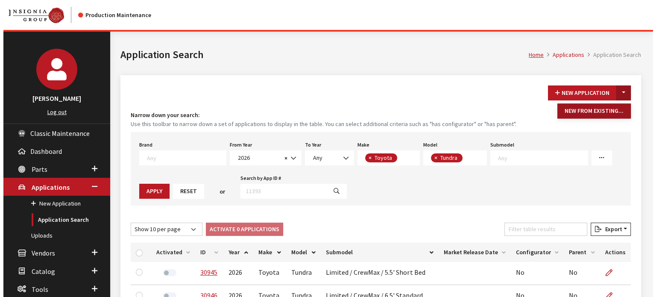
scroll to position [69, 0]
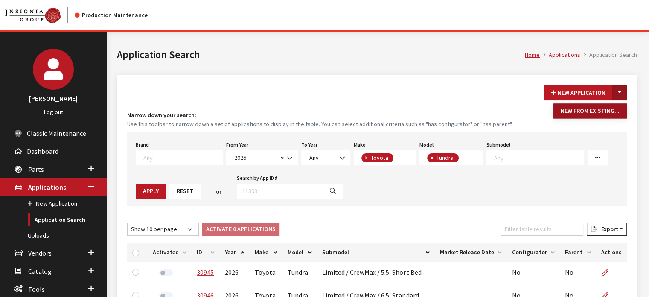
click at [599, 109] on button "New From Existing..." at bounding box center [590, 110] width 73 height 15
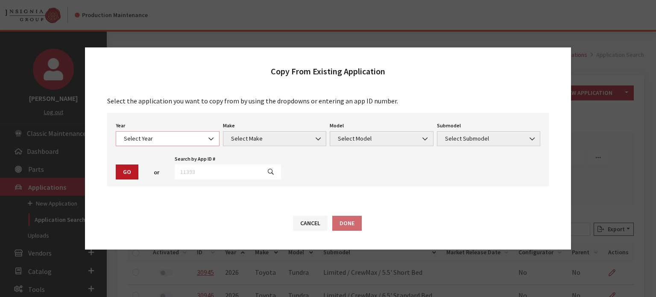
click at [155, 134] on span "Select Year" at bounding box center [167, 138] width 93 height 9
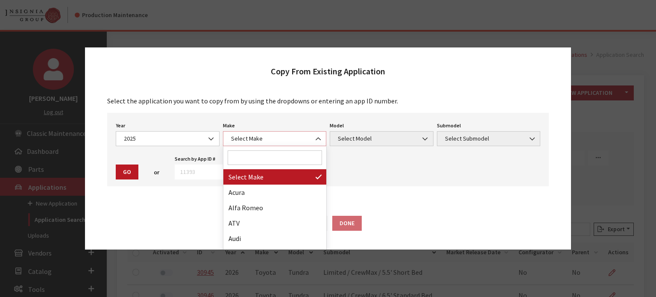
click at [315, 134] on b at bounding box center [315, 134] width 0 height 0
click at [185, 136] on span "2025" at bounding box center [167, 138] width 93 height 9
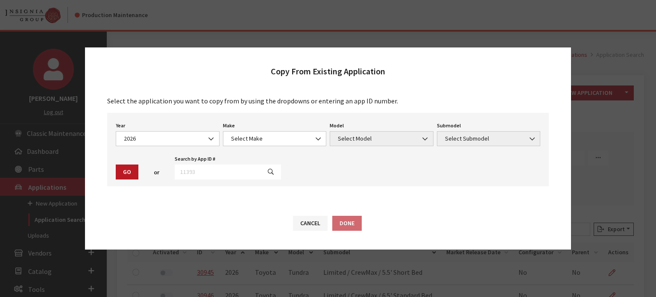
click at [183, 148] on div "Year Select Year 2026 2025 2024 2023 2022 2021 2020 2019 2018 2017 2016 2015 20…" at bounding box center [327, 149] width 441 height 73
click at [182, 140] on span "2026" at bounding box center [167, 138] width 93 height 9
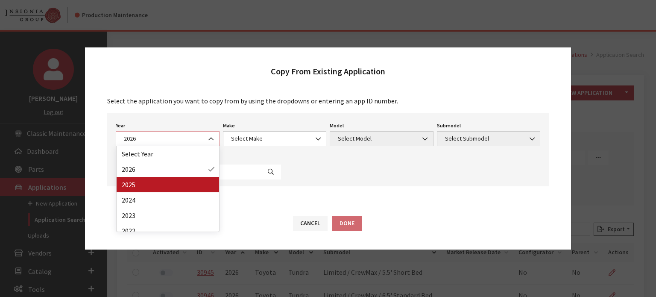
select select "43"
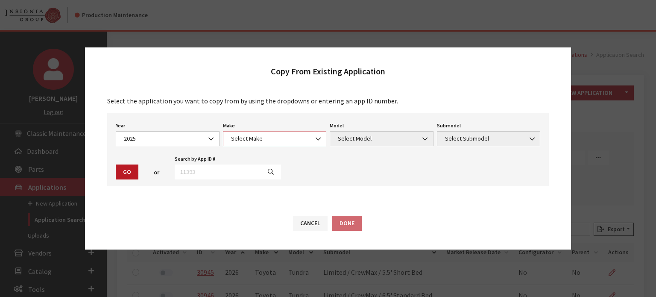
click at [291, 140] on span "Select Make" at bounding box center [274, 138] width 93 height 9
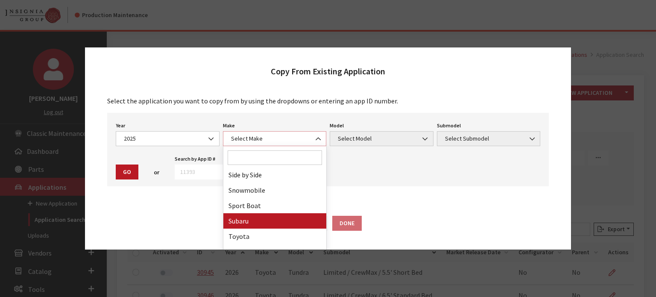
scroll to position [529, 0]
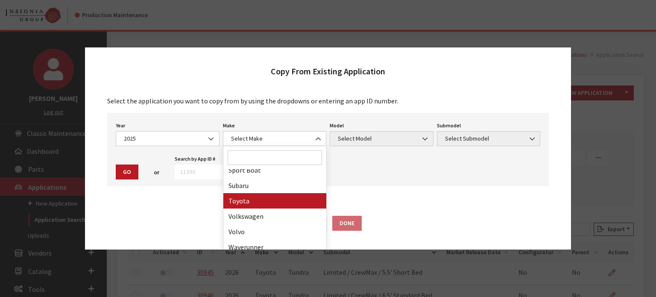
drag, startPoint x: 263, startPoint y: 201, endPoint x: 355, endPoint y: 140, distance: 110.8
select select "20"
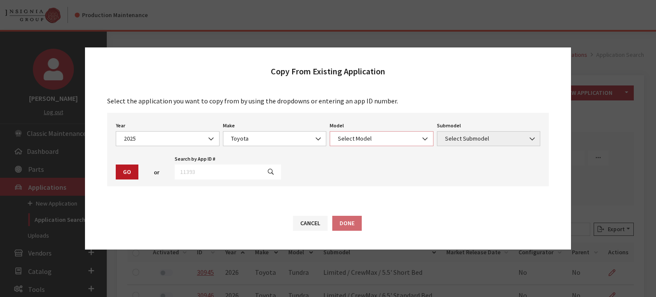
click at [356, 138] on span "Select Model" at bounding box center [381, 138] width 93 height 9
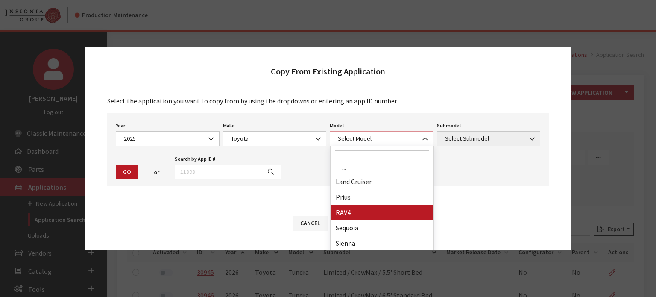
scroll to position [237, 0]
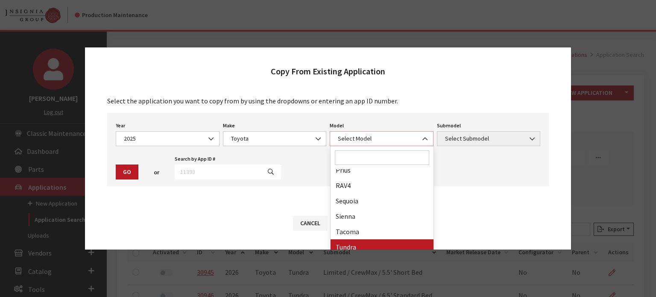
select select "247"
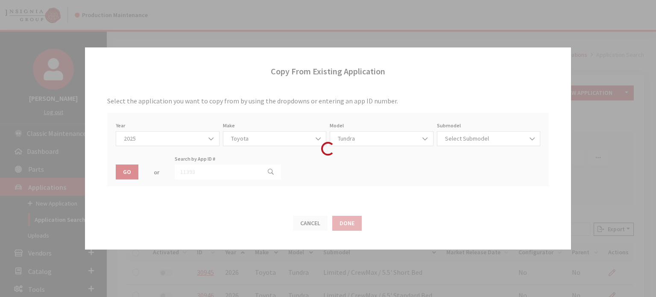
drag, startPoint x: 463, startPoint y: 152, endPoint x: 460, endPoint y: 138, distance: 14.4
click at [463, 152] on div "Year Select Year 2026 2025 2024 2023 2022 2021 2020 2019 2018 2017 2016 2015 20…" at bounding box center [327, 149] width 441 height 73
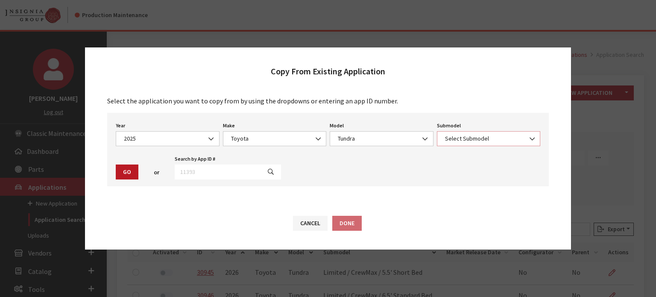
click at [460, 137] on span "Select Submodel" at bounding box center [488, 138] width 93 height 9
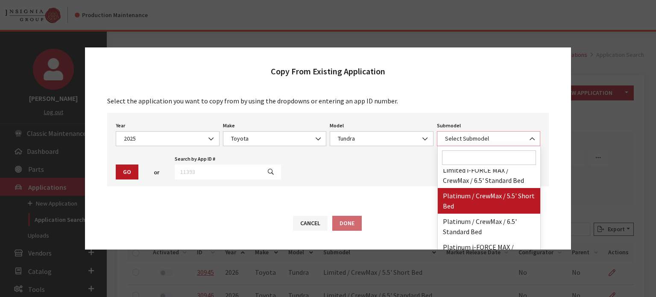
scroll to position [213, 0]
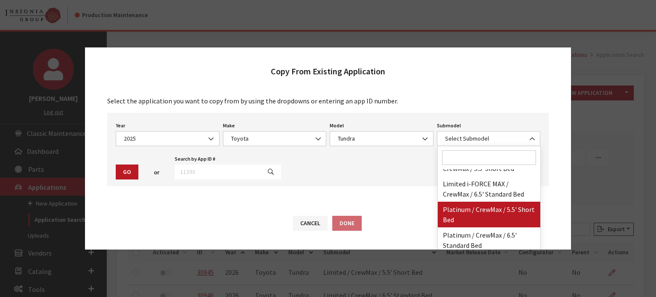
click at [466, 160] on input "Search" at bounding box center [489, 157] width 94 height 15
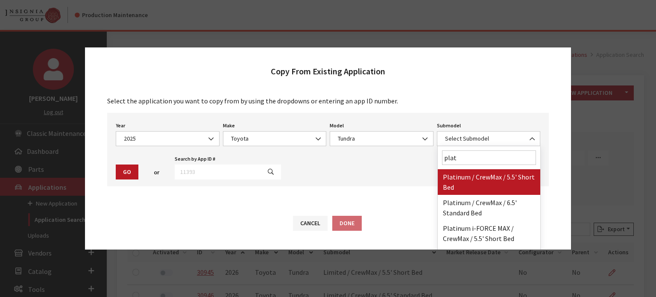
type input "plat"
select select "3221"
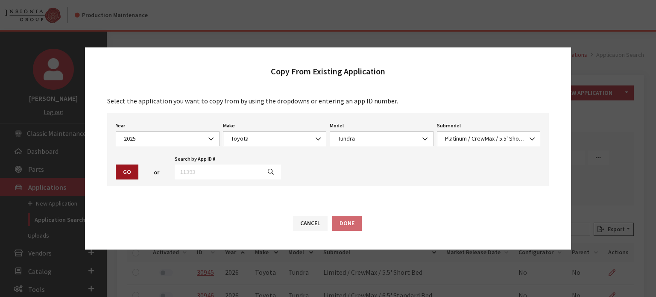
click at [120, 166] on button "Go" at bounding box center [127, 171] width 23 height 15
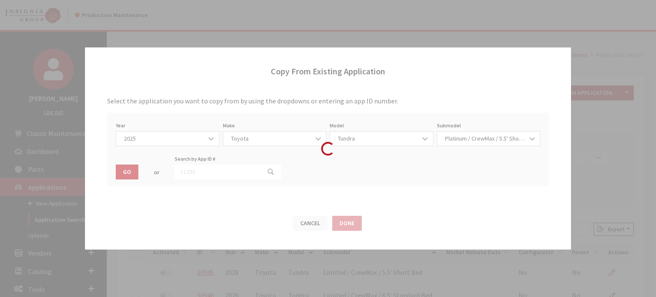
click at [125, 172] on div "Loading..." at bounding box center [328, 148] width 656 height 297
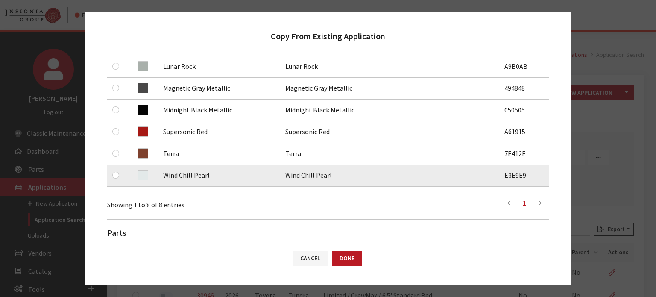
scroll to position [213, 0]
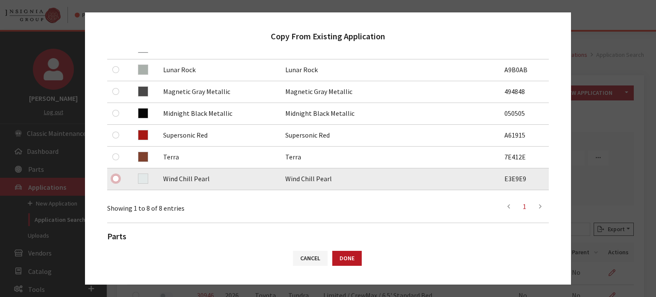
click at [115, 176] on input "checkbox" at bounding box center [115, 178] width 7 height 7
checkbox input "true"
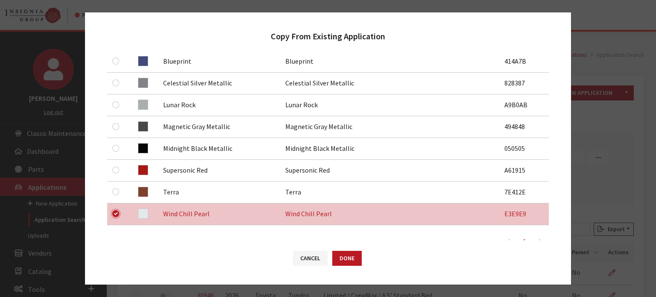
scroll to position [128, 0]
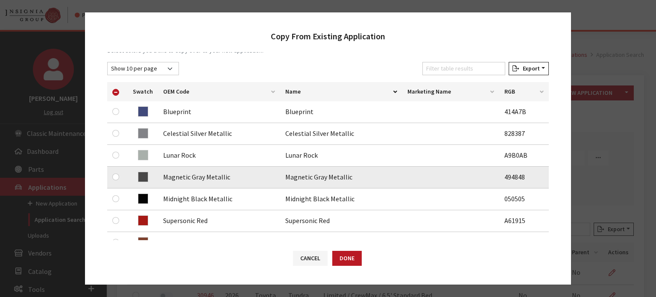
click at [121, 178] on div at bounding box center [117, 177] width 10 height 10
click at [117, 178] on input "checkbox" at bounding box center [115, 176] width 7 height 7
checkbox input "true"
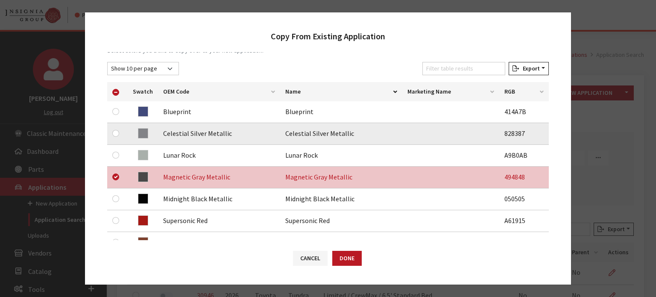
click at [119, 128] on div at bounding box center [117, 133] width 10 height 10
click at [111, 134] on td at bounding box center [117, 134] width 20 height 22
click at [116, 133] on input "checkbox" at bounding box center [115, 133] width 7 height 7
checkbox input "true"
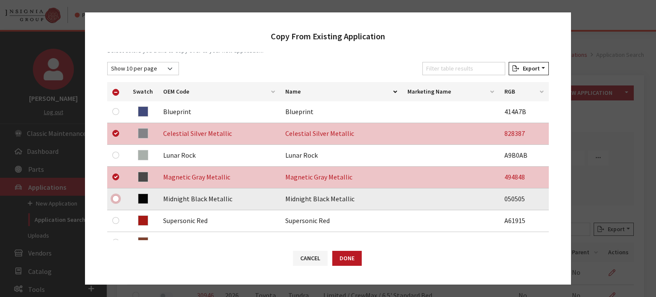
click at [115, 196] on input "checkbox" at bounding box center [115, 198] width 7 height 7
checkbox input "true"
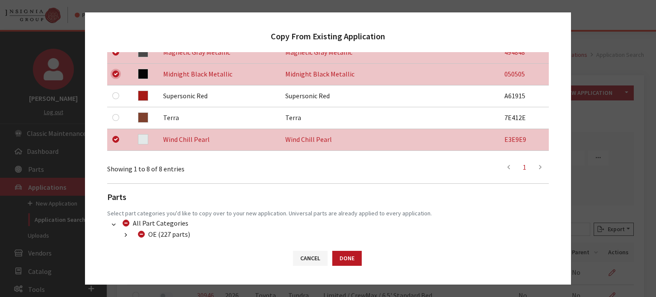
scroll to position [256, 0]
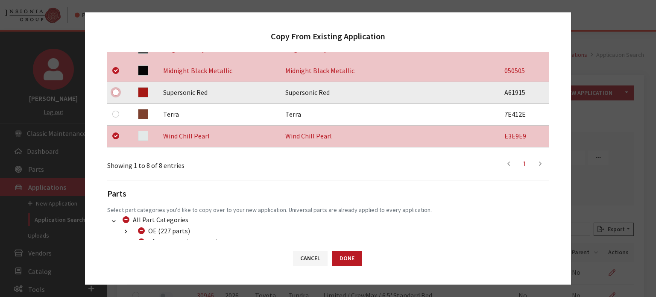
click at [115, 90] on input "checkbox" at bounding box center [115, 92] width 7 height 7
checkbox input "true"
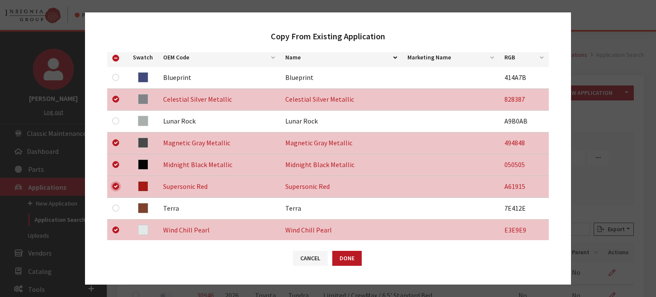
scroll to position [128, 0]
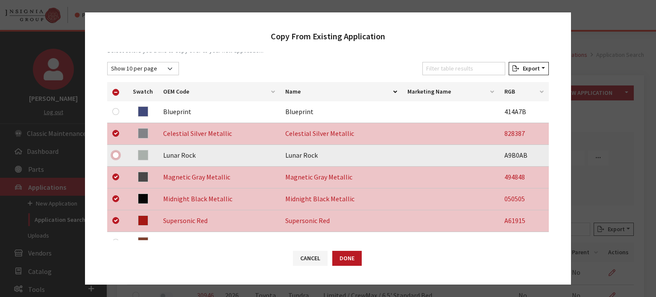
click at [119, 153] on input "checkbox" at bounding box center [115, 155] width 7 height 7
checkbox input "true"
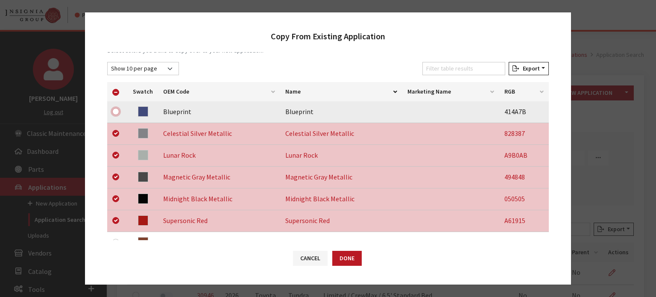
click at [118, 112] on input "checkbox" at bounding box center [115, 111] width 7 height 7
checkbox input "true"
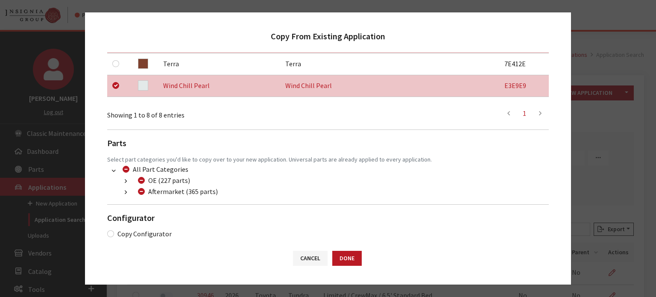
scroll to position [314, 0]
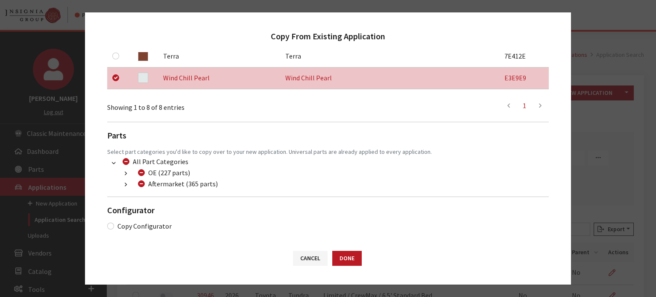
click at [120, 180] on button "button" at bounding box center [125, 185] width 17 height 10
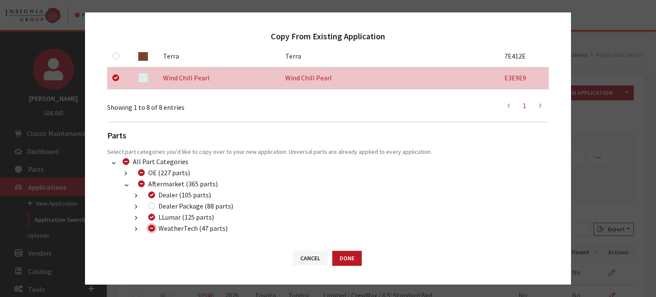
click at [152, 230] on input "WeatherTech (47 parts)" at bounding box center [151, 228] width 7 height 7
checkbox input "false"
click at [152, 204] on input "Dealer Package (88 parts)" at bounding box center [151, 205] width 7 height 7
checkbox input "true"
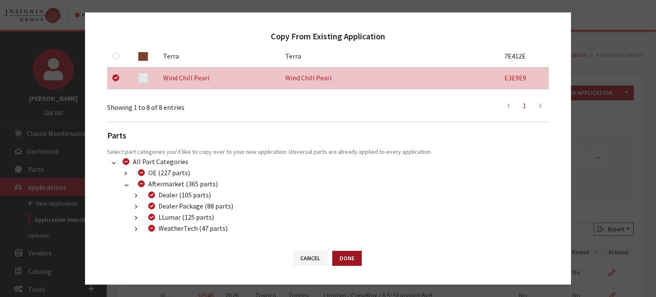
click at [333, 258] on button "Done" at bounding box center [346, 258] width 29 height 15
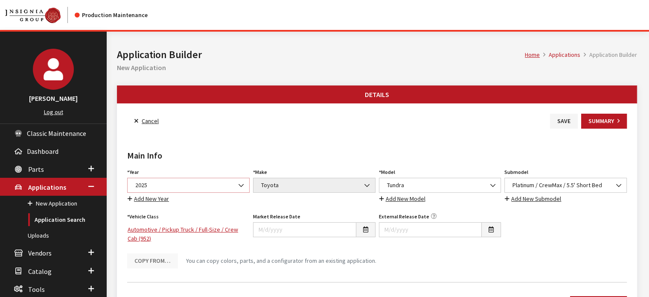
click at [205, 187] on span "2025" at bounding box center [188, 185] width 111 height 9
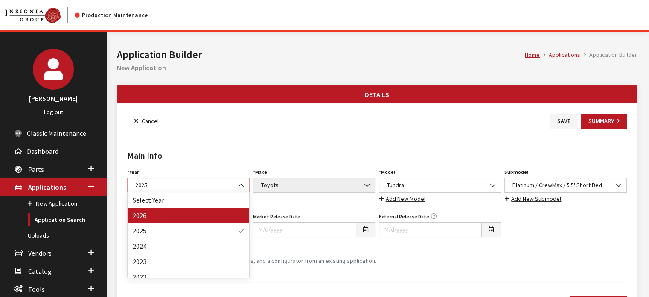
select select "44"
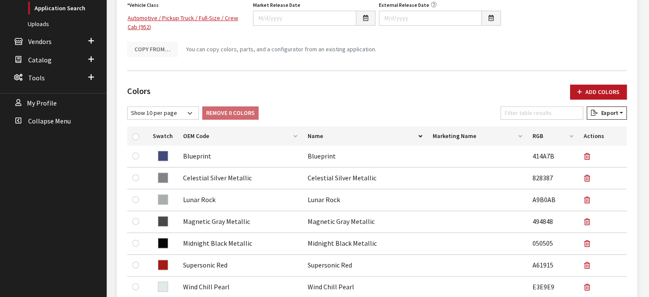
scroll to position [213, 0]
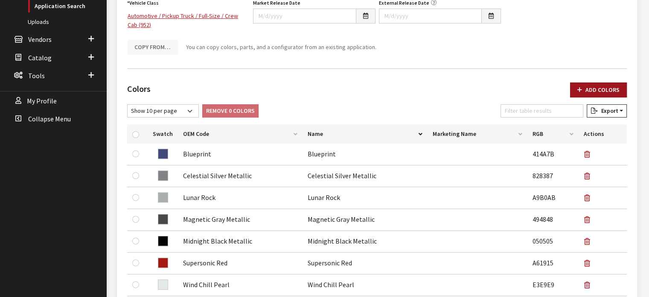
click at [609, 87] on button "Add Colors" at bounding box center [598, 89] width 57 height 15
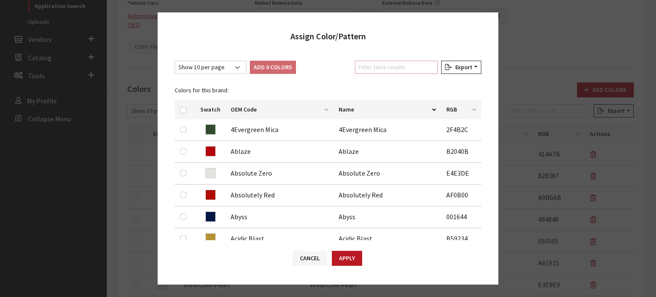
click at [411, 70] on input "Filter table results" at bounding box center [396, 67] width 83 height 13
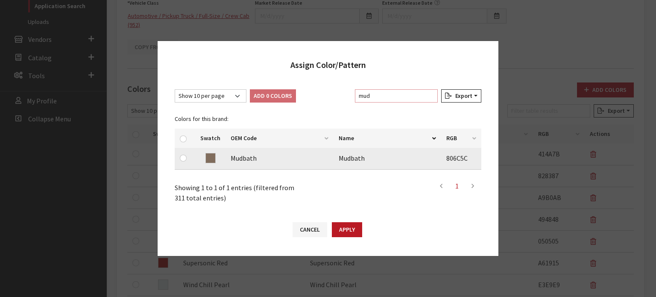
type input "mud"
click at [190, 159] on td at bounding box center [185, 159] width 20 height 22
drag, startPoint x: 189, startPoint y: 159, endPoint x: 182, endPoint y: 158, distance: 6.9
click at [185, 159] on div at bounding box center [185, 158] width 10 height 10
click at [182, 158] on input "checkbox" at bounding box center [183, 158] width 7 height 7
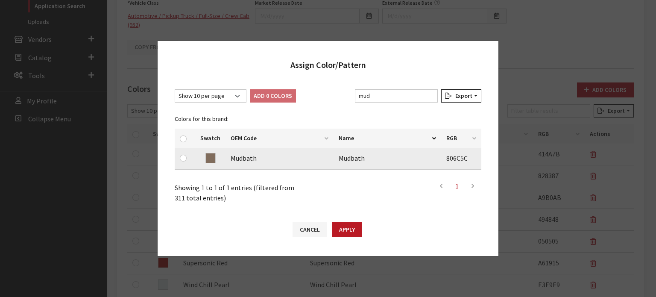
checkbox input "true"
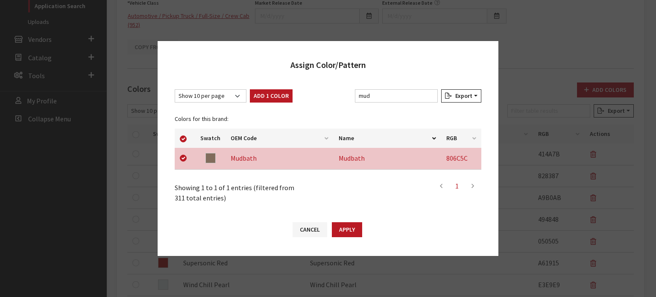
click at [259, 96] on button "Add 1 Color" at bounding box center [271, 95] width 43 height 13
checkbox input "false"
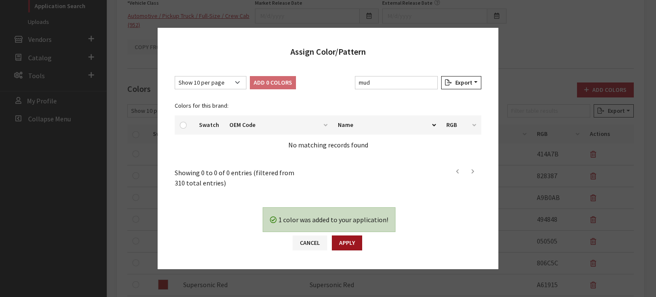
click at [351, 246] on button "Apply" at bounding box center [347, 242] width 30 height 15
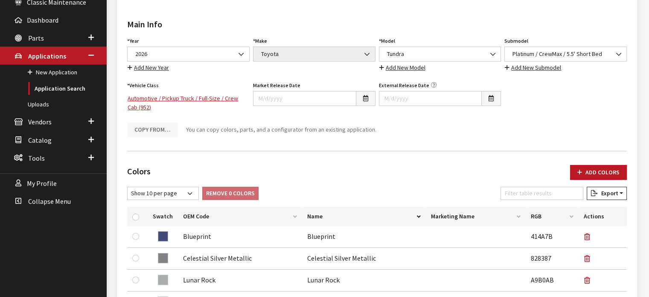
scroll to position [0, 0]
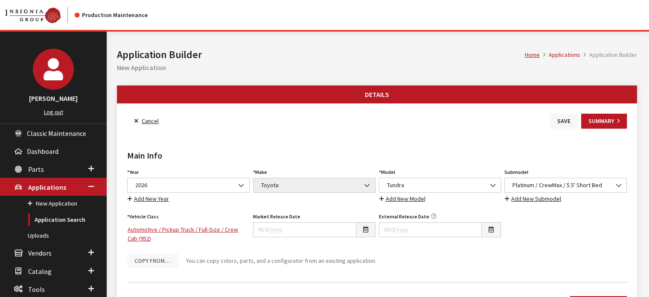
click at [557, 120] on button "Save" at bounding box center [564, 121] width 28 height 15
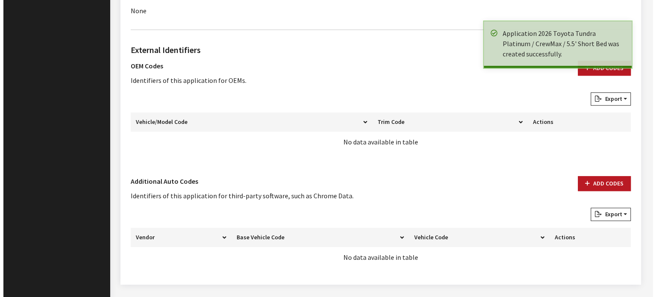
scroll to position [598, 0]
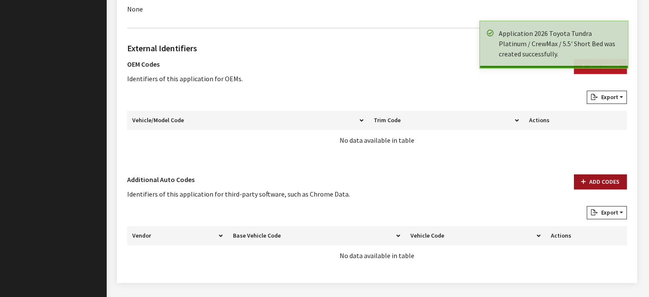
click at [586, 182] on icon "button" at bounding box center [583, 182] width 5 height 6
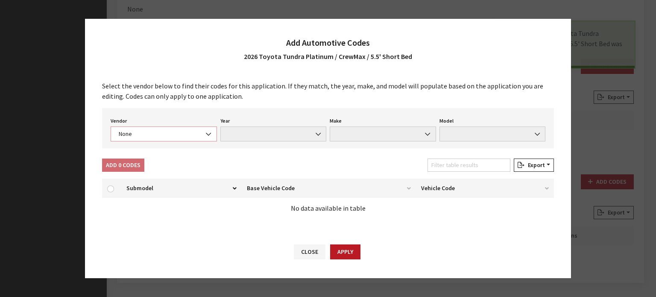
click at [190, 139] on span "None" at bounding box center [164, 133] width 106 height 15
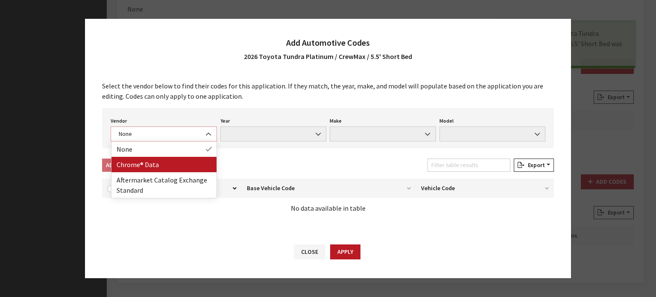
select select "4"
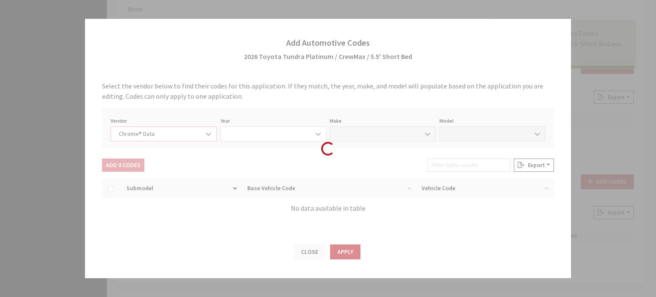
select select "2026"
select select "39"
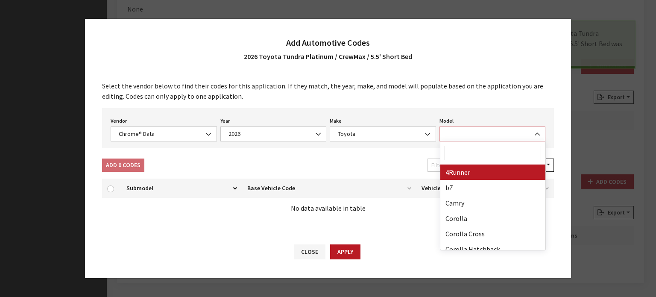
click at [450, 131] on span at bounding box center [492, 133] width 106 height 15
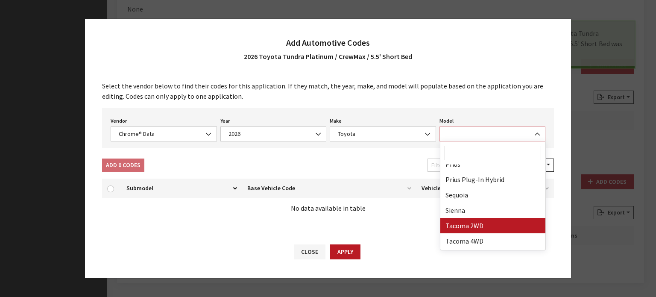
scroll to position [222, 0]
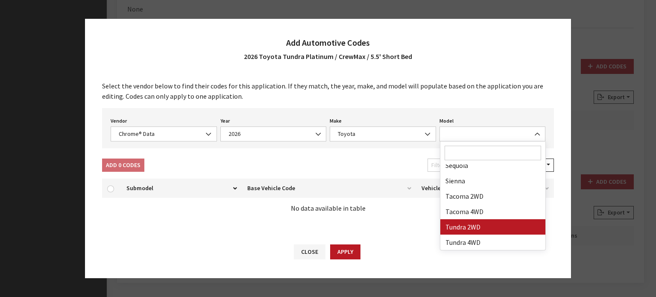
drag, startPoint x: 485, startPoint y: 225, endPoint x: 437, endPoint y: 222, distance: 47.9
select select "71806"
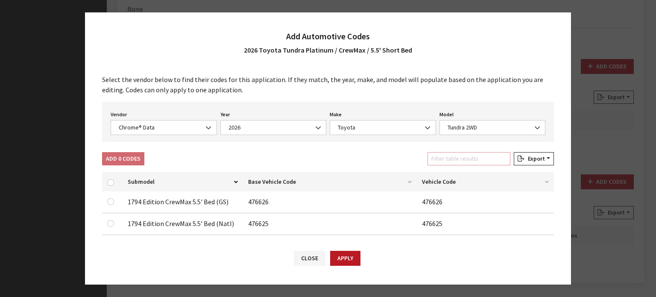
click at [444, 154] on input "Filter table results" at bounding box center [468, 158] width 83 height 13
type input "plat"
click at [119, 208] on td at bounding box center [112, 202] width 20 height 22
click at [111, 202] on input "checkbox" at bounding box center [110, 201] width 7 height 7
checkbox input "true"
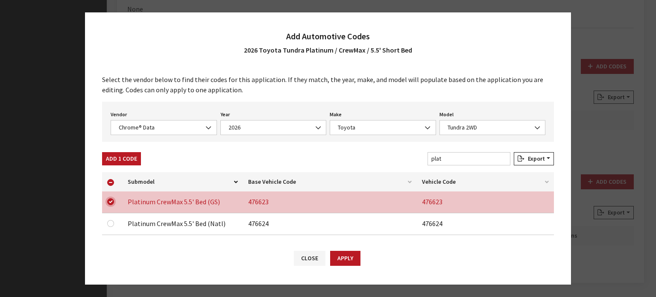
scroll to position [31, 0]
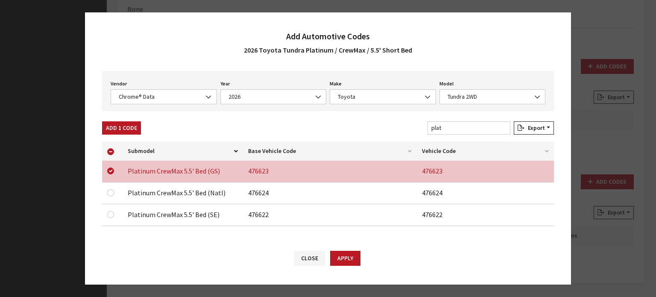
click at [111, 197] on td at bounding box center [112, 193] width 20 height 22
click at [111, 194] on input "checkbox" at bounding box center [110, 192] width 7 height 7
checkbox input "true"
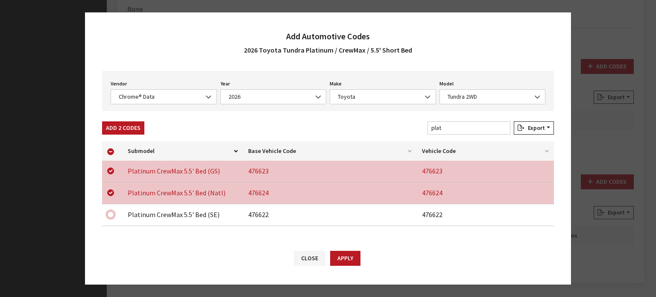
click at [111, 213] on input "checkbox" at bounding box center [110, 214] width 7 height 7
checkbox input "true"
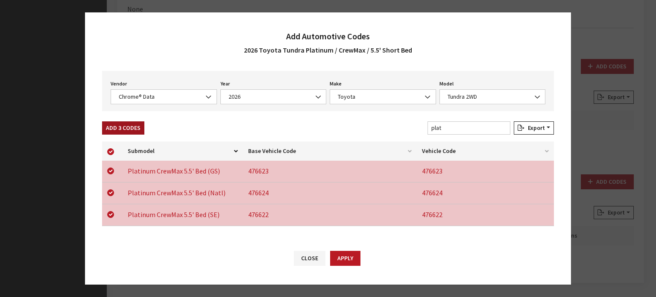
click at [122, 128] on button "Add 3 Codes" at bounding box center [123, 127] width 42 height 13
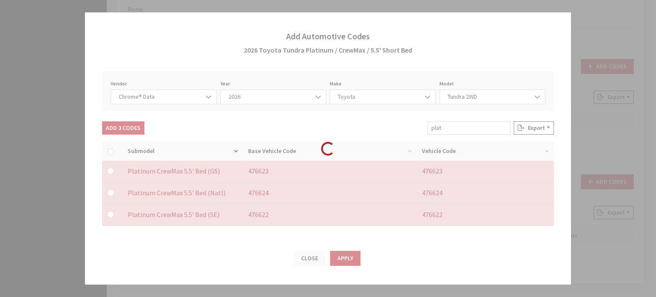
checkbox input "false"
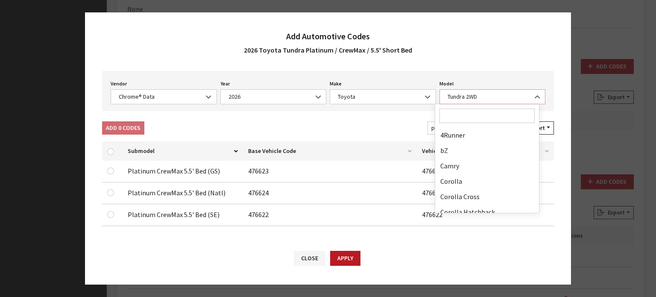
click at [480, 92] on span "Tundra 2WD" at bounding box center [492, 96] width 95 height 9
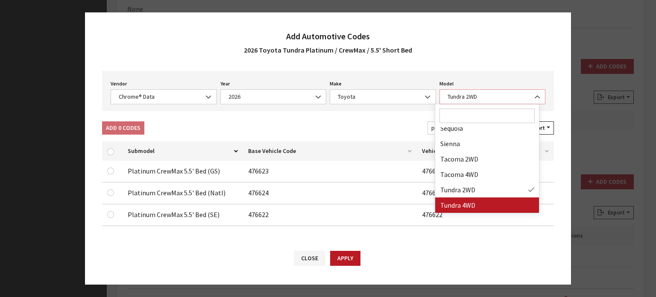
select select "71703"
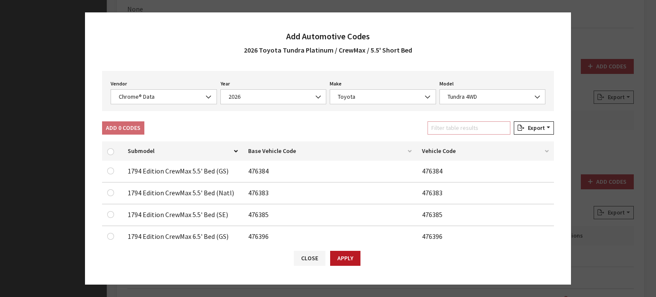
click at [444, 131] on input "Filter table results" at bounding box center [468, 127] width 83 height 13
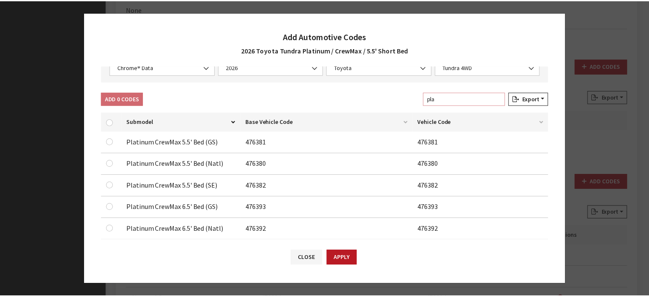
scroll to position [73, 0]
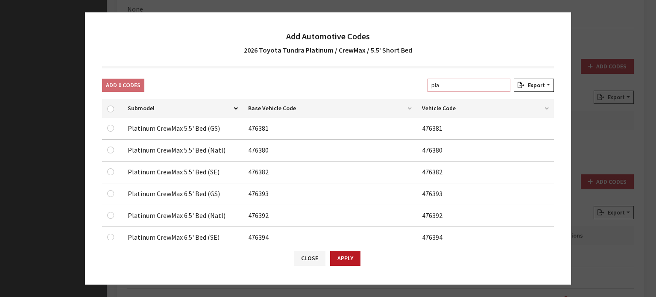
type input "pla"
click at [111, 128] on input "checkbox" at bounding box center [110, 128] width 7 height 7
checkbox input "true"
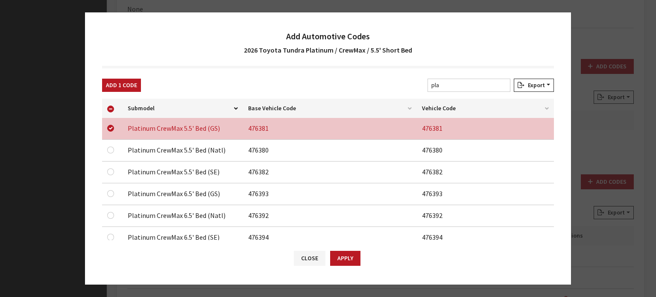
click at [109, 145] on div at bounding box center [112, 150] width 10 height 10
click at [113, 153] on td at bounding box center [112, 151] width 20 height 22
click at [111, 150] on input "checkbox" at bounding box center [110, 149] width 7 height 7
checkbox input "true"
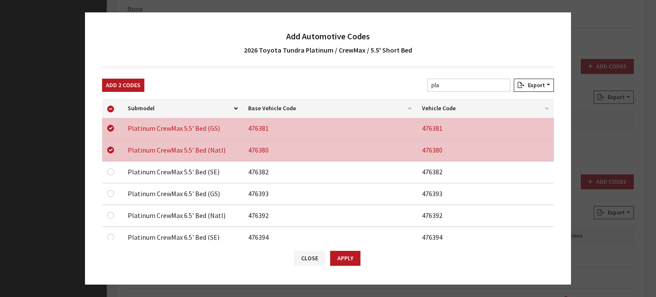
click at [104, 171] on td at bounding box center [112, 172] width 20 height 22
click at [109, 169] on input "checkbox" at bounding box center [110, 171] width 7 height 7
checkbox input "true"
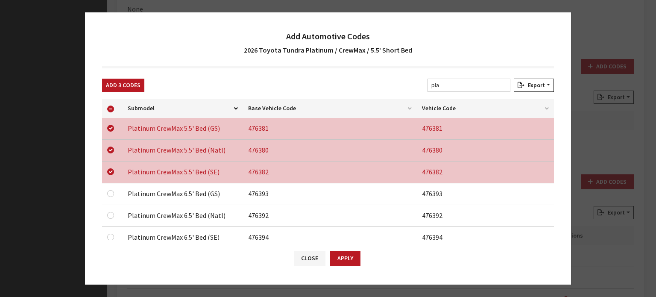
click at [135, 92] on div "Add 3 Codes" at bounding box center [123, 87] width 46 height 17
click at [135, 87] on button "Add 3 Codes" at bounding box center [123, 85] width 42 height 13
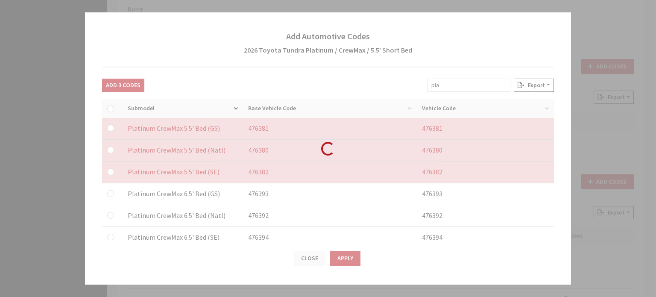
checkbox input "false"
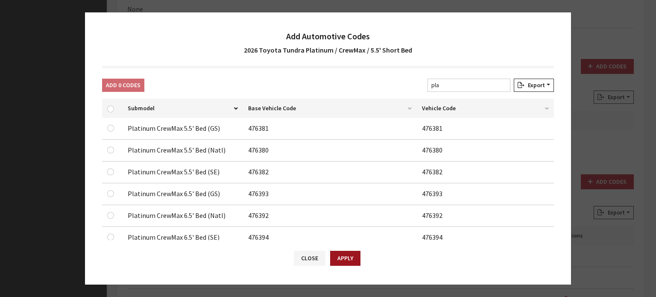
click at [335, 259] on button "Apply" at bounding box center [345, 258] width 30 height 15
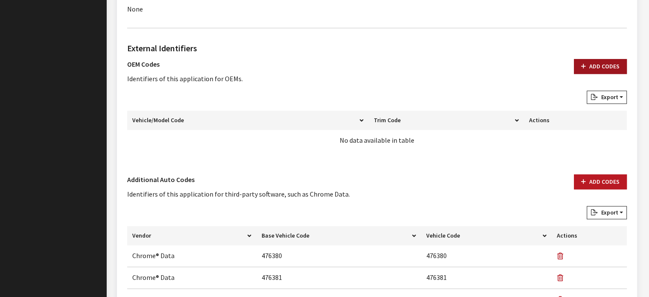
click at [612, 76] on div "Add Codes" at bounding box center [600, 75] width 63 height 32
click at [608, 68] on button "Add Codes" at bounding box center [600, 66] width 53 height 15
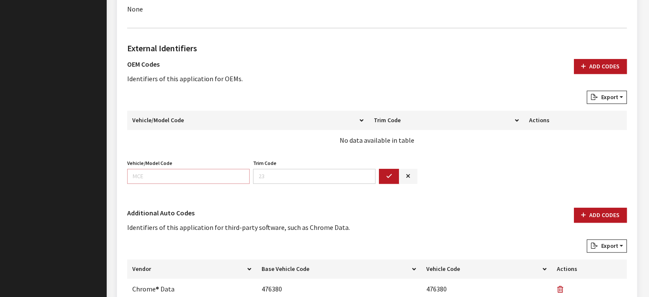
click at [202, 169] on input "Vehicle/Model Code" at bounding box center [188, 176] width 123 height 15
type input "8275"
type input "8375"
click at [275, 175] on input "8375" at bounding box center [314, 176] width 123 height 15
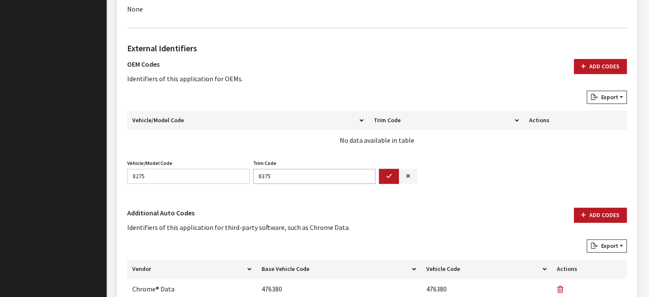
click at [275, 175] on input "8375" at bounding box center [314, 176] width 123 height 15
drag, startPoint x: 391, startPoint y: 169, endPoint x: 430, endPoint y: 152, distance: 42.8
click at [391, 169] on button "button" at bounding box center [389, 176] width 20 height 15
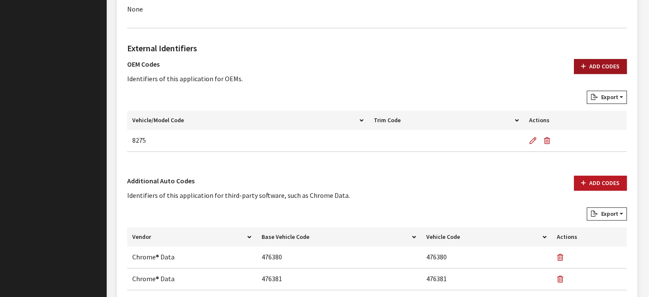
click at [613, 62] on button "Add Codes" at bounding box center [600, 66] width 53 height 15
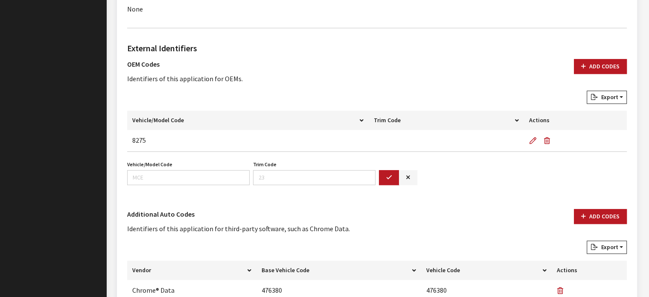
click at [220, 164] on div "Vehicle/Model Code Vehicle/Model Code is required." at bounding box center [189, 171] width 126 height 26
click at [213, 170] on input "Vehicle/Model Code" at bounding box center [188, 177] width 123 height 15
type input "8375"
click at [382, 175] on button "button" at bounding box center [389, 177] width 20 height 15
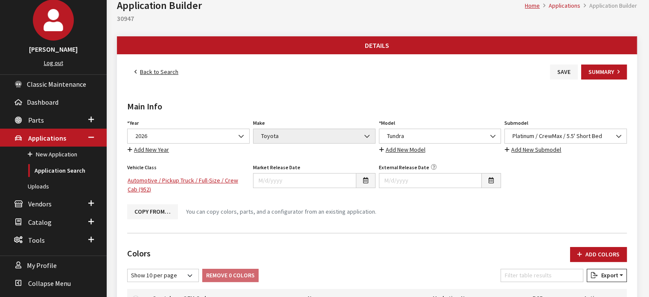
scroll to position [43, 0]
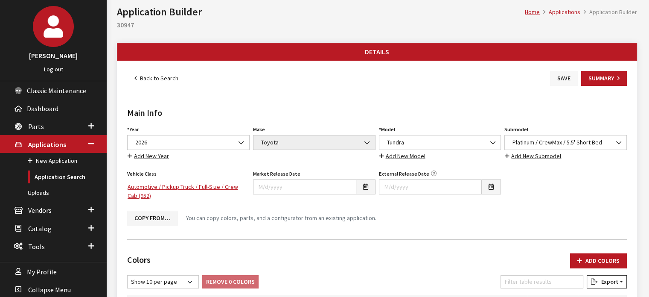
click at [563, 71] on button "Save" at bounding box center [564, 78] width 28 height 15
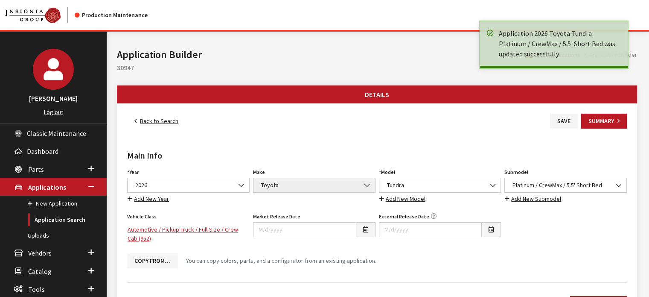
click at [150, 120] on link "Back to Search" at bounding box center [156, 121] width 58 height 15
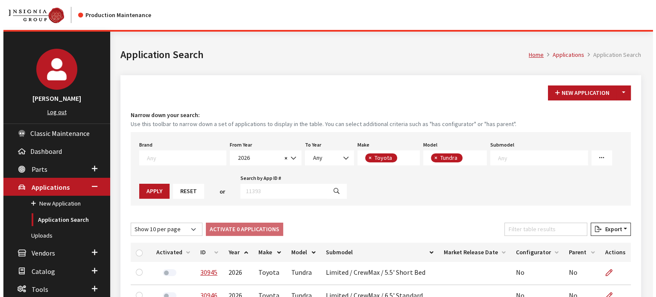
scroll to position [69, 0]
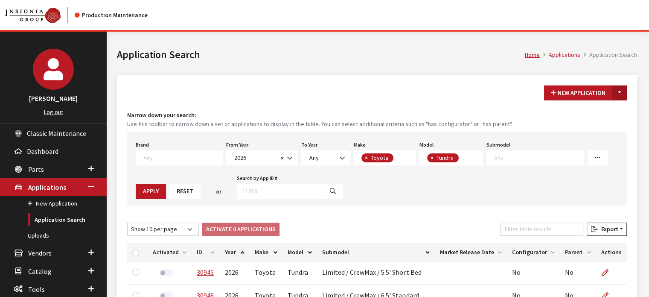
click at [624, 92] on button "Toggle Dropdown" at bounding box center [620, 92] width 15 height 15
click at [599, 104] on button "New From Existing..." at bounding box center [590, 110] width 73 height 15
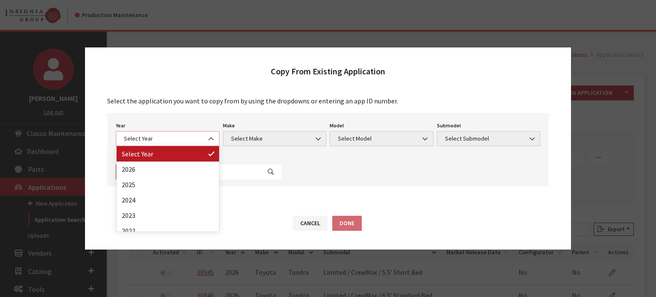
click at [126, 140] on span "Select Year" at bounding box center [167, 138] width 93 height 9
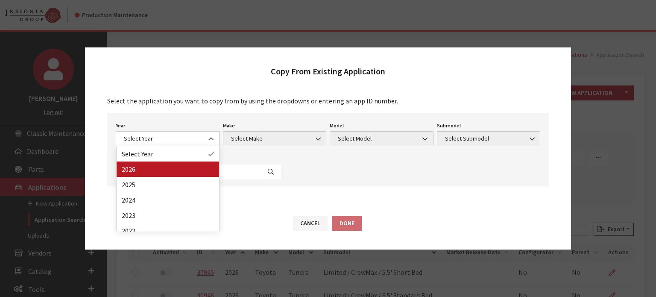
drag, startPoint x: 153, startPoint y: 166, endPoint x: 288, endPoint y: 136, distance: 138.2
select select "44"
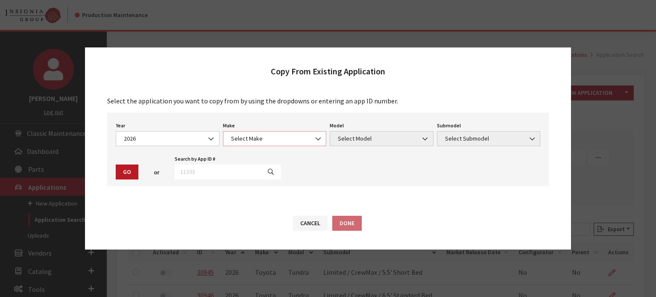
click at [288, 135] on span "Select Make" at bounding box center [274, 138] width 93 height 9
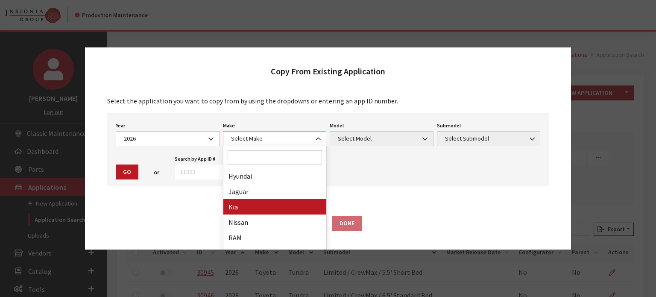
scroll to position [222, 0]
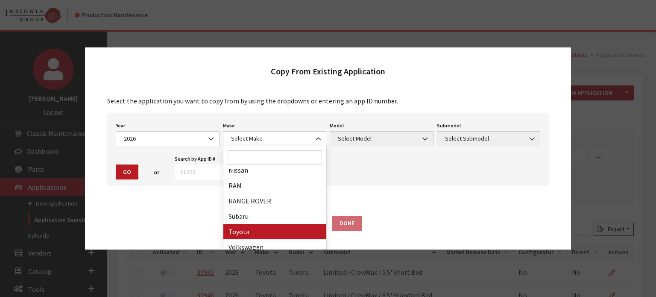
drag, startPoint x: 278, startPoint y: 230, endPoint x: 360, endPoint y: 134, distance: 126.6
select select "20"
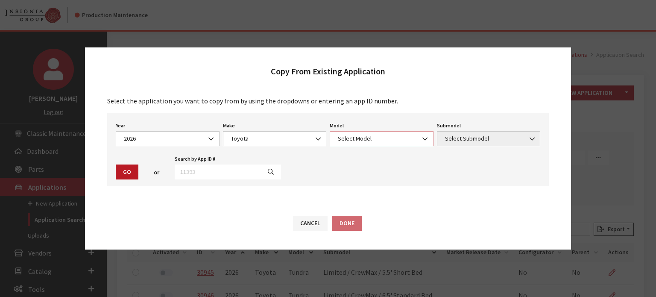
drag, startPoint x: 361, startPoint y: 134, endPoint x: 363, endPoint y: 139, distance: 6.1
click at [362, 134] on span "Select Model" at bounding box center [382, 138] width 104 height 15
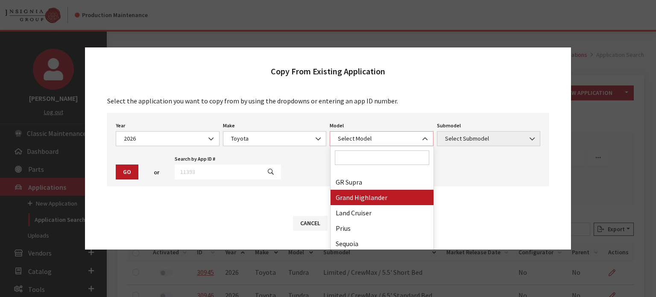
scroll to position [114, 0]
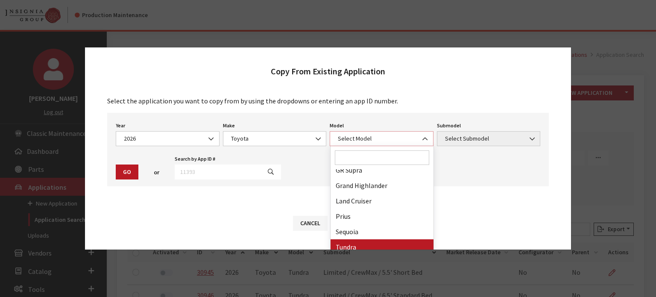
select select "247"
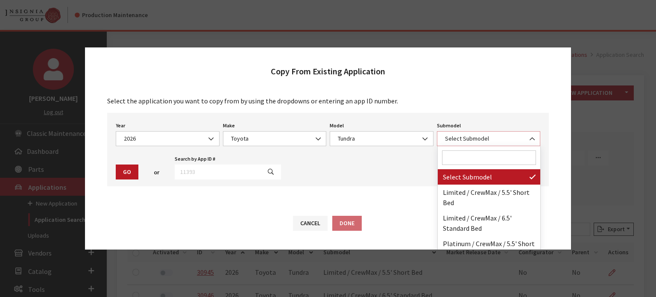
click at [477, 131] on span "Select Submodel" at bounding box center [489, 138] width 104 height 15
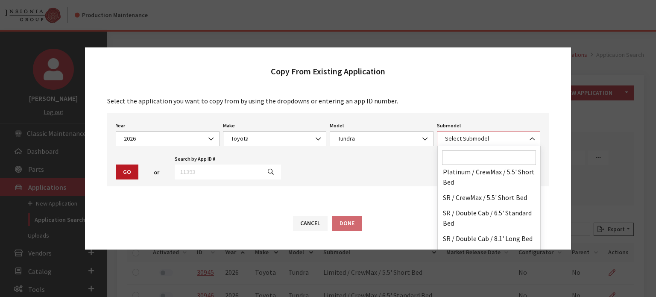
scroll to position [85, 0]
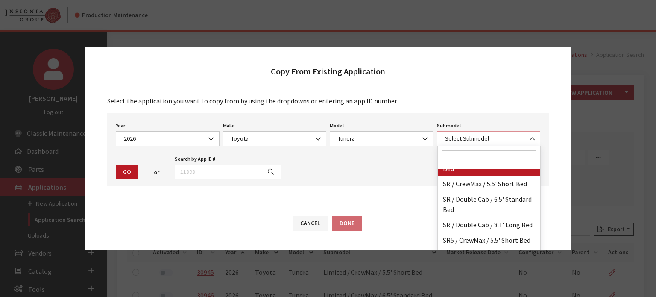
select select "3221"
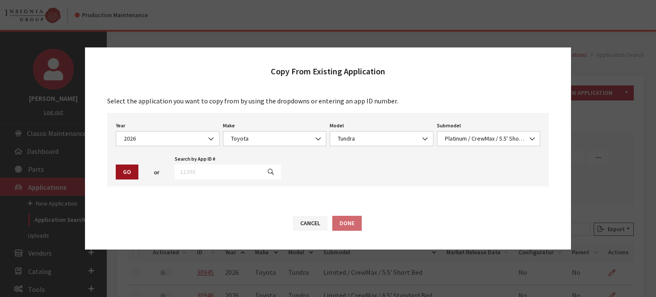
click at [131, 174] on button "Go" at bounding box center [127, 171] width 23 height 15
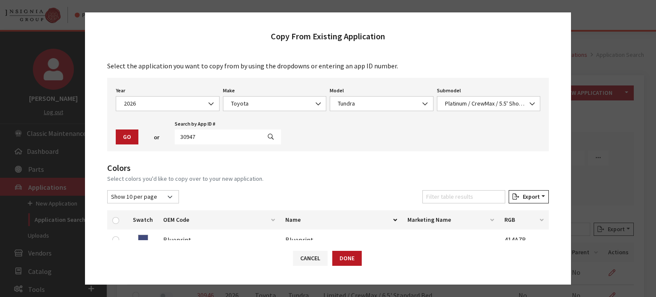
click at [119, 218] on div at bounding box center [117, 219] width 10 height 9
click at [118, 219] on input "checkbox" at bounding box center [115, 220] width 7 height 7
checkbox input "true"
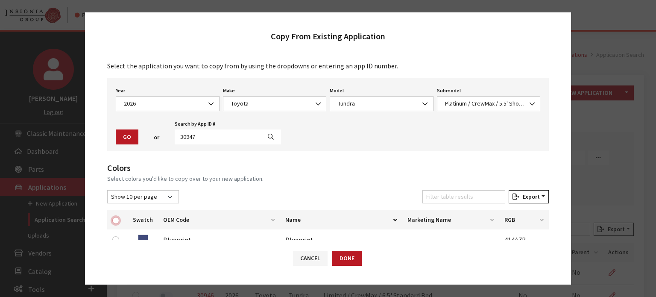
checkbox input "true"
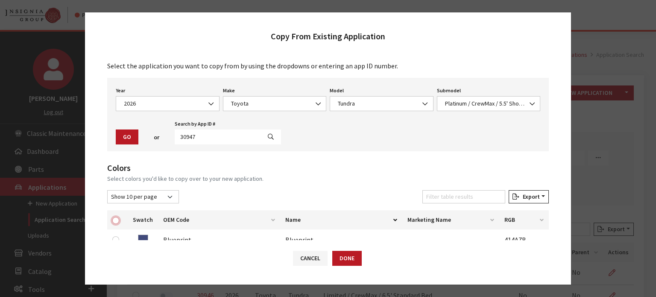
checkbox input "true"
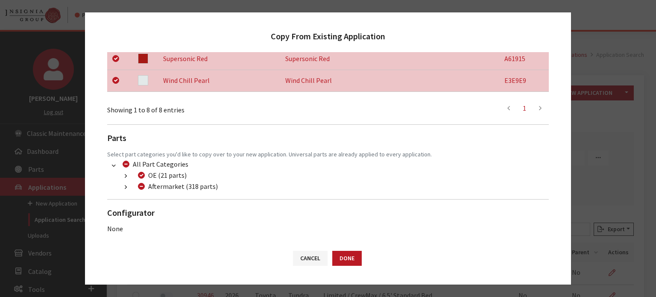
scroll to position [313, 0]
click at [121, 184] on button "button" at bounding box center [125, 186] width 17 height 10
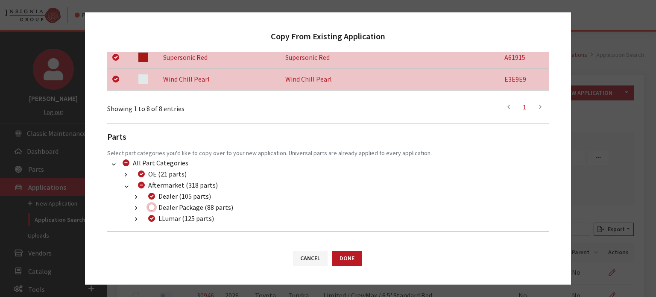
click at [154, 205] on input "Dealer Package (88 parts)" at bounding box center [151, 207] width 7 height 7
checkbox input "true"
click at [343, 254] on button "Done" at bounding box center [346, 258] width 29 height 15
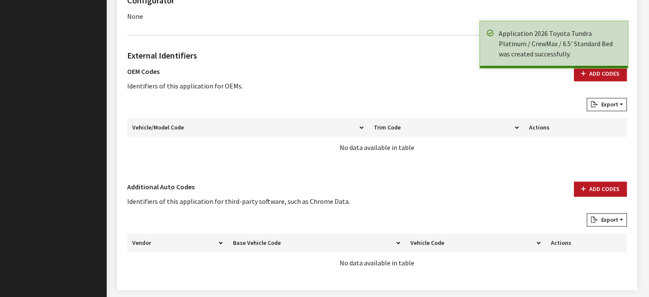
scroll to position [575, 0]
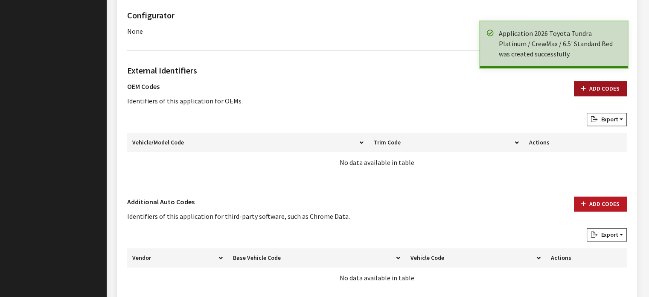
click at [593, 91] on button "Add Codes" at bounding box center [600, 88] width 53 height 15
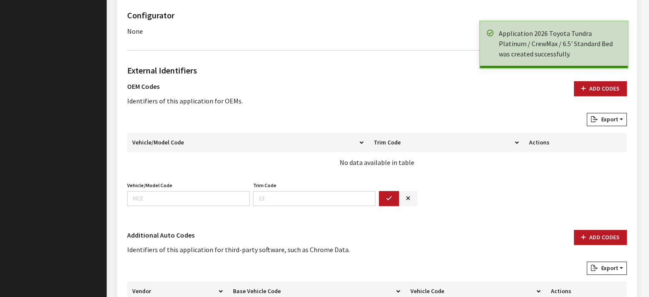
click at [214, 184] on div "Vehicle/Model Code Vehicle/Model Code is required." at bounding box center [189, 192] width 126 height 26
click at [215, 189] on div "Vehicle/Model Code Vehicle/Model Code is required." at bounding box center [189, 192] width 126 height 26
click at [215, 194] on input "Vehicle/Model Code" at bounding box center [188, 198] width 123 height 15
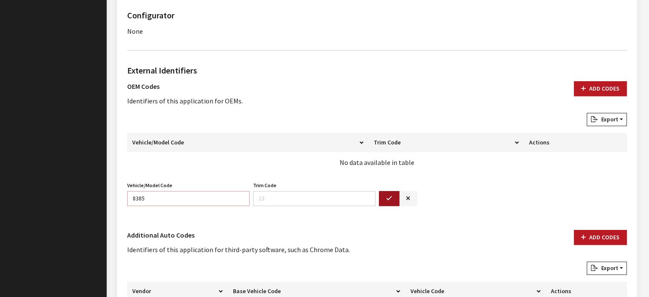
type input "8385"
click at [395, 203] on button "button" at bounding box center [389, 198] width 20 height 15
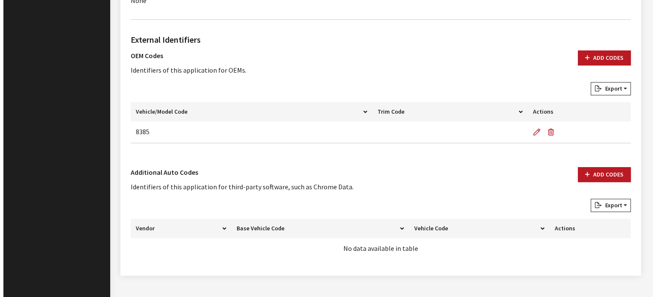
scroll to position [577, 0]
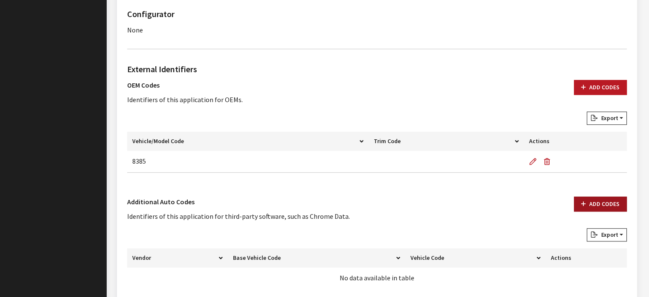
click at [586, 205] on icon "button" at bounding box center [583, 204] width 5 height 6
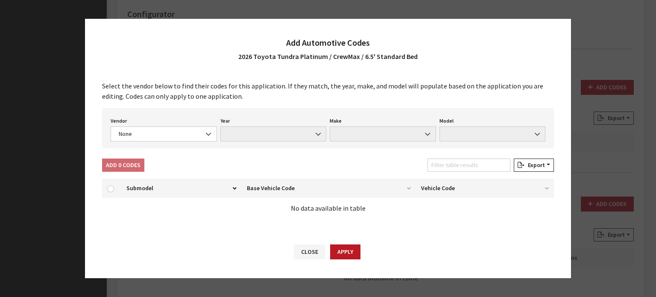
drag, startPoint x: 212, startPoint y: 149, endPoint x: 195, endPoint y: 142, distance: 18.4
click at [210, 149] on div "Select the vendor below to find their codes for this application. If they match…" at bounding box center [328, 152] width 486 height 161
click at [195, 142] on div "Vendor None Chrome® Data Aftermarket Catalog Exchange Standard None Year None M…" at bounding box center [328, 128] width 452 height 40
click at [185, 134] on span "None" at bounding box center [163, 133] width 95 height 9
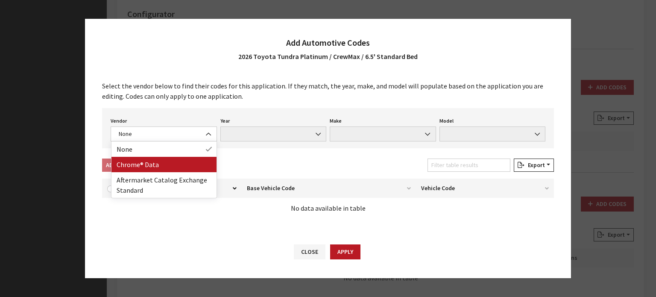
drag, startPoint x: 186, startPoint y: 158, endPoint x: 282, endPoint y: 130, distance: 99.8
select select "4"
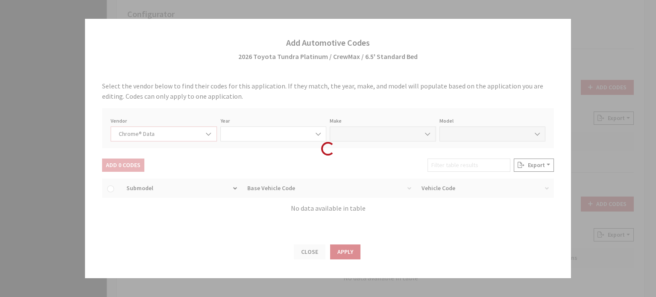
select select "2026"
select select "39"
click at [337, 134] on div "Loading..." at bounding box center [328, 148] width 656 height 297
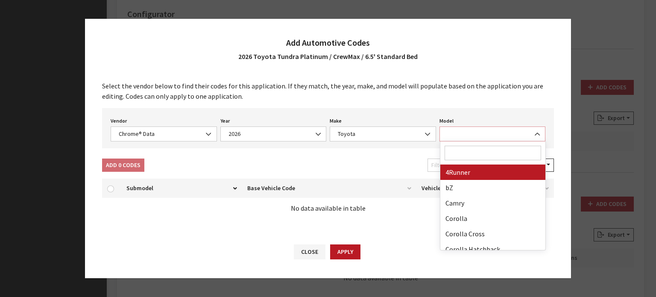
click at [453, 136] on span at bounding box center [492, 133] width 106 height 15
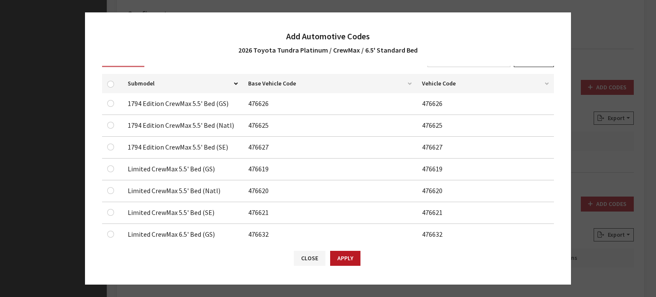
scroll to position [0, 0]
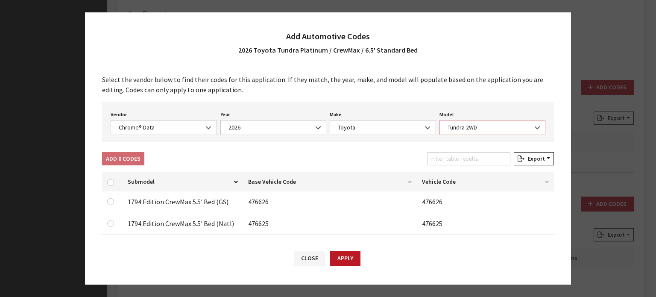
click at [449, 128] on span "Tundra 2WD" at bounding box center [492, 127] width 95 height 9
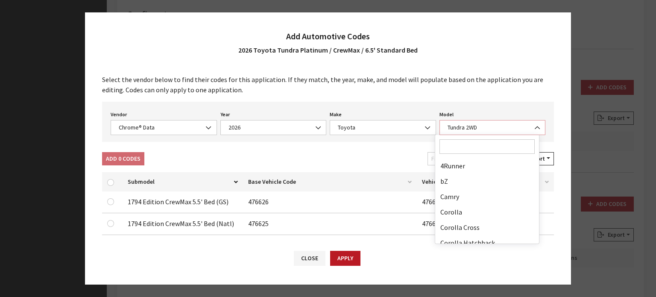
scroll to position [222, 0]
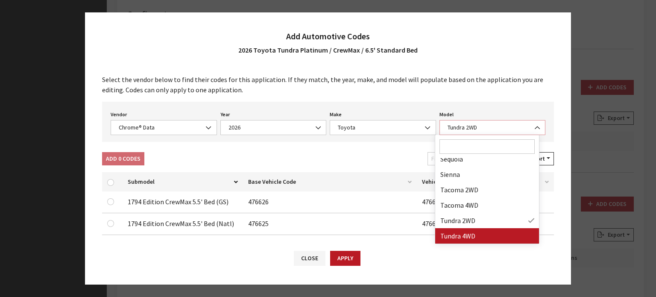
select select "71703"
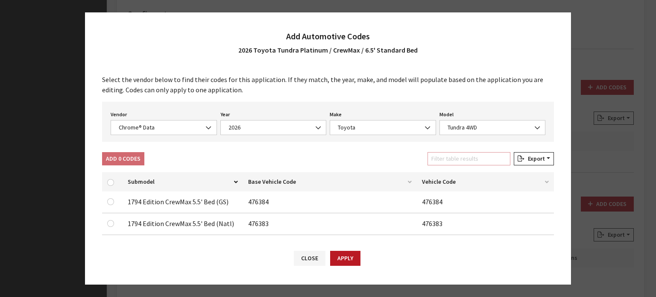
click at [447, 155] on input "Filter table results" at bounding box center [468, 158] width 83 height 13
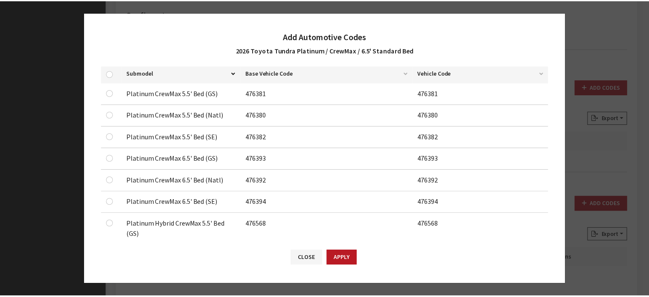
scroll to position [128, 0]
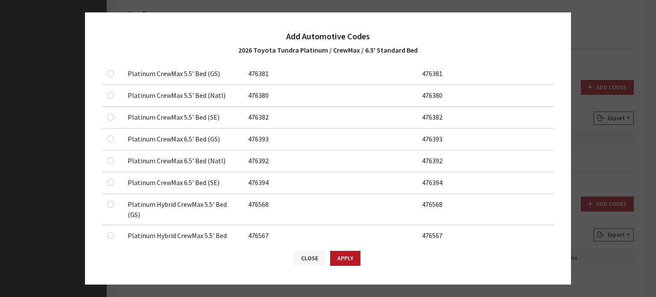
type input "pla"
click at [110, 137] on input "checkbox" at bounding box center [110, 138] width 7 height 7
checkbox input "true"
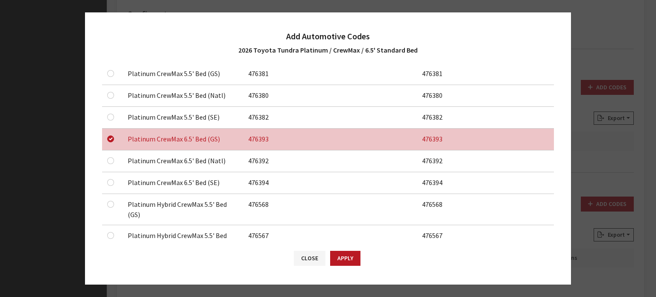
click at [107, 162] on div at bounding box center [112, 160] width 10 height 10
click at [111, 160] on input "checkbox" at bounding box center [110, 160] width 7 height 7
checkbox input "true"
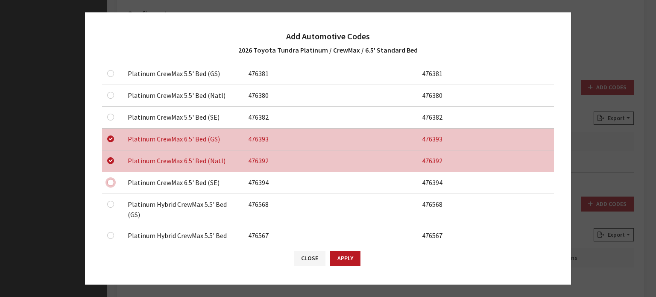
click at [110, 184] on input "checkbox" at bounding box center [110, 182] width 7 height 7
checkbox input "true"
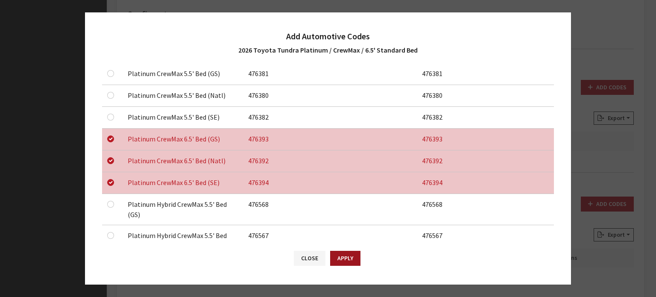
click at [339, 259] on button "Apply" at bounding box center [345, 258] width 30 height 15
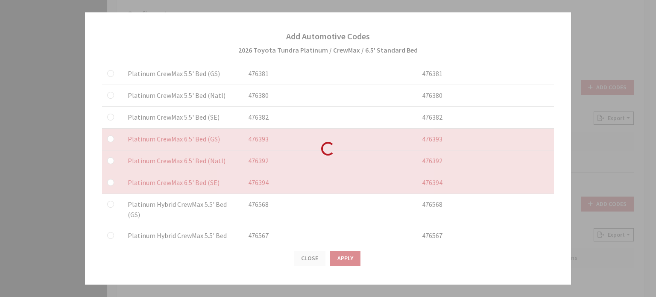
checkbox input "false"
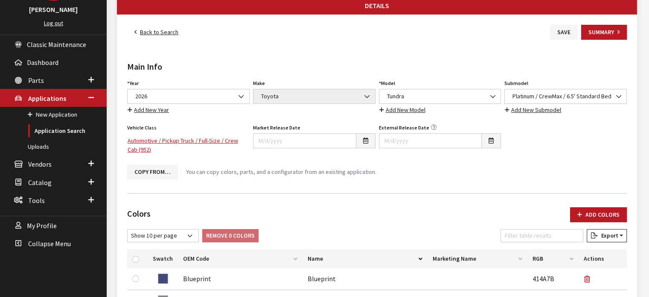
scroll to position [22, 0]
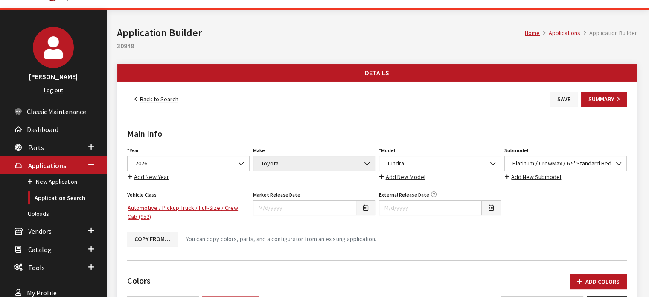
click at [574, 101] on button "Save" at bounding box center [564, 99] width 28 height 15
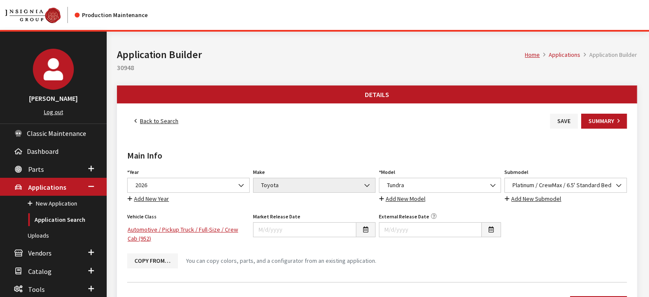
click at [172, 125] on link "Back to Search" at bounding box center [156, 121] width 58 height 15
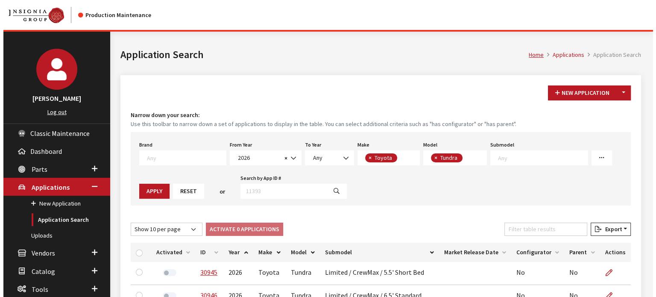
scroll to position [69, 0]
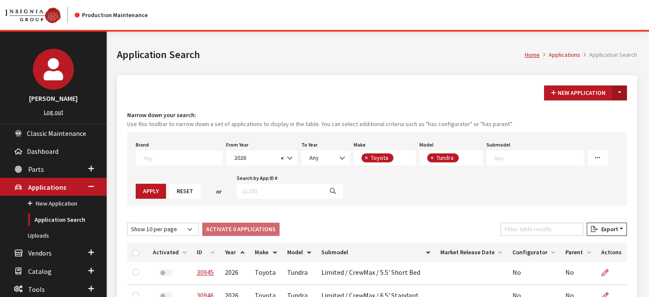
click at [624, 86] on button "Toggle Dropdown" at bounding box center [620, 92] width 15 height 15
click at [610, 116] on button "New From Existing..." at bounding box center [590, 110] width 73 height 15
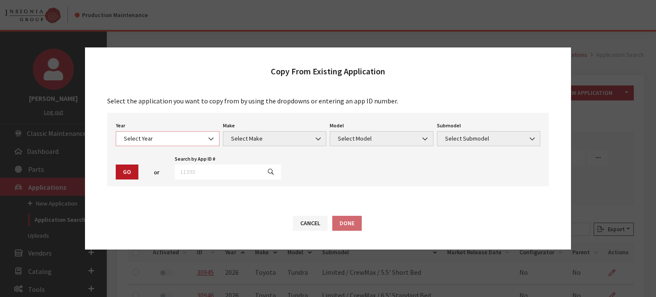
click at [170, 131] on span "Select Year" at bounding box center [168, 138] width 104 height 15
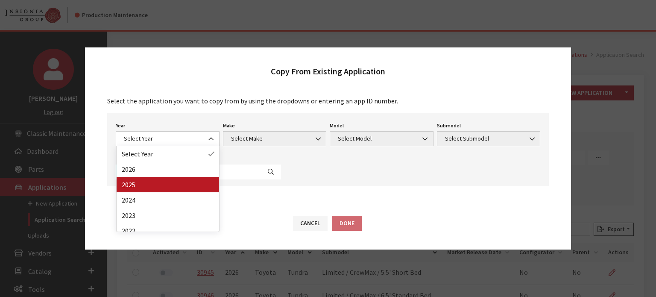
drag, startPoint x: 171, startPoint y: 188, endPoint x: 259, endPoint y: 119, distance: 111.9
select select "43"
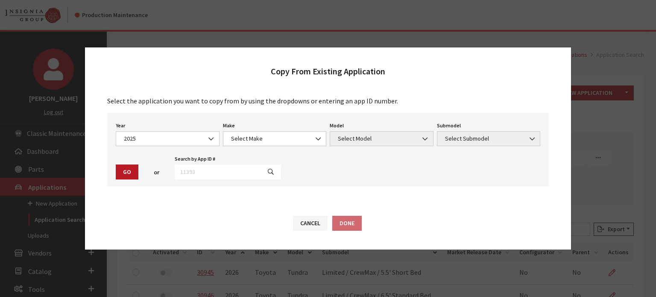
drag, startPoint x: 259, startPoint y: 119, endPoint x: 254, endPoint y: 140, distance: 21.0
click at [260, 121] on div "Year Select Year [DATE] 2025 2024 2023 2022 2021 2020 2019 2018 2017 2016 2015 …" at bounding box center [327, 149] width 441 height 73
click at [254, 141] on span "Select Make" at bounding box center [274, 138] width 93 height 9
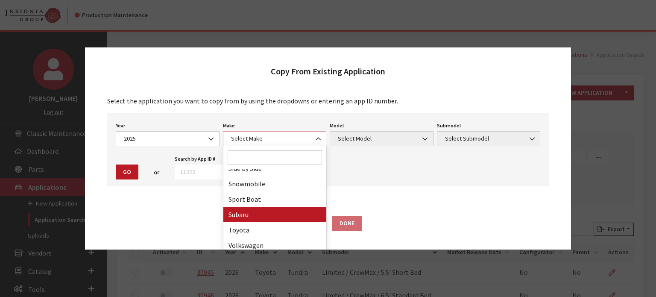
scroll to position [512, 0]
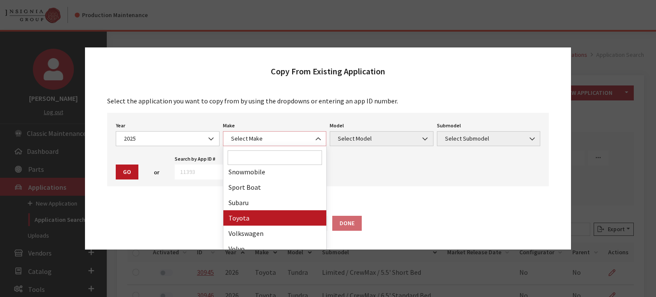
select select "20"
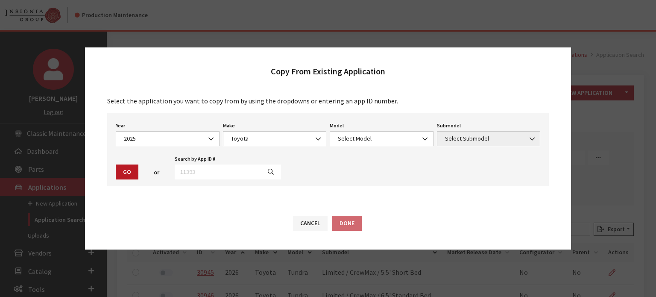
drag, startPoint x: 330, startPoint y: 158, endPoint x: 356, endPoint y: 140, distance: 31.8
click at [330, 158] on div "Year Select Year [DATE] 2025 2024 2023 2022 2021 2020 2019 2018 2017 2016 2015 …" at bounding box center [327, 149] width 441 height 73
click at [358, 138] on span "Select Model" at bounding box center [381, 138] width 93 height 9
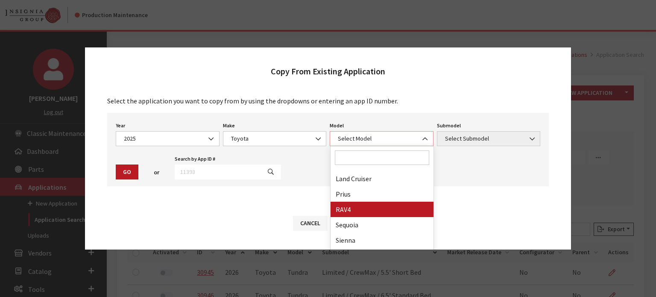
scroll to position [237, 0]
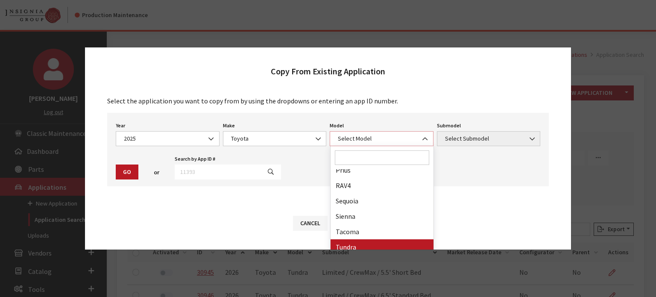
select select "247"
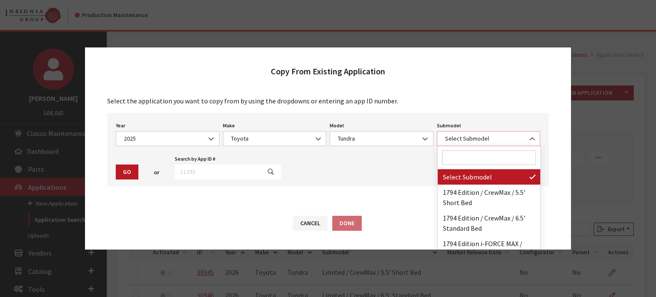
click at [460, 140] on span "Select Submodel" at bounding box center [488, 138] width 93 height 9
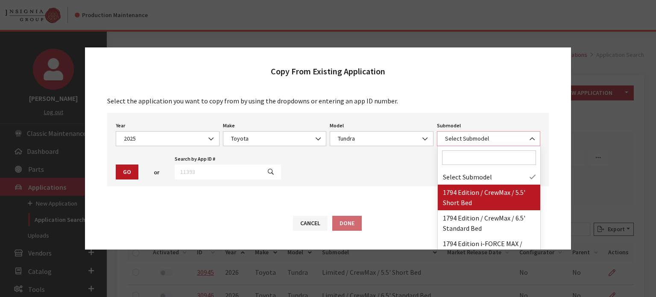
select select "3222"
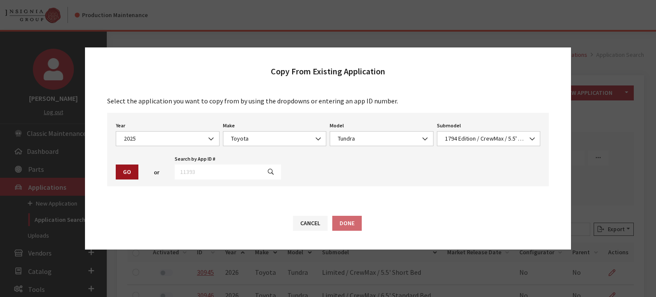
click at [129, 170] on button "Go" at bounding box center [127, 171] width 23 height 15
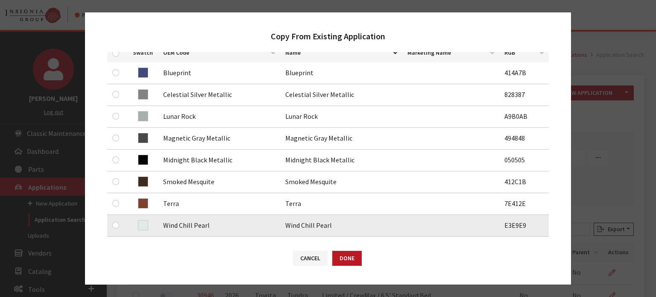
scroll to position [213, 0]
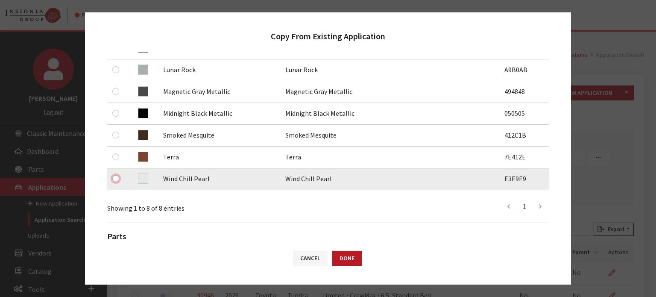
click at [116, 179] on input "checkbox" at bounding box center [115, 178] width 7 height 7
checkbox input "true"
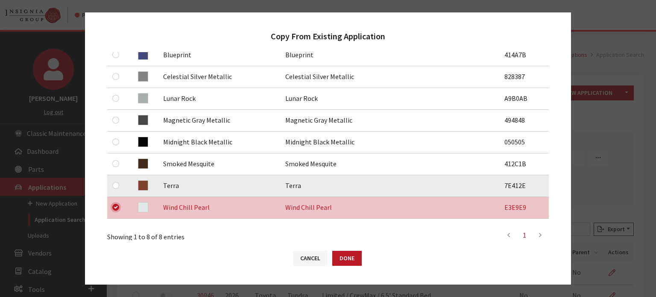
scroll to position [171, 0]
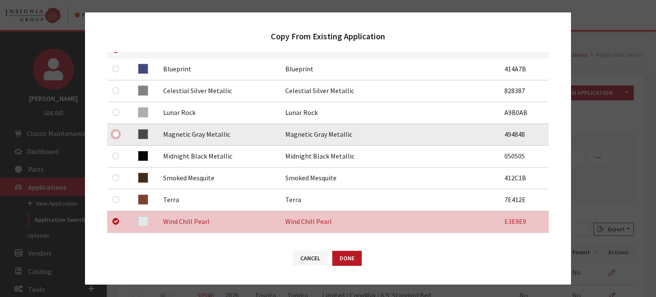
click at [116, 134] on input "checkbox" at bounding box center [115, 134] width 7 height 7
checkbox input "true"
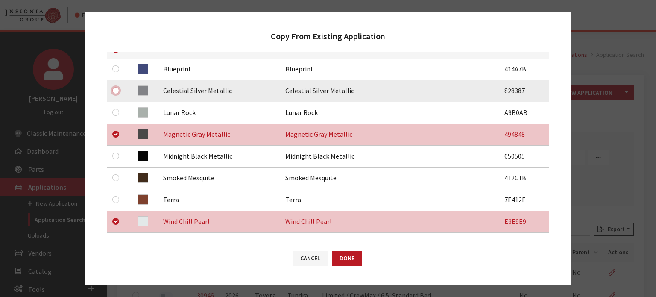
click at [114, 88] on input "checkbox" at bounding box center [115, 90] width 7 height 7
checkbox input "true"
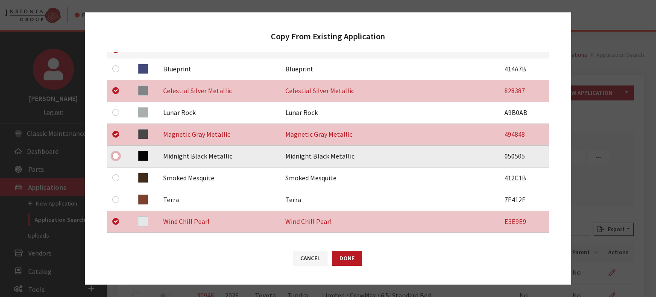
click at [116, 158] on input "checkbox" at bounding box center [115, 155] width 7 height 7
checkbox input "true"
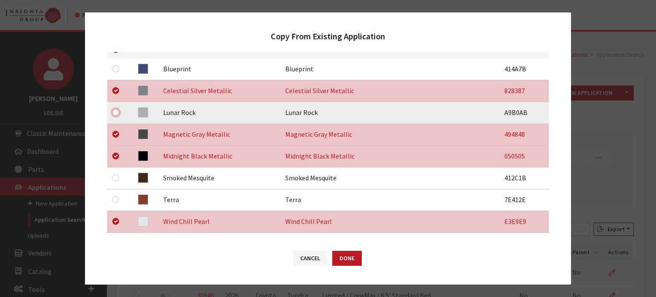
click at [114, 111] on input "checkbox" at bounding box center [115, 112] width 7 height 7
checkbox input "true"
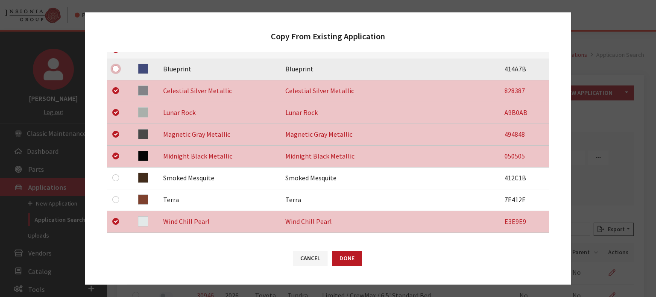
click at [117, 71] on input "checkbox" at bounding box center [115, 68] width 7 height 7
checkbox input "true"
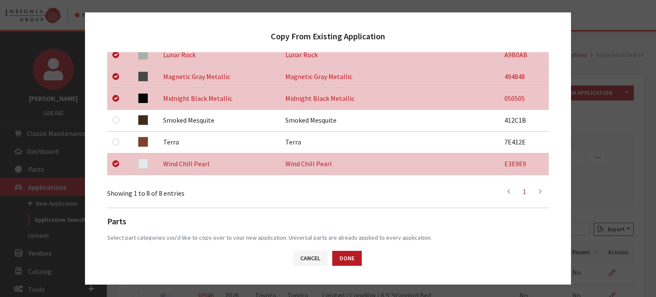
scroll to position [314, 0]
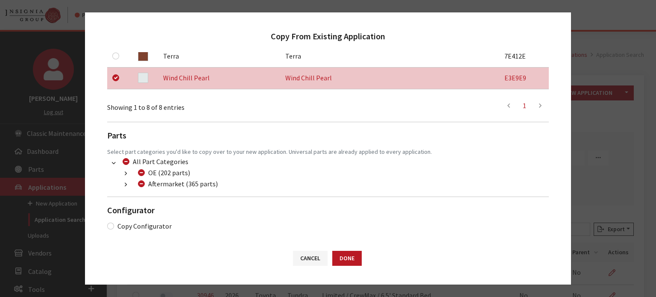
click at [126, 180] on button "button" at bounding box center [125, 185] width 17 height 10
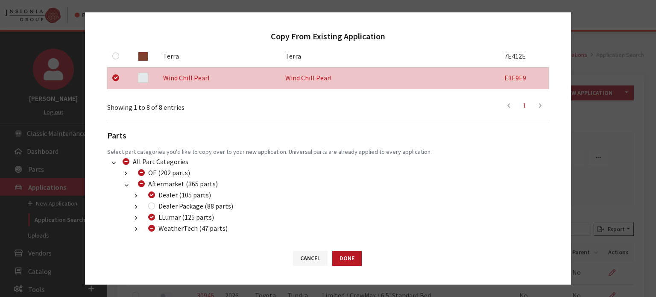
click at [156, 206] on div "Dealer Package (88 parts)" at bounding box center [190, 206] width 88 height 10
click at [147, 231] on div "WeatherTech (47 parts)" at bounding box center [187, 228] width 82 height 10
click at [150, 229] on input "WeatherTech (47 parts)" at bounding box center [151, 228] width 7 height 7
checkbox input "false"
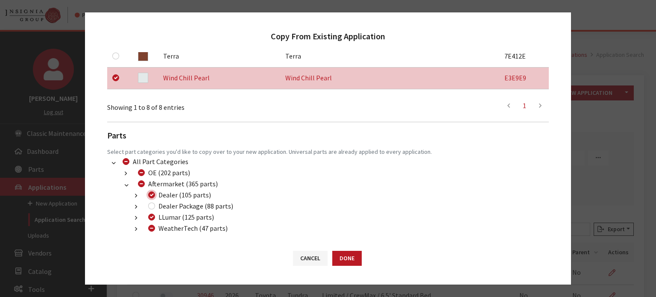
click at [152, 196] on input "Dealer (105 parts)" at bounding box center [151, 194] width 7 height 7
click at [150, 195] on input "Dealer (105 parts)" at bounding box center [151, 194] width 7 height 7
checkbox input "true"
click at [154, 209] on div "Dealer Package (88 parts)" at bounding box center [190, 206] width 88 height 10
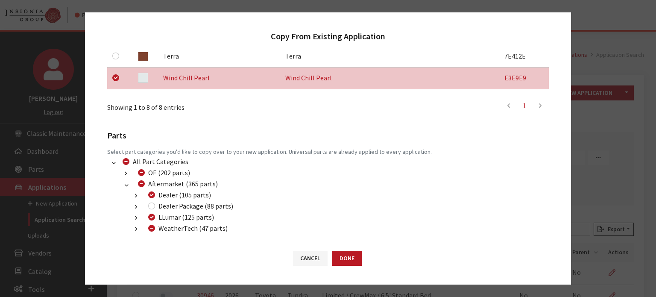
click at [154, 208] on input "Dealer Package (88 parts)" at bounding box center [151, 205] width 7 height 7
checkbox input "true"
click at [346, 251] on button "Done" at bounding box center [346, 258] width 29 height 15
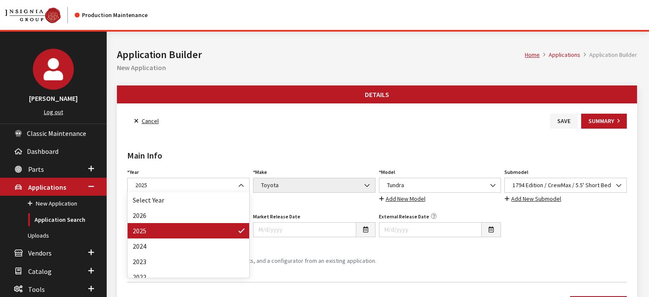
click at [216, 181] on span "2025" at bounding box center [188, 185] width 111 height 9
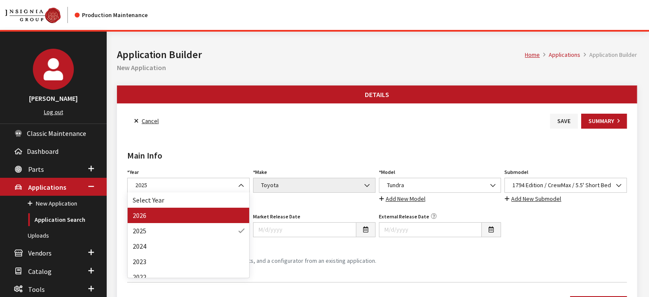
drag, startPoint x: 210, startPoint y: 227, endPoint x: 214, endPoint y: 210, distance: 17.3
select select "44"
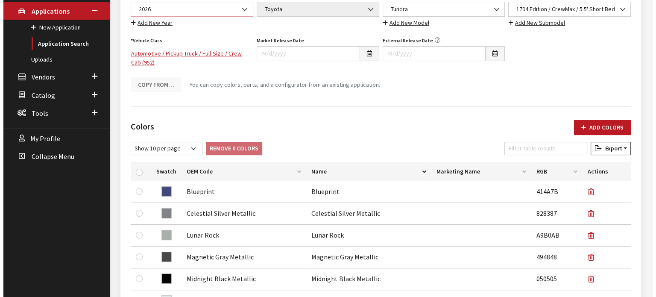
scroll to position [171, 0]
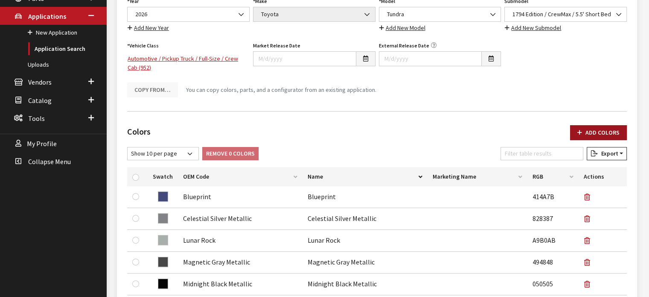
click at [590, 126] on button "Add Colors" at bounding box center [598, 132] width 57 height 15
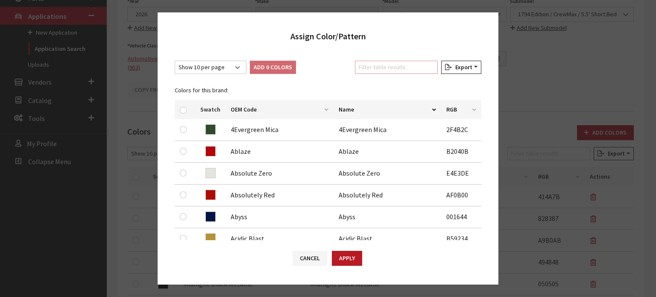
click at [382, 71] on input "Filter table results" at bounding box center [396, 67] width 83 height 13
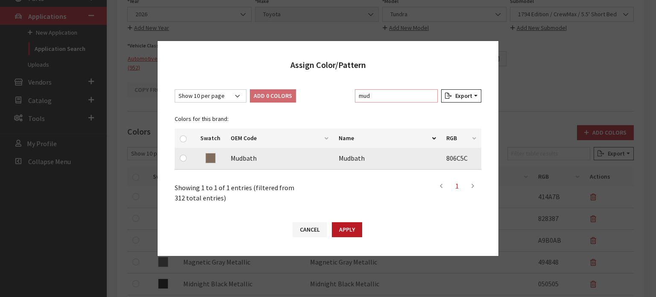
type input "mud"
click at [183, 160] on input "checkbox" at bounding box center [183, 158] width 7 height 7
checkbox input "true"
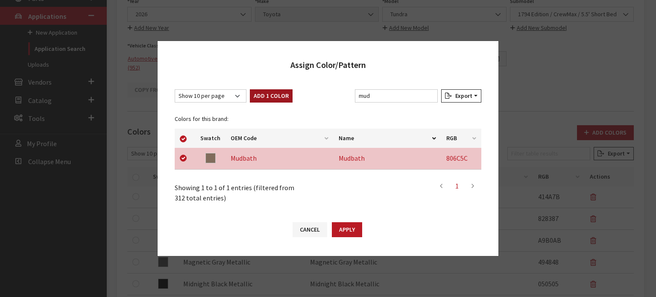
click at [276, 99] on button "Add 1 Color" at bounding box center [271, 95] width 43 height 13
checkbox input "false"
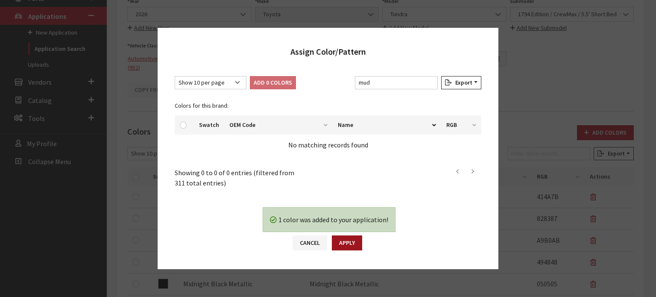
click at [353, 241] on button "Apply" at bounding box center [347, 242] width 30 height 15
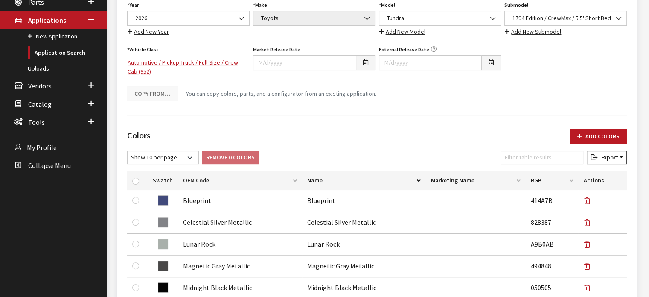
scroll to position [0, 0]
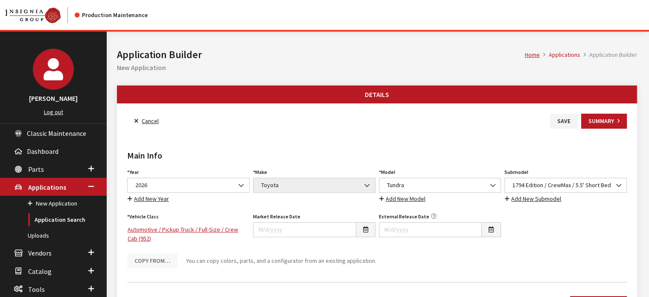
click at [562, 114] on button "Save" at bounding box center [564, 121] width 28 height 15
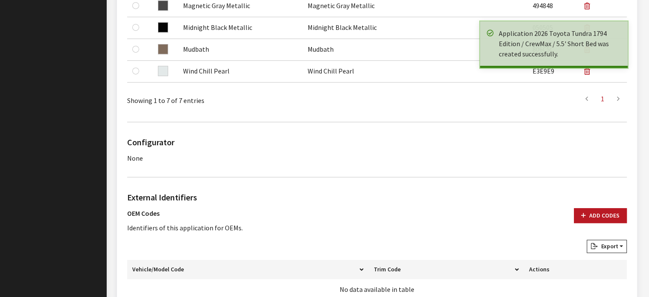
scroll to position [555, 0]
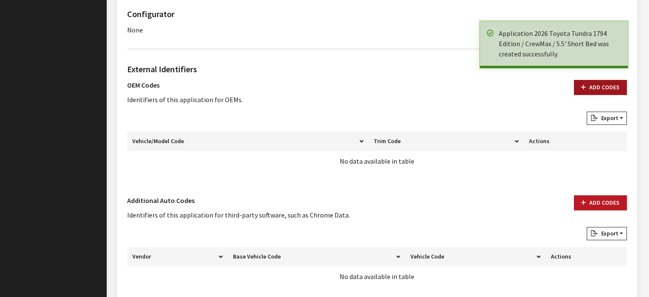
click at [601, 89] on button "Add Codes" at bounding box center [600, 87] width 53 height 15
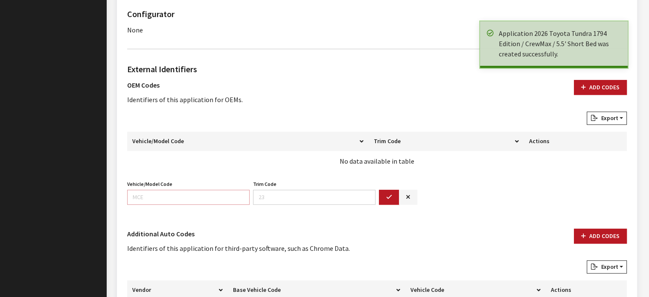
click at [207, 197] on input "Vehicle/Model Code" at bounding box center [188, 197] width 123 height 15
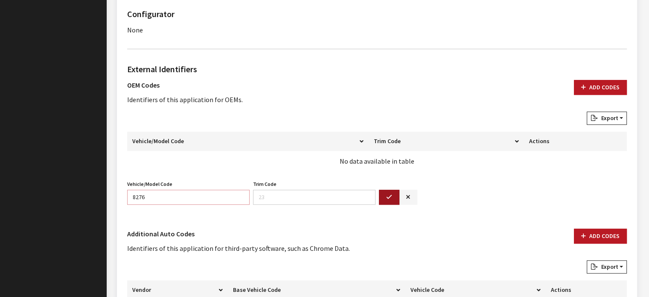
type input "8276"
click at [389, 196] on icon "button" at bounding box center [389, 197] width 6 height 6
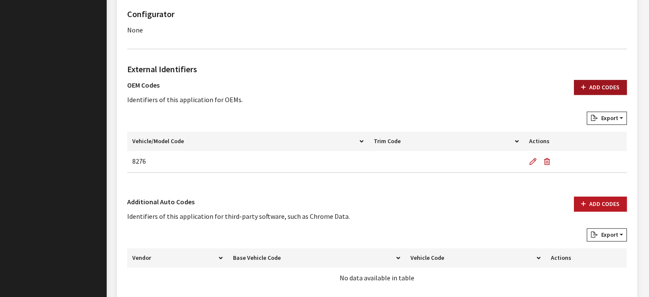
click at [601, 82] on button "Add Codes" at bounding box center [600, 87] width 53 height 15
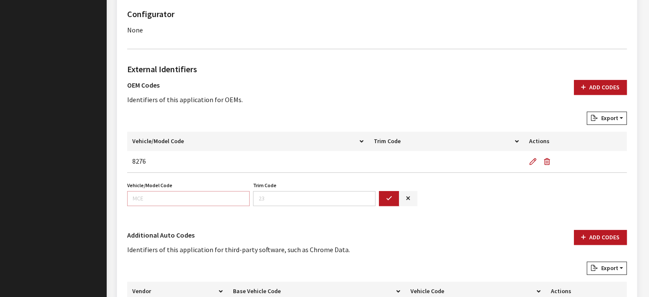
click at [233, 198] on input "Vehicle/Model Code" at bounding box center [188, 198] width 123 height 15
type input "8376"
click at [387, 201] on button "button" at bounding box center [389, 198] width 20 height 15
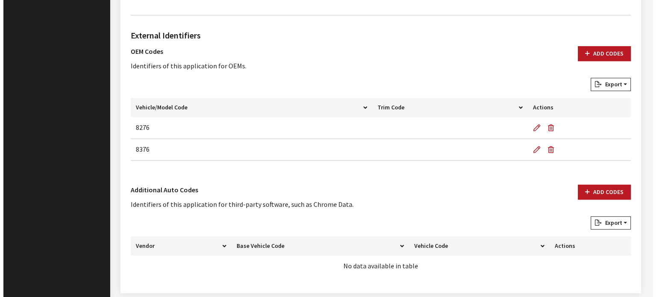
scroll to position [619, 0]
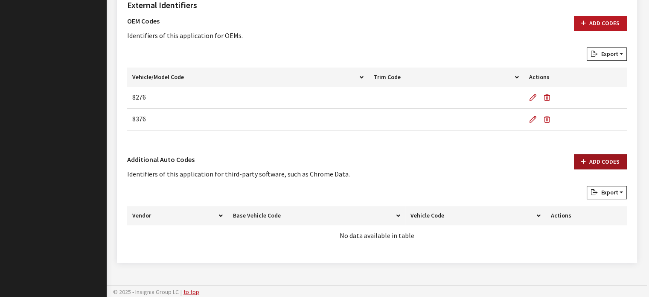
click at [601, 154] on button "Add Codes" at bounding box center [600, 161] width 53 height 15
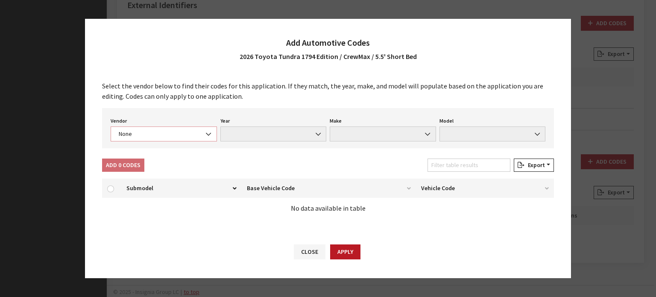
click at [153, 139] on span "None" at bounding box center [164, 133] width 106 height 15
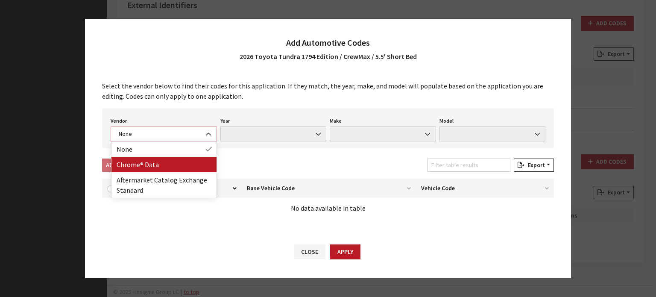
select select "4"
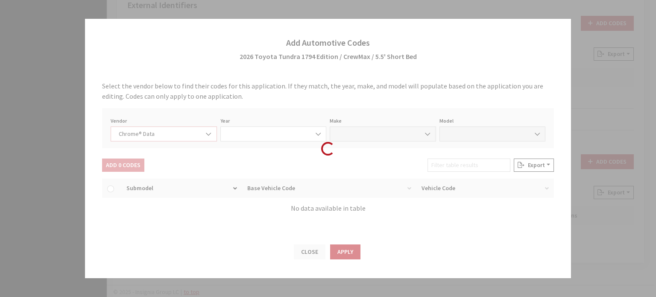
select select "2026"
select select "39"
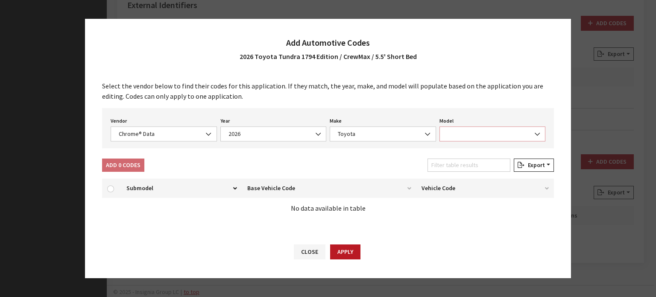
click at [478, 136] on span at bounding box center [492, 133] width 106 height 15
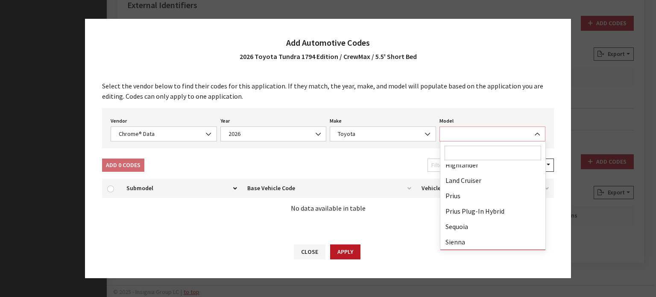
scroll to position [222, 0]
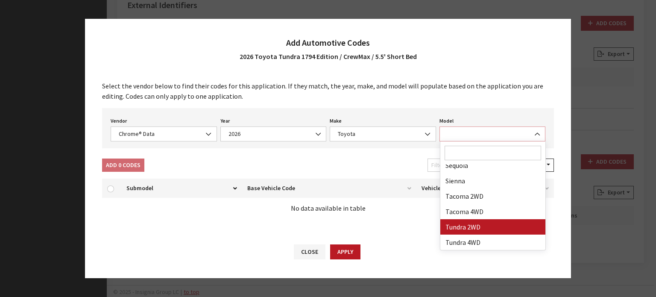
select select "71806"
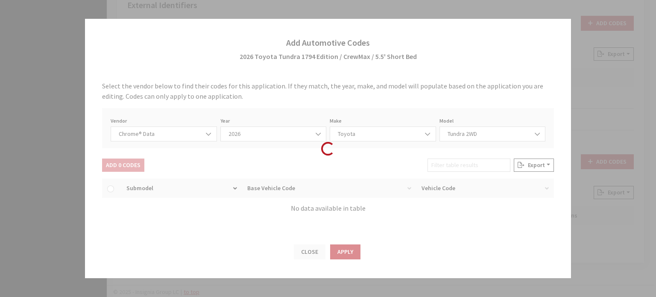
click at [476, 165] on div "Filter table results" at bounding box center [469, 166] width 86 height 17
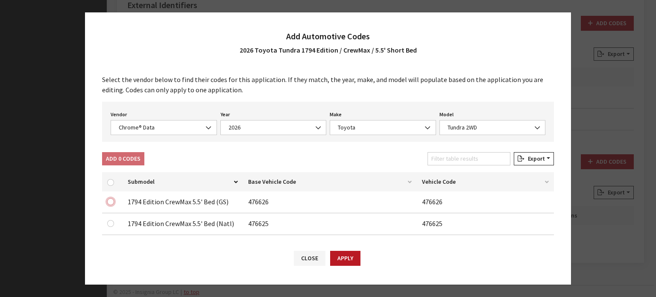
click at [111, 201] on input "checkbox" at bounding box center [110, 201] width 7 height 7
checkbox input "true"
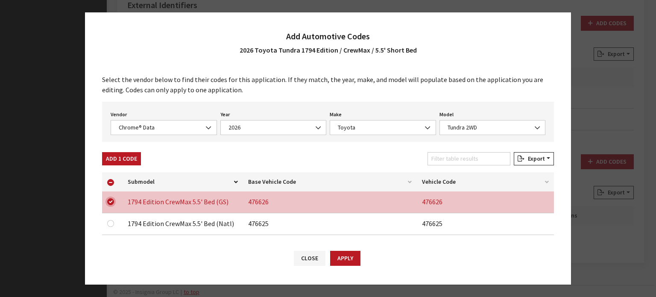
scroll to position [43, 0]
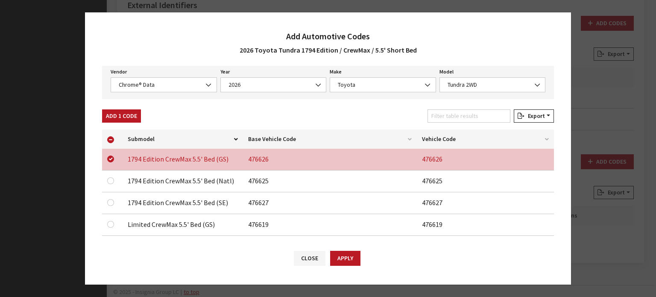
click at [106, 180] on td at bounding box center [112, 181] width 20 height 22
click at [111, 178] on input "checkbox" at bounding box center [110, 180] width 7 height 7
checkbox input "true"
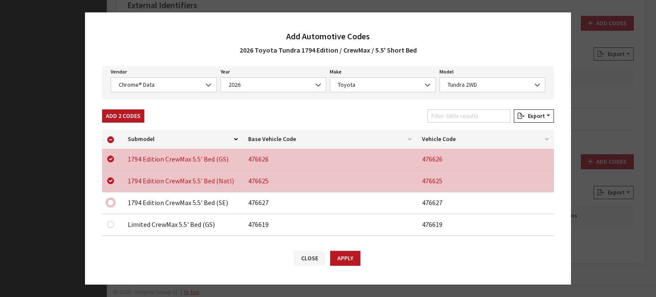
click at [111, 200] on input "checkbox" at bounding box center [110, 202] width 7 height 7
checkbox input "true"
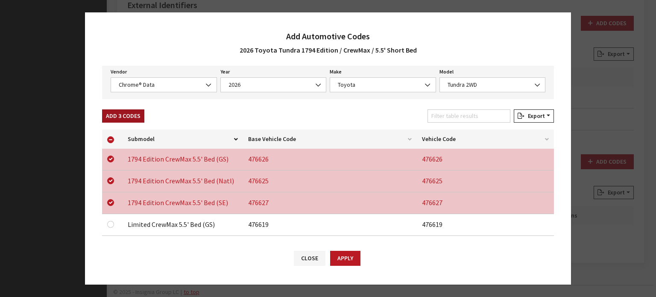
click at [137, 117] on button "Add 3 Codes" at bounding box center [123, 115] width 42 height 13
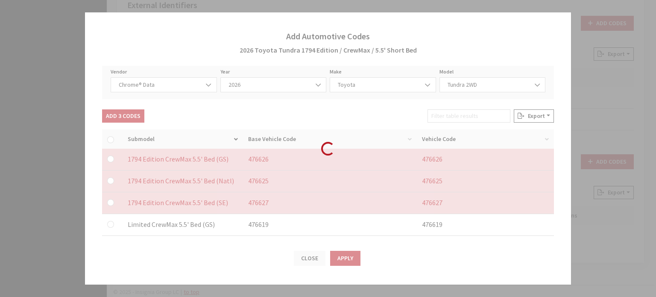
checkbox input "false"
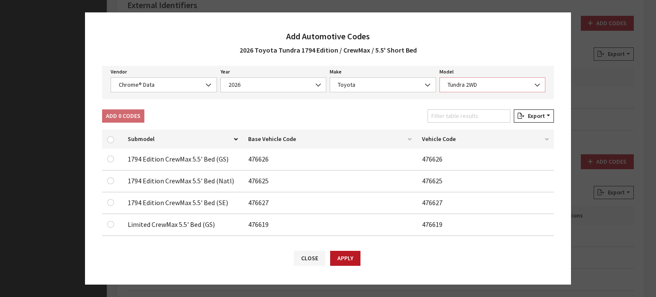
click at [480, 88] on span "Tundra 2WD" at bounding box center [492, 84] width 95 height 9
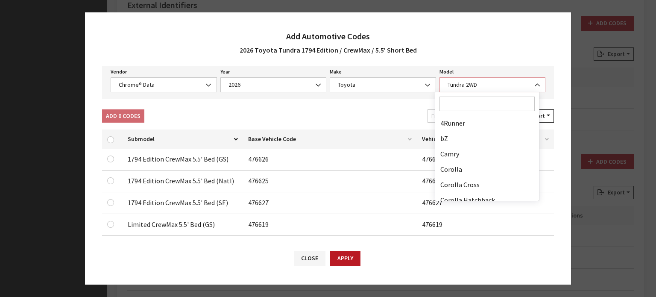
scroll to position [222, 0]
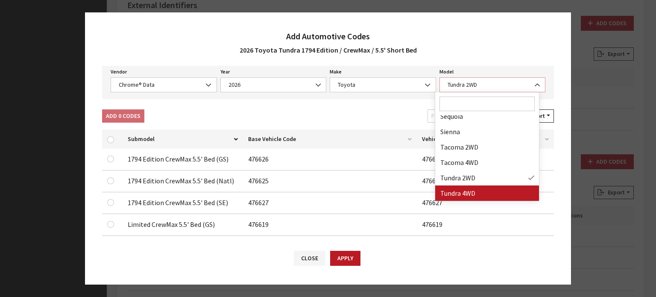
select select "71703"
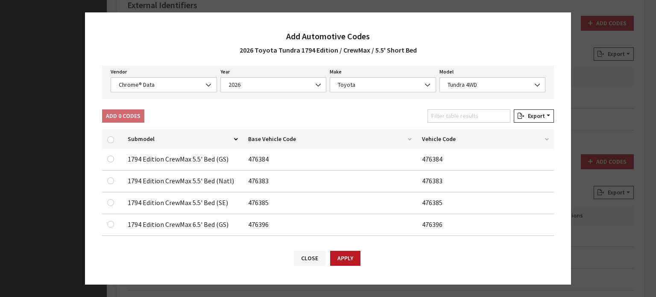
click at [115, 156] on div at bounding box center [112, 159] width 10 height 10
click at [113, 160] on input "checkbox" at bounding box center [110, 158] width 7 height 7
checkbox input "true"
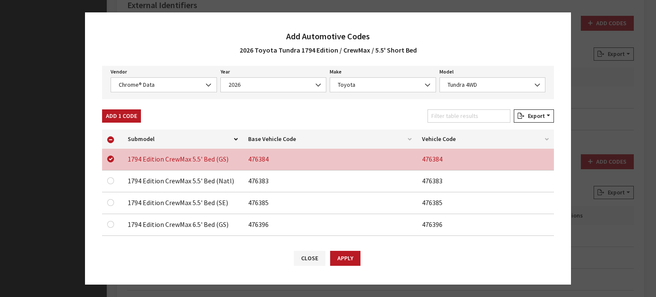
click at [117, 176] on div at bounding box center [112, 180] width 10 height 10
click at [111, 182] on input "checkbox" at bounding box center [110, 180] width 7 height 7
checkbox input "true"
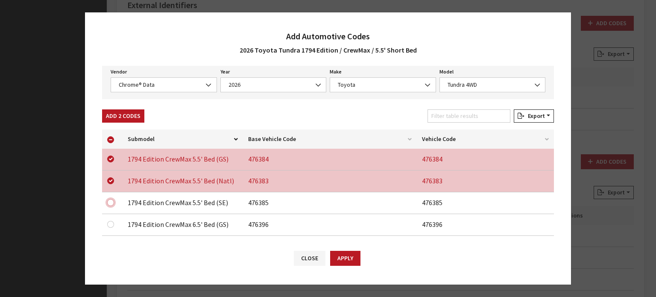
click at [111, 199] on input "checkbox" at bounding box center [110, 202] width 7 height 7
checkbox input "true"
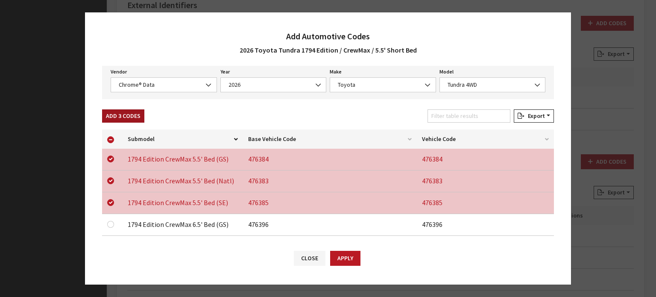
click at [128, 114] on button "Add 3 Codes" at bounding box center [123, 115] width 42 height 13
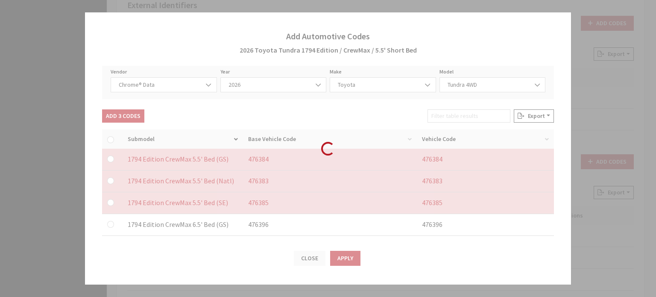
checkbox input "false"
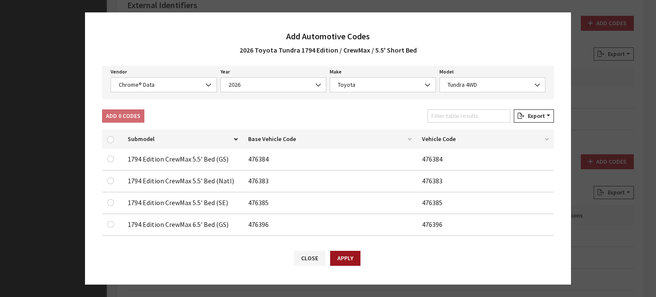
click at [347, 254] on button "Apply" at bounding box center [345, 258] width 30 height 15
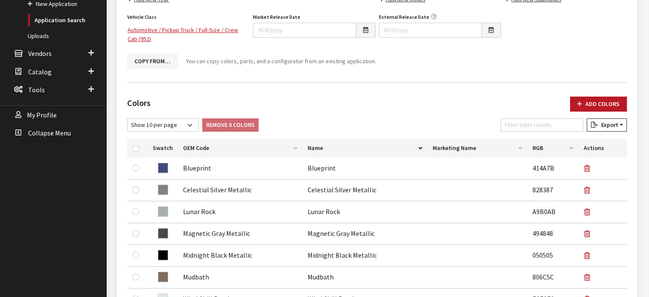
scroll to position [107, 0]
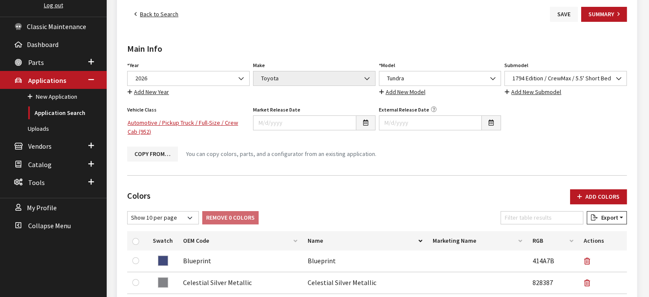
click at [570, 18] on button "Save" at bounding box center [564, 14] width 28 height 15
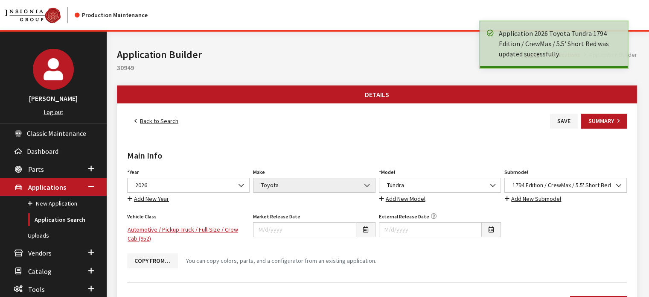
click at [150, 122] on link "Back to Search" at bounding box center [156, 121] width 58 height 15
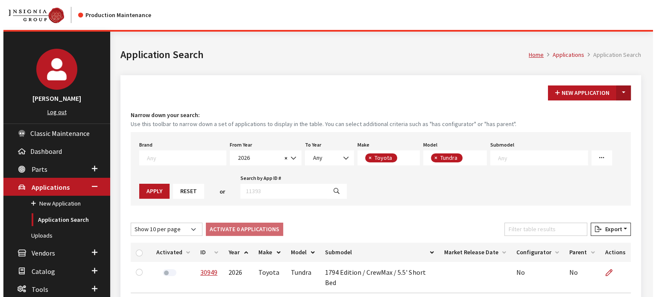
scroll to position [69, 0]
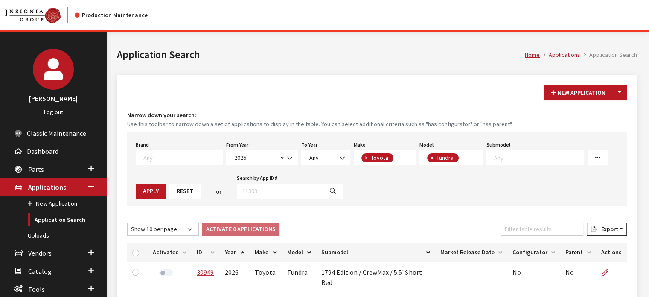
click at [627, 92] on div "New Application Toggle Dropdown New From Existing..." at bounding box center [586, 92] width 86 height 15
click at [620, 97] on button "Toggle Dropdown" at bounding box center [620, 92] width 15 height 15
click at [599, 104] on button "New From Existing..." at bounding box center [590, 110] width 73 height 15
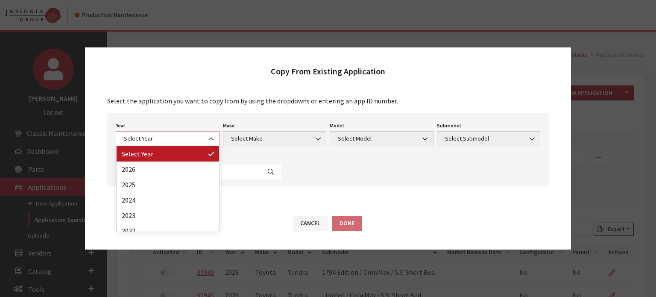
click at [144, 131] on span "Select Year" at bounding box center [168, 138] width 104 height 15
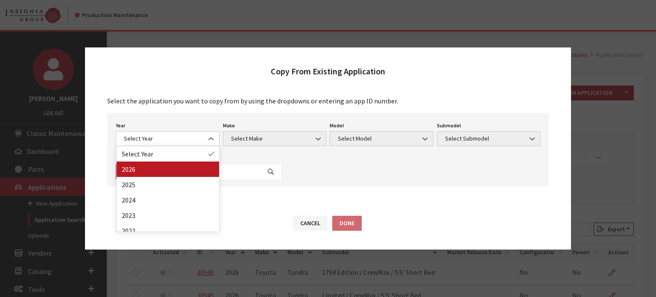
drag, startPoint x: 154, startPoint y: 169, endPoint x: 171, endPoint y: 161, distance: 19.7
select select "44"
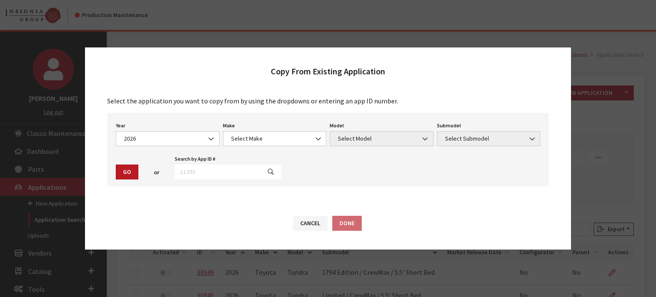
click at [285, 129] on div "Make Select Make Acura Buick Cadillac Chevrolet Chrysler DEFENDER DISCOVERY For…" at bounding box center [274, 133] width 107 height 26
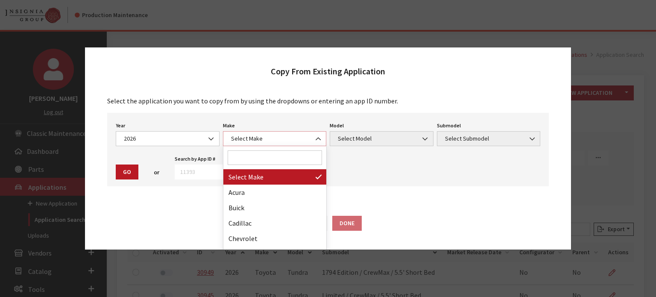
click at [282, 142] on span "Select Make" at bounding box center [274, 138] width 93 height 9
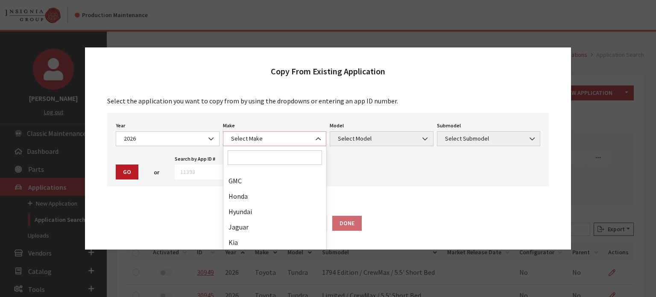
scroll to position [213, 0]
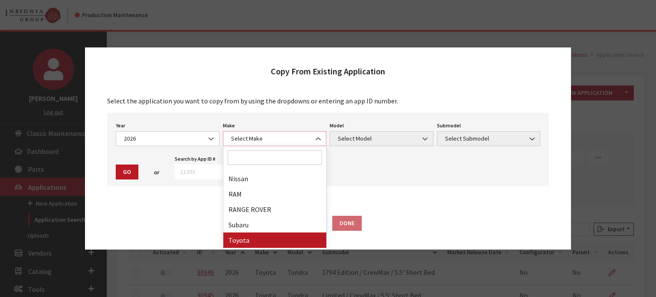
select select "20"
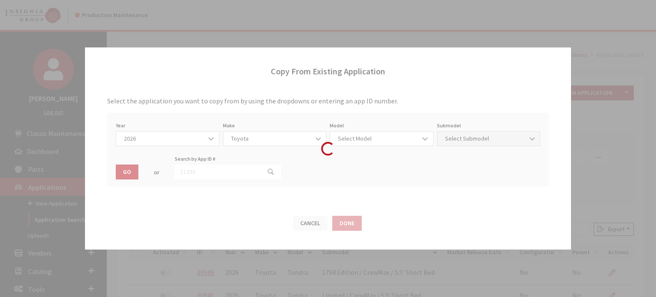
click at [400, 133] on div "Loading..." at bounding box center [328, 148] width 656 height 297
click at [391, 137] on div "Loading..." at bounding box center [328, 148] width 656 height 297
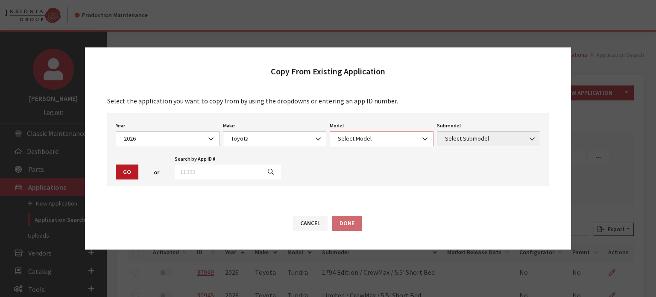
click at [365, 134] on span "Select Model" at bounding box center [381, 138] width 93 height 9
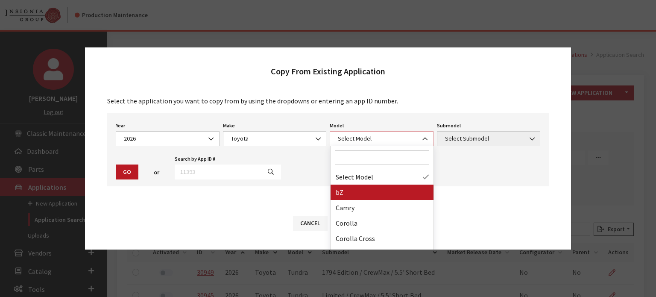
scroll to position [114, 0]
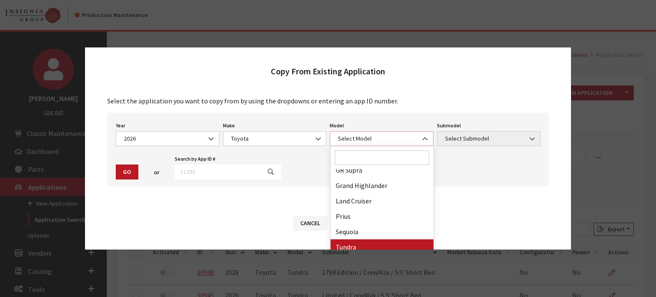
select select "247"
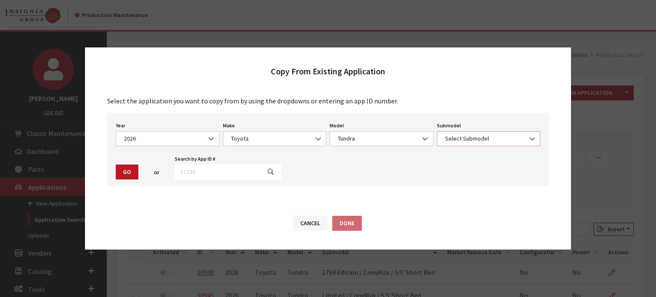
click at [482, 131] on span "Select Submodel" at bounding box center [489, 138] width 104 height 15
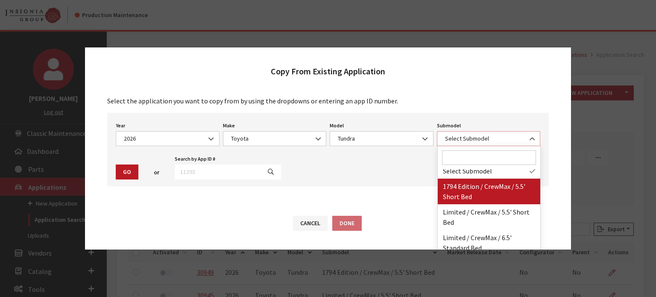
scroll to position [0, 0]
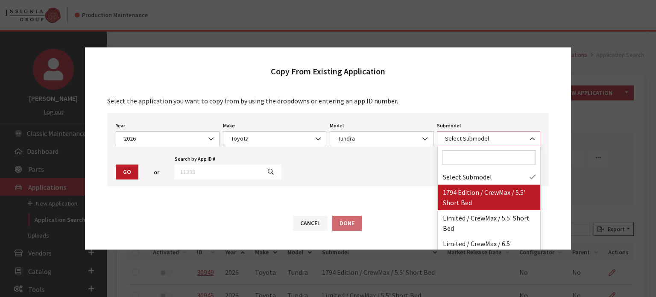
select select "3222"
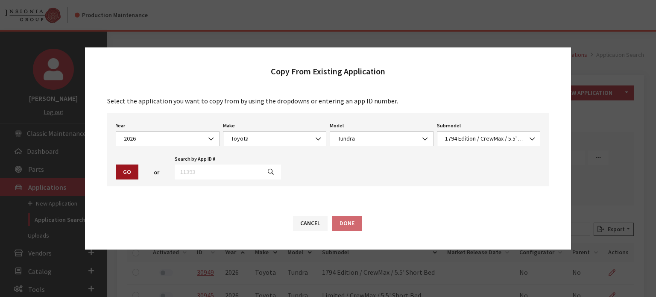
click at [136, 177] on button "Go" at bounding box center [127, 171] width 23 height 15
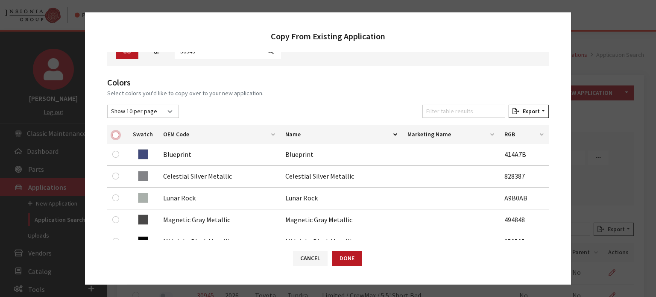
click at [117, 134] on input "checkbox" at bounding box center [115, 134] width 7 height 7
checkbox input "true"
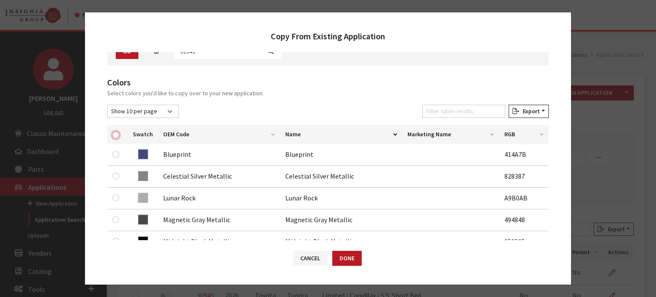
checkbox input "true"
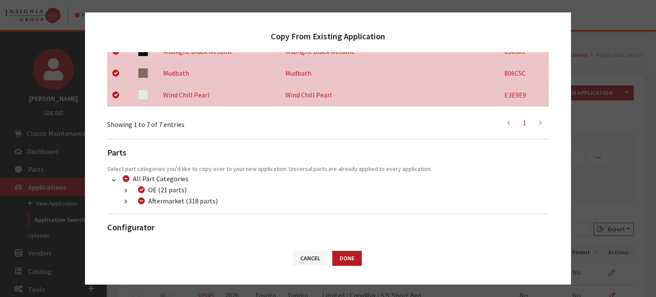
scroll to position [291, 0]
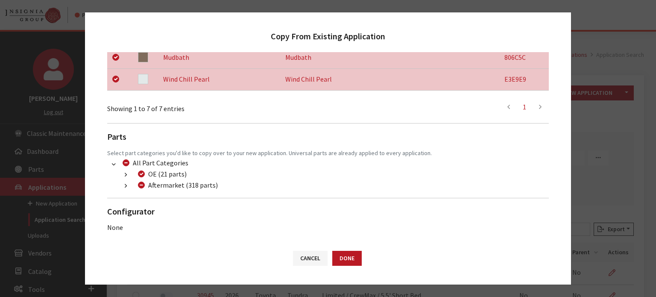
click at [123, 187] on button "button" at bounding box center [125, 186] width 17 height 10
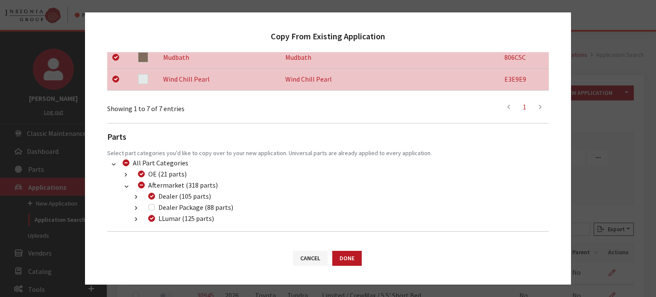
click at [168, 205] on label "Dealer Package (88 parts)" at bounding box center [195, 207] width 75 height 10
click at [155, 205] on input "Dealer Package (88 parts)" at bounding box center [151, 207] width 7 height 7
checkbox input "true"
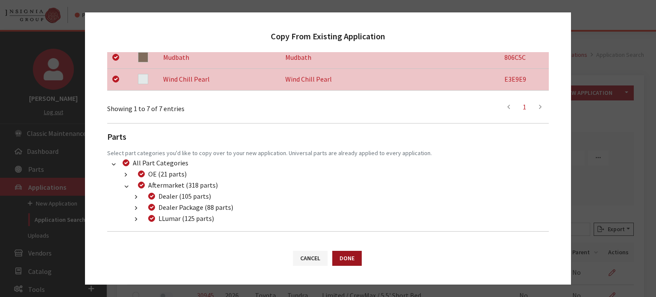
click at [345, 259] on button "Done" at bounding box center [346, 258] width 29 height 15
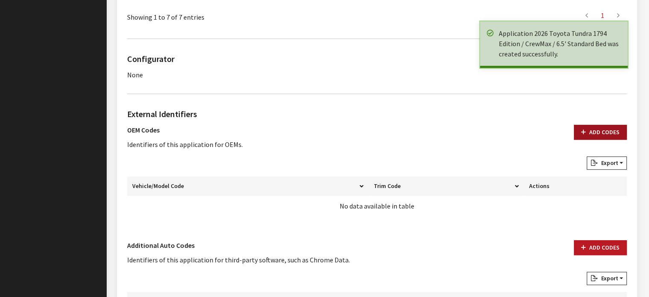
scroll to position [512, 0]
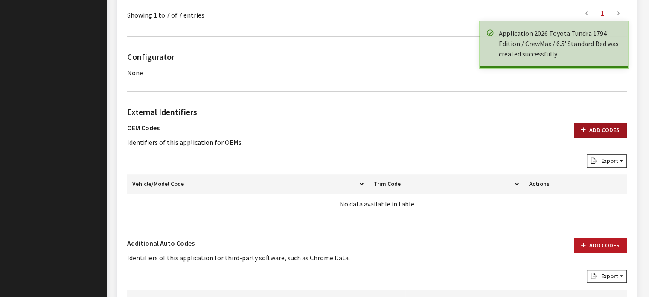
click at [592, 131] on button "Add Codes" at bounding box center [600, 130] width 53 height 15
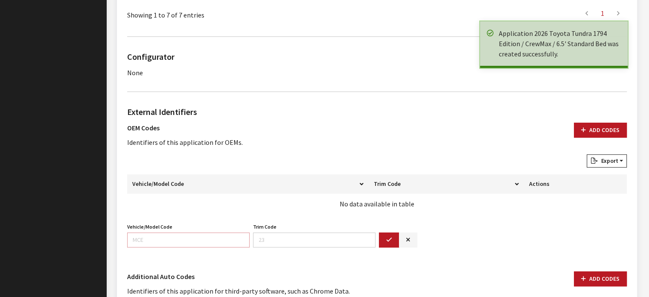
click at [234, 240] on input "Vehicle/Model Code" at bounding box center [188, 239] width 123 height 15
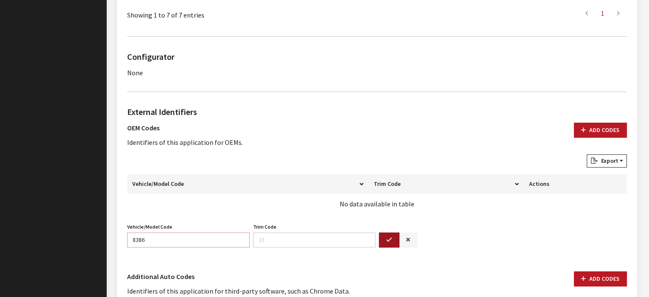
type input "8386"
click at [390, 242] on button "button" at bounding box center [389, 239] width 20 height 15
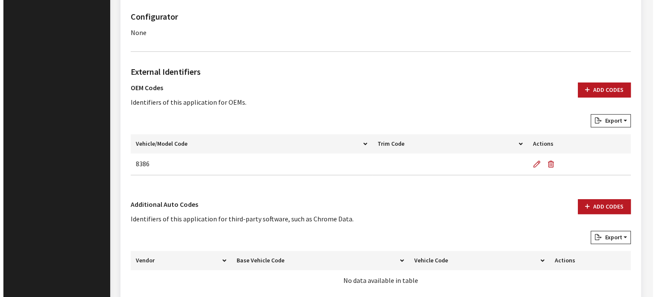
scroll to position [598, 0]
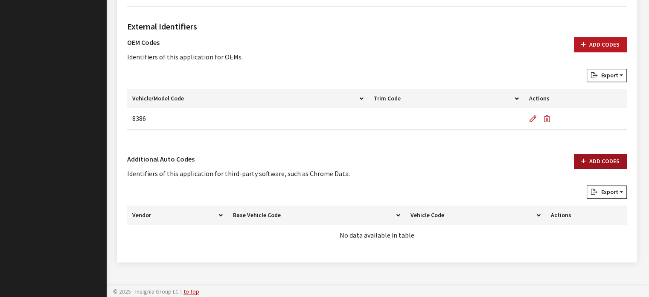
click at [592, 157] on button "Add Codes" at bounding box center [600, 161] width 53 height 15
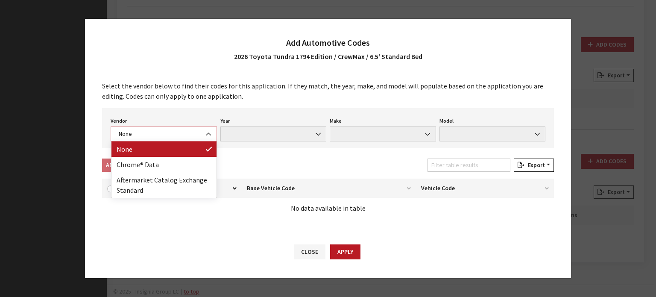
click at [178, 132] on span "None" at bounding box center [163, 133] width 95 height 9
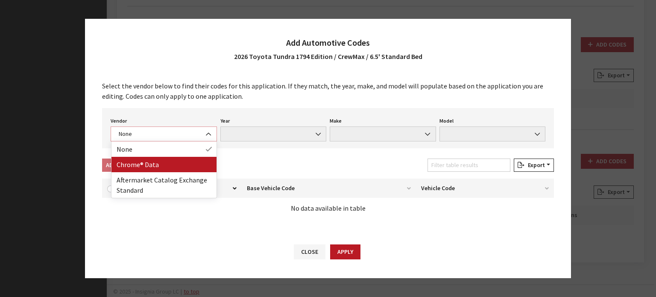
select select "4"
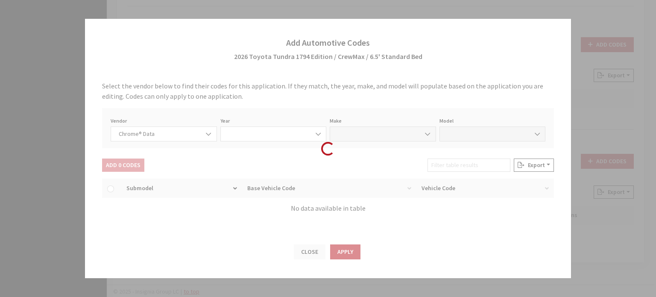
select select "2026"
click at [287, 135] on div "Loading..." at bounding box center [328, 148] width 656 height 297
select select "39"
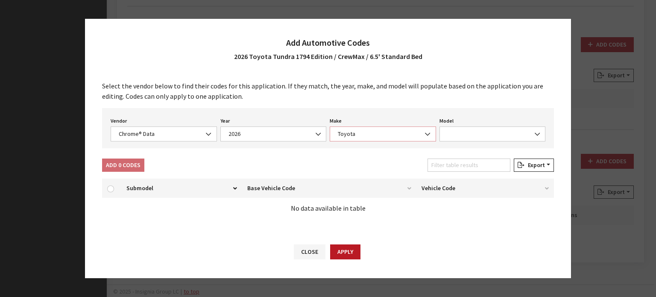
click at [411, 138] on span "Toyota" at bounding box center [382, 133] width 95 height 9
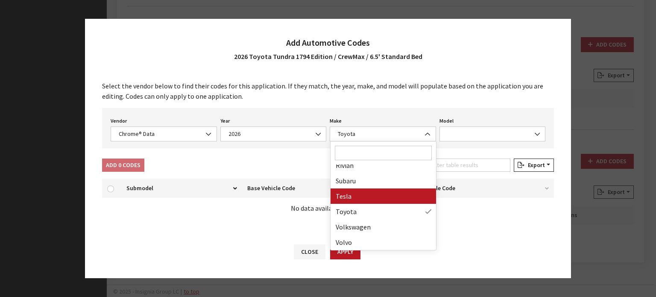
click at [473, 143] on div "Vendor None Chrome® Data Aftermarket Catalog Exchange Standard Chrome® Data Yea…" at bounding box center [328, 128] width 452 height 40
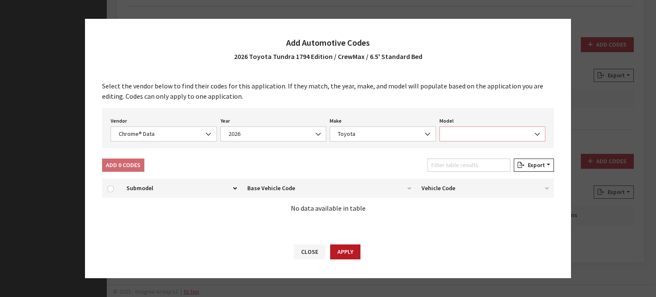
click at [473, 135] on span at bounding box center [492, 133] width 106 height 15
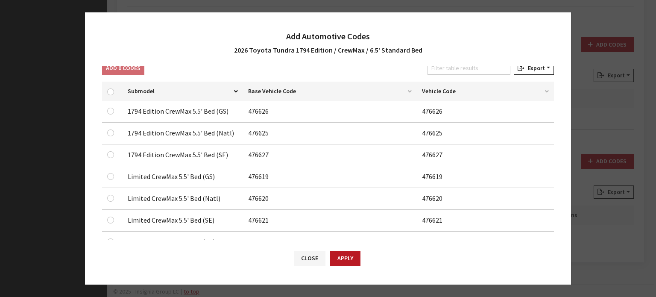
scroll to position [43, 0]
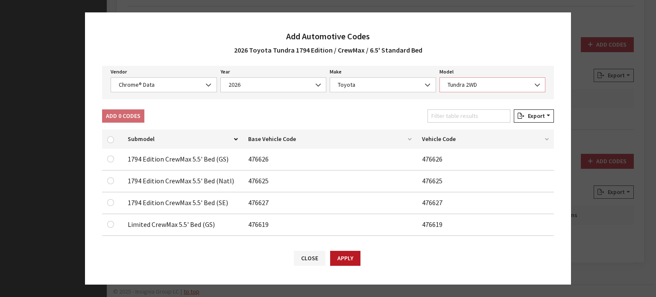
click at [464, 80] on span "Tundra 2WD" at bounding box center [492, 84] width 95 height 9
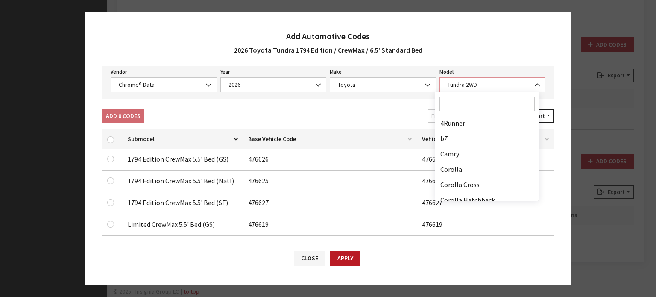
scroll to position [222, 0]
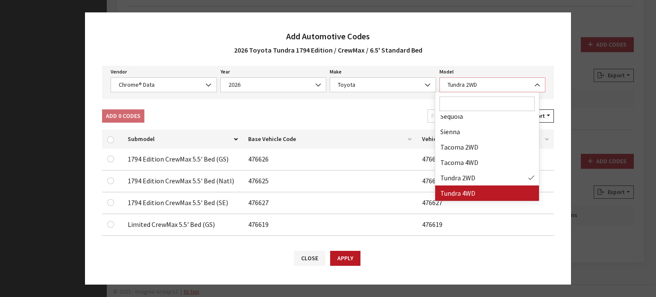
select select "71703"
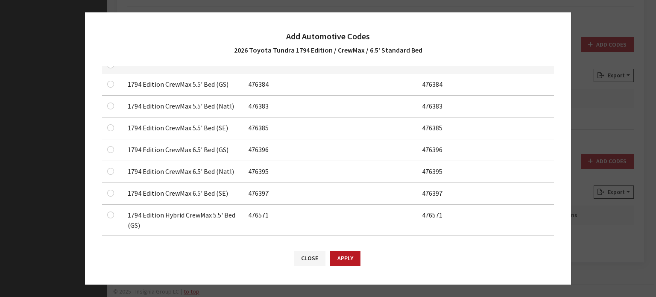
scroll to position [128, 0]
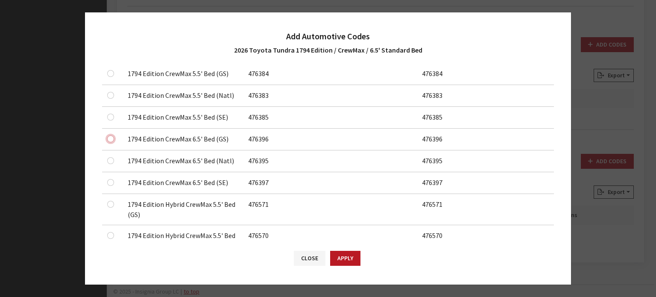
click at [113, 140] on input "checkbox" at bounding box center [110, 138] width 7 height 7
checkbox input "true"
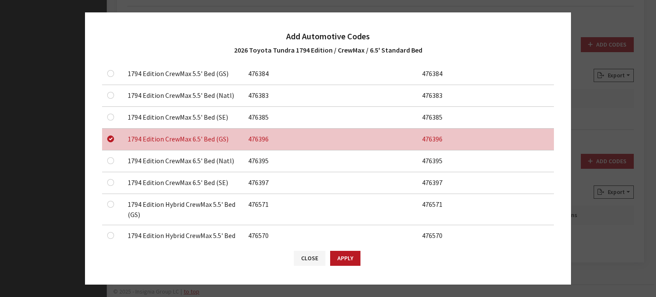
click at [115, 160] on div at bounding box center [112, 160] width 10 height 10
click at [111, 158] on input "checkbox" at bounding box center [110, 160] width 7 height 7
checkbox input "true"
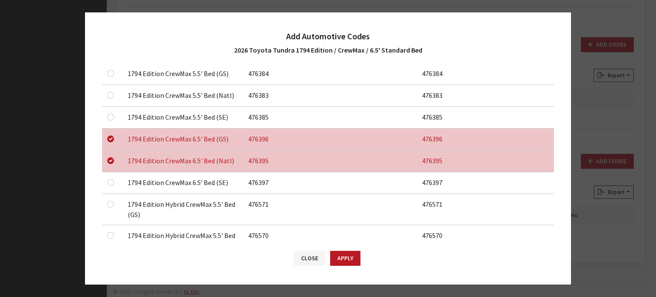
click at [113, 191] on td at bounding box center [112, 183] width 20 height 22
click at [111, 184] on input "checkbox" at bounding box center [110, 182] width 7 height 7
checkbox input "true"
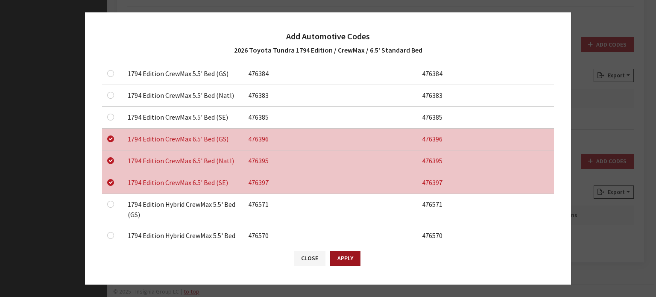
click at [345, 254] on button "Apply" at bounding box center [345, 258] width 30 height 15
checkbox input "false"
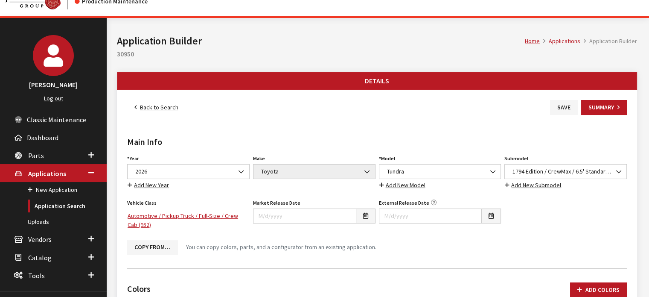
scroll to position [0, 0]
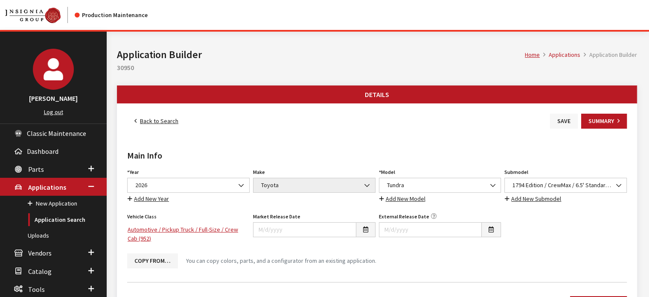
click at [562, 122] on button "Save" at bounding box center [564, 121] width 28 height 15
click at [147, 129] on div "Main Info Year Select Year [DATE] 2025 2024 2023 2022 2021 2020 2019 2018 2017 …" at bounding box center [377, 201] width 503 height 146
click at [147, 128] on link "Back to Search" at bounding box center [156, 121] width 58 height 15
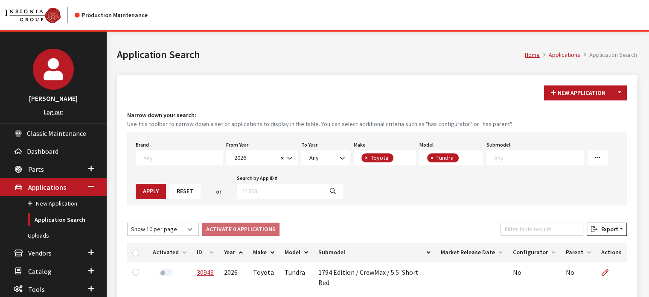
scroll to position [69, 0]
click at [431, 155] on span "×" at bounding box center [432, 158] width 3 height 8
select select
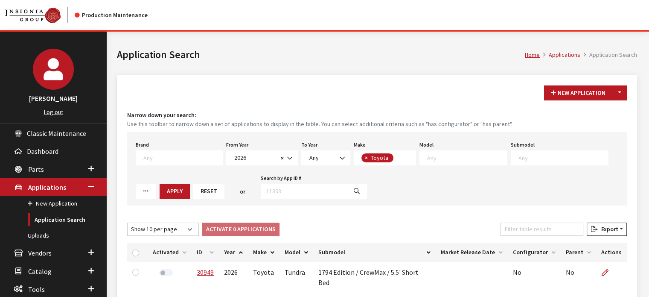
scroll to position [71, 0]
click at [427, 157] on textarea "Search" at bounding box center [467, 158] width 80 height 8
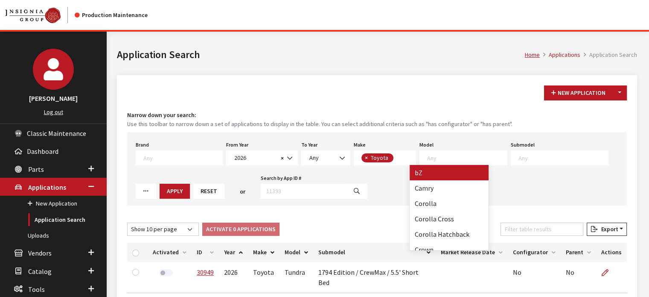
select select "1428"
select select
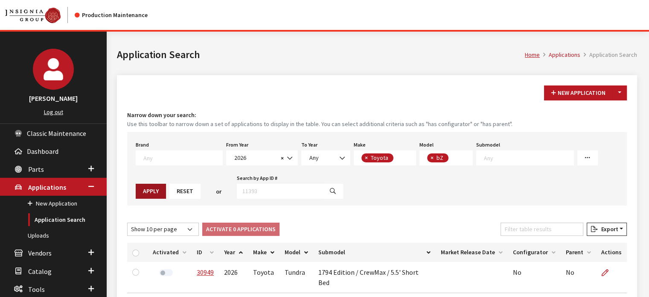
click at [166, 184] on button "Apply" at bounding box center [151, 191] width 30 height 15
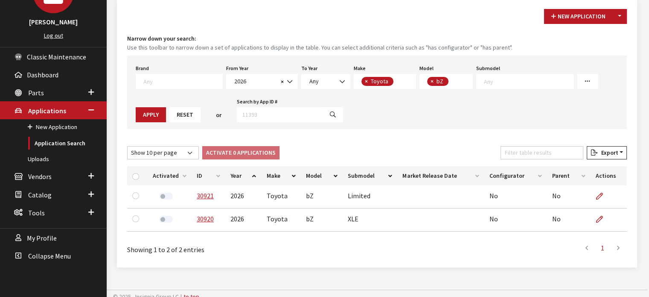
scroll to position [82, 0]
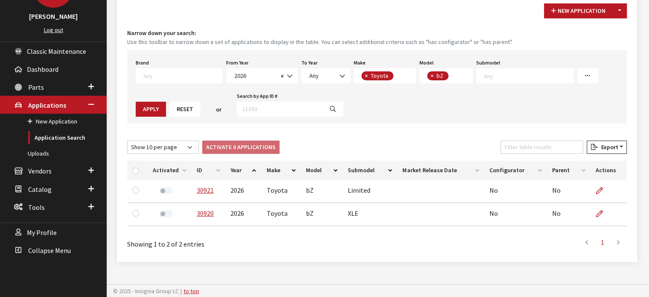
click at [208, 167] on th "ID" at bounding box center [209, 170] width 34 height 19
click at [135, 169] on input "checkbox" at bounding box center [135, 170] width 7 height 7
checkbox input "true"
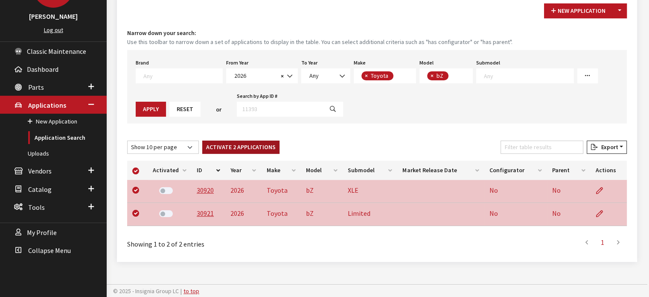
click at [221, 146] on button "Activate 2 Applications" at bounding box center [240, 146] width 77 height 13
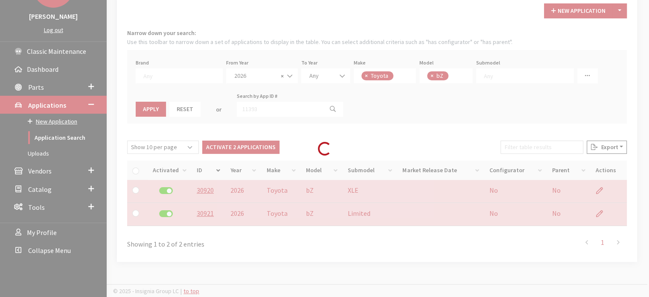
checkbox input "false"
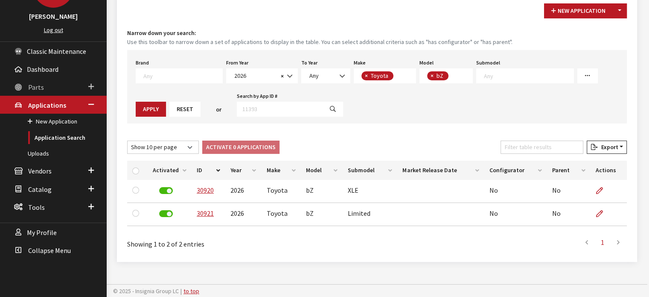
drag, startPoint x: 33, startPoint y: 89, endPoint x: 38, endPoint y: 117, distance: 28.5
click at [33, 89] on span "Parts" at bounding box center [36, 87] width 16 height 9
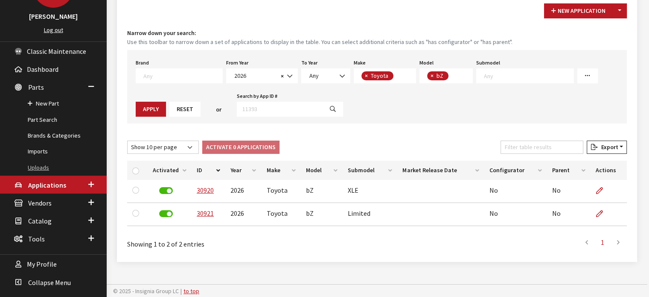
click at [41, 165] on link "Uploads" at bounding box center [53, 168] width 107 height 16
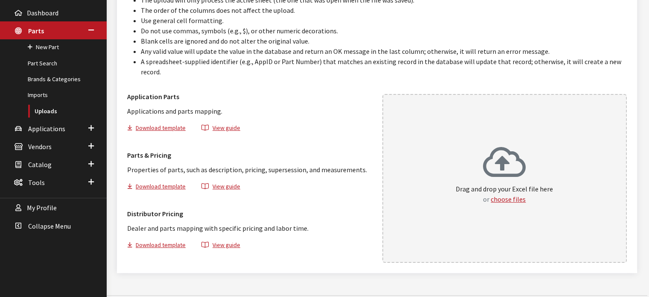
scroll to position [139, 0]
click at [544, 168] on div "Drag and drop your Excel file here or choose files" at bounding box center [504, 174] width 97 height 58
click at [26, 61] on link "Part Search" at bounding box center [53, 63] width 107 height 16
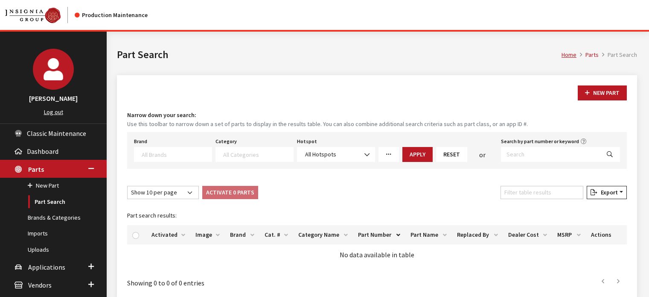
select select
click at [528, 158] on input "Search by part number or keyword" at bounding box center [550, 154] width 99 height 15
paste input "PS936-42231-11"
type input "PS936-42231-11"
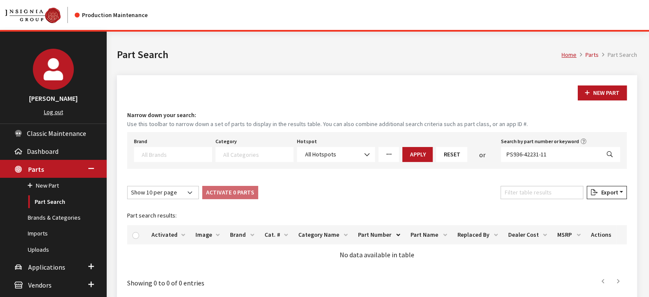
select select
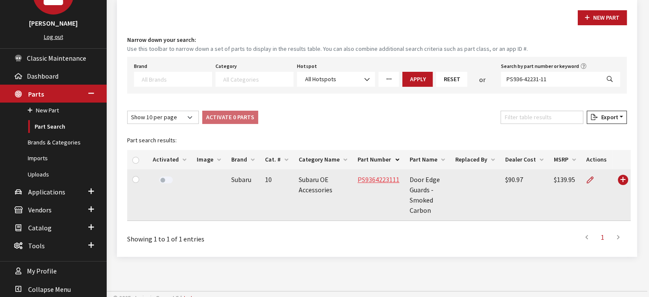
scroll to position [81, 0]
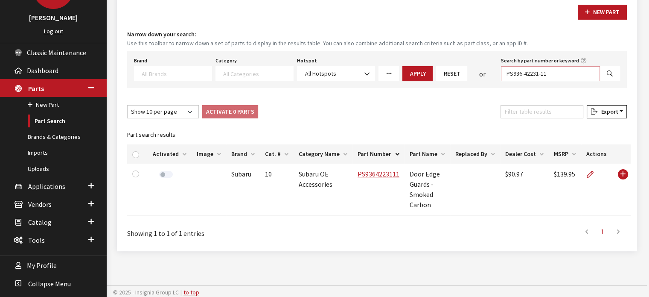
click at [561, 74] on input "PS936-42231-11" at bounding box center [550, 73] width 99 height 15
type input "PS936-42231-11"
click at [606, 74] on button "Search" at bounding box center [610, 73] width 20 height 15
select select
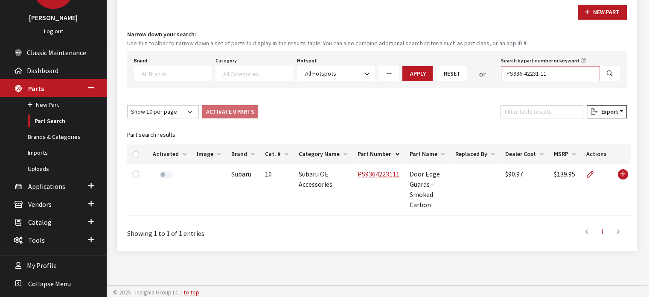
click at [532, 74] on input "PS936-42231-11" at bounding box center [550, 73] width 99 height 15
paste input "26"
type input "PS936-42231-26"
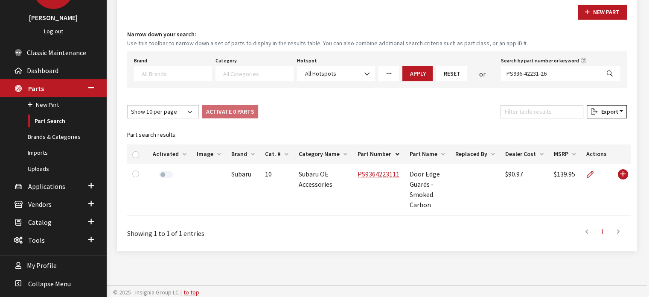
select select
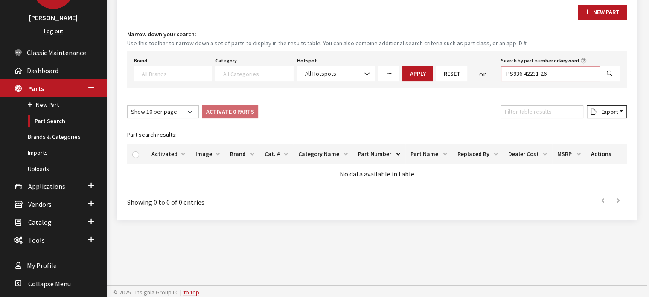
click at [569, 71] on input "PS936-42231-26" at bounding box center [550, 73] width 99 height 15
type input "PS936-42231-26"
select select
click at [45, 184] on span "Applications" at bounding box center [46, 186] width 37 height 9
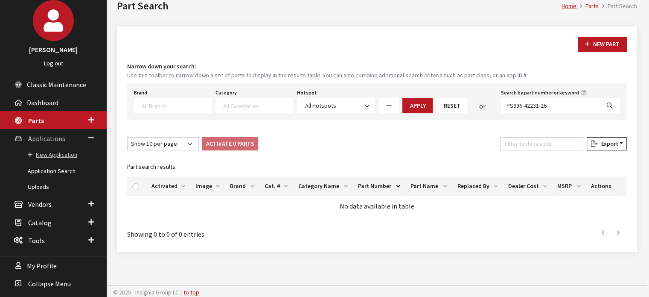
scroll to position [49, 0]
click at [57, 164] on link "Application Search" at bounding box center [53, 171] width 107 height 16
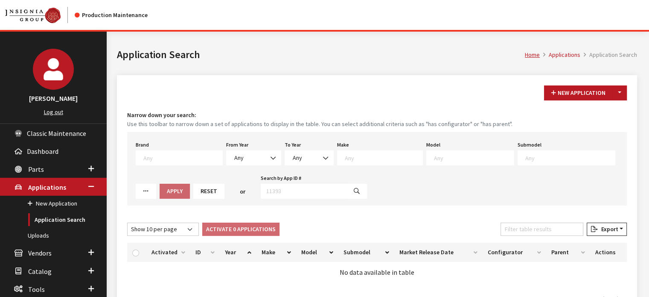
click at [250, 169] on div "Brand Any Acura Alfa Romeo Audi Bentley BMW DoubleTake [PERSON_NAME] Honda Hyun…" at bounding box center [377, 168] width 500 height 73
click at [251, 159] on span "Any" at bounding box center [254, 157] width 44 height 9
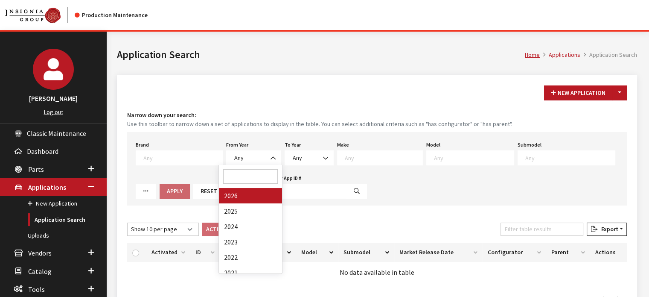
drag, startPoint x: 248, startPoint y: 183, endPoint x: 319, endPoint y: 143, distance: 81.4
click at [0, 0] on div "Loading..." at bounding box center [0, 0] width 0 height 0
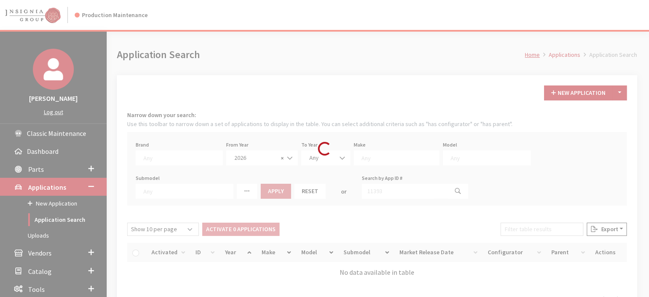
select select "2026"
select select
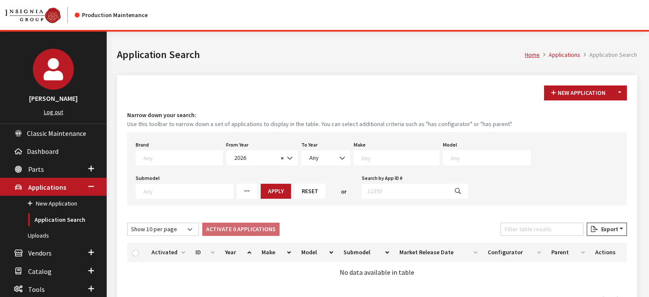
click at [381, 160] on textarea "Search" at bounding box center [401, 158] width 78 height 8
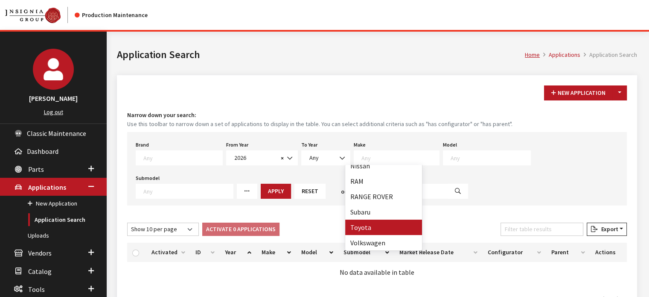
select select "20"
select select
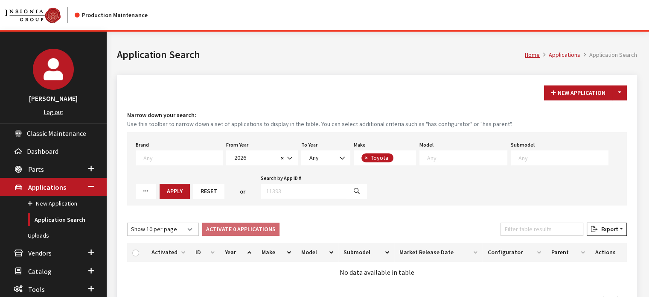
scroll to position [127, 0]
click at [464, 161] on span at bounding box center [464, 157] width 88 height 15
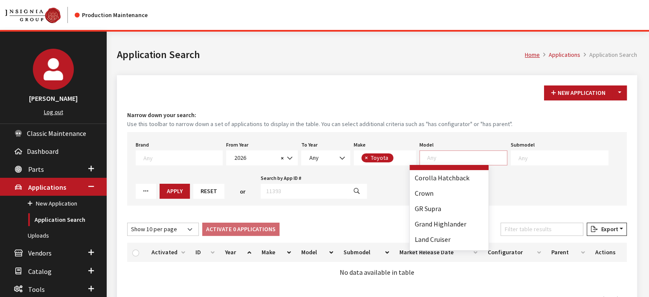
scroll to position [99, 0]
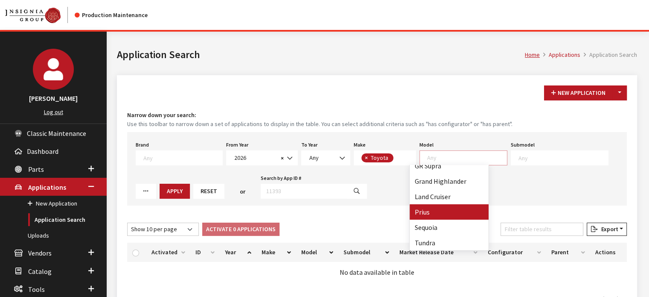
select select "242"
select select
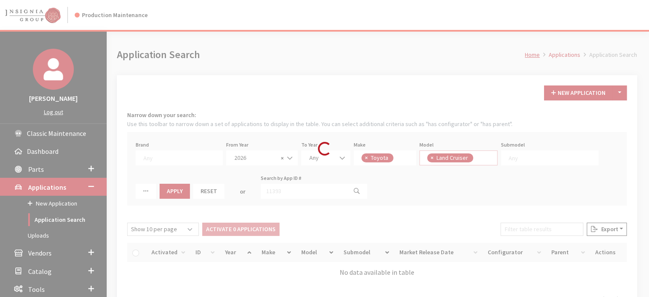
scroll to position [71, 0]
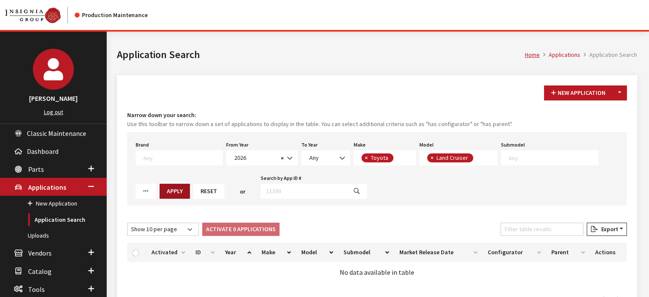
click at [160, 196] on button "Apply" at bounding box center [175, 191] width 30 height 15
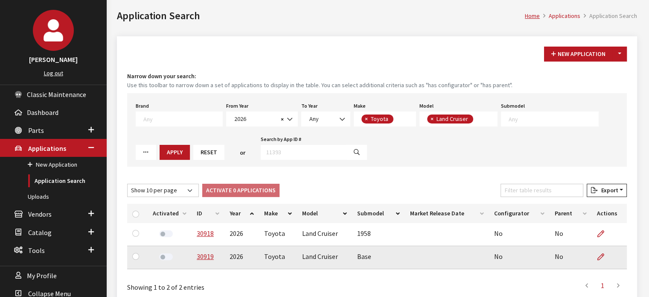
scroll to position [82, 0]
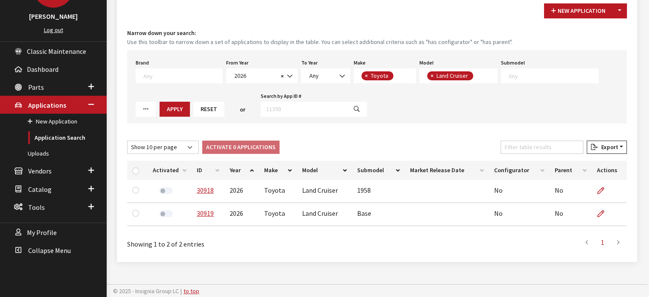
click at [204, 172] on th "ID" at bounding box center [208, 170] width 33 height 19
click at [134, 171] on div at bounding box center [137, 170] width 10 height 9
click at [136, 169] on input "checkbox" at bounding box center [135, 170] width 7 height 7
checkbox input "true"
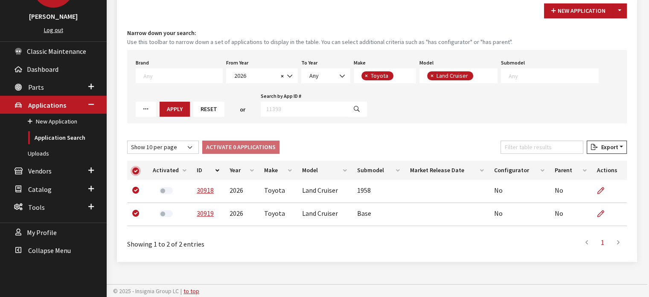
checkbox input "true"
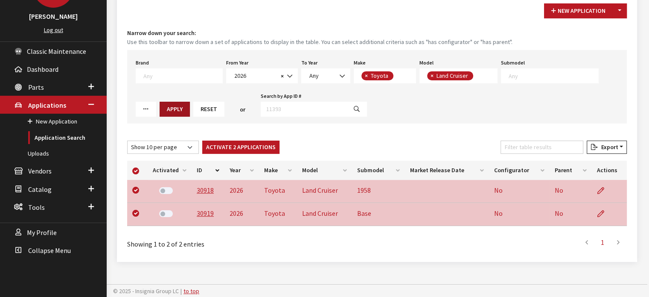
click at [160, 110] on button "Apply" at bounding box center [175, 109] width 30 height 15
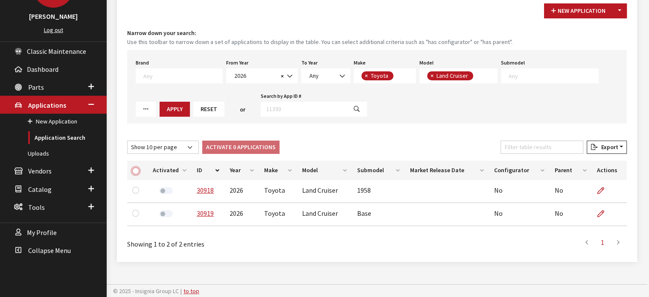
drag, startPoint x: 133, startPoint y: 169, endPoint x: 143, endPoint y: 167, distance: 10.3
click at [134, 168] on input "checkbox" at bounding box center [135, 170] width 7 height 7
checkbox input "true"
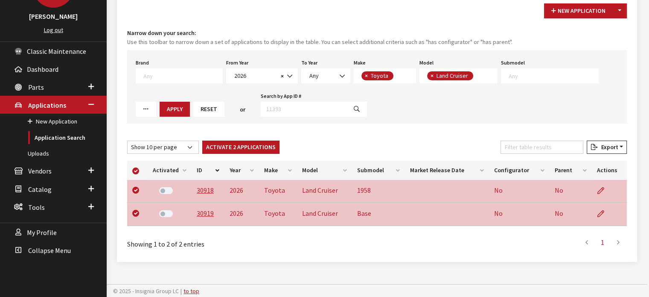
click at [222, 139] on div "New Application Toggle Dropdown New From Existing... Narrow down your search: U…" at bounding box center [377, 127] width 520 height 269
drag, startPoint x: 234, startPoint y: 143, endPoint x: 272, endPoint y: 136, distance: 38.3
click at [235, 143] on button "Activate 2 Applications" at bounding box center [240, 146] width 77 height 13
checkbox input "false"
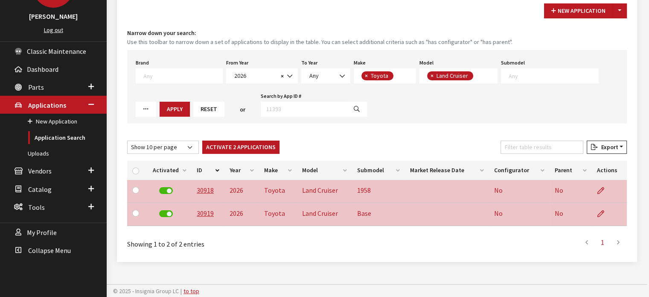
checkbox input "false"
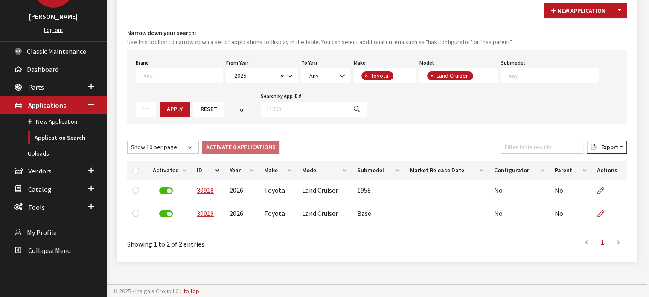
click at [431, 75] on span "×" at bounding box center [432, 76] width 3 height 8
select select
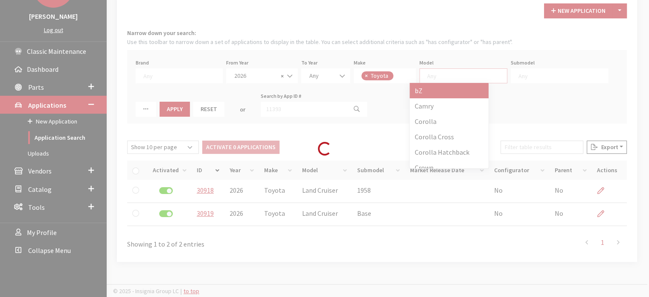
scroll to position [0, 0]
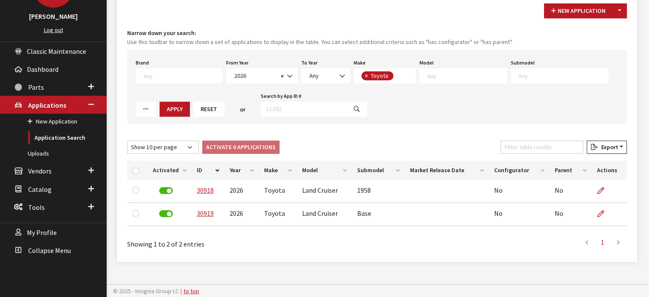
click at [427, 78] on textarea "Search" at bounding box center [467, 76] width 80 height 8
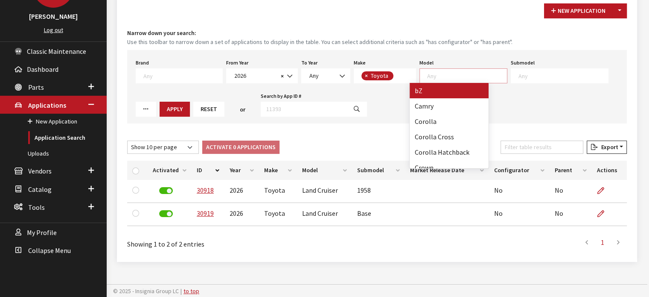
select select "1428"
select select
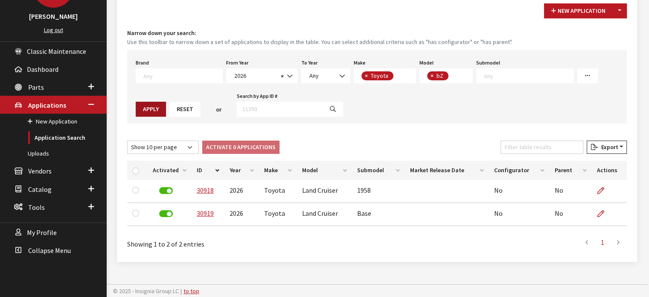
click at [168, 102] on div "Apply" at bounding box center [151, 109] width 34 height 15
click at [166, 102] on button "Apply" at bounding box center [151, 109] width 30 height 15
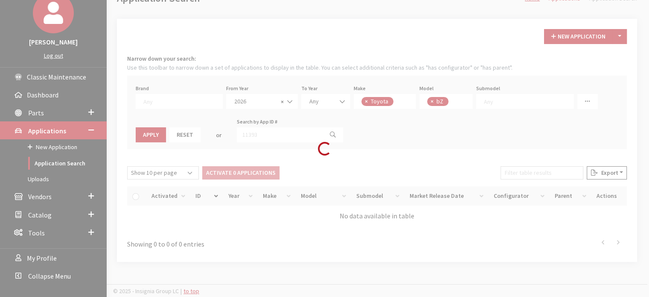
scroll to position [82, 0]
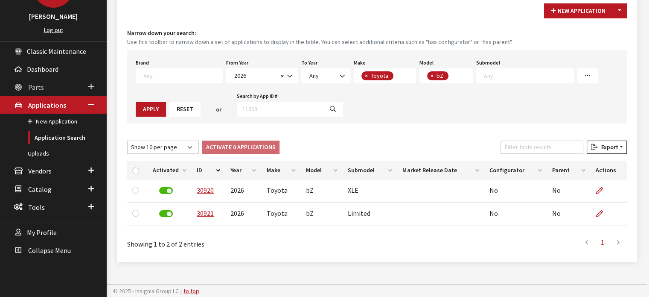
click at [30, 80] on link "Parts" at bounding box center [53, 87] width 107 height 18
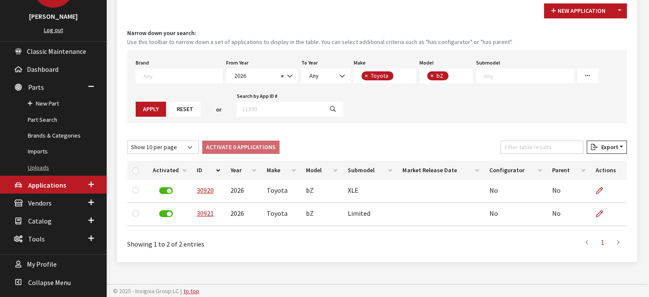
click at [47, 166] on link "Uploads" at bounding box center [53, 168] width 107 height 16
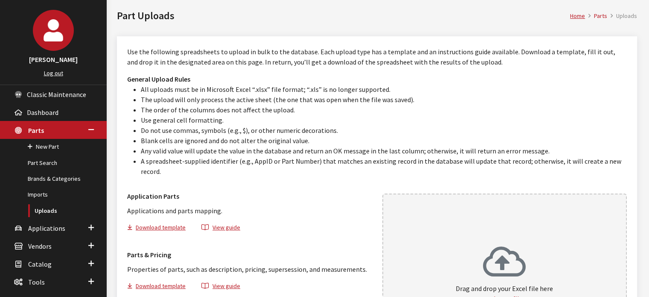
scroll to position [128, 0]
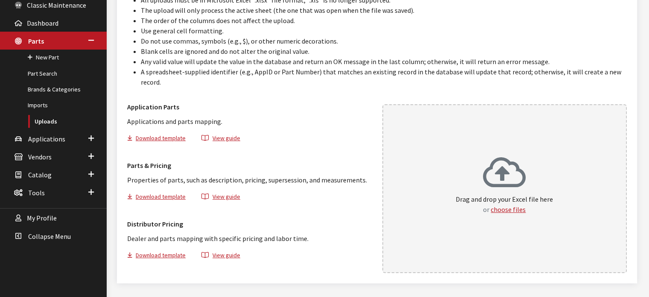
click at [533, 194] on p "Drag and drop your Excel file here or choose files" at bounding box center [504, 204] width 97 height 20
click at [54, 143] on link "Applications" at bounding box center [53, 138] width 107 height 18
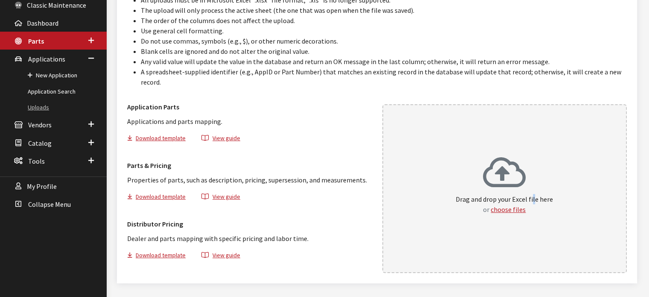
click at [60, 102] on link "Uploads" at bounding box center [53, 107] width 107 height 16
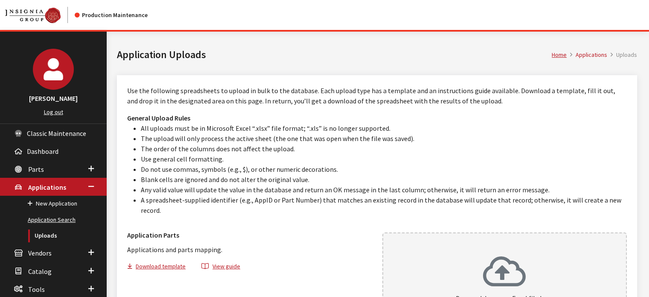
click at [50, 218] on link "Application Search" at bounding box center [53, 220] width 107 height 16
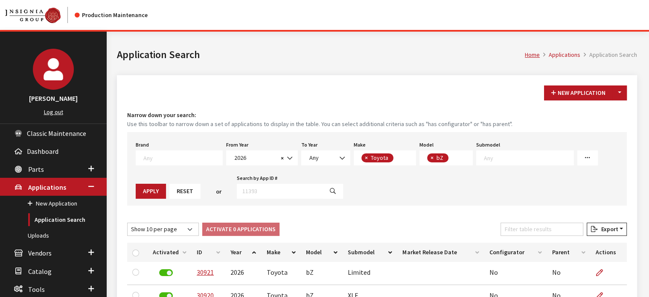
scroll to position [116, 0]
click at [431, 159] on span "×" at bounding box center [432, 158] width 3 height 8
select select
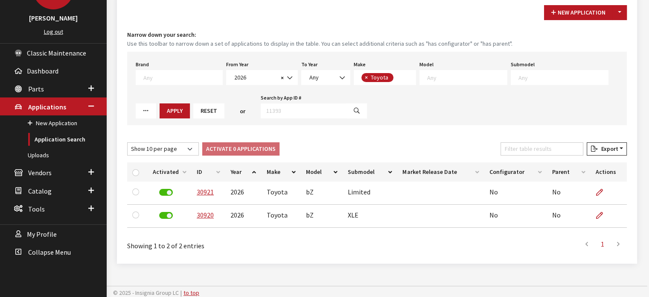
scroll to position [82, 0]
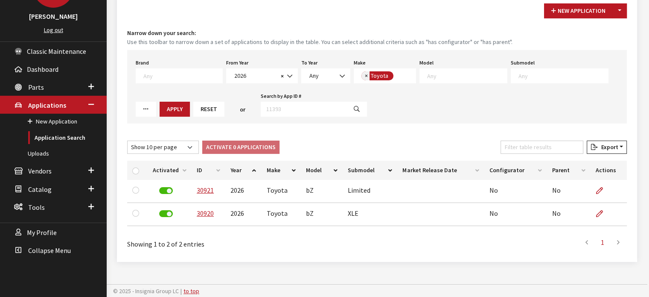
click at [362, 74] on button "×" at bounding box center [366, 75] width 9 height 9
select select
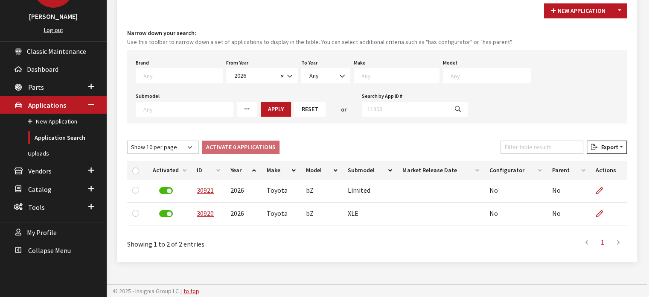
scroll to position [127, 0]
click at [362, 74] on textarea "Search" at bounding box center [401, 76] width 78 height 8
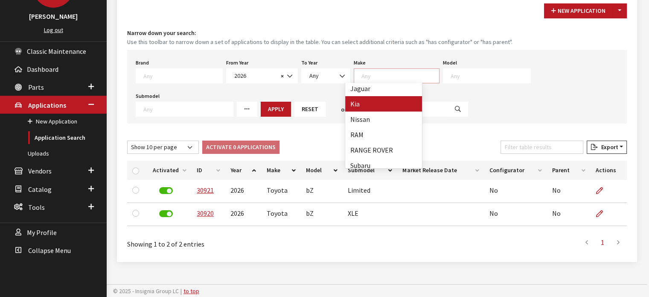
scroll to position [207, 0]
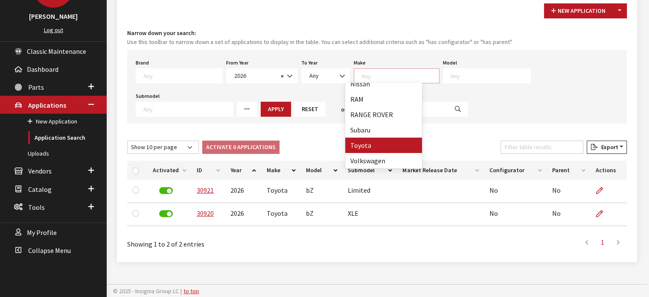
drag, startPoint x: 375, startPoint y: 146, endPoint x: 394, endPoint y: 121, distance: 31.1
select select "20"
select select
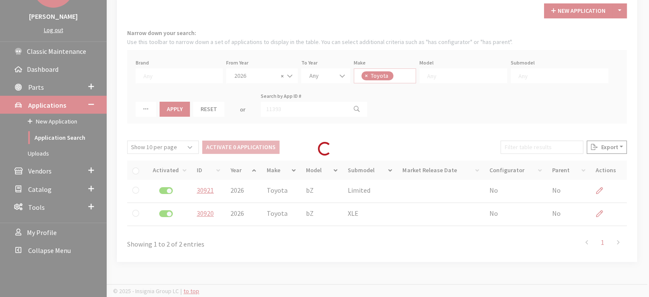
scroll to position [127, 0]
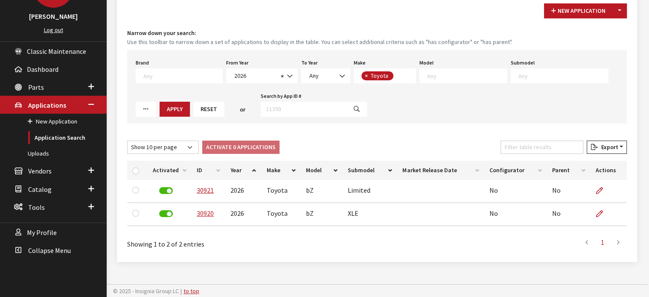
click at [466, 71] on span at bounding box center [466, 75] width 82 height 8
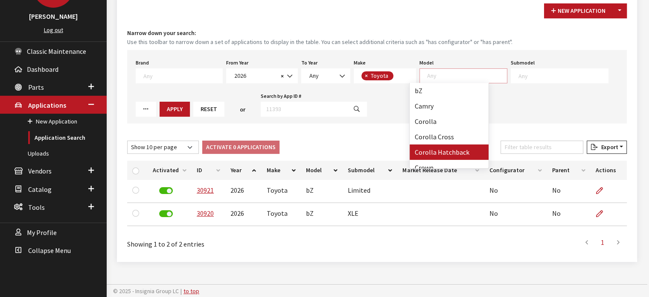
select select "1010"
select select
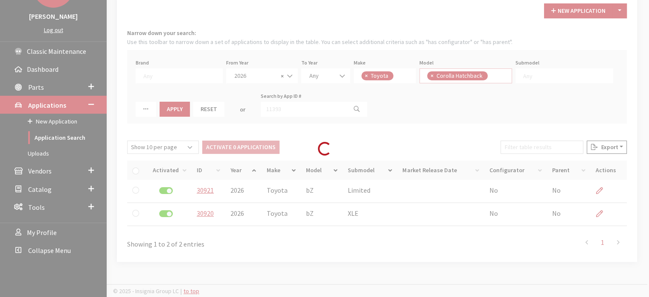
scroll to position [39, 0]
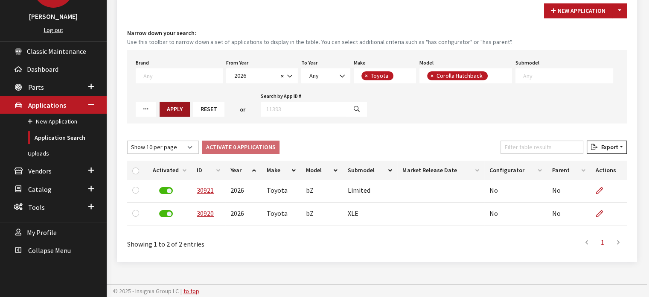
click at [160, 110] on button "Apply" at bounding box center [175, 109] width 30 height 15
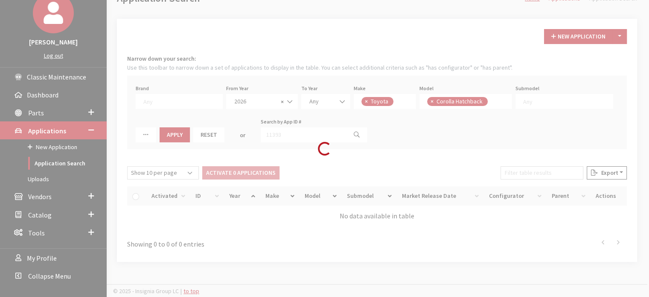
scroll to position [82, 0]
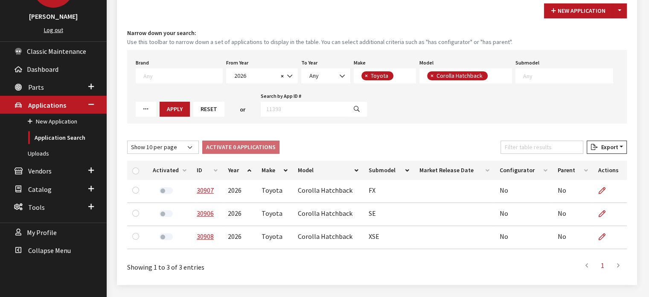
click at [210, 168] on th "ID" at bounding box center [207, 170] width 31 height 19
click at [139, 170] on div at bounding box center [137, 170] width 10 height 9
click at [133, 170] on input "checkbox" at bounding box center [135, 170] width 7 height 7
checkbox input "true"
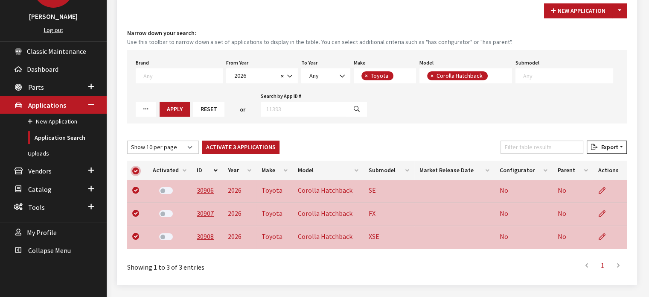
checkbox input "true"
click at [253, 142] on button "Activate 3 Applications" at bounding box center [240, 146] width 77 height 13
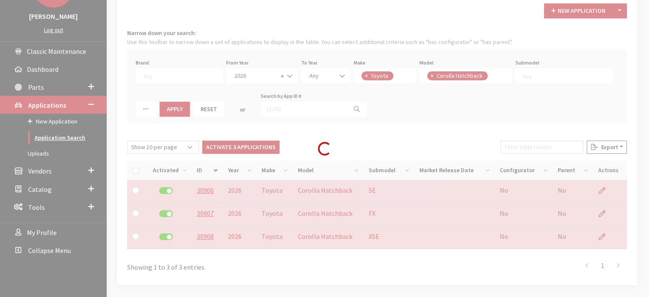
checkbox input "false"
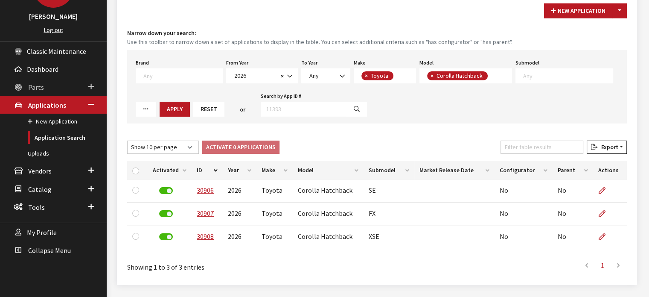
click at [34, 85] on span "Parts" at bounding box center [36, 87] width 16 height 9
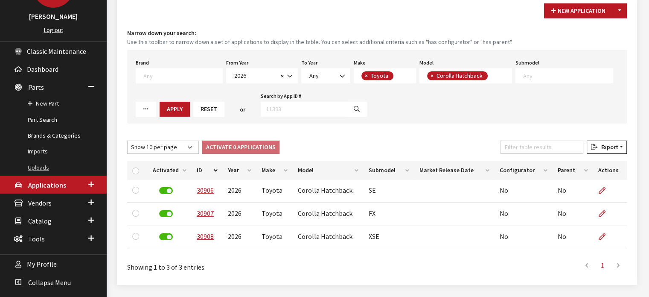
click at [45, 162] on link "Uploads" at bounding box center [53, 168] width 107 height 16
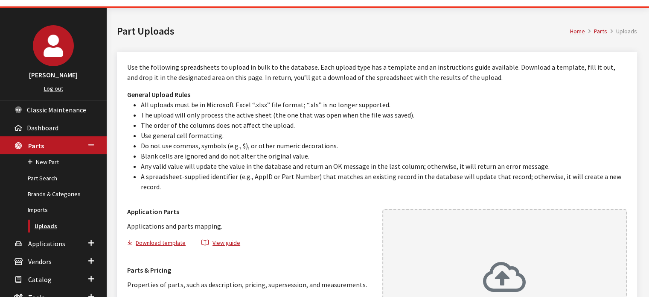
scroll to position [43, 0]
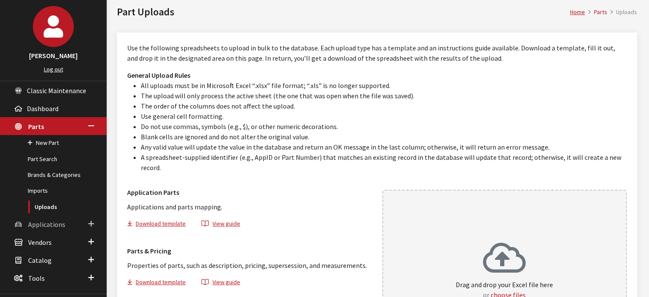
click at [58, 224] on span "Applications" at bounding box center [46, 224] width 37 height 9
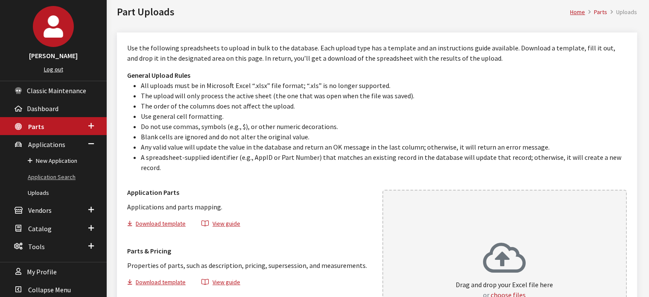
click at [53, 173] on link "Application Search" at bounding box center [53, 177] width 107 height 16
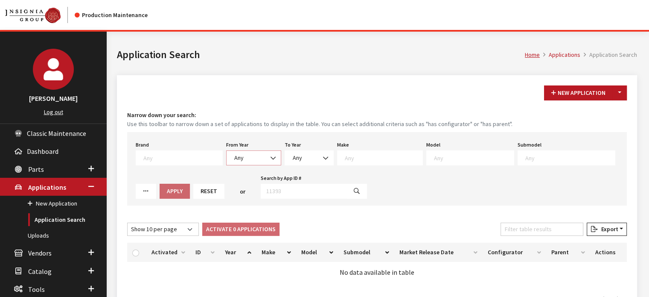
click at [248, 160] on span "Any" at bounding box center [254, 157] width 44 height 9
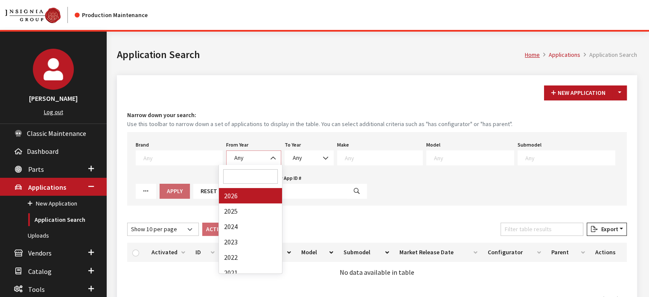
select select "2026"
select select
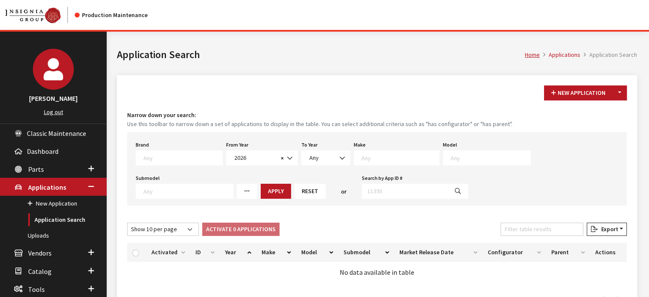
click at [392, 166] on div "Brand Any Acura Alfa Romeo Audi Bentley BMW DoubleTake [PERSON_NAME] Honda Hyun…" at bounding box center [377, 168] width 500 height 73
click at [380, 154] on textarea "Search" at bounding box center [401, 158] width 78 height 8
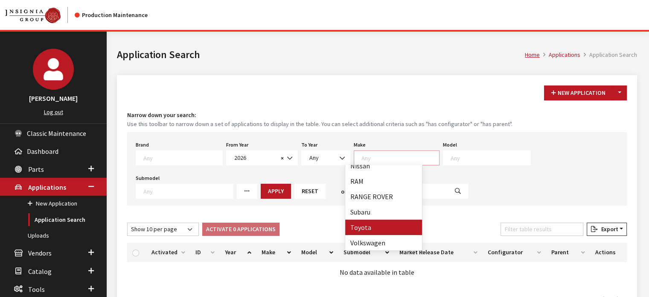
select select "20"
select select
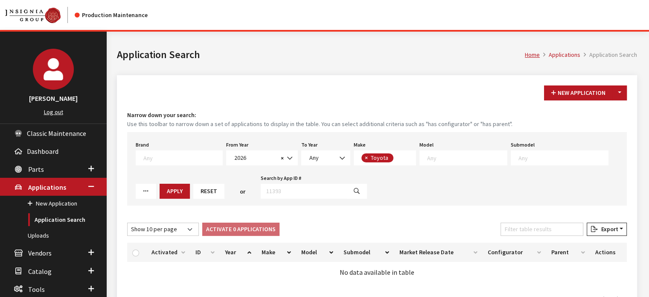
scroll to position [127, 0]
click at [458, 158] on textarea "Search" at bounding box center [467, 158] width 80 height 8
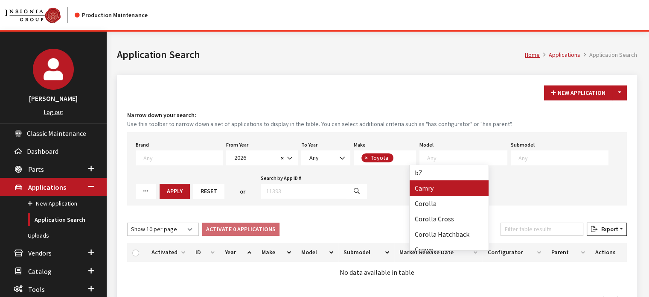
select select "236"
select select
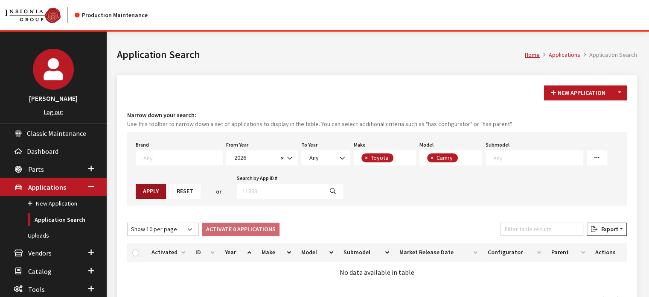
click at [162, 187] on button "Apply" at bounding box center [151, 191] width 30 height 15
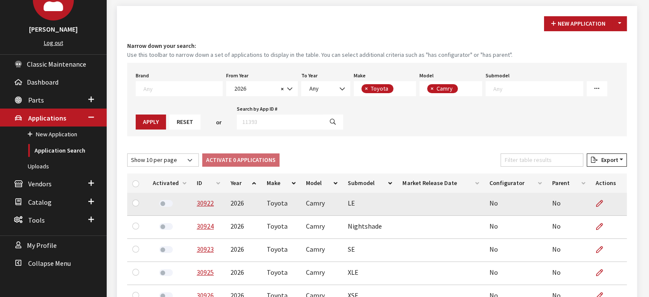
scroll to position [85, 0]
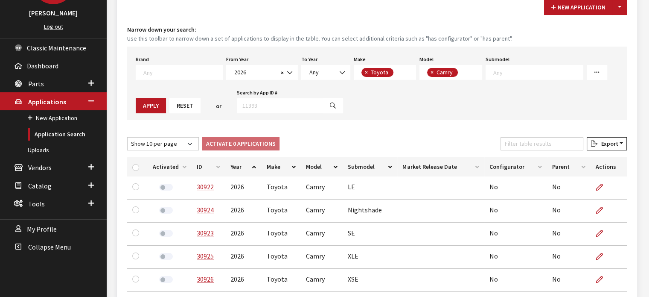
click at [199, 165] on th "ID" at bounding box center [209, 166] width 34 height 19
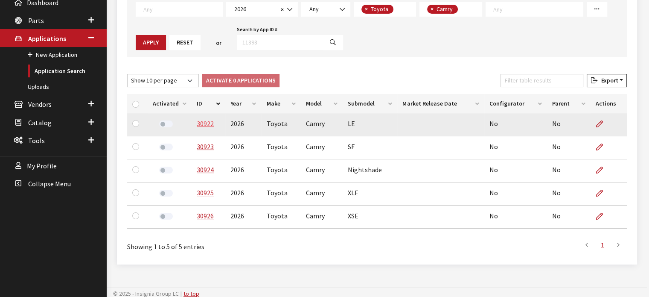
scroll to position [152, 0]
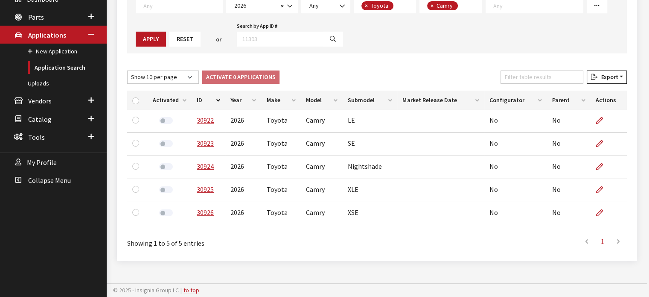
click at [638, 197] on div "New Application Toggle Dropdown New From Existing... Narrow down your search: U…" at bounding box center [377, 97] width 531 height 348
drag, startPoint x: 639, startPoint y: 193, endPoint x: 654, endPoint y: 199, distance: 15.3
click at [640, 193] on div "New Application Toggle Dropdown New From Existing... Narrow down your search: U…" at bounding box center [377, 97] width 531 height 348
drag, startPoint x: 136, startPoint y: 100, endPoint x: 196, endPoint y: 98, distance: 59.8
click at [136, 100] on input "checkbox" at bounding box center [135, 100] width 7 height 7
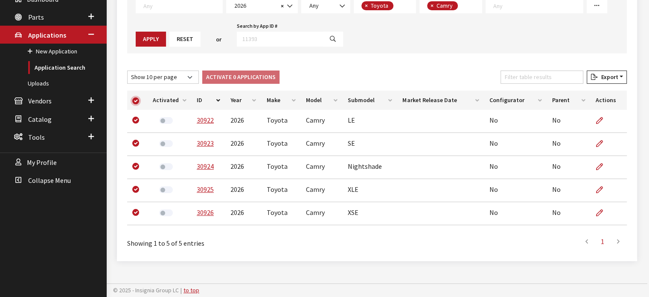
checkbox input "true"
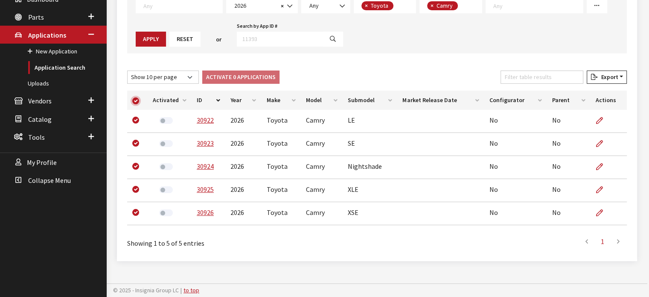
checkbox input "true"
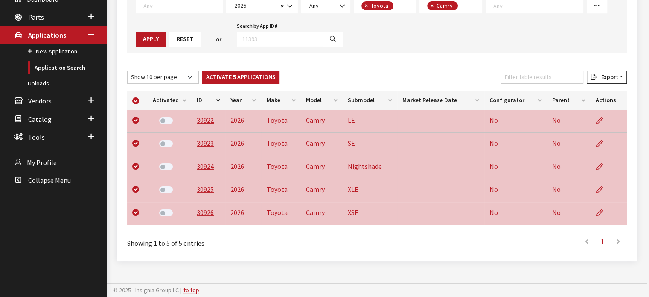
click at [227, 87] on div "Activated ID Year Make Model Submodel Market Release Date Configurator Parent A…" at bounding box center [377, 159] width 510 height 145
click at [229, 79] on button "Activate 5 Applications" at bounding box center [240, 76] width 77 height 13
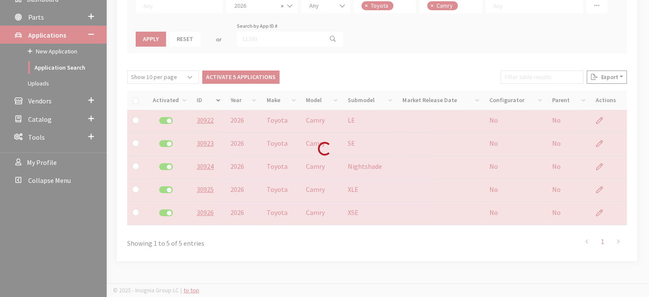
checkbox input "false"
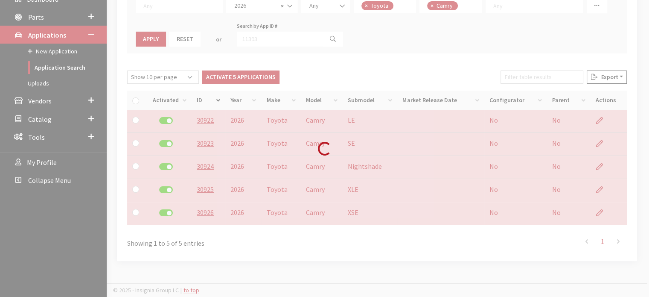
checkbox input "false"
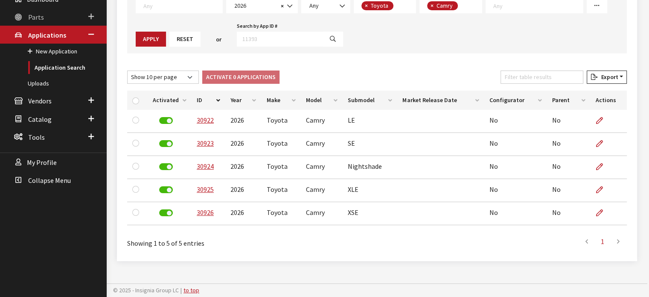
click at [46, 16] on link "Parts" at bounding box center [53, 17] width 107 height 18
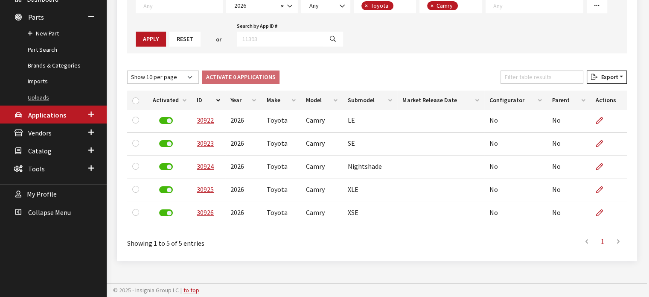
click at [42, 93] on link "Uploads" at bounding box center [53, 98] width 107 height 16
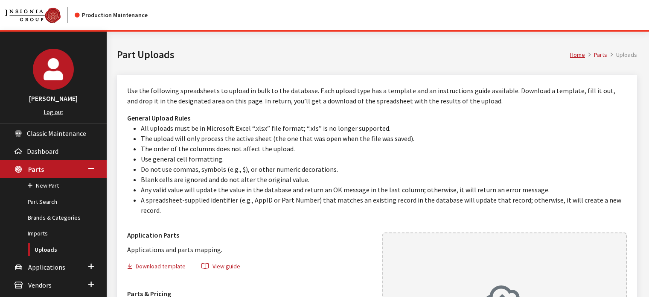
scroll to position [128, 0]
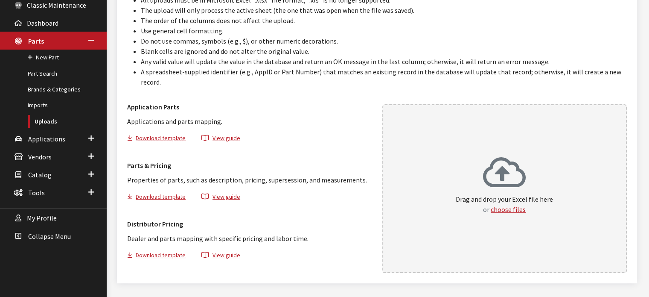
click at [446, 141] on div "Drag and drop your Excel file here or choose files" at bounding box center [504, 188] width 245 height 169
click at [47, 129] on link "Applications" at bounding box center [53, 138] width 107 height 18
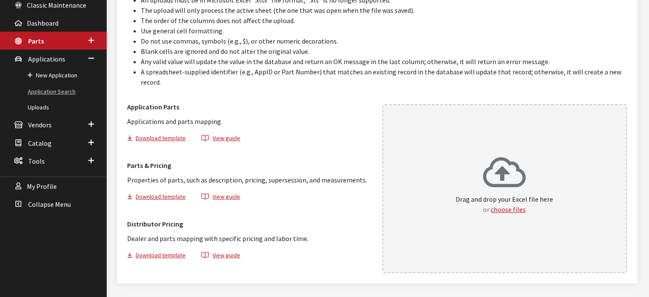
click at [55, 97] on link "Application Search" at bounding box center [53, 92] width 107 height 16
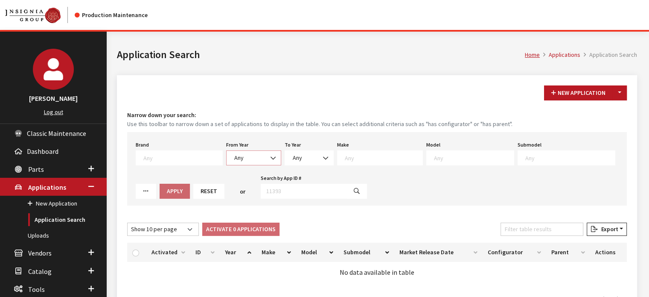
click at [236, 163] on span "Any" at bounding box center [253, 157] width 55 height 15
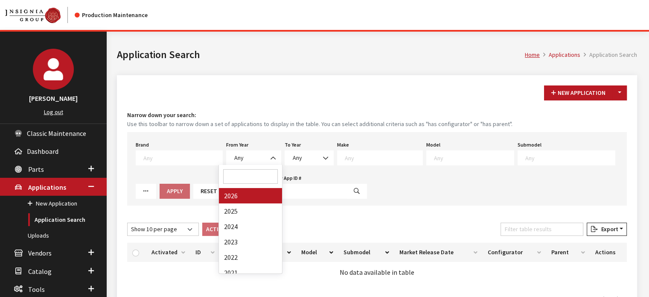
drag, startPoint x: 238, startPoint y: 193, endPoint x: 470, endPoint y: 230, distance: 234.3
select select "2026"
select select
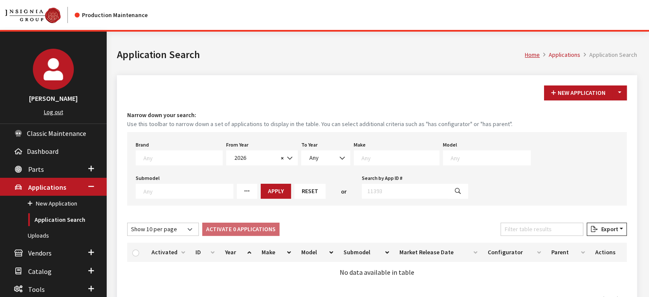
click at [389, 152] on span at bounding box center [397, 157] width 86 height 15
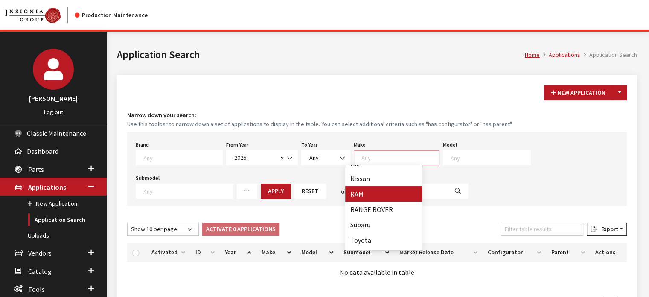
scroll to position [207, 0]
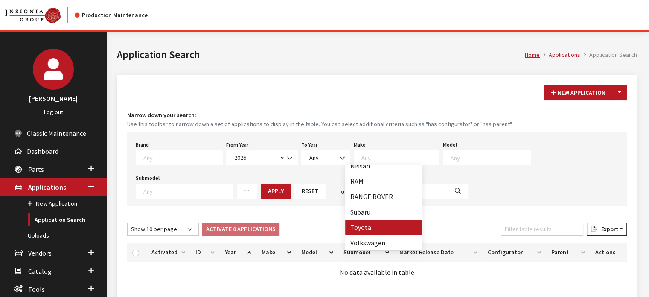
select select "20"
select select
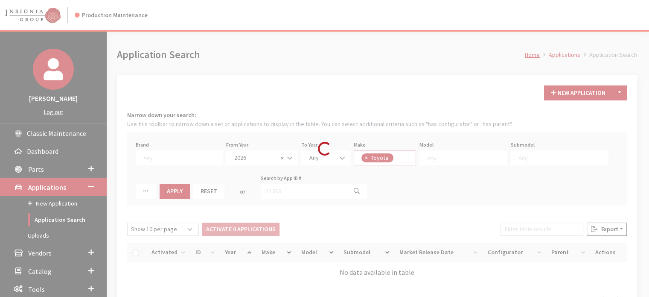
scroll to position [127, 0]
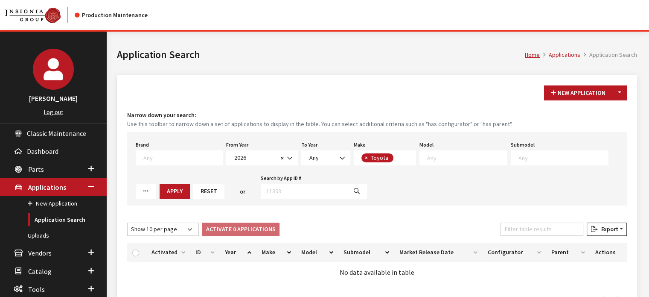
click at [427, 159] on textarea "Search" at bounding box center [467, 158] width 80 height 8
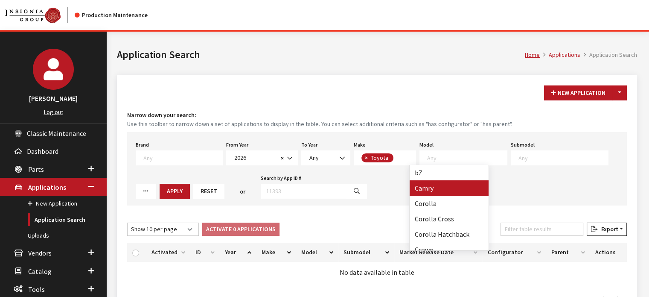
select select "236"
select select
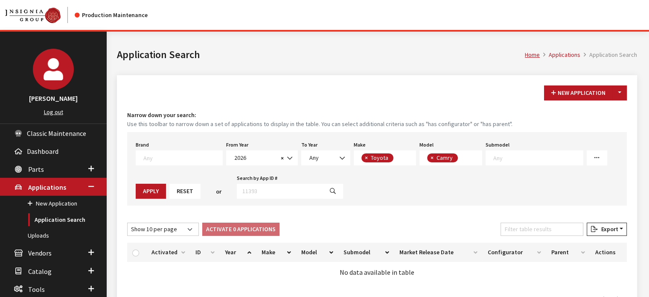
scroll to position [0, 0]
click at [458, 161] on span "× Camry" at bounding box center [451, 157] width 63 height 15
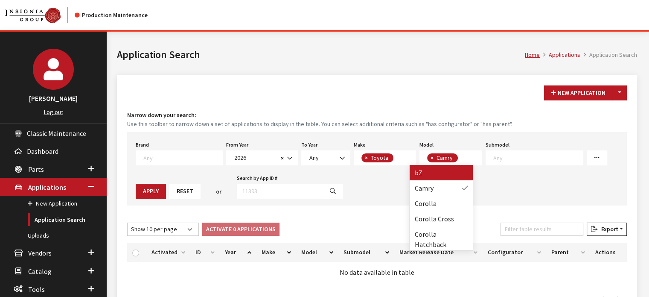
select select "1428"
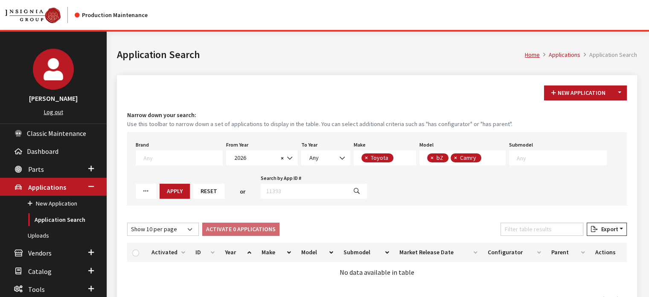
click at [474, 169] on div "Brand Any Acura Alfa Romeo Audi Bentley BMW DoubleTake Ford GM Honda Hyundai In…" at bounding box center [377, 168] width 500 height 73
click at [484, 160] on textarea "Search" at bounding box center [486, 159] width 5 height 8
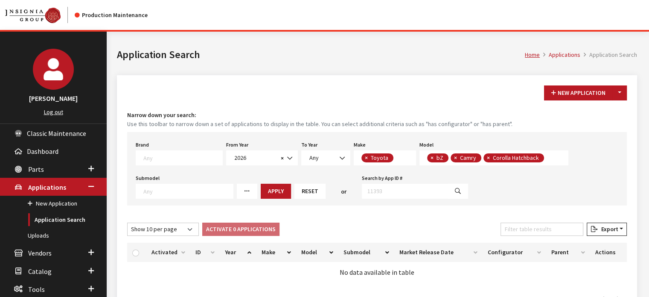
drag, startPoint x: 541, startPoint y: 157, endPoint x: 538, endPoint y: 160, distance: 4.5
click at [541, 157] on span "× bZ × Camry × Corolla Hatchback" at bounding box center [494, 157] width 149 height 15
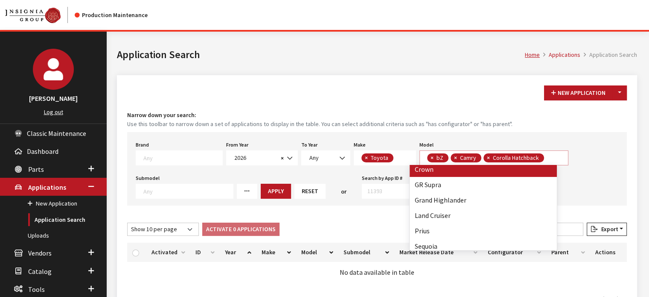
scroll to position [85, 0]
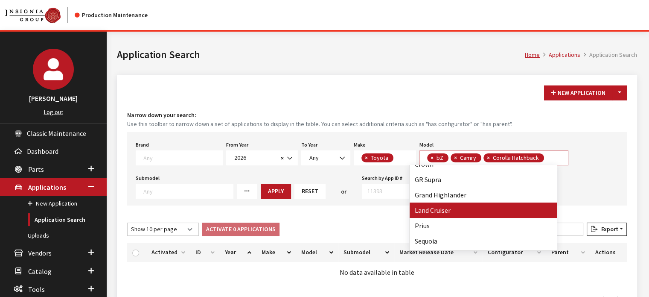
select select
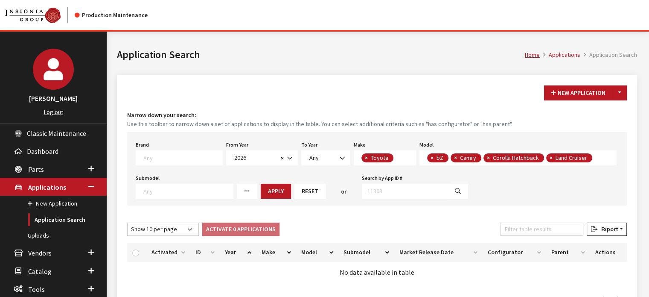
click at [595, 156] on textarea "Search" at bounding box center [597, 159] width 5 height 8
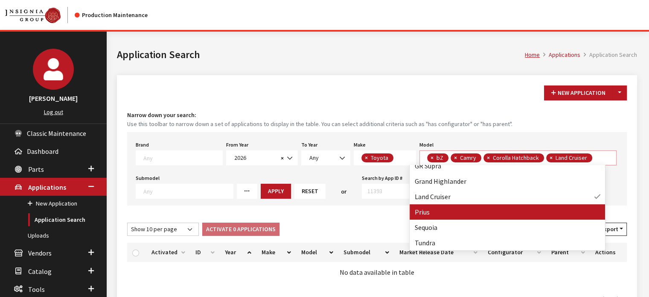
scroll to position [56, 0]
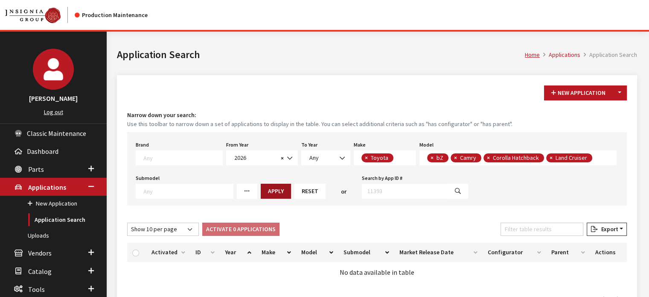
click at [269, 190] on button "Apply" at bounding box center [276, 191] width 30 height 15
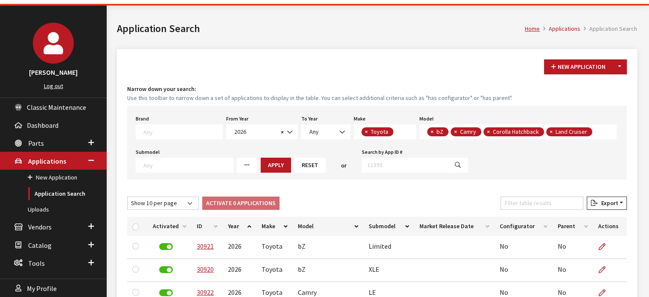
scroll to position [12, 0]
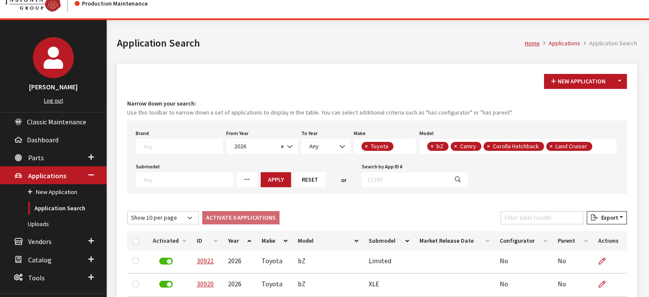
click at [167, 237] on th "Activated" at bounding box center [170, 240] width 44 height 19
click at [168, 237] on th "Activated" at bounding box center [170, 240] width 44 height 19
click at [304, 176] on button "Reset" at bounding box center [310, 179] width 31 height 15
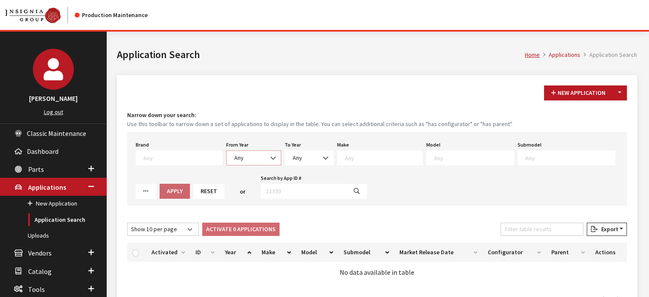
click at [239, 153] on span "Any" at bounding box center [254, 157] width 44 height 9
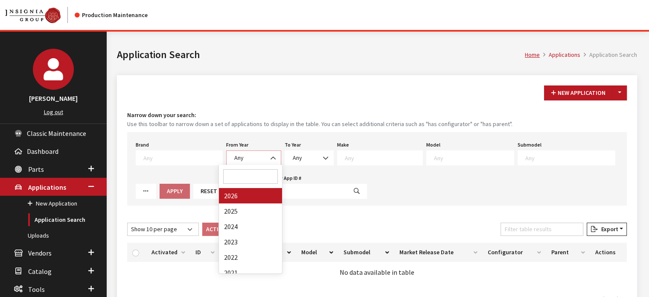
select select "2026"
select select
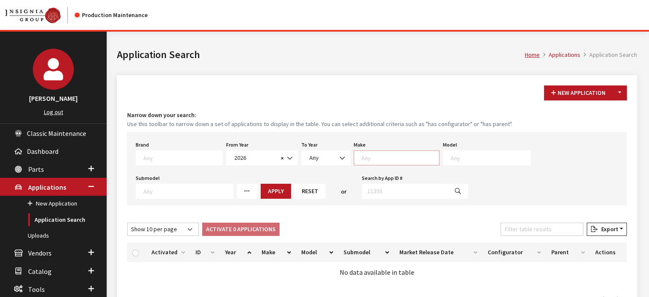
click at [362, 160] on textarea "Search" at bounding box center [401, 158] width 78 height 8
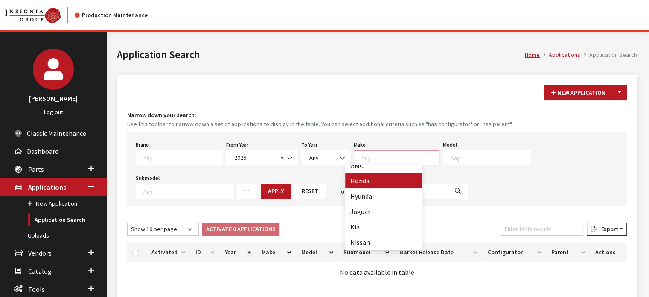
scroll to position [207, 0]
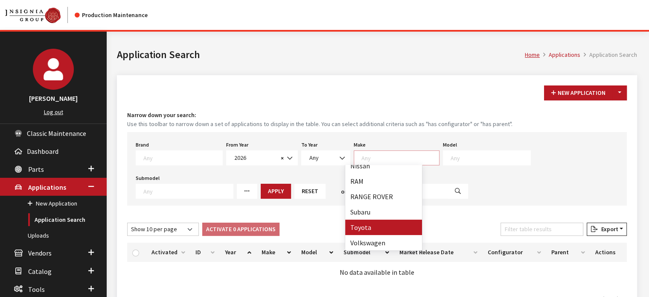
select select "20"
select select
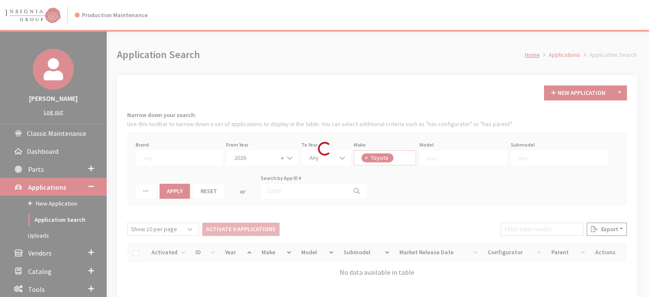
scroll to position [127, 0]
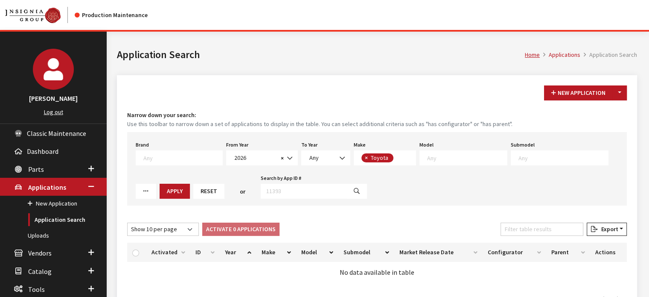
click at [427, 158] on textarea "Search" at bounding box center [467, 158] width 80 height 8
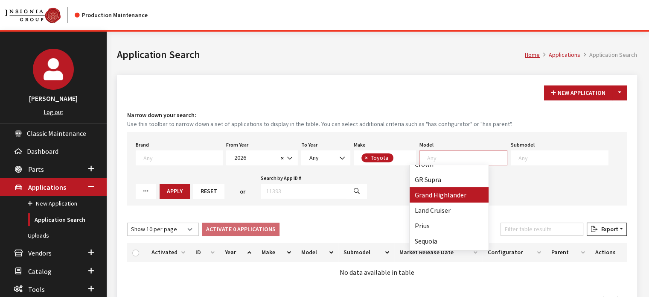
select select "1339"
select select
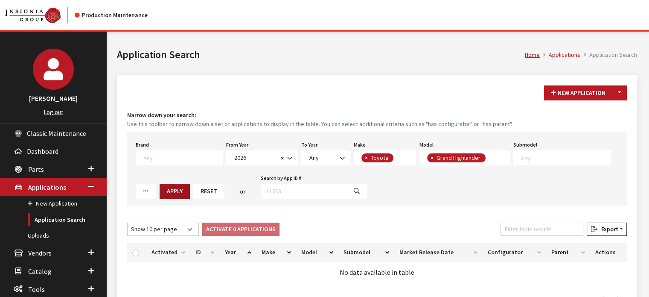
click at [160, 188] on button "Apply" at bounding box center [175, 191] width 30 height 15
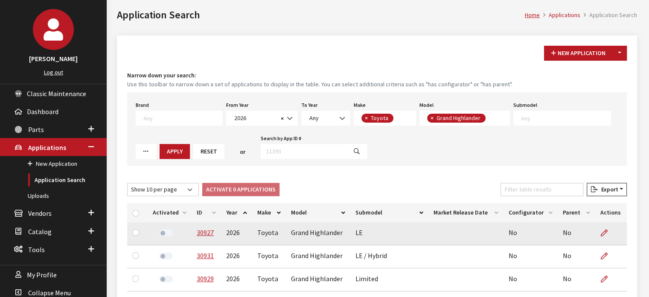
scroll to position [128, 0]
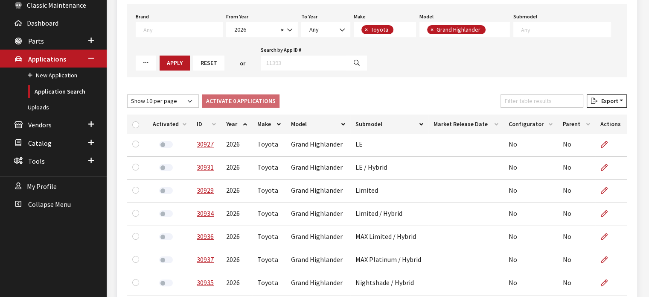
click at [205, 126] on th "ID" at bounding box center [206, 123] width 29 height 19
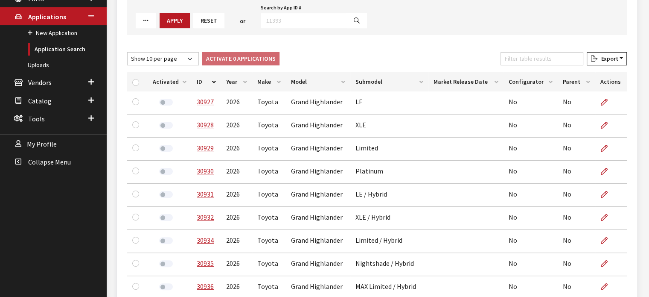
scroll to position [171, 0]
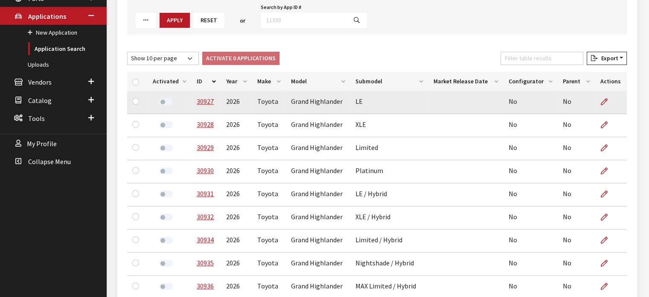
click at [167, 100] on label at bounding box center [166, 101] width 14 height 7
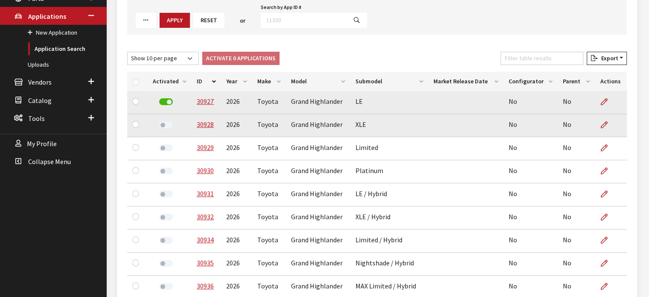
click at [169, 126] on label at bounding box center [166, 124] width 14 height 7
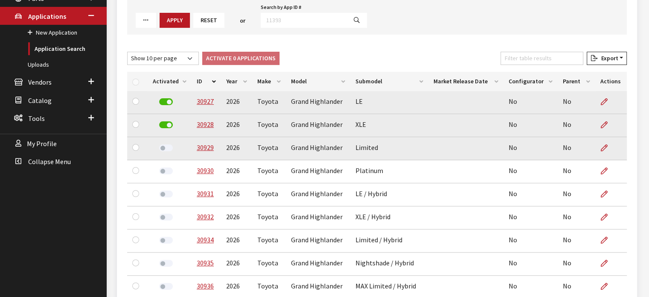
click at [170, 148] on label at bounding box center [166, 147] width 14 height 7
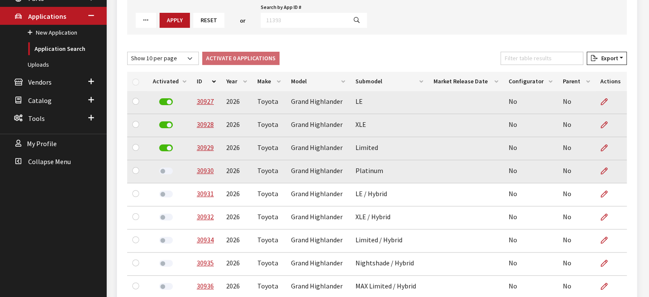
click at [170, 174] on div at bounding box center [166, 171] width 26 height 12
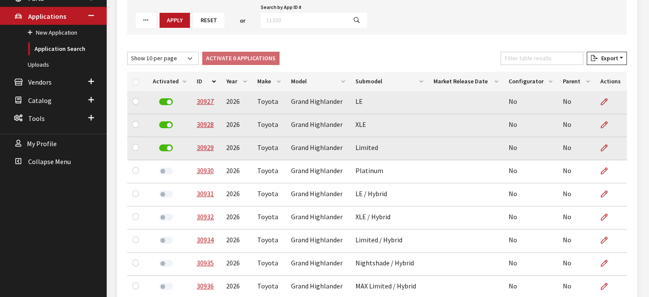
click at [168, 170] on label at bounding box center [166, 170] width 14 height 7
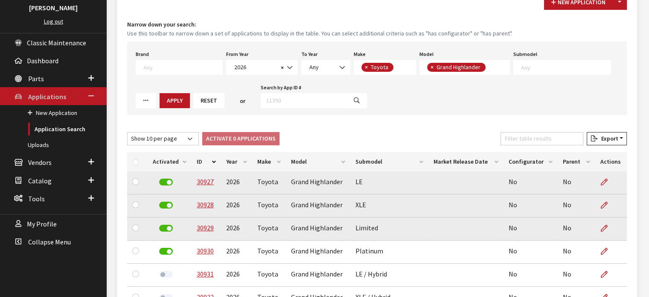
scroll to position [85, 0]
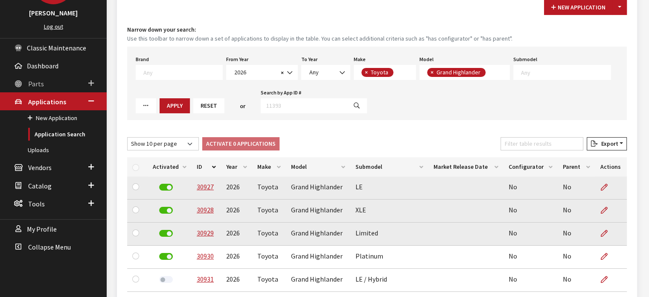
click at [53, 91] on link "Parts" at bounding box center [53, 83] width 107 height 18
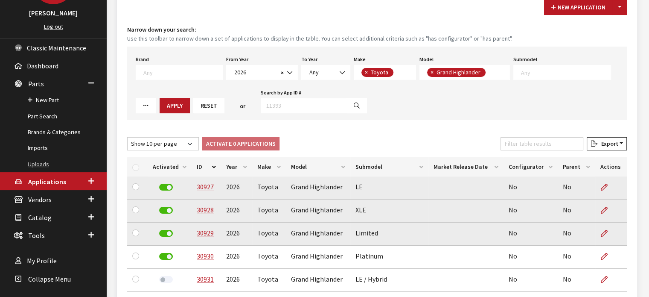
click at [53, 167] on link "Uploads" at bounding box center [53, 164] width 107 height 16
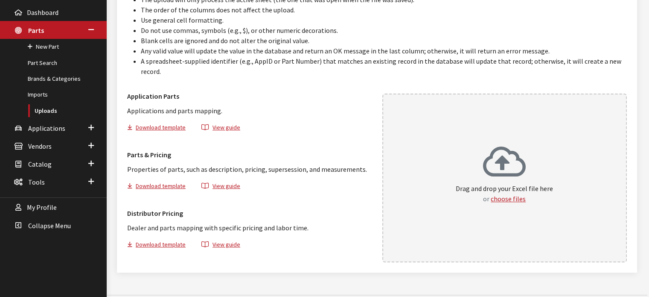
scroll to position [139, 0]
click at [439, 188] on div "Drag and drop your Excel file here or choose files" at bounding box center [504, 177] width 245 height 169
click at [514, 193] on div "Drag and drop your Excel file here or choose files" at bounding box center [504, 177] width 97 height 65
click at [65, 75] on link "Brands & Categories" at bounding box center [53, 78] width 107 height 16
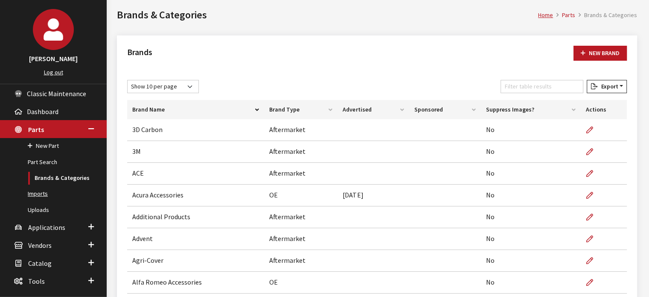
scroll to position [85, 0]
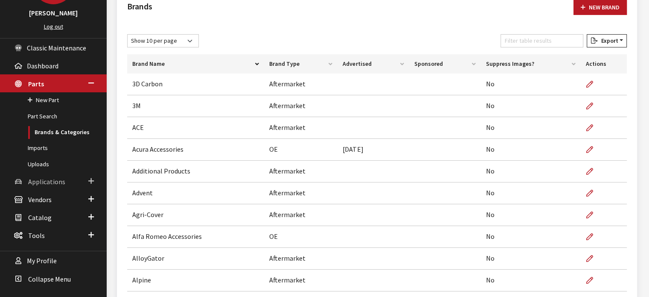
click at [63, 181] on span "Applications" at bounding box center [46, 181] width 37 height 9
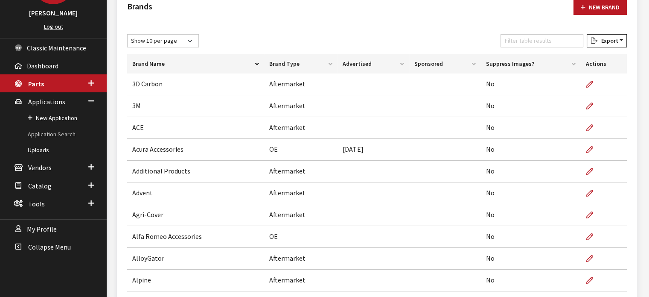
click at [55, 134] on link "Application Search" at bounding box center [53, 134] width 107 height 16
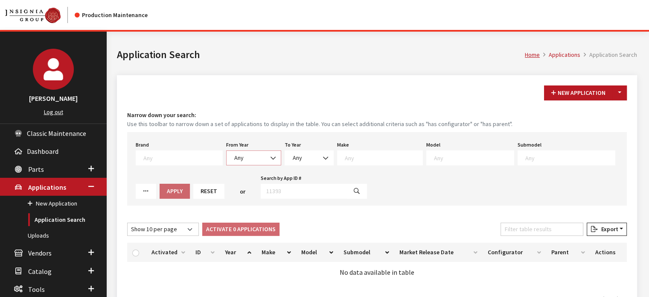
drag, startPoint x: 246, startPoint y: 156, endPoint x: 244, endPoint y: 161, distance: 5.2
click at [246, 156] on span "Any" at bounding box center [254, 157] width 44 height 9
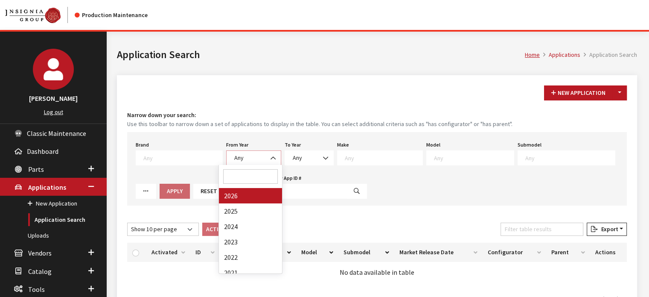
select select "2026"
select select
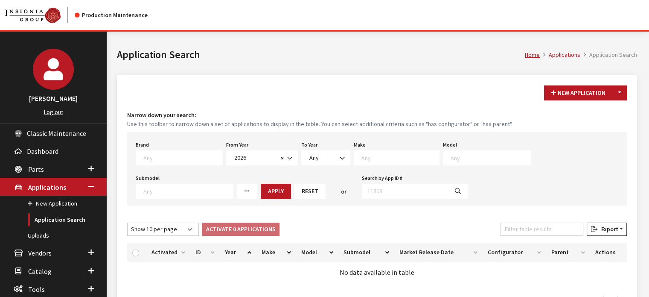
click at [365, 156] on textarea "Search" at bounding box center [401, 158] width 78 height 8
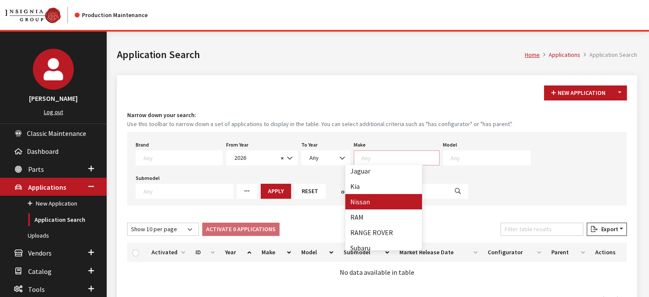
scroll to position [207, 0]
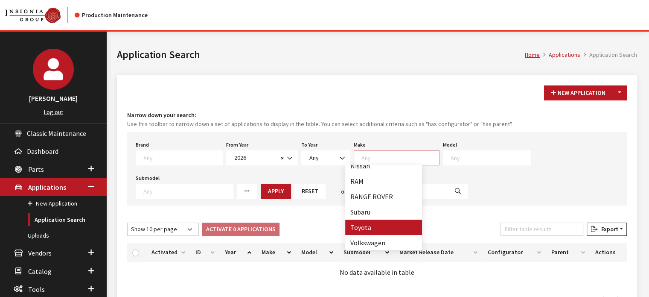
select select "20"
select select
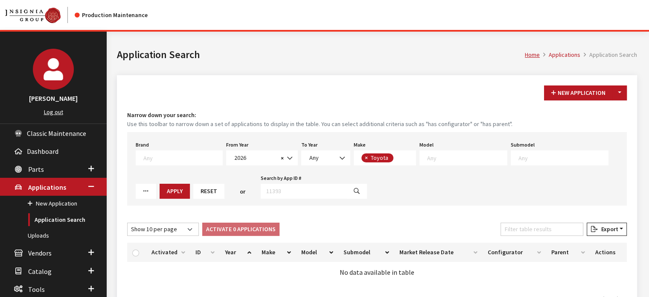
scroll to position [127, 0]
click at [430, 161] on span at bounding box center [464, 157] width 88 height 15
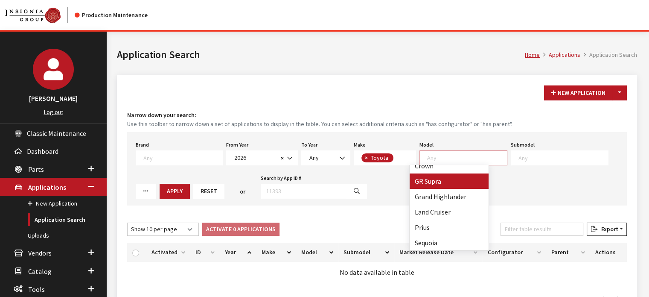
scroll to position [85, 0]
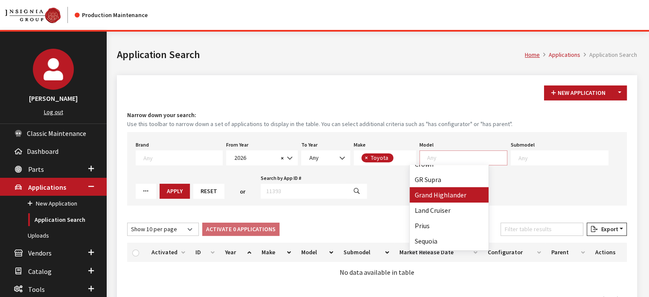
select select "1339"
select select
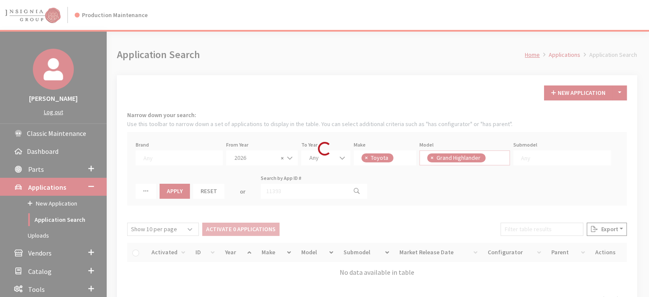
scroll to position [63, 0]
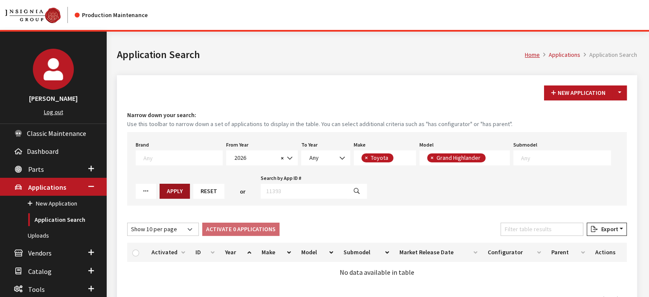
click at [160, 190] on button "Apply" at bounding box center [175, 191] width 30 height 15
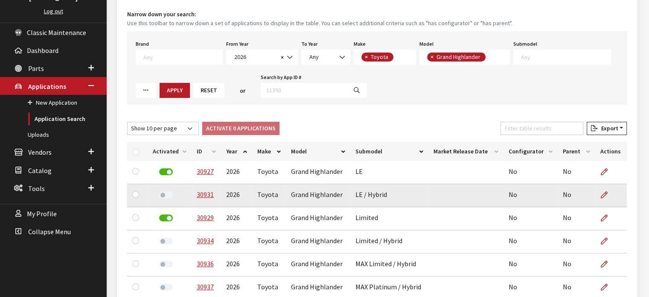
scroll to position [128, 0]
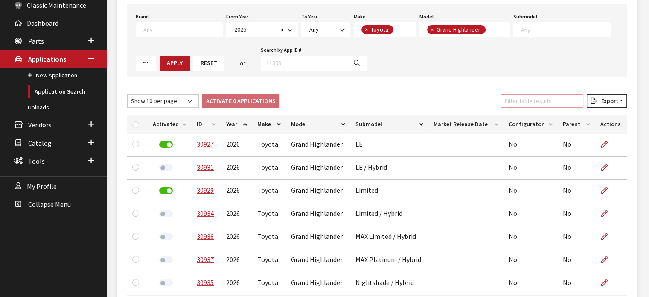
click at [540, 103] on input "Filter table results" at bounding box center [542, 100] width 83 height 13
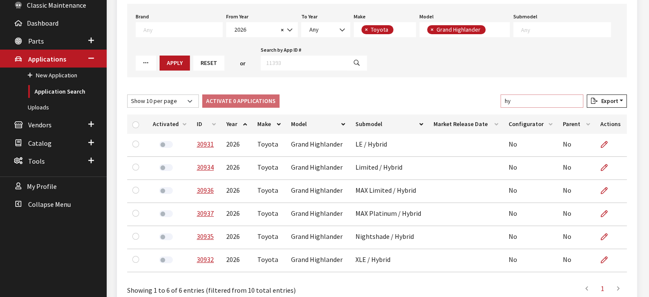
type input "hy"
click at [205, 114] on th "ID" at bounding box center [206, 123] width 29 height 19
click at [202, 119] on th "ID" at bounding box center [206, 123] width 29 height 19
click at [202, 120] on th "ID" at bounding box center [206, 123] width 29 height 19
click at [365, 28] on span "×" at bounding box center [366, 30] width 3 height 8
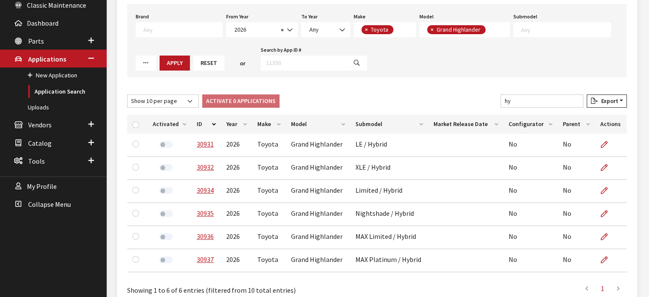
select select
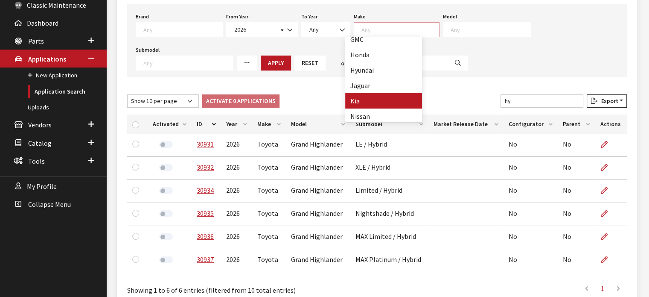
drag, startPoint x: 371, startPoint y: 95, endPoint x: 352, endPoint y: 93, distance: 18.4
select select "31"
select select
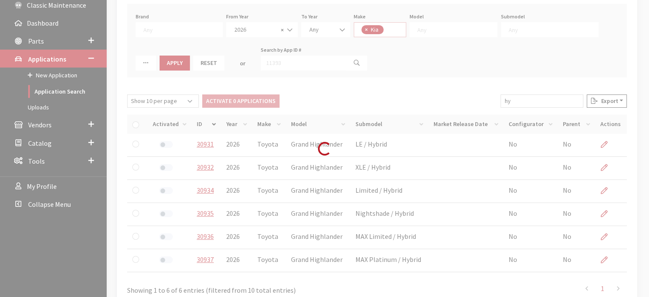
scroll to position [24, 0]
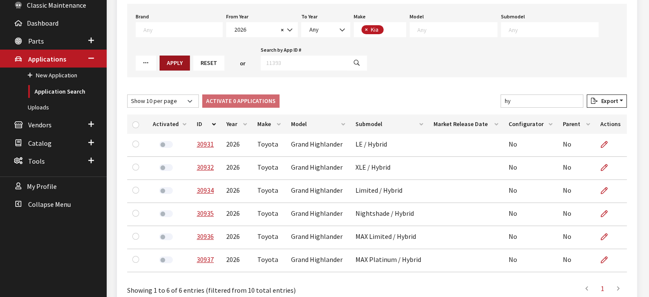
click at [160, 66] on button "Apply" at bounding box center [175, 62] width 30 height 15
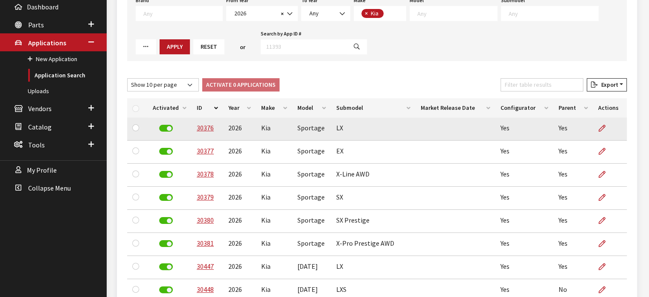
scroll to position [171, 0]
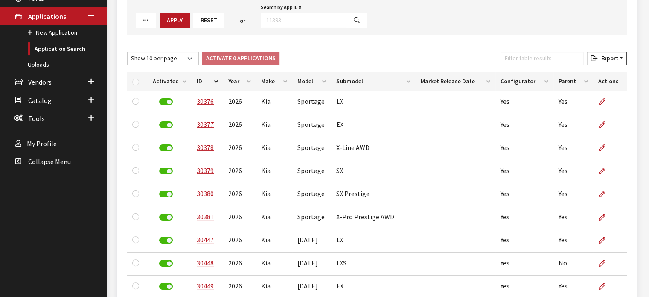
click at [181, 86] on th "Activated" at bounding box center [170, 81] width 44 height 19
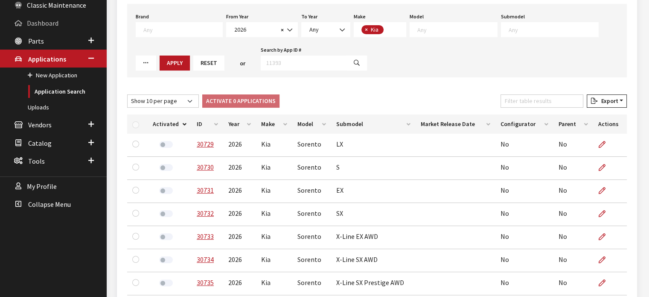
scroll to position [85, 0]
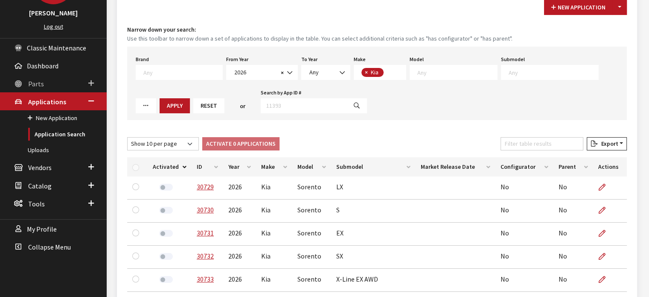
drag, startPoint x: 50, startPoint y: 80, endPoint x: 50, endPoint y: 98, distance: 17.5
click at [50, 81] on link "Parts" at bounding box center [53, 83] width 107 height 18
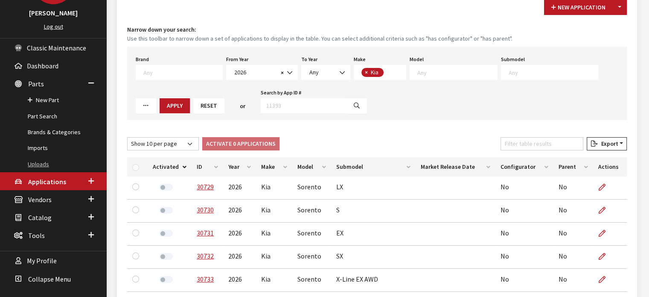
click at [38, 167] on link "Uploads" at bounding box center [53, 164] width 107 height 16
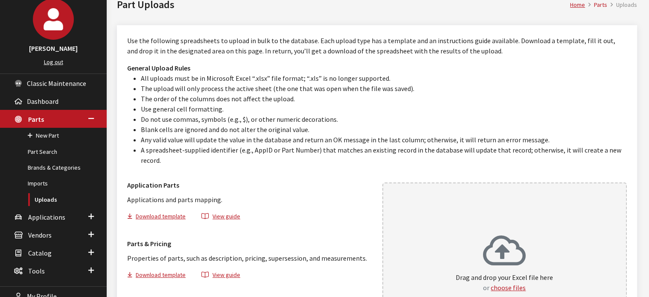
scroll to position [128, 0]
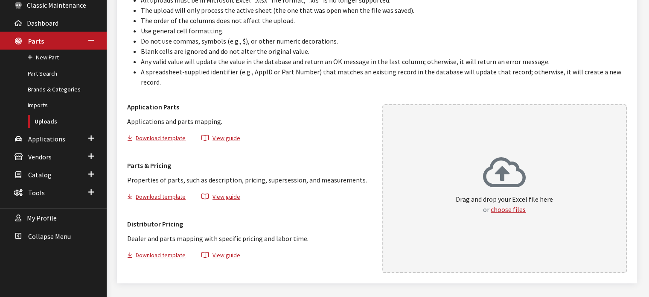
click at [511, 165] on icon at bounding box center [504, 173] width 43 height 34
click at [44, 152] on span "Vendors" at bounding box center [39, 156] width 23 height 9
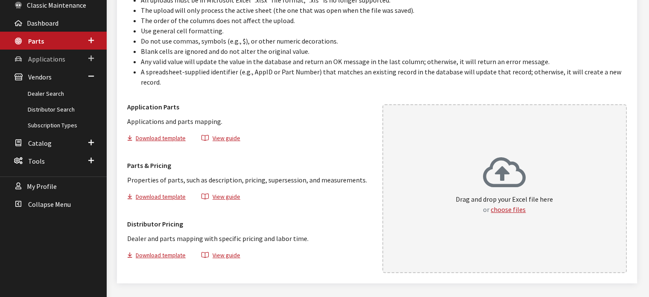
click at [61, 66] on link "Applications" at bounding box center [53, 59] width 107 height 18
click at [58, 93] on link "Application Search" at bounding box center [53, 92] width 107 height 16
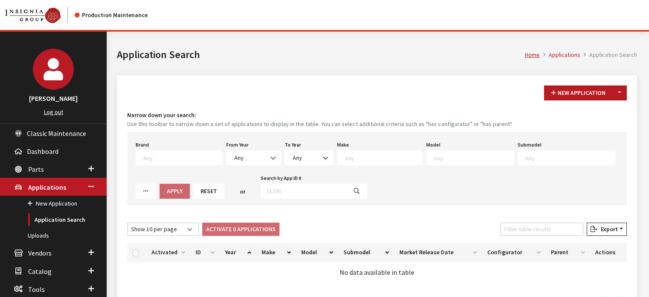
scroll to position [43, 0]
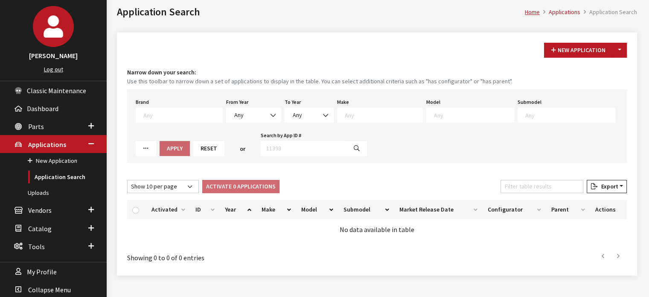
click at [274, 111] on div "From Year Any 2026 2025 2024 2023 2022 2021 2020 2019 2018 2017 2016 2015 2014 …" at bounding box center [254, 109] width 58 height 26
click at [258, 112] on span "Any" at bounding box center [254, 115] width 44 height 9
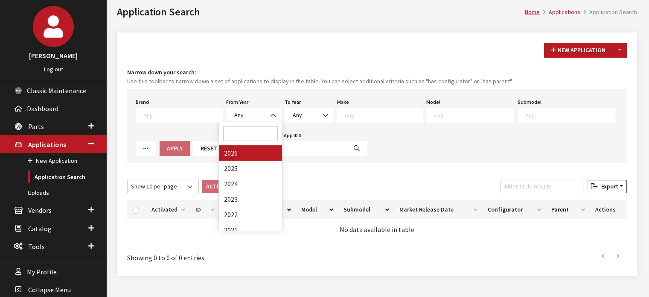
drag, startPoint x: 239, startPoint y: 148, endPoint x: 347, endPoint y: 111, distance: 114.4
select select "2026"
select select
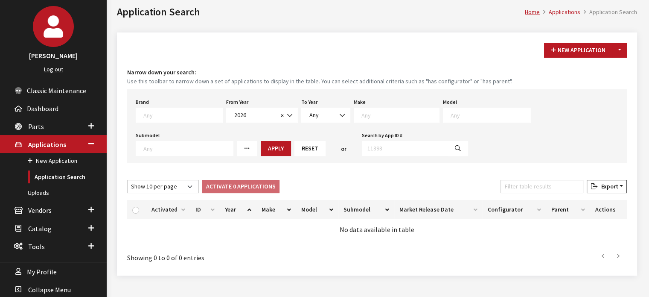
click at [392, 117] on textarea "Search" at bounding box center [401, 115] width 78 height 8
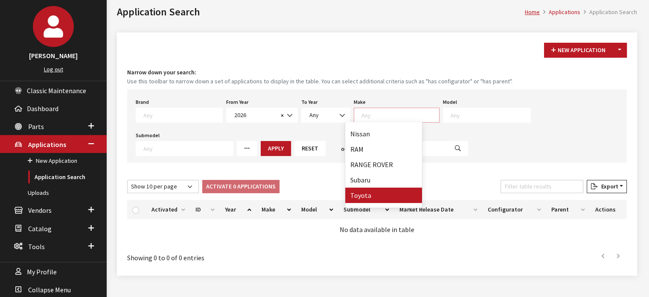
scroll to position [207, 0]
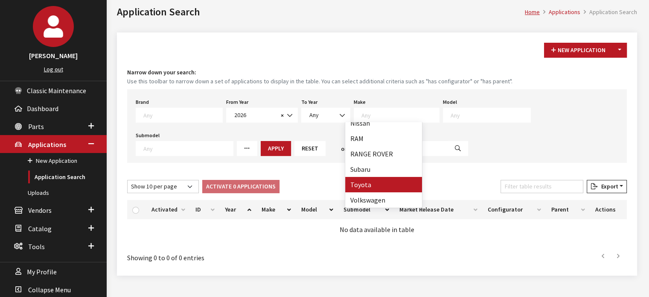
select select "20"
select select
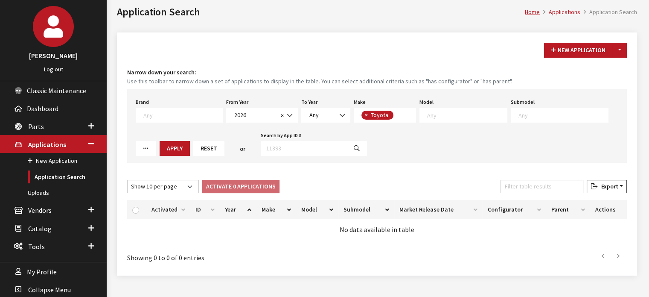
scroll to position [127, 0]
click at [432, 116] on textarea "Search" at bounding box center [467, 115] width 80 height 8
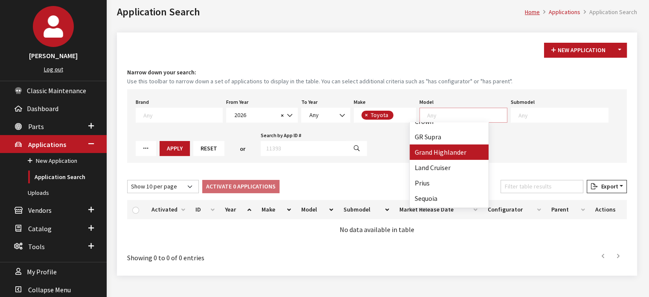
select select "1339"
select select
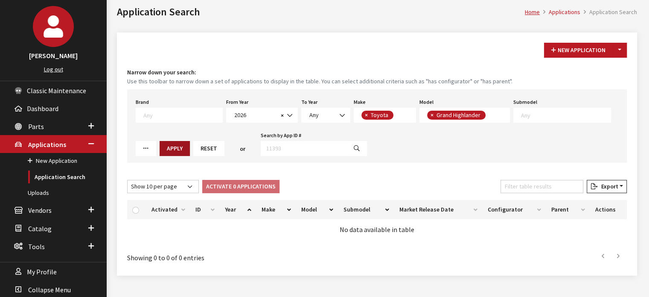
drag, startPoint x: 131, startPoint y: 144, endPoint x: 138, endPoint y: 143, distance: 6.9
click at [132, 144] on div "Brand Any Acura Alfa Romeo Audi Bentley BMW DoubleTake Ford GM Honda Hyundai In…" at bounding box center [377, 125] width 500 height 73
click at [160, 142] on button "Apply" at bounding box center [175, 148] width 30 height 15
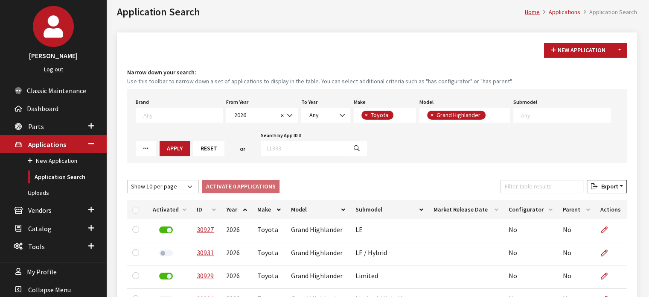
click at [538, 177] on div "New Application Toggle Dropdown New From Existing... Narrow down your search: U…" at bounding box center [377, 258] width 520 height 453
click at [534, 182] on input "Filter table results" at bounding box center [542, 186] width 83 height 13
click at [533, 184] on input "Filter table results" at bounding box center [542, 186] width 83 height 13
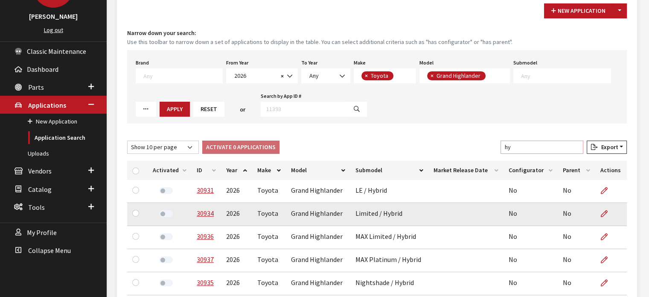
scroll to position [128, 0]
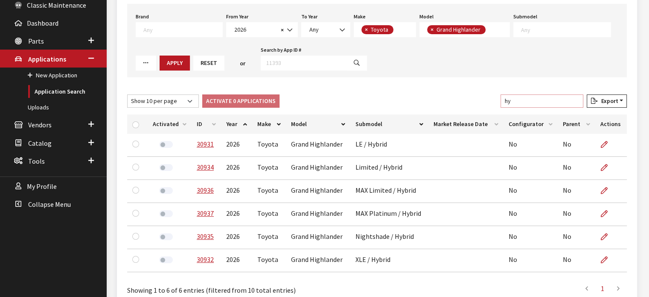
type input "hy"
click at [207, 117] on th "ID" at bounding box center [206, 123] width 29 height 19
click at [43, 47] on link "Parts" at bounding box center [53, 41] width 107 height 18
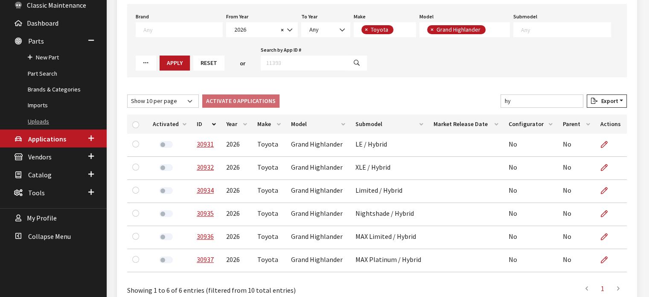
click at [47, 126] on link "Uploads" at bounding box center [53, 122] width 107 height 16
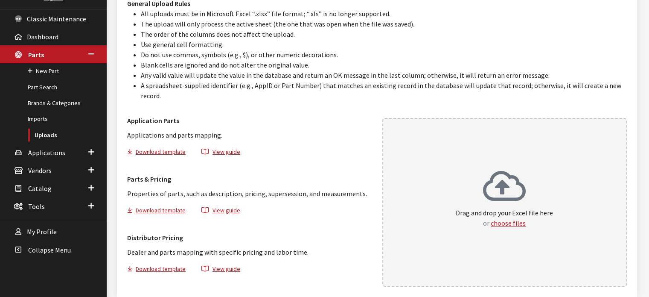
scroll to position [128, 0]
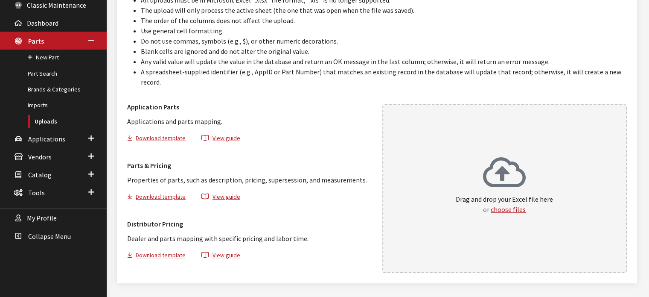
click at [491, 194] on p "Drag and drop your Excel file here or choose files" at bounding box center [504, 204] width 97 height 20
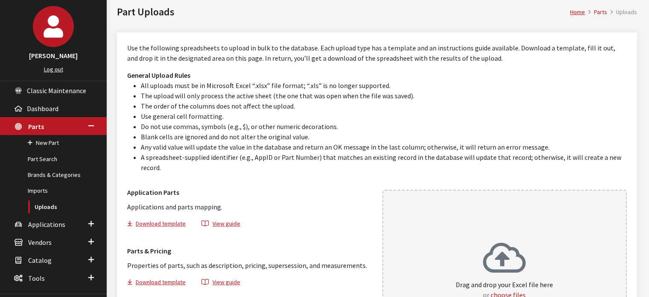
scroll to position [0, 0]
